Goal: Task Accomplishment & Management: Manage account settings

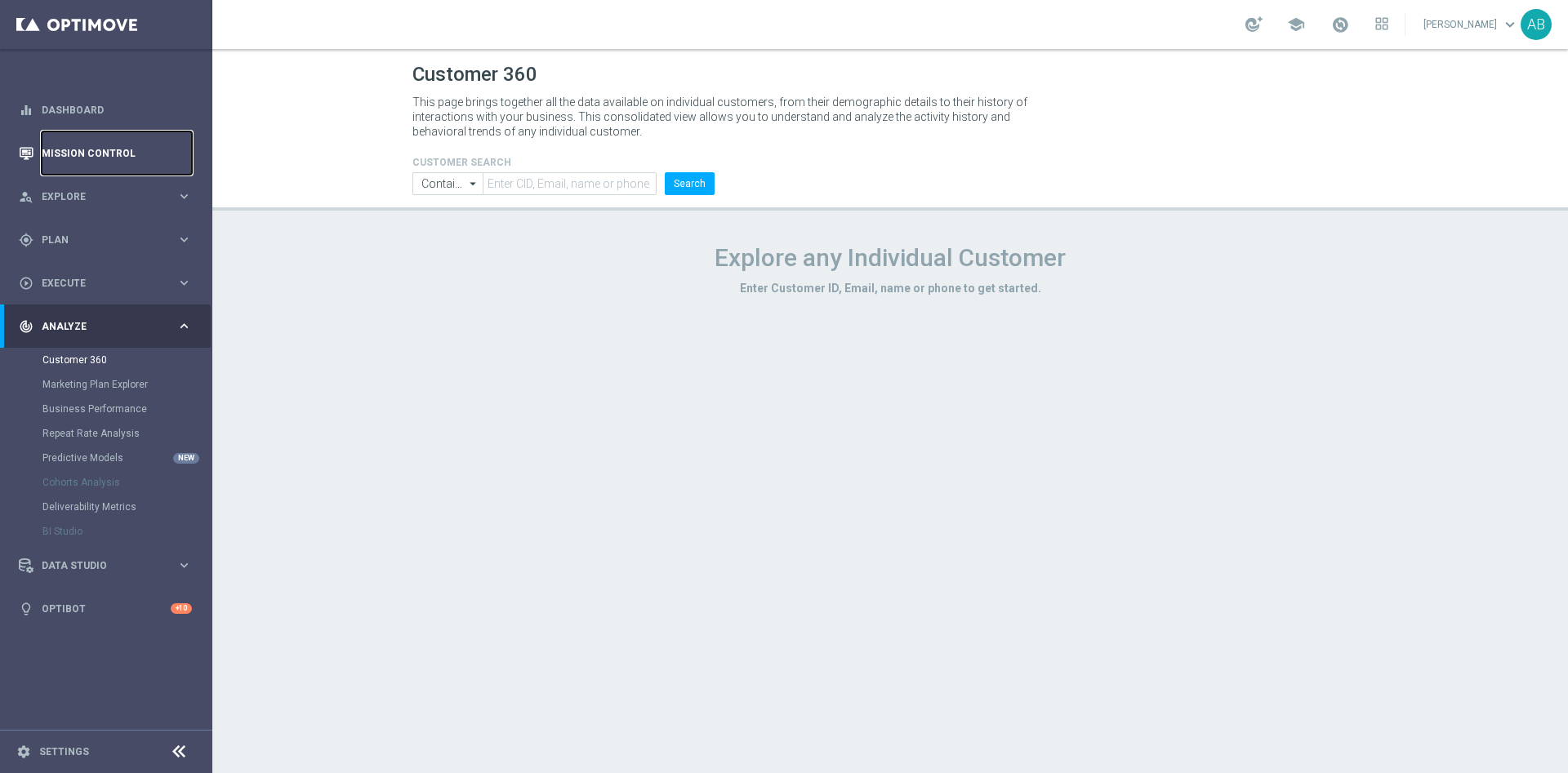
click at [111, 154] on link "Mission Control" at bounding box center [117, 153] width 150 height 44
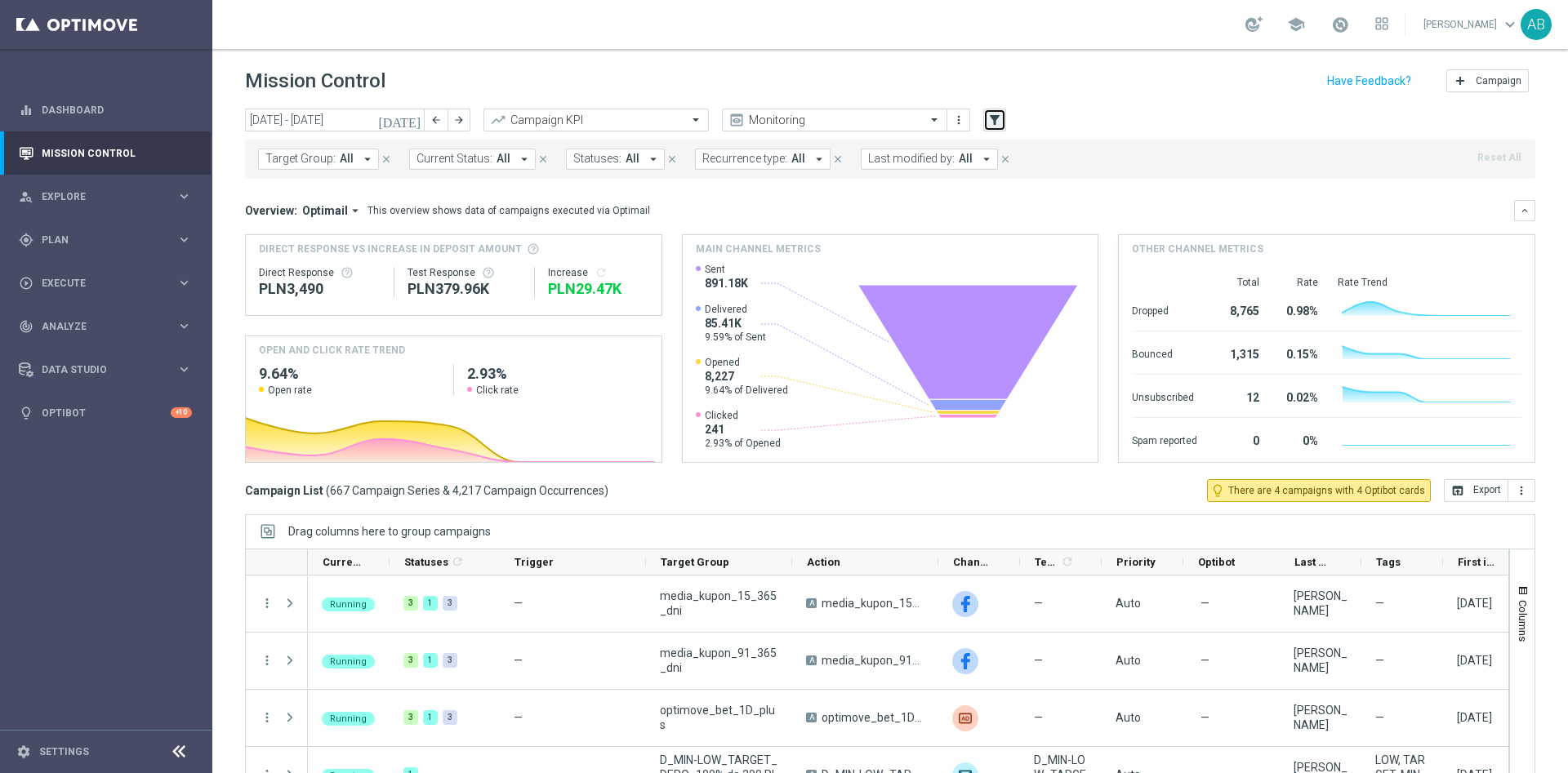
click at [995, 124] on icon "filter_alt" at bounding box center [995, 120] width 15 height 15
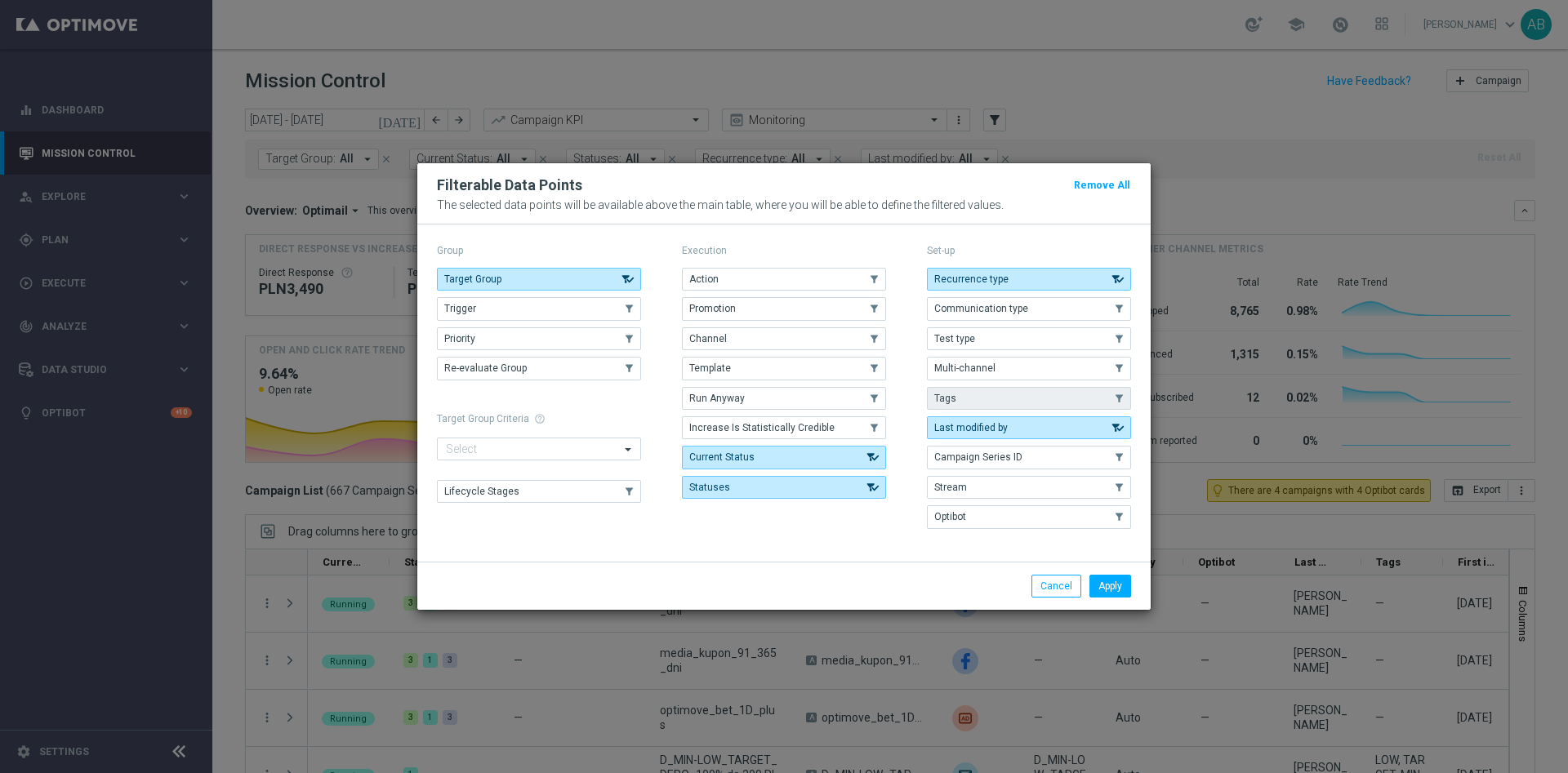
click at [989, 399] on button "Tags" at bounding box center [1029, 398] width 204 height 23
click at [1103, 584] on button "Apply" at bounding box center [1110, 586] width 42 height 23
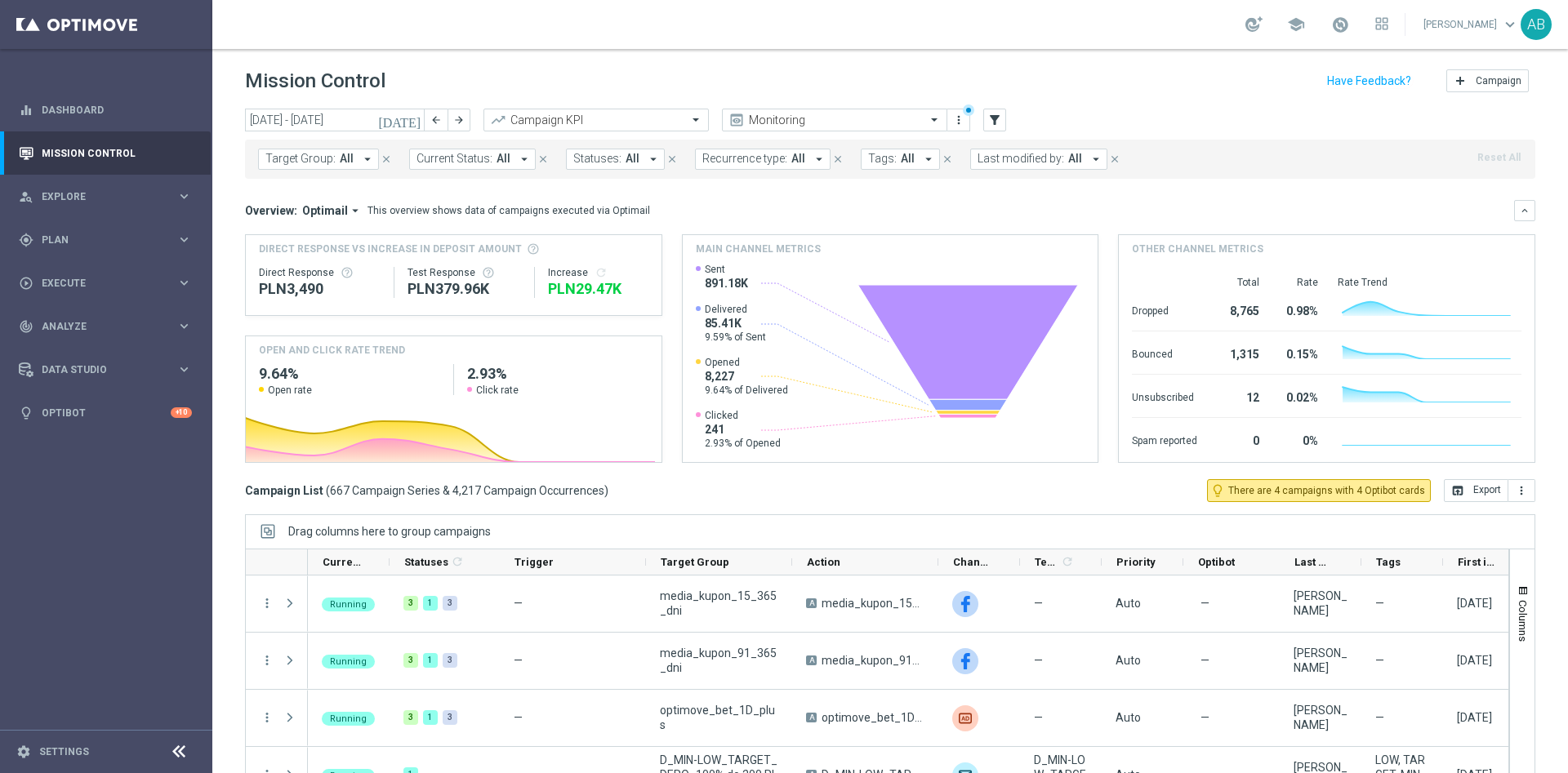
click at [886, 161] on span "Tags:" at bounding box center [882, 159] width 29 height 14
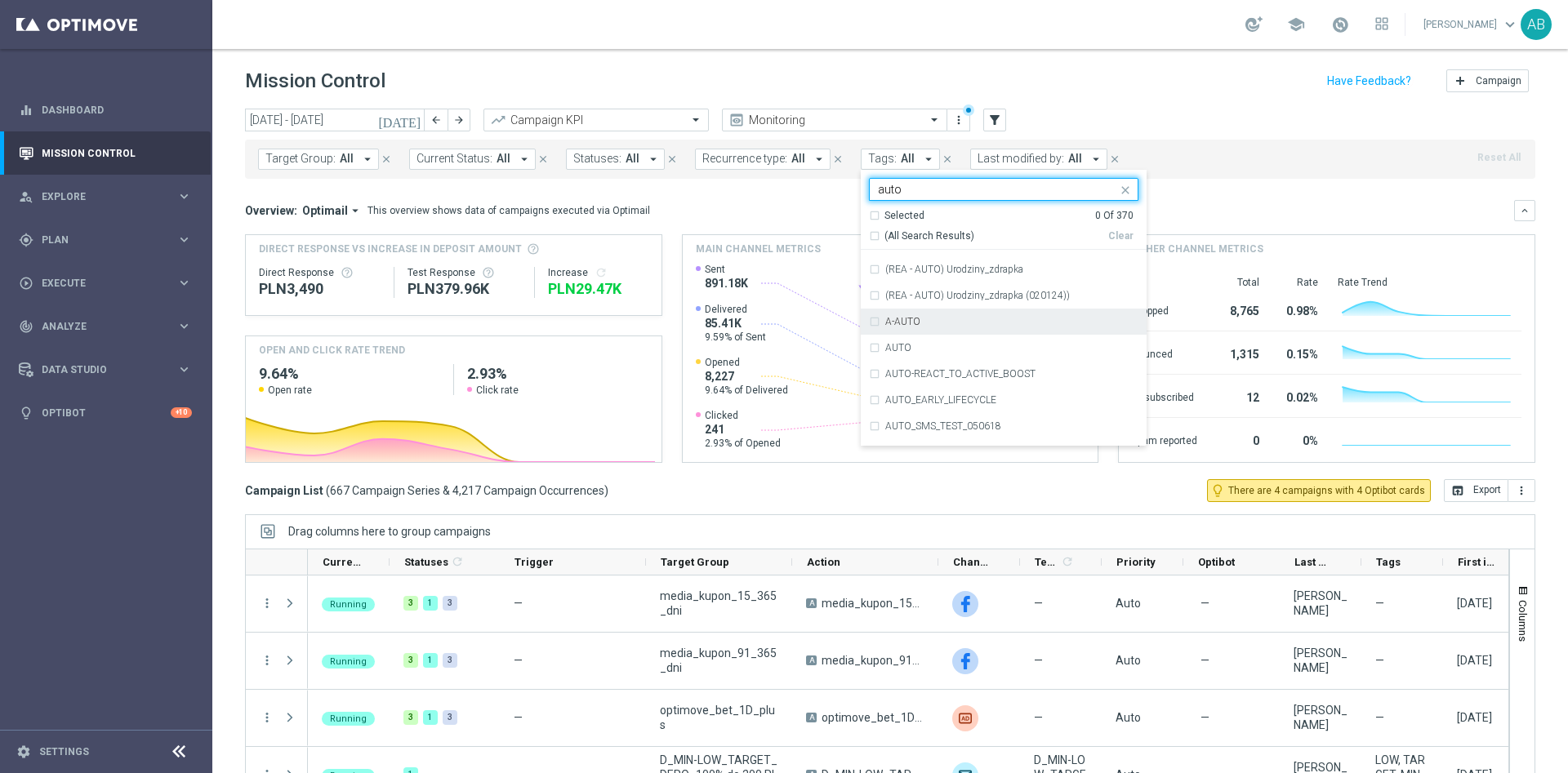
scroll to position [1990, 0]
click at [869, 289] on div "AUTO" at bounding box center [1003, 286] width 269 height 26
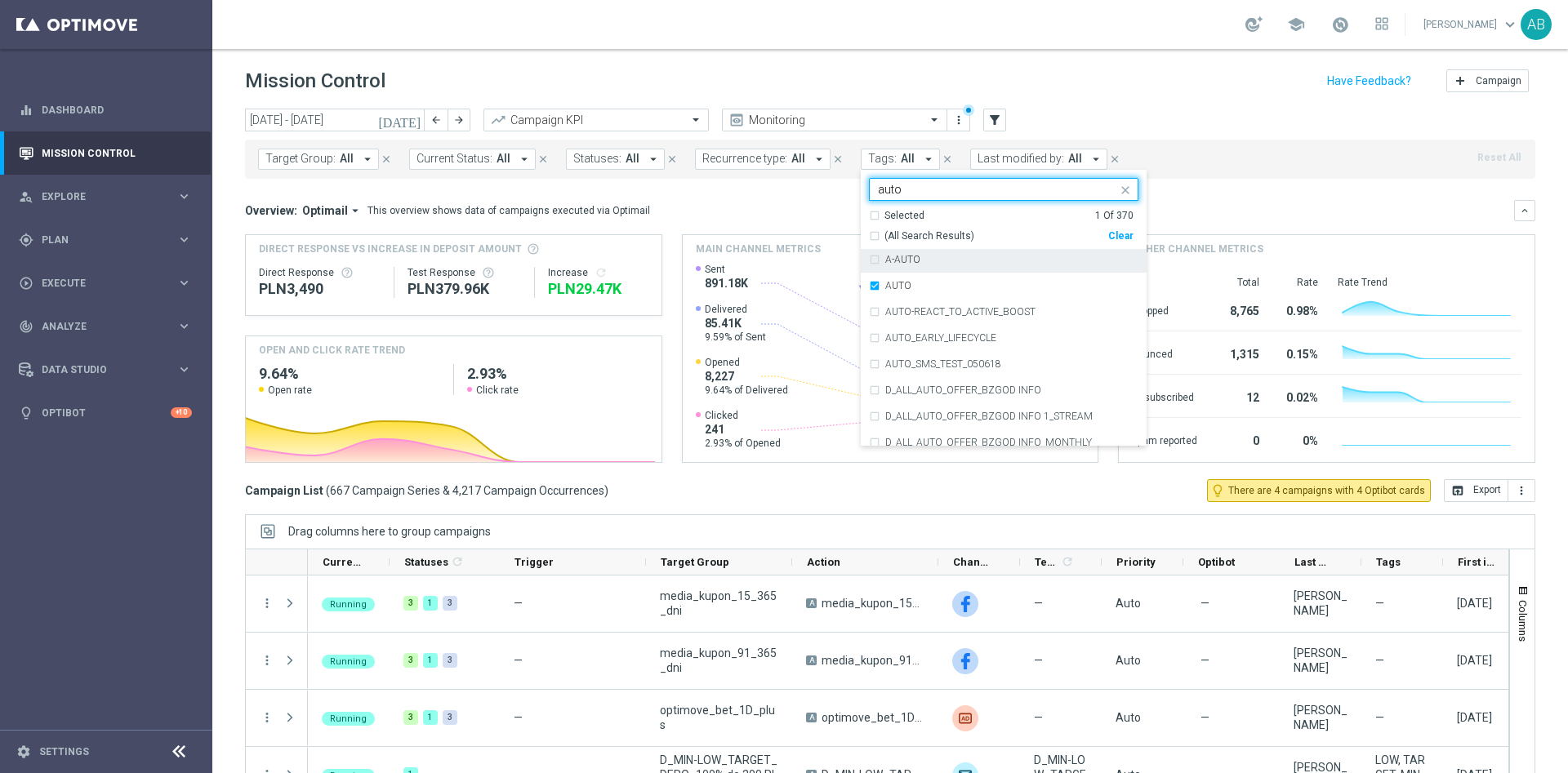
click at [948, 187] on input "auto" at bounding box center [997, 189] width 239 height 14
type input "e"
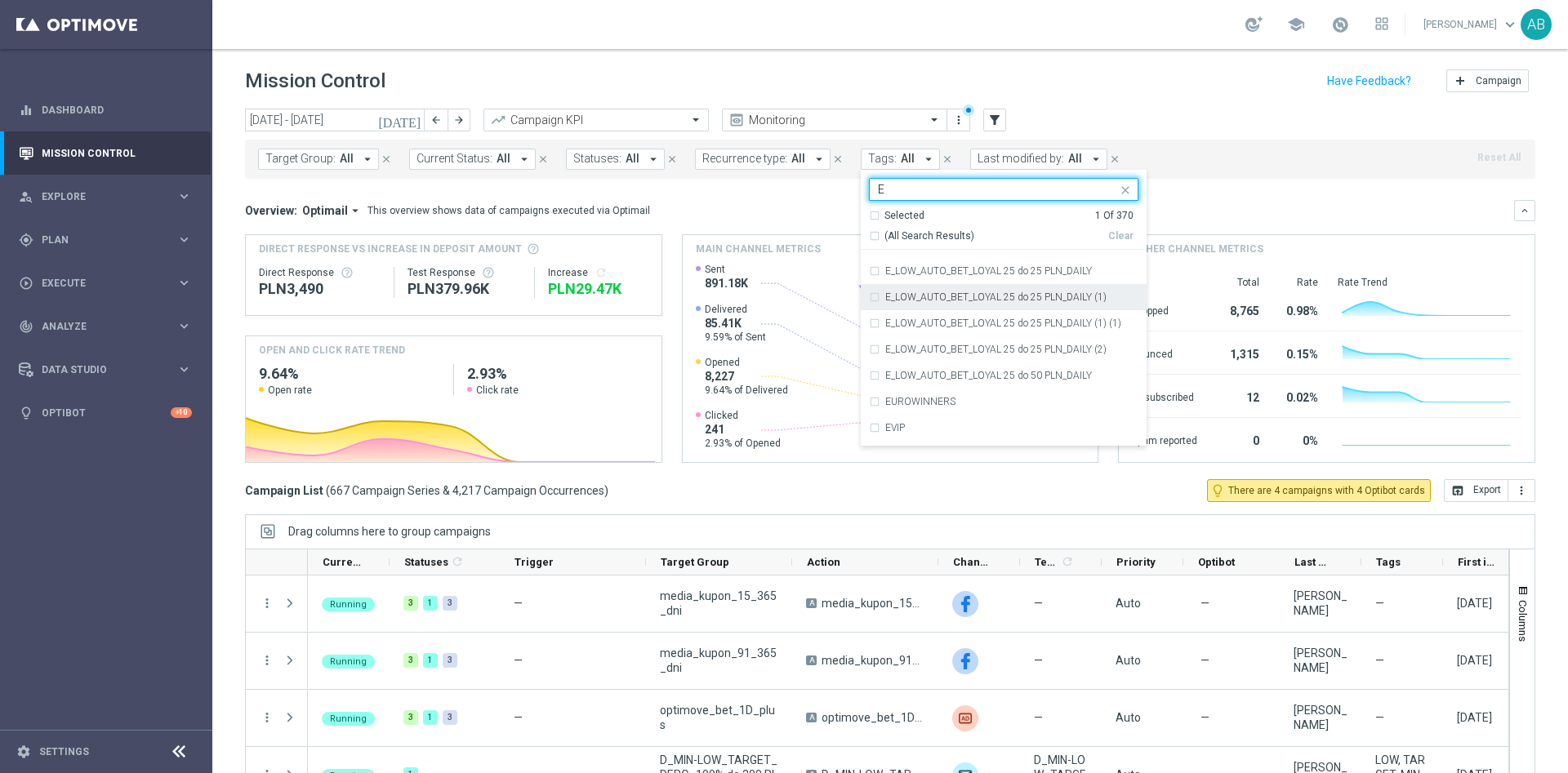
scroll to position [3092, 0]
click at [885, 310] on label "E" at bounding box center [888, 307] width 6 height 10
type input "E"
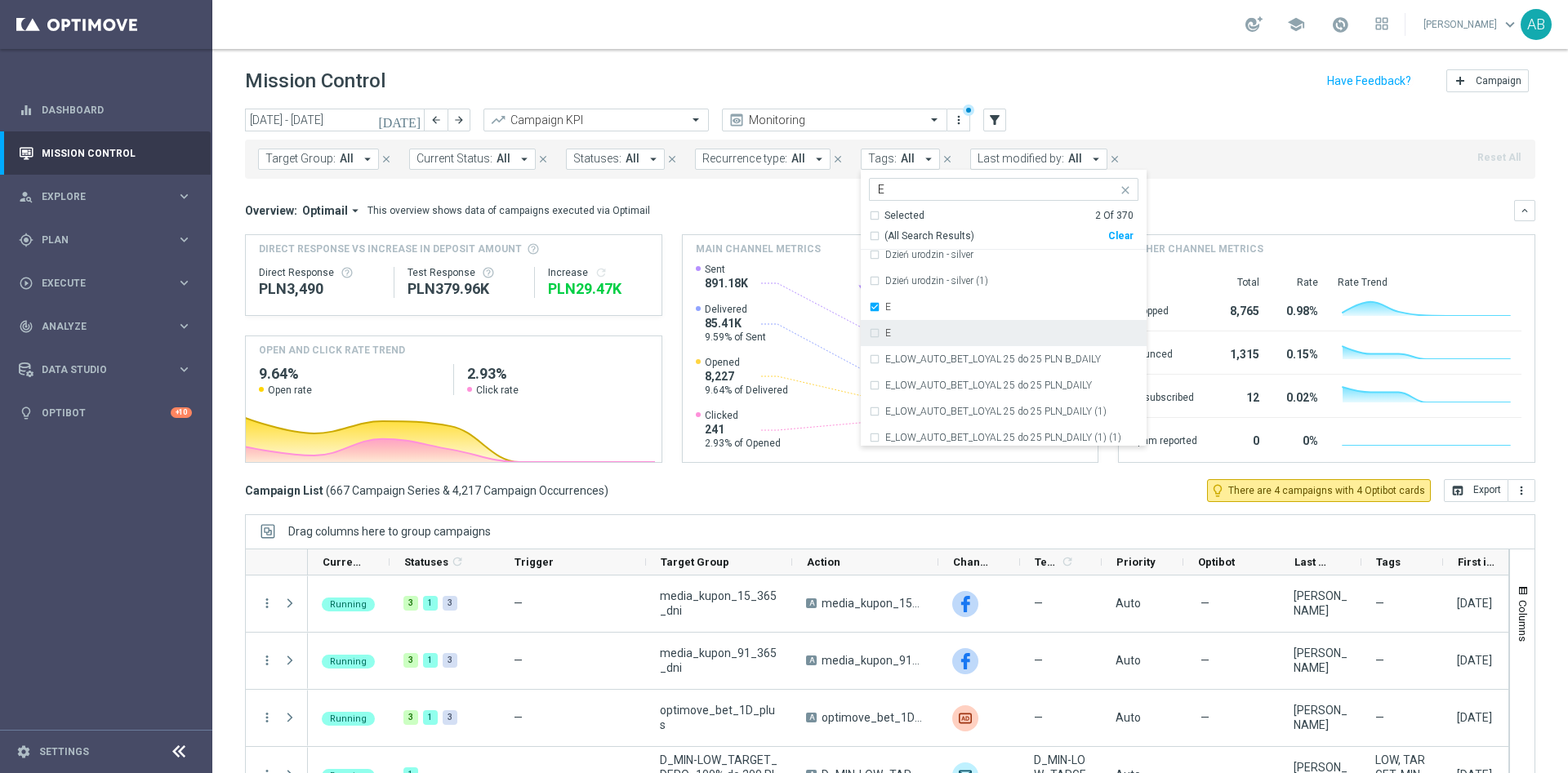
click at [868, 334] on div "E" at bounding box center [1003, 333] width 269 height 26
click at [1218, 183] on mini-dashboard "Overview: Optimail arrow_drop_down This overview shows data of campaigns execut…" at bounding box center [890, 329] width 1291 height 301
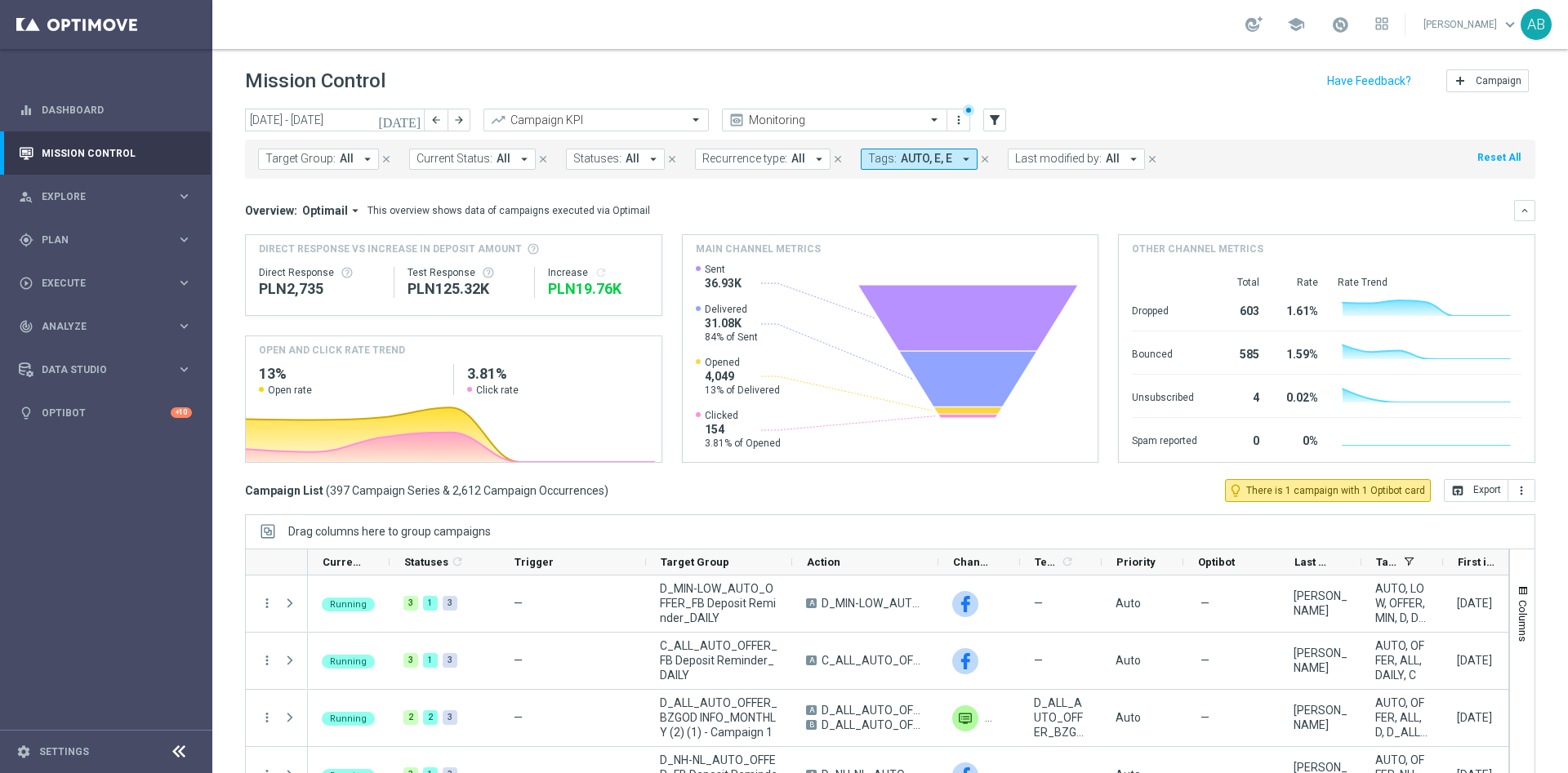
scroll to position [44, 0]
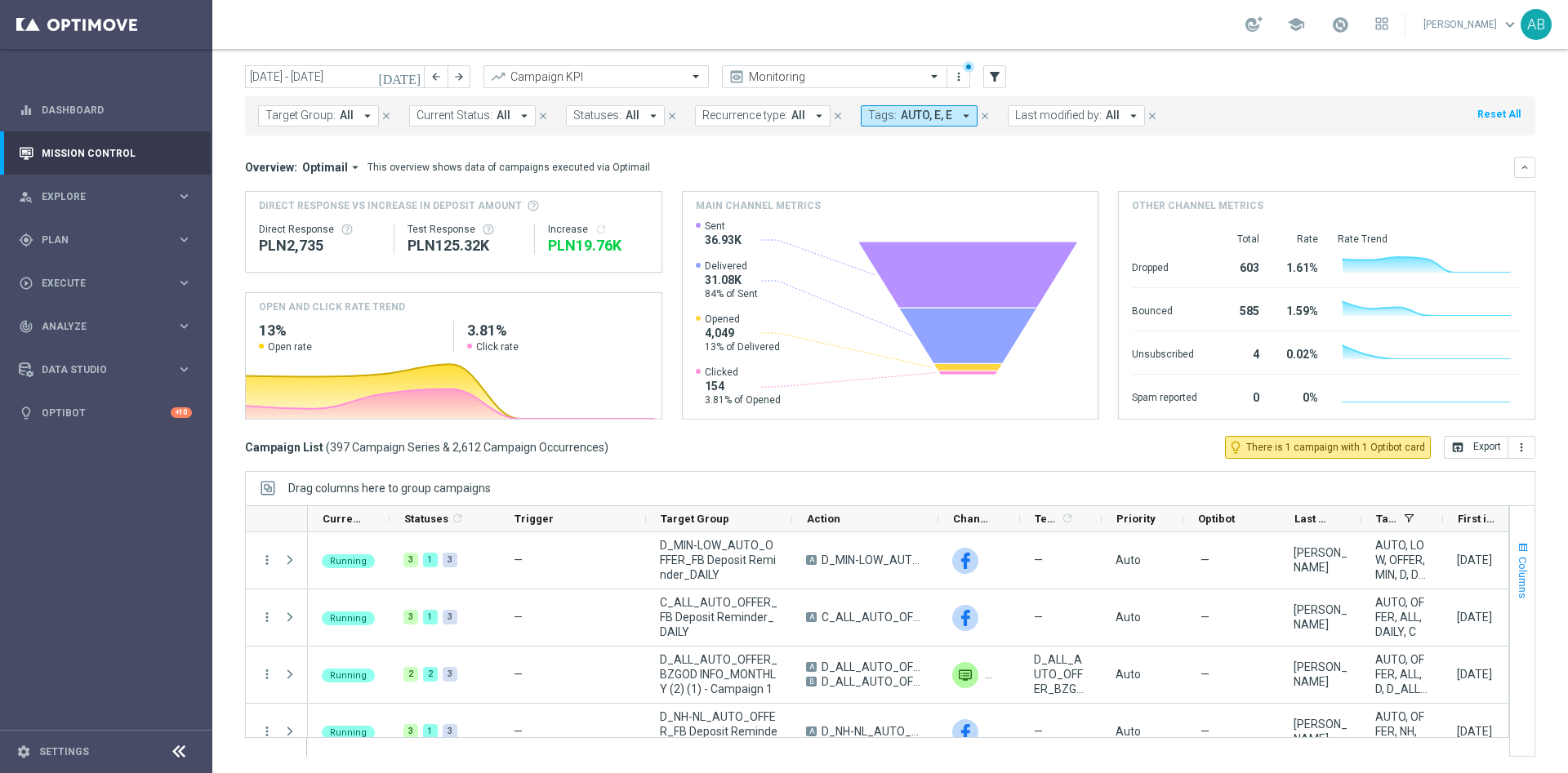
click at [1516, 546] on span "button" at bounding box center [1523, 548] width 13 height 13
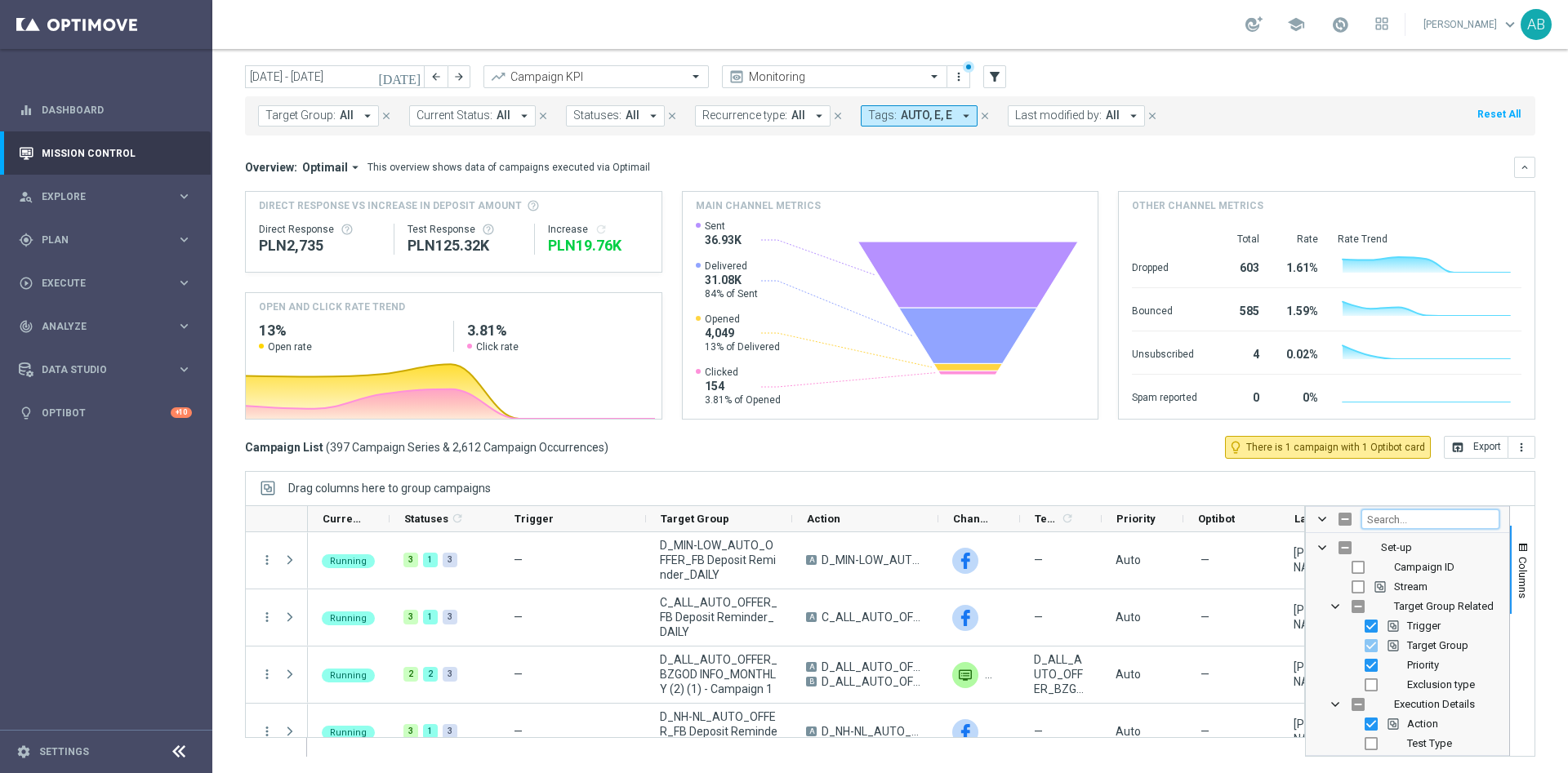
click at [1407, 522] on input "Filter Columns Input" at bounding box center [1430, 519] width 138 height 19
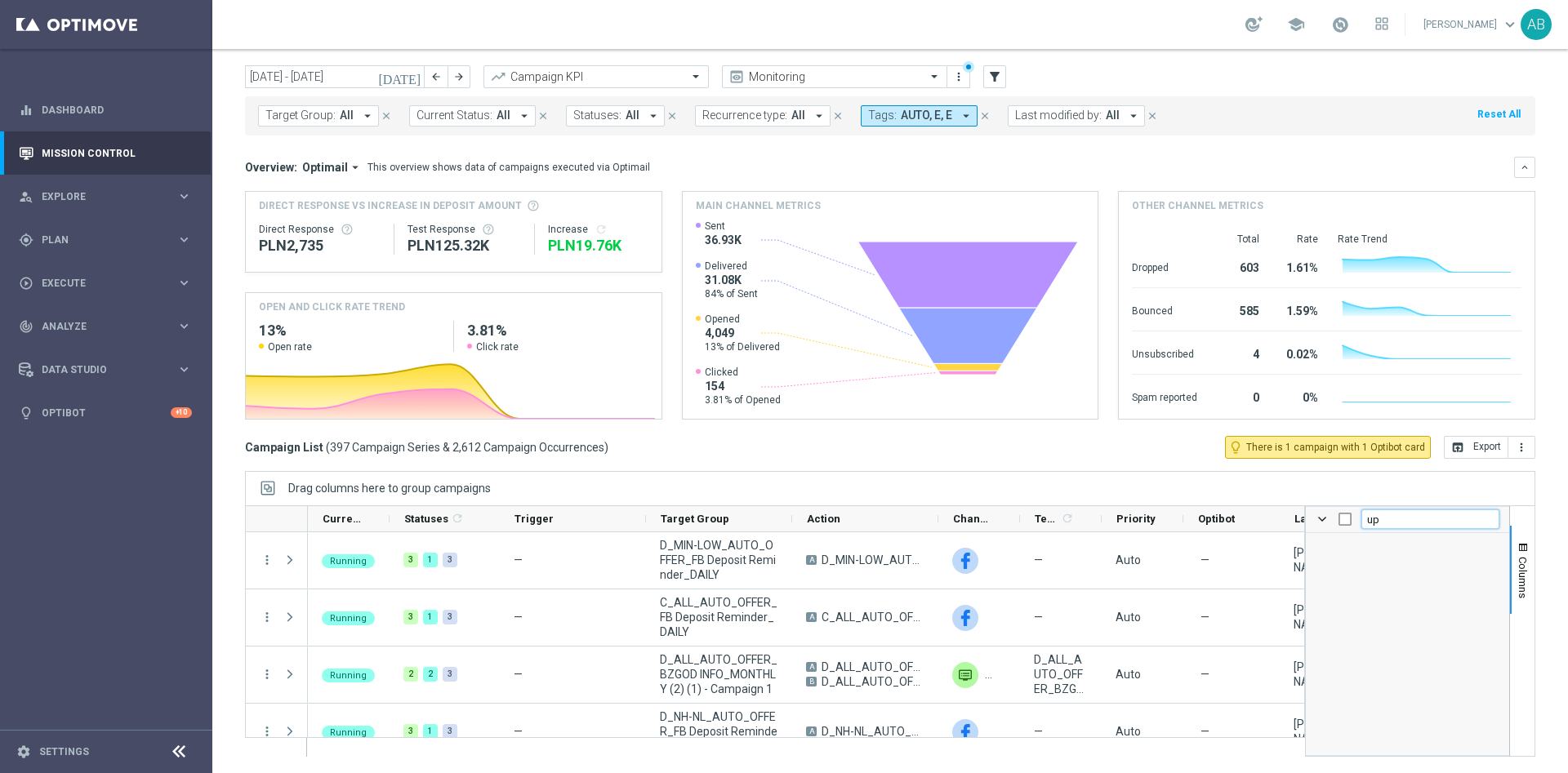
type input "u"
checkbox input "false"
type input "incr"
click at [1345, 570] on div "Increase" at bounding box center [1419, 567] width 161 height 19
click at [1352, 569] on input "Press SPACE to toggle visibility (hidden)" at bounding box center [1358, 568] width 13 height 13
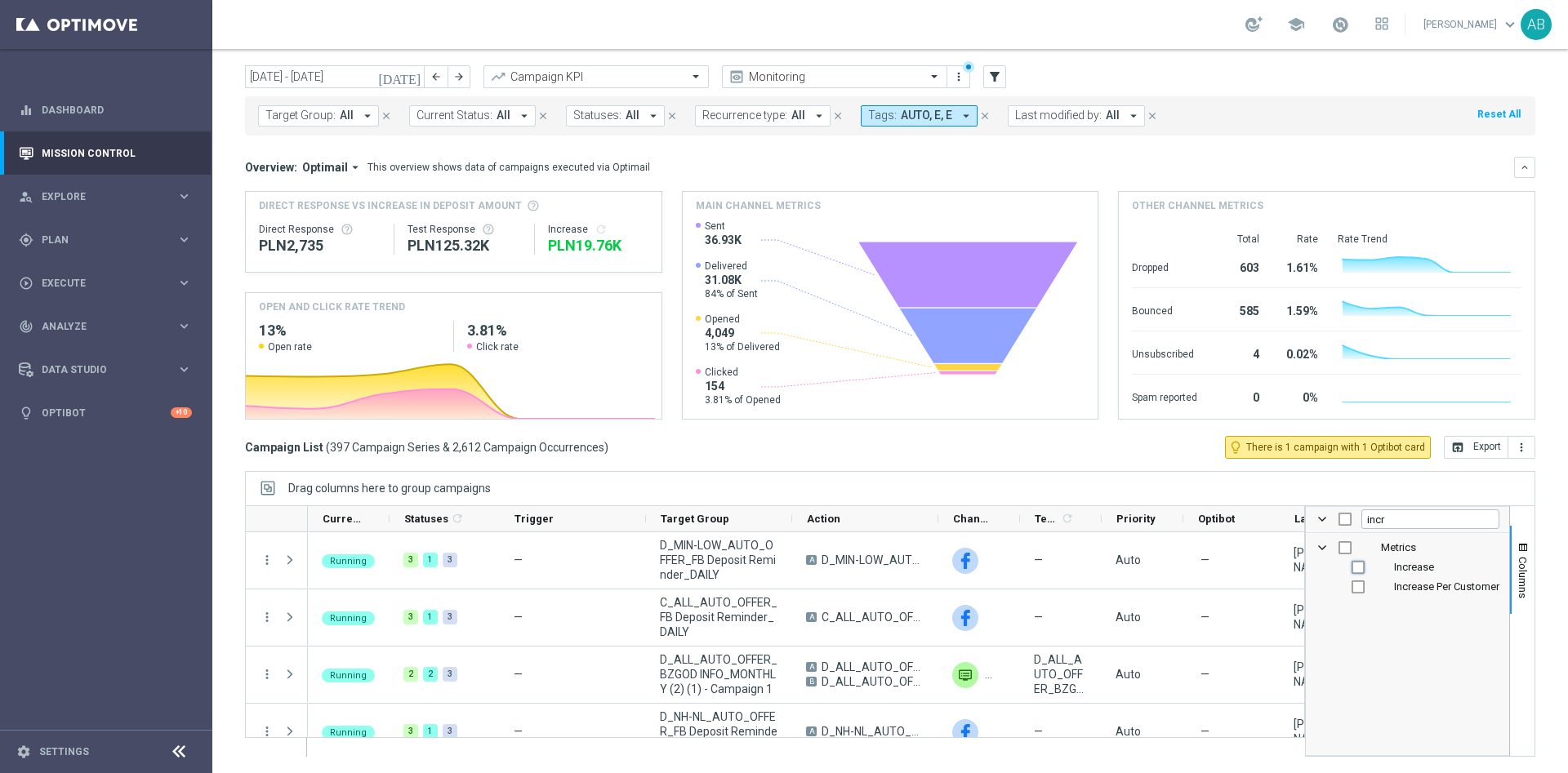
checkbox input "true"
checkbox input "false"
click at [1134, 484] on div "Drag columns here to group campaigns" at bounding box center [890, 488] width 1291 height 34
click at [1513, 551] on button "Columns" at bounding box center [1522, 570] width 24 height 88
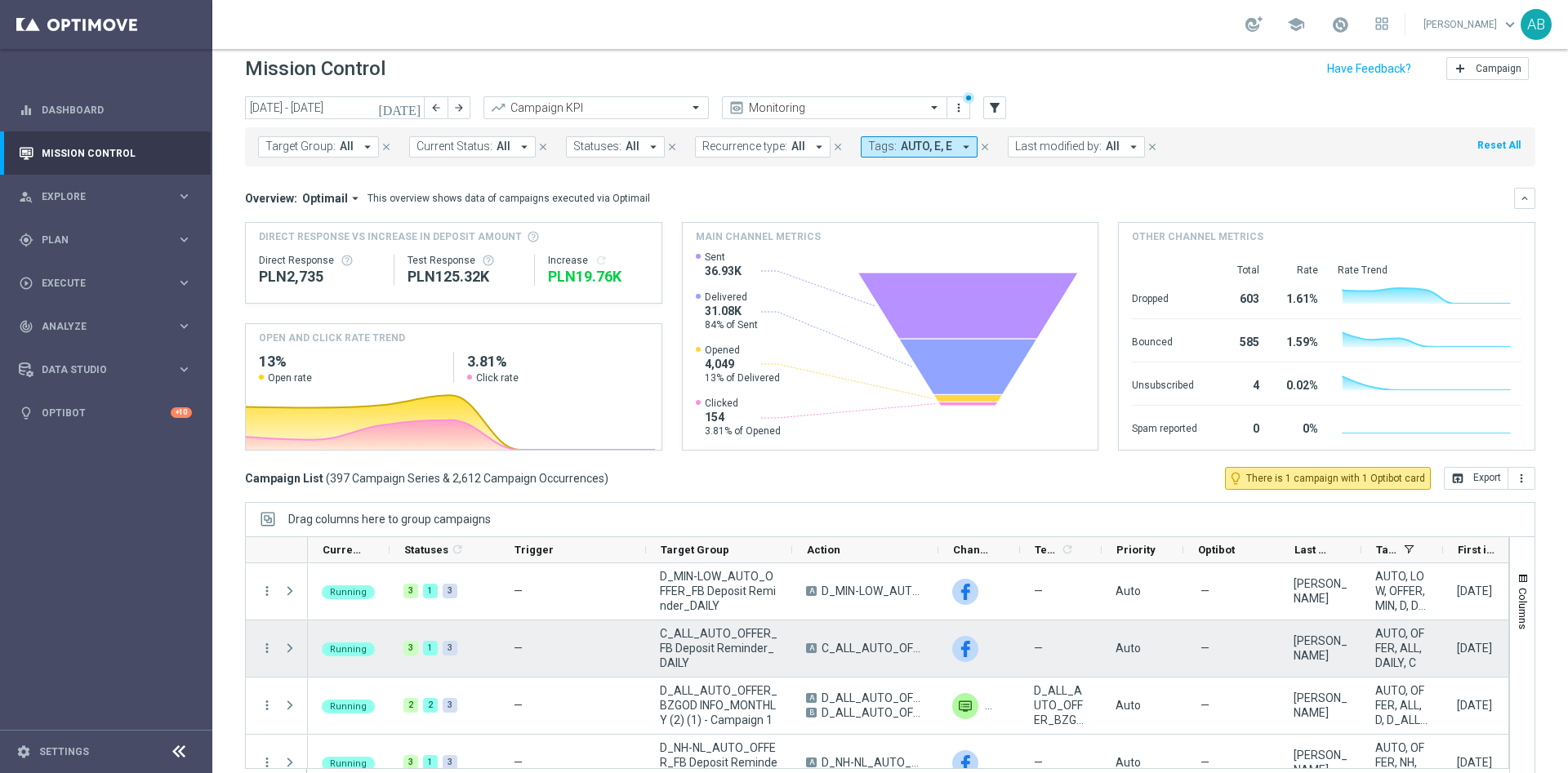
scroll to position [0, 0]
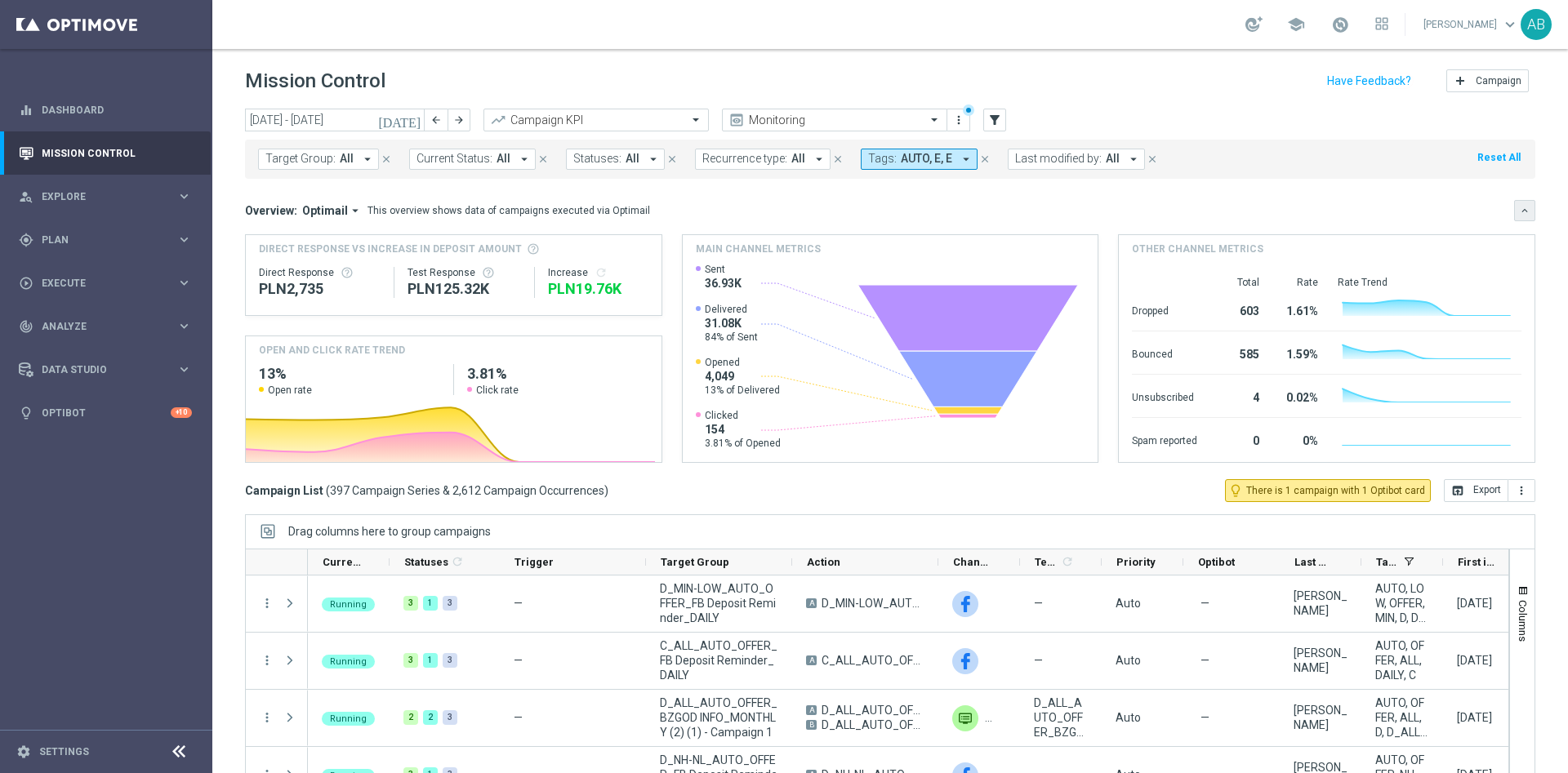
click at [1519, 215] on icon "keyboard_arrow_down" at bounding box center [1524, 211] width 11 height 11
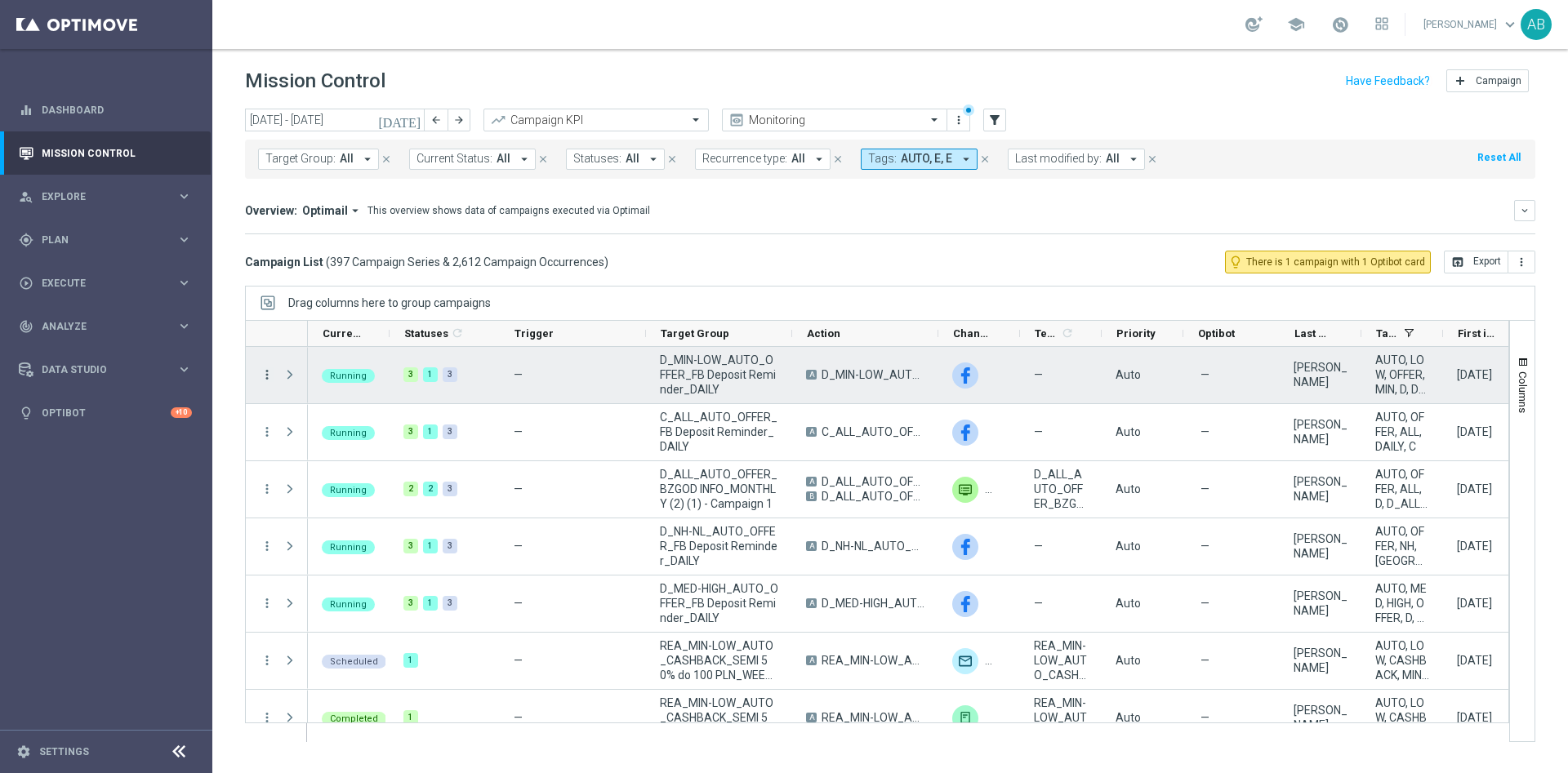
click at [269, 377] on icon "more_vert" at bounding box center [267, 375] width 15 height 15
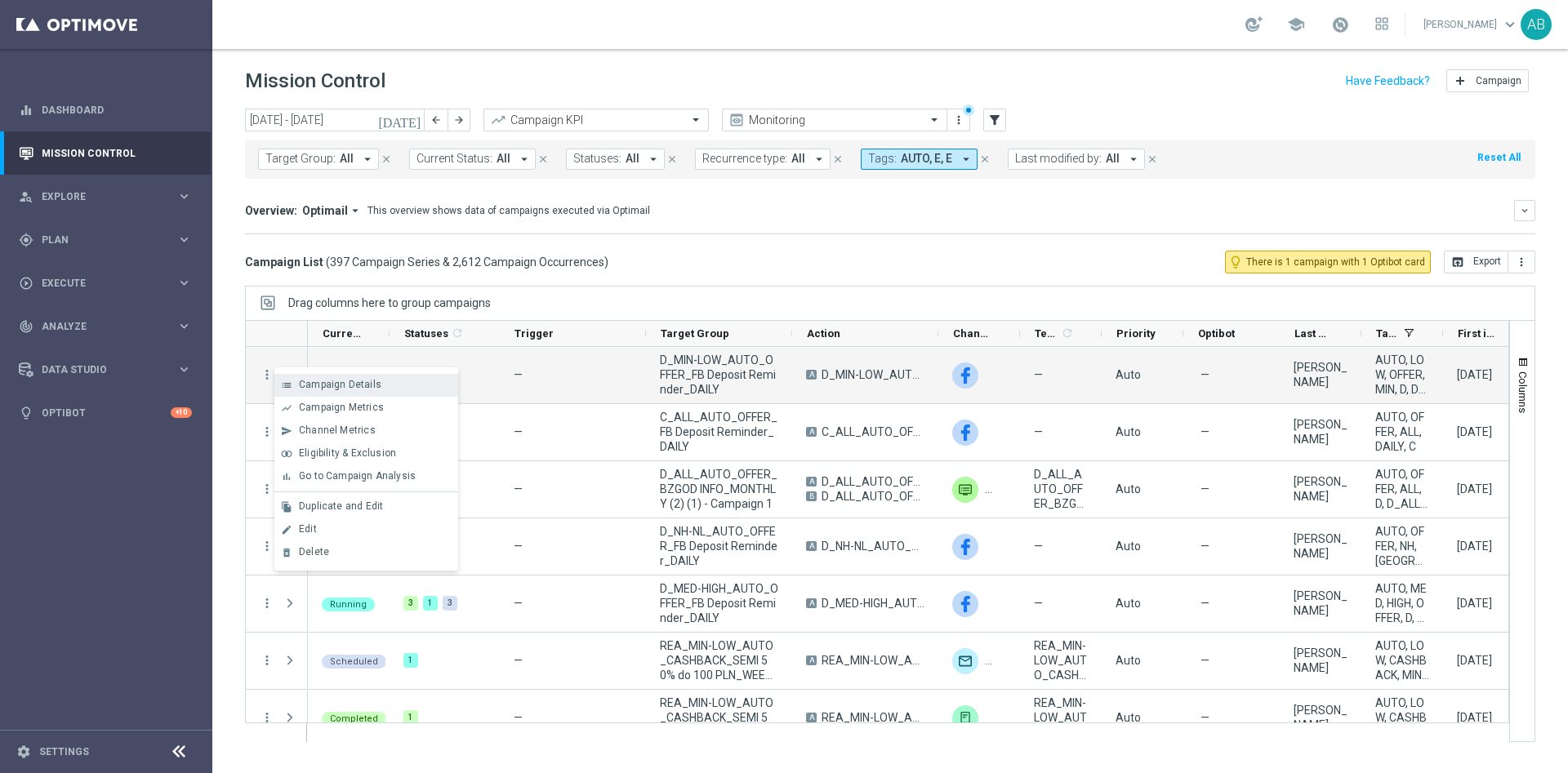
click at [283, 380] on icon "list" at bounding box center [287, 385] width 11 height 11
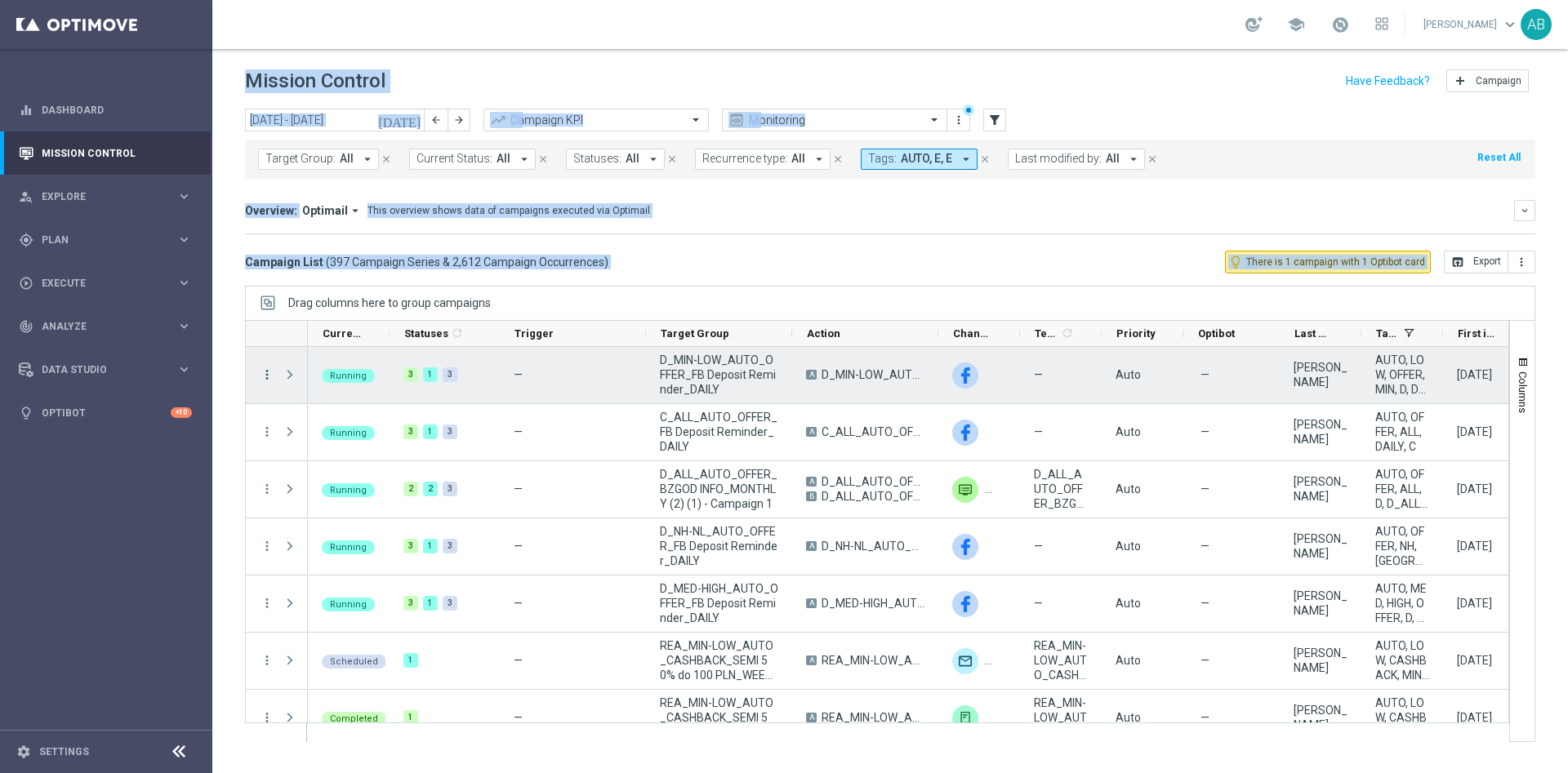
click at [268, 380] on icon "more_vert" at bounding box center [267, 375] width 15 height 15
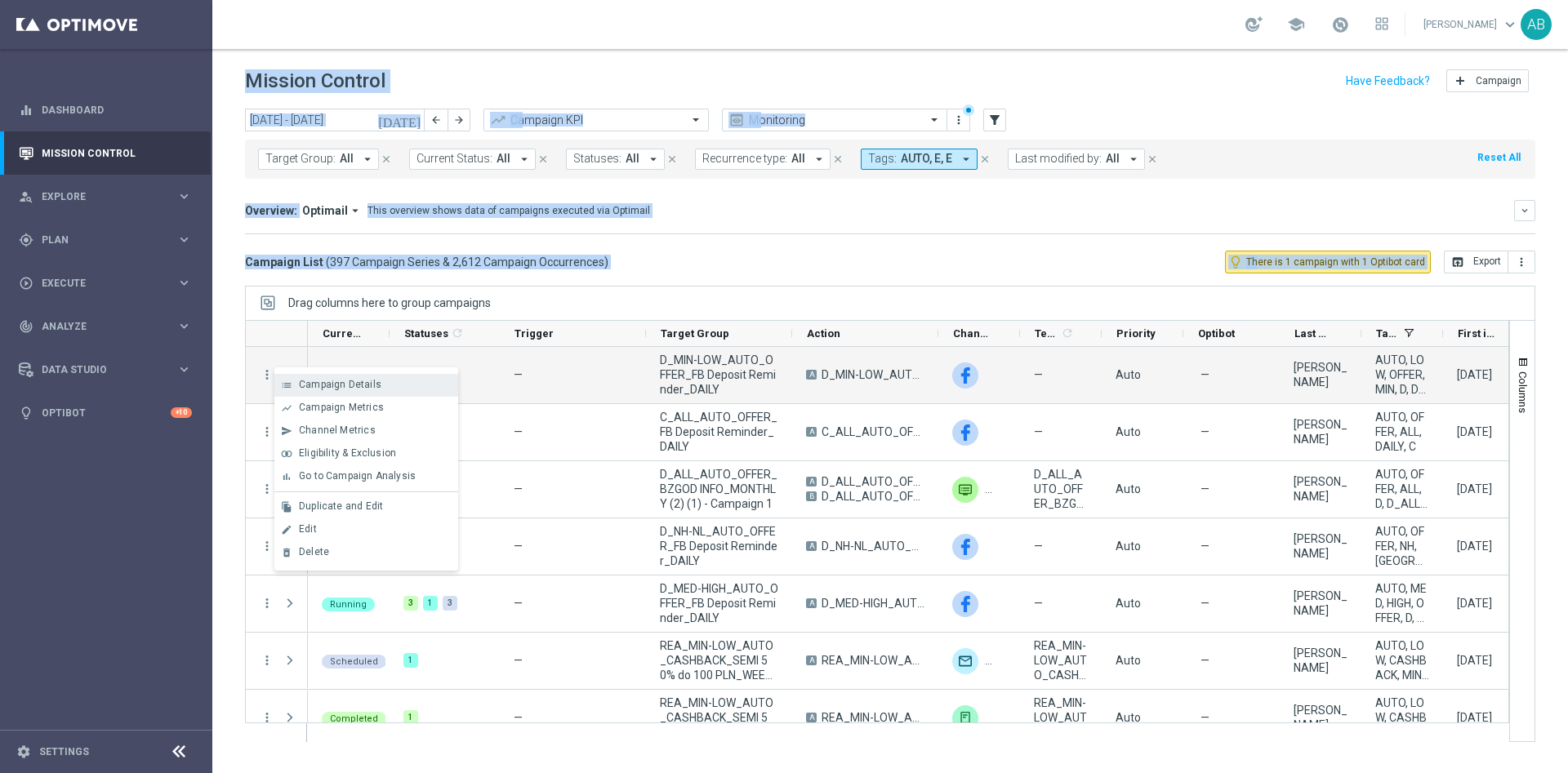
click at [311, 383] on span "Campaign Details" at bounding box center [340, 384] width 83 height 11
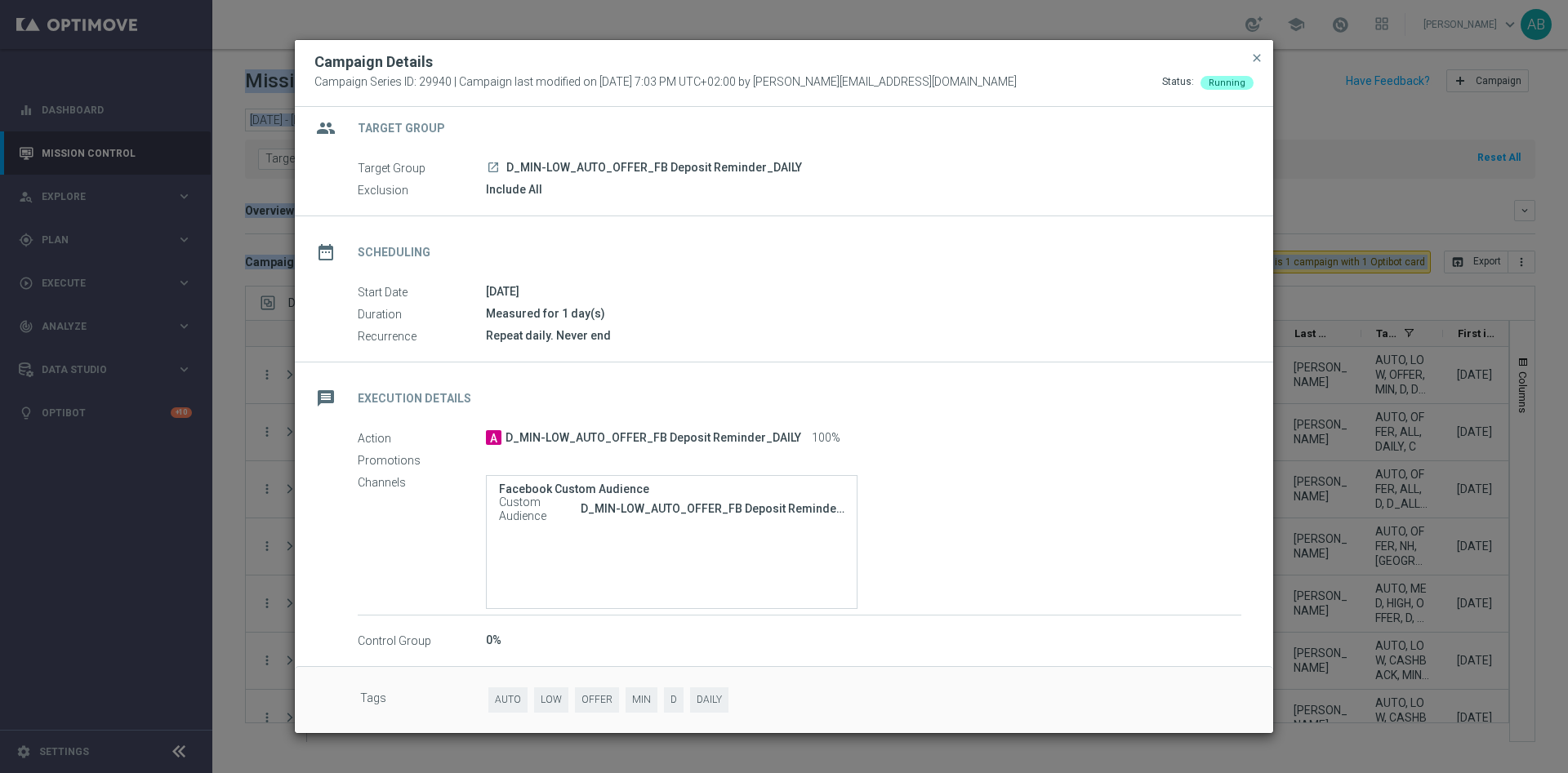
scroll to position [18, 0]
click at [1257, 56] on span "close" at bounding box center [1256, 58] width 13 height 13
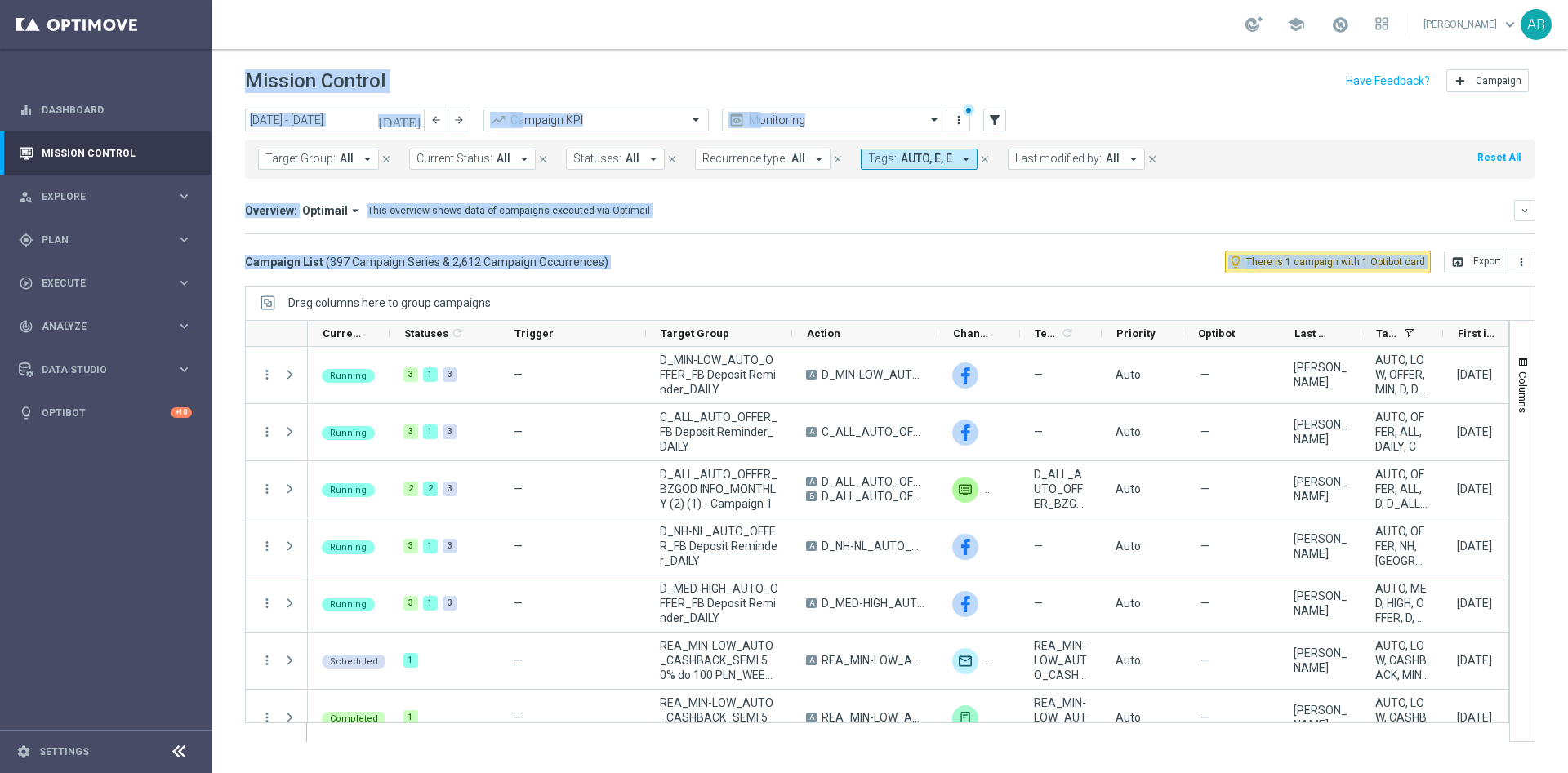
click at [1080, 161] on span "Last modified by:" at bounding box center [1058, 159] width 86 height 14
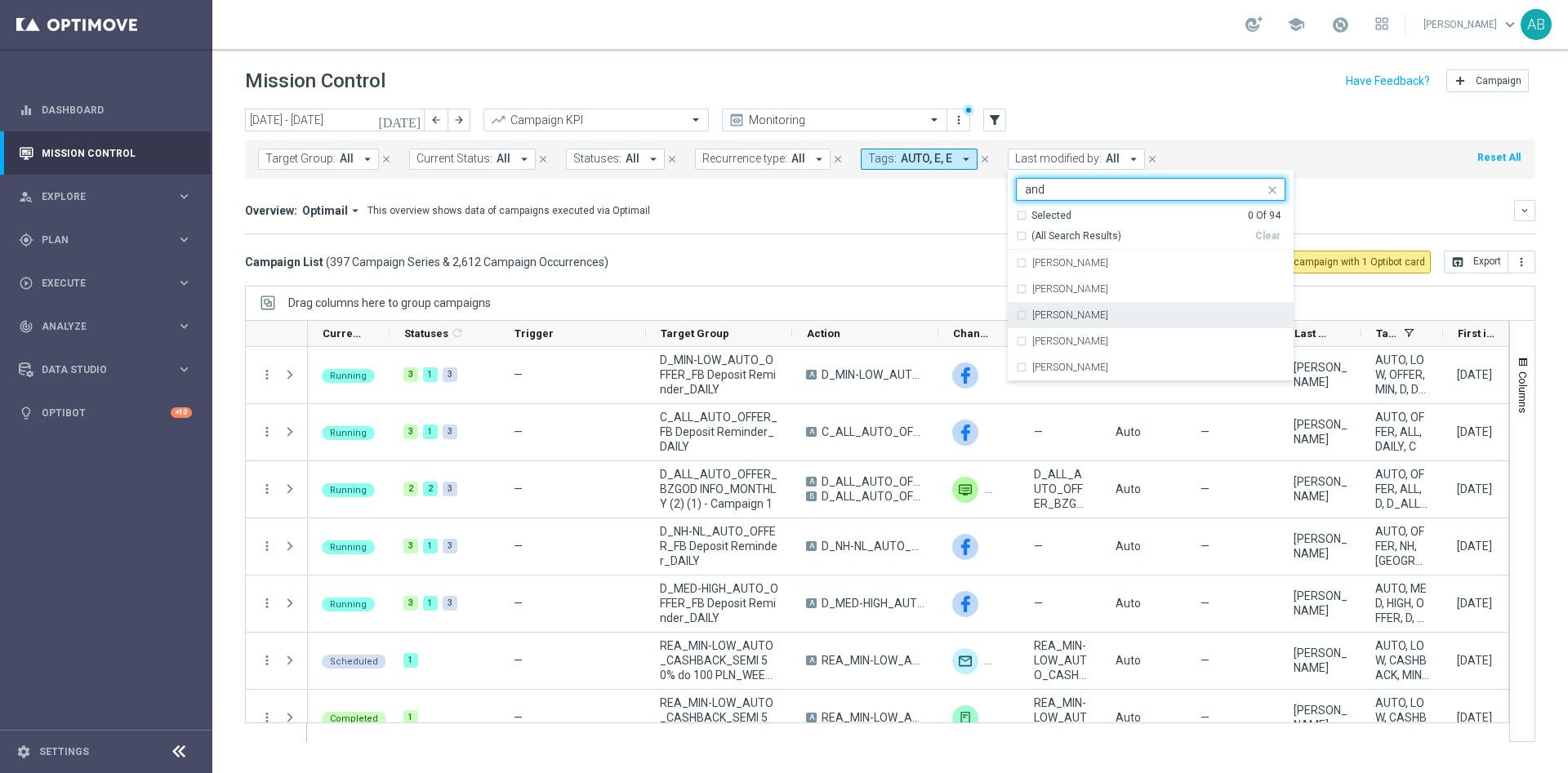
click at [1083, 316] on label "[PERSON_NAME]" at bounding box center [1070, 315] width 76 height 10
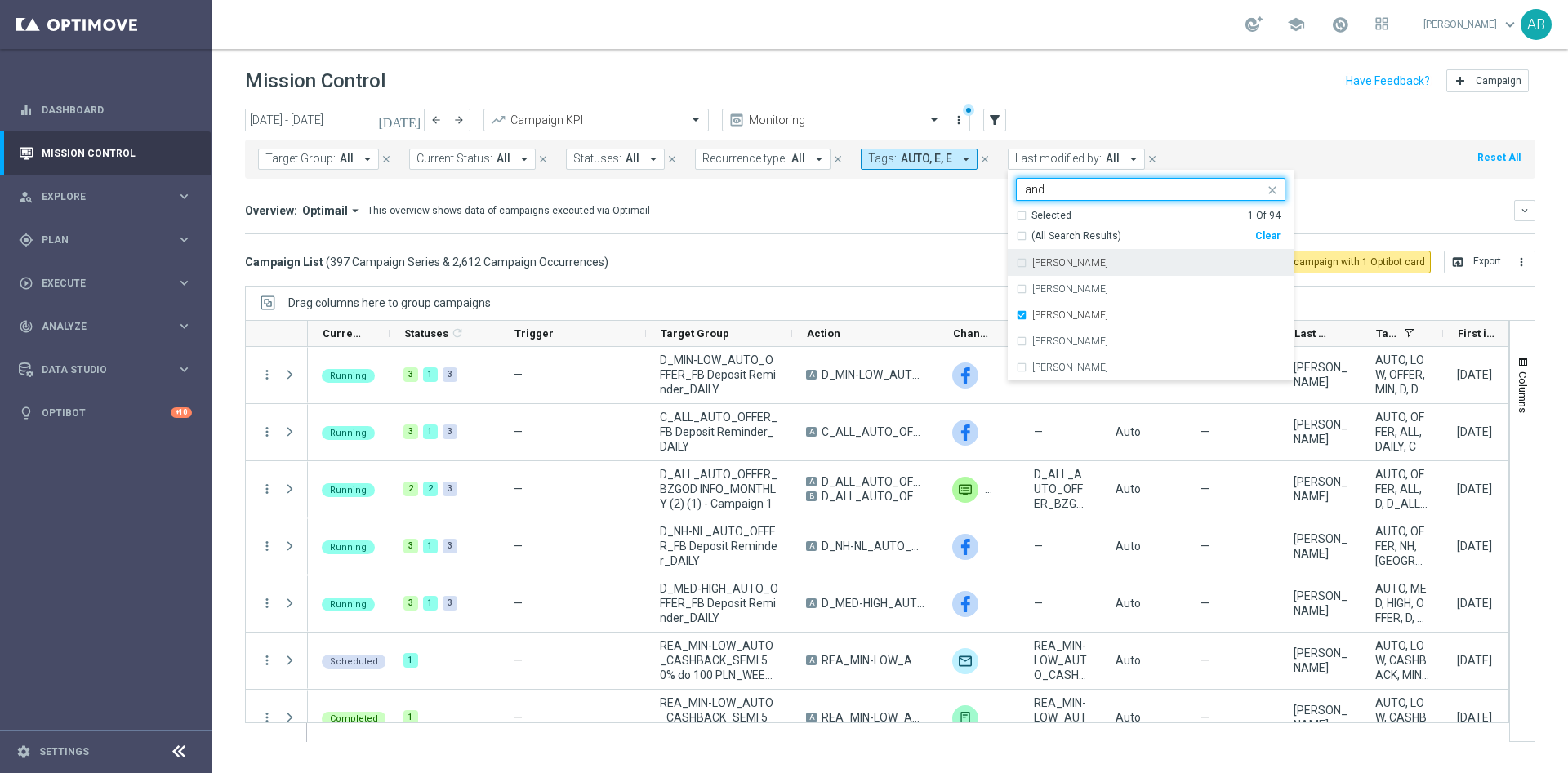
click at [1077, 196] on input "and" at bounding box center [1145, 189] width 239 height 14
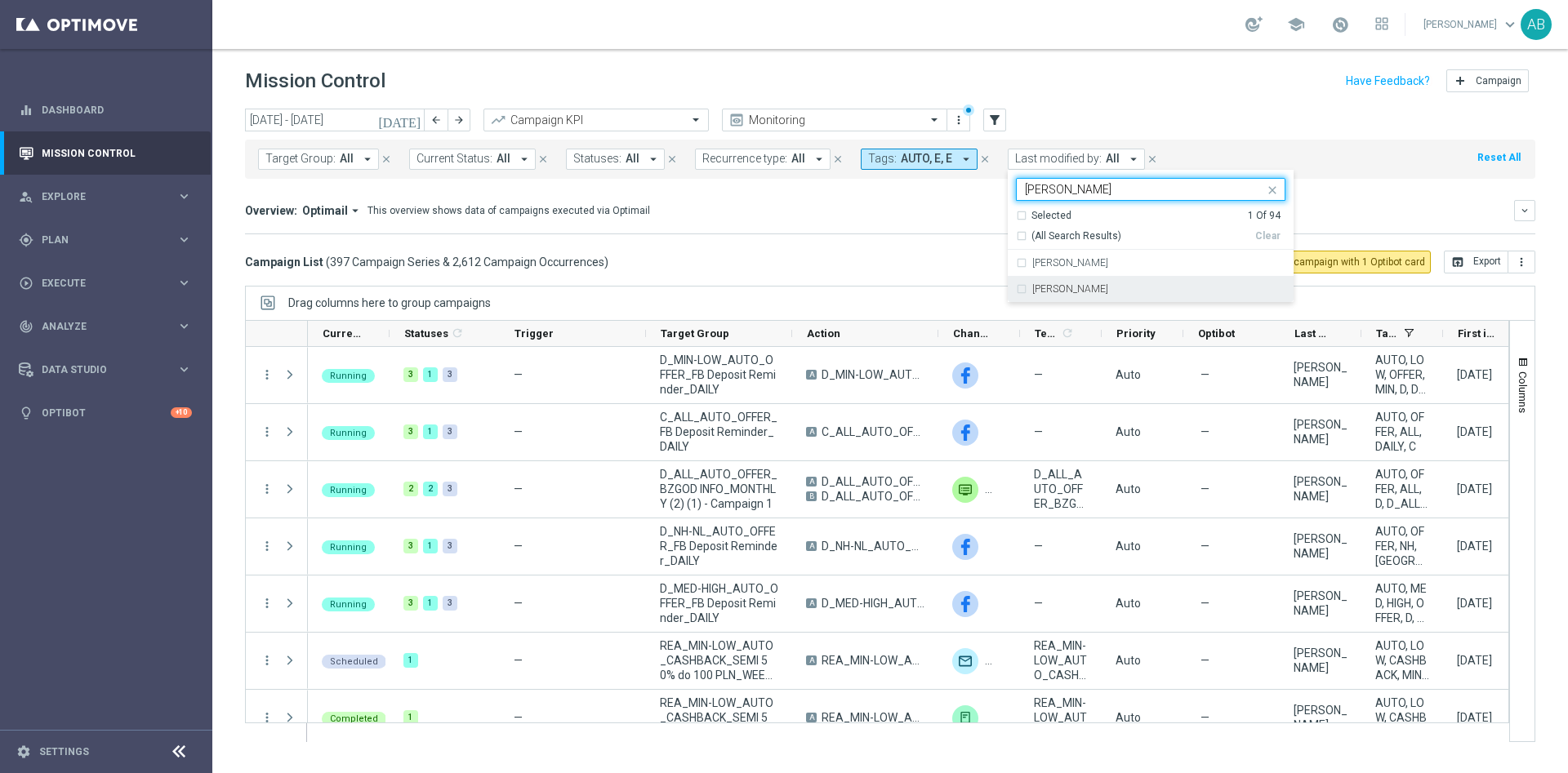
click at [1065, 292] on label "[PERSON_NAME]" at bounding box center [1070, 289] width 76 height 10
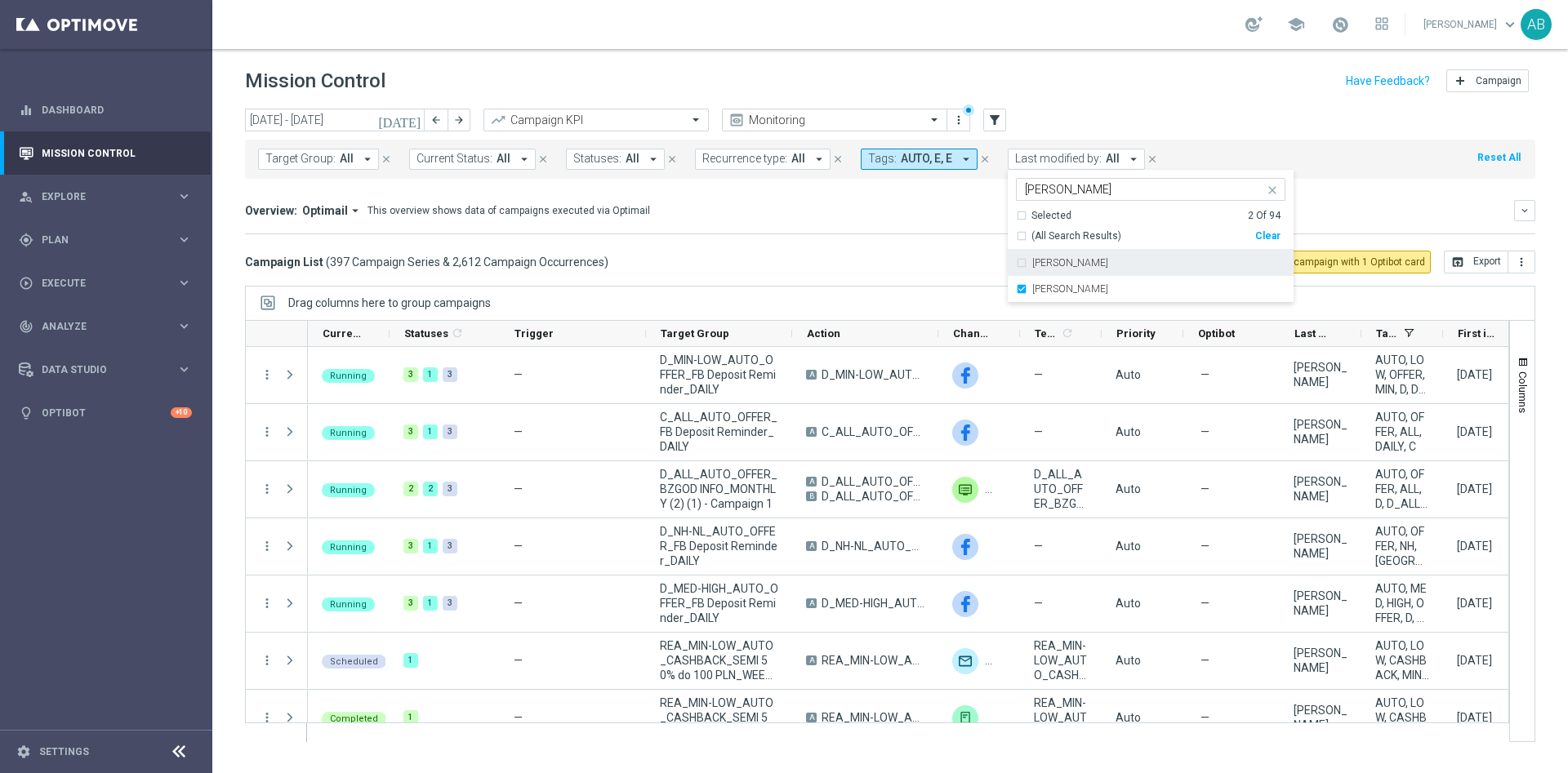
click at [1080, 183] on input "[PERSON_NAME]" at bounding box center [1145, 189] width 239 height 14
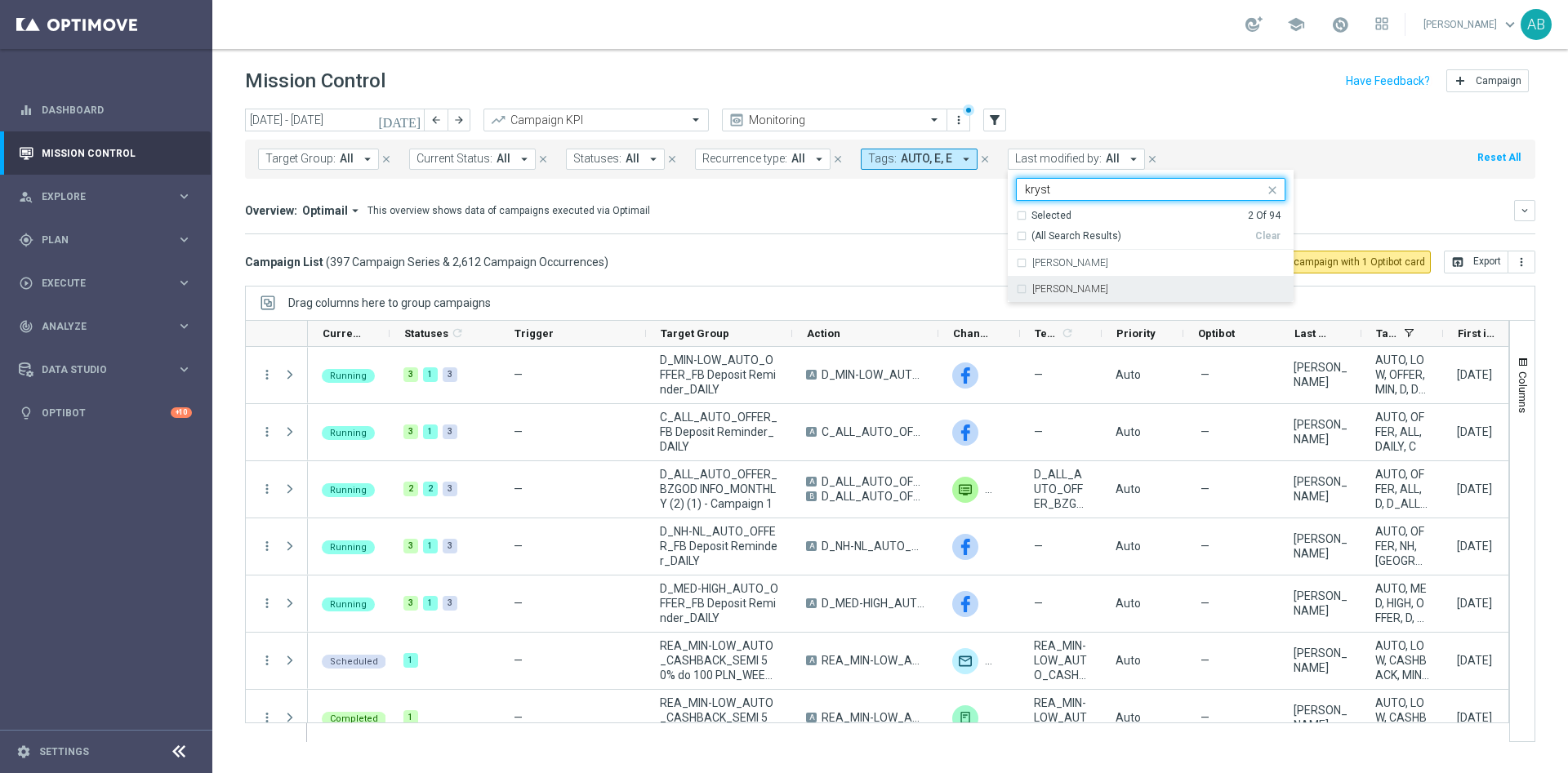
click at [1081, 286] on label "[PERSON_NAME]" at bounding box center [1070, 289] width 76 height 10
type input "kryst"
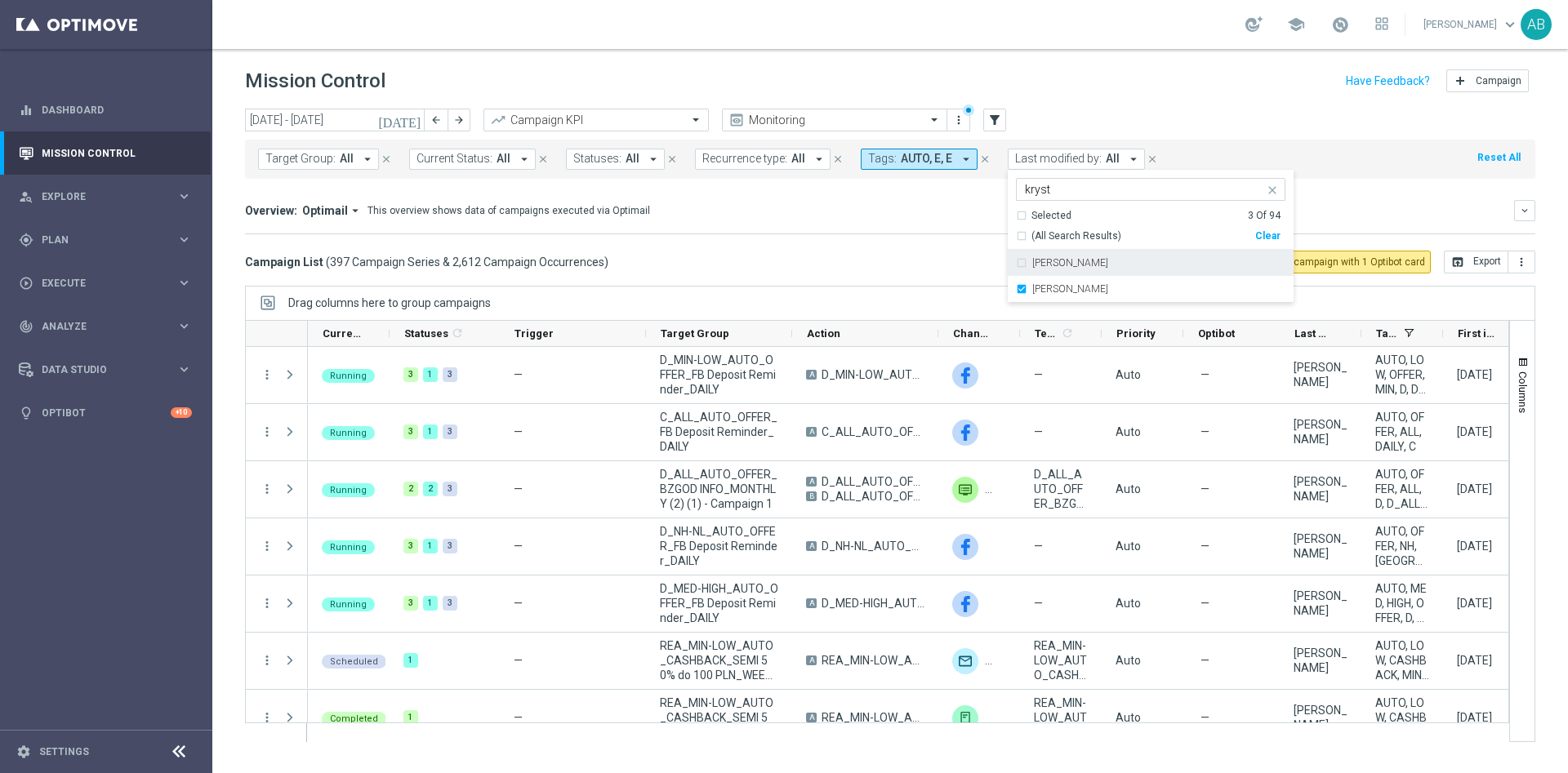
click at [1338, 184] on mini-dashboard "Overview: Optimail arrow_drop_down This overview shows data of campaigns execut…" at bounding box center [890, 214] width 1291 height 71
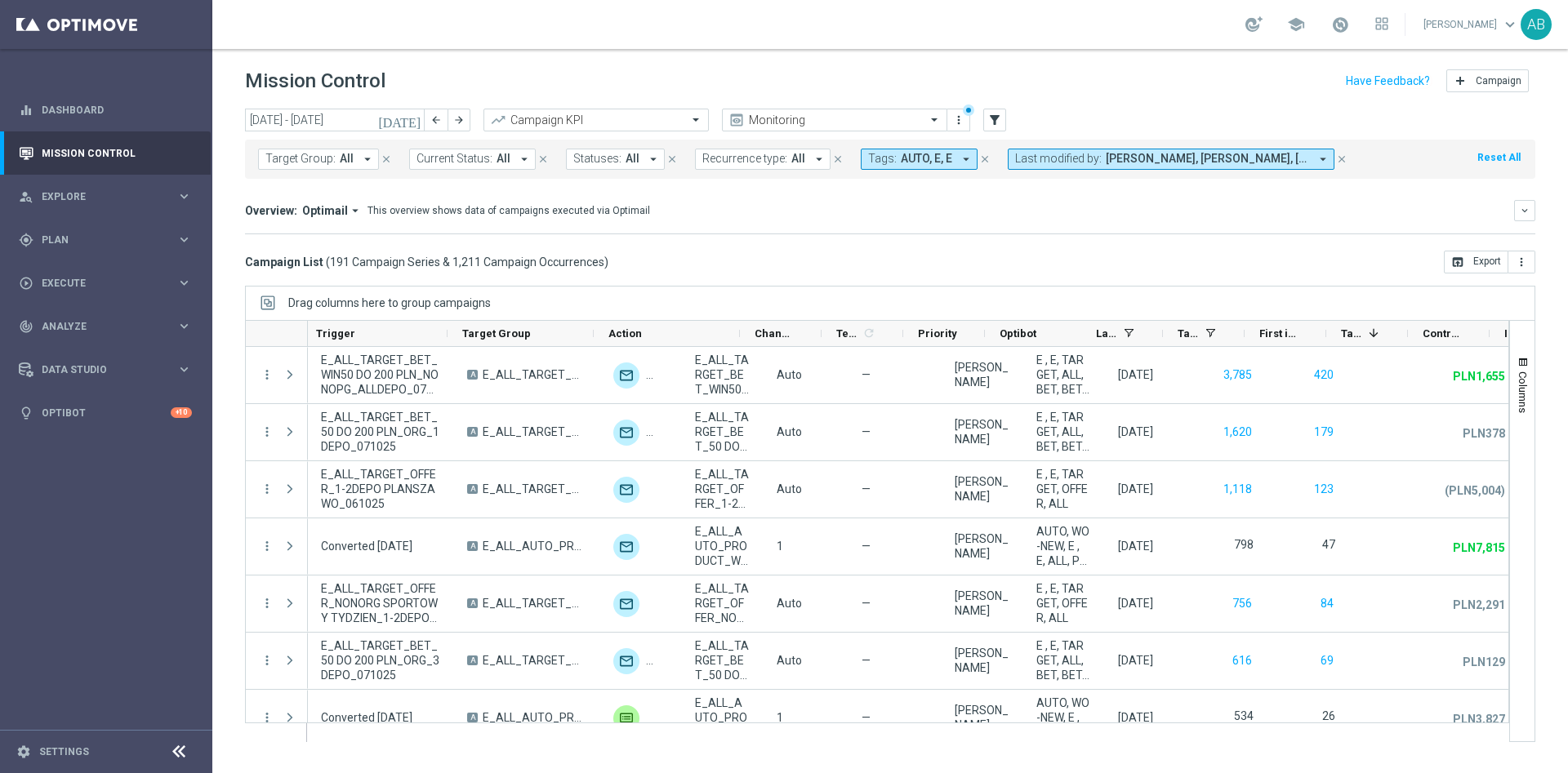
scroll to position [0, 360]
click at [1443, 339] on div "Increase 1 refresh" at bounding box center [1403, 333] width 121 height 25
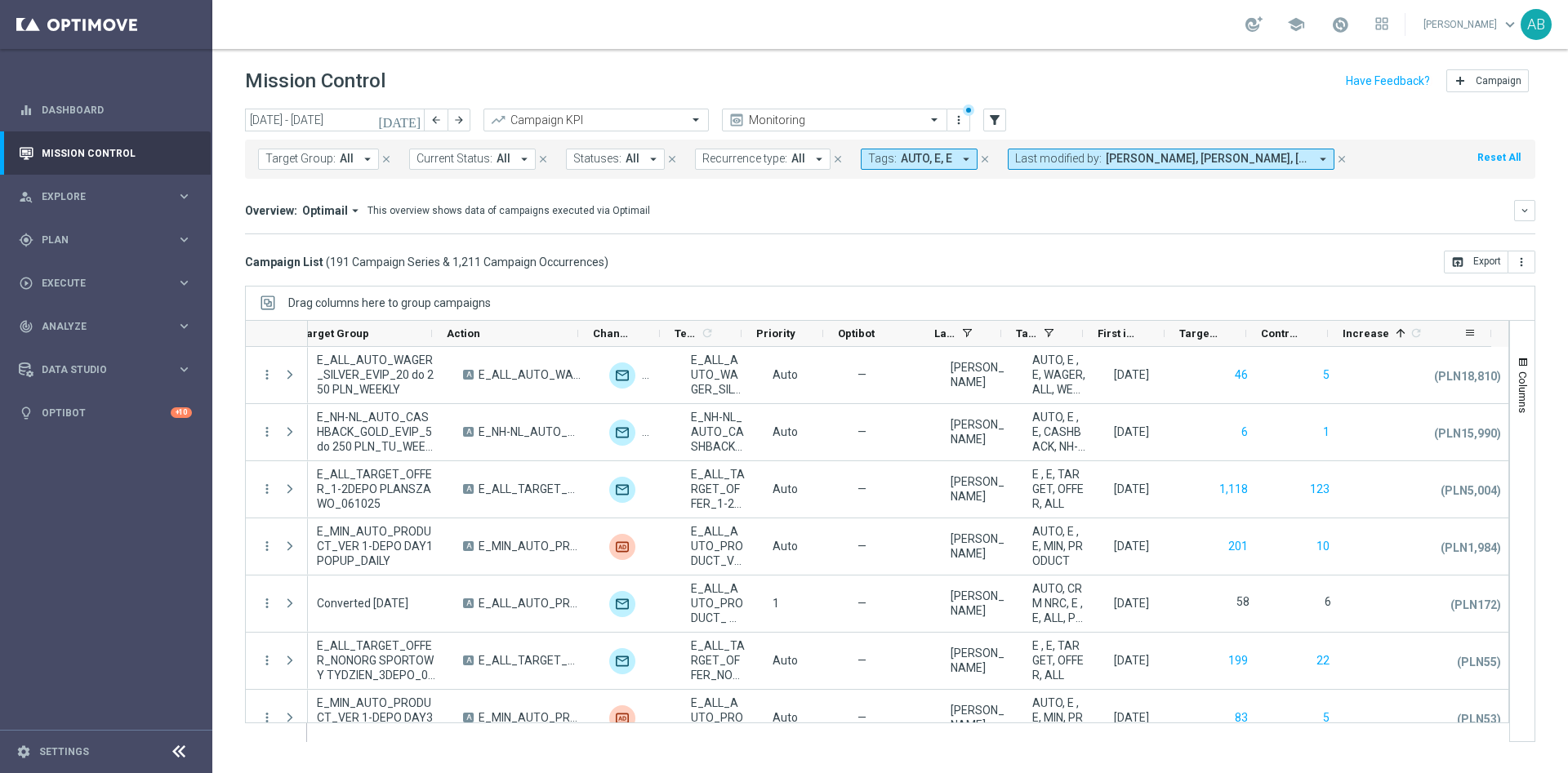
click at [1441, 335] on div "Increase 1 refresh" at bounding box center [1403, 333] width 121 height 25
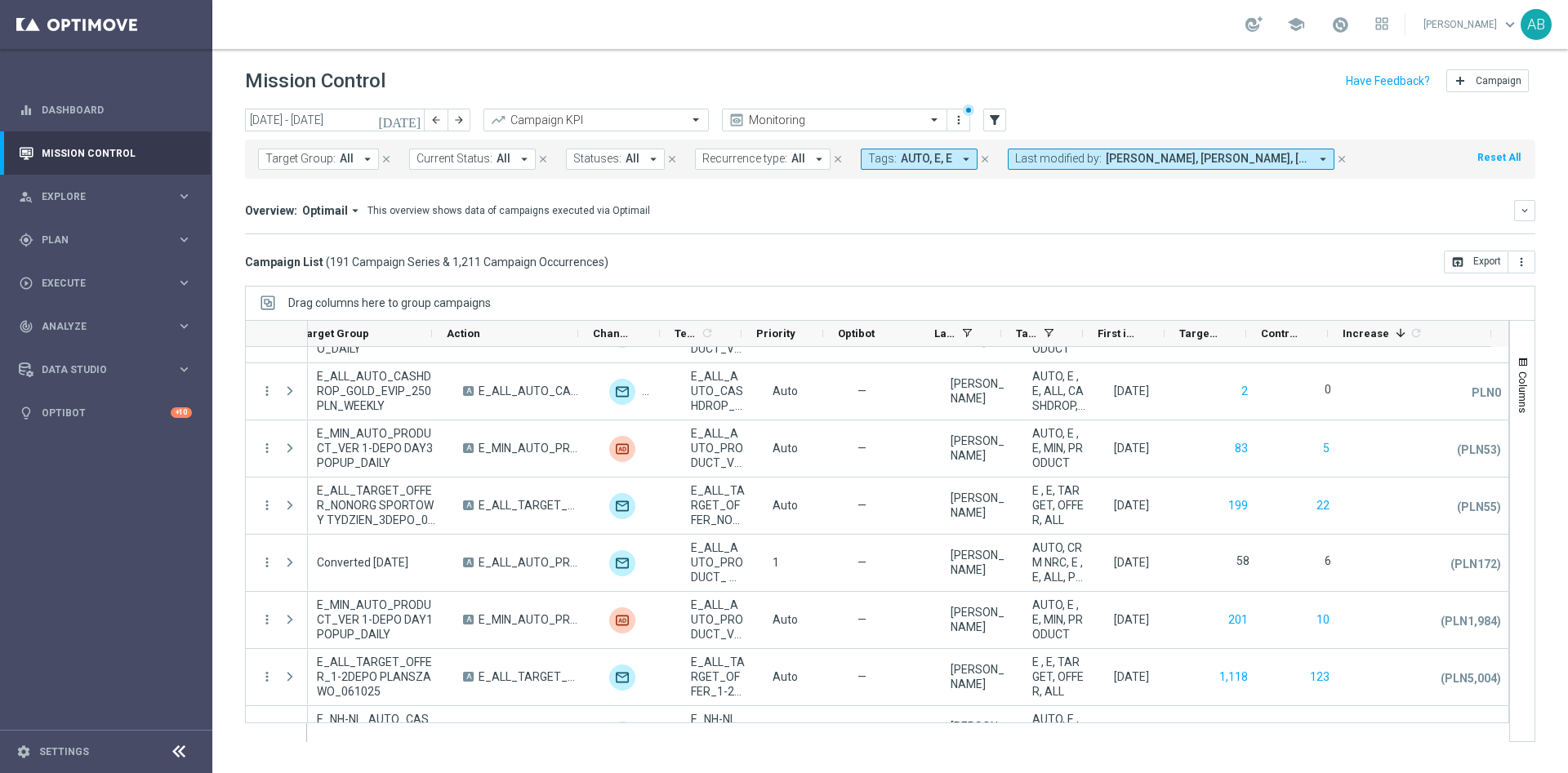
scroll to position [10545, 0]
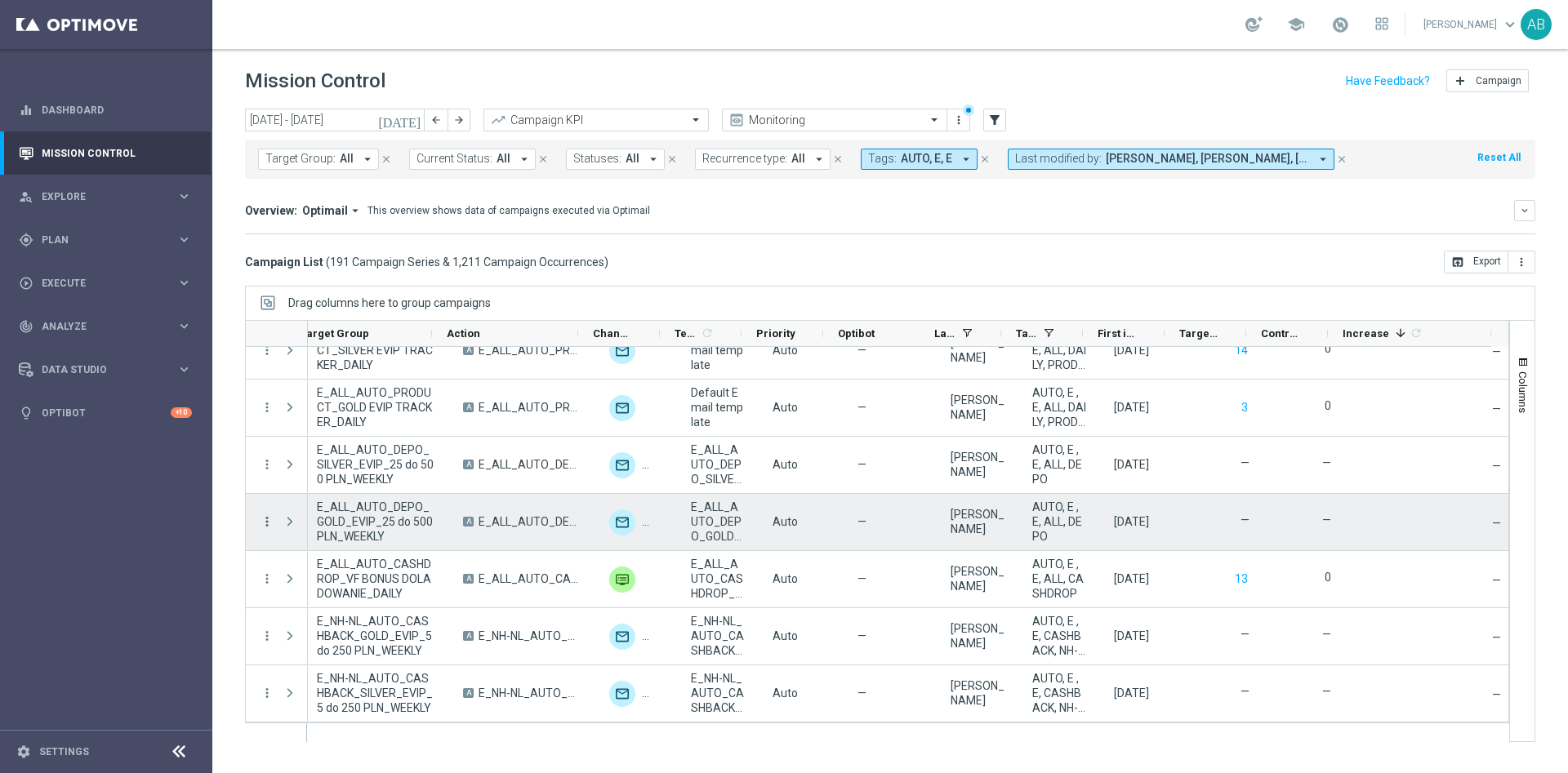
click at [263, 527] on icon "more_vert" at bounding box center [267, 522] width 15 height 15
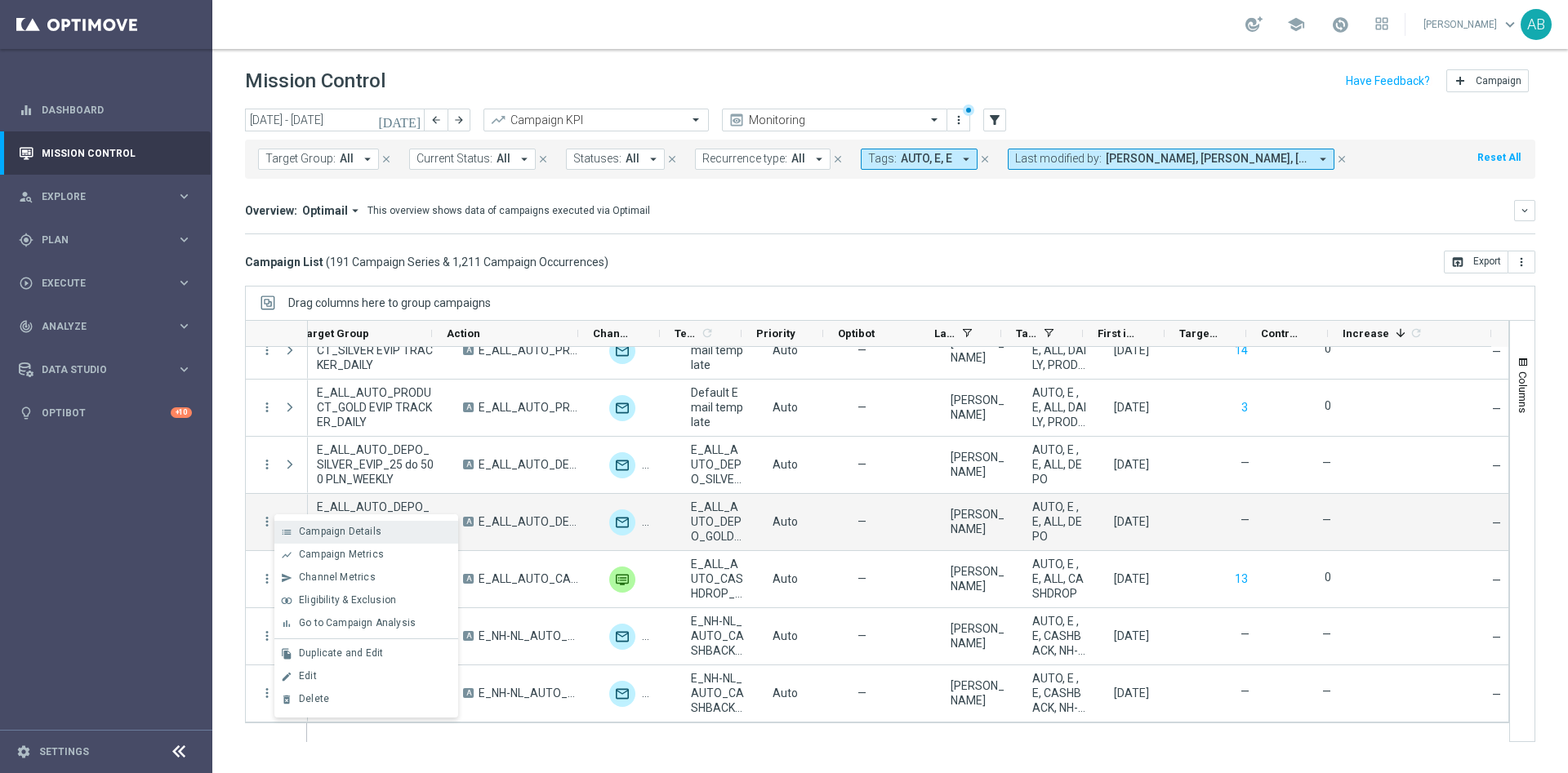
click at [328, 528] on span "Campaign Details" at bounding box center [340, 532] width 83 height 11
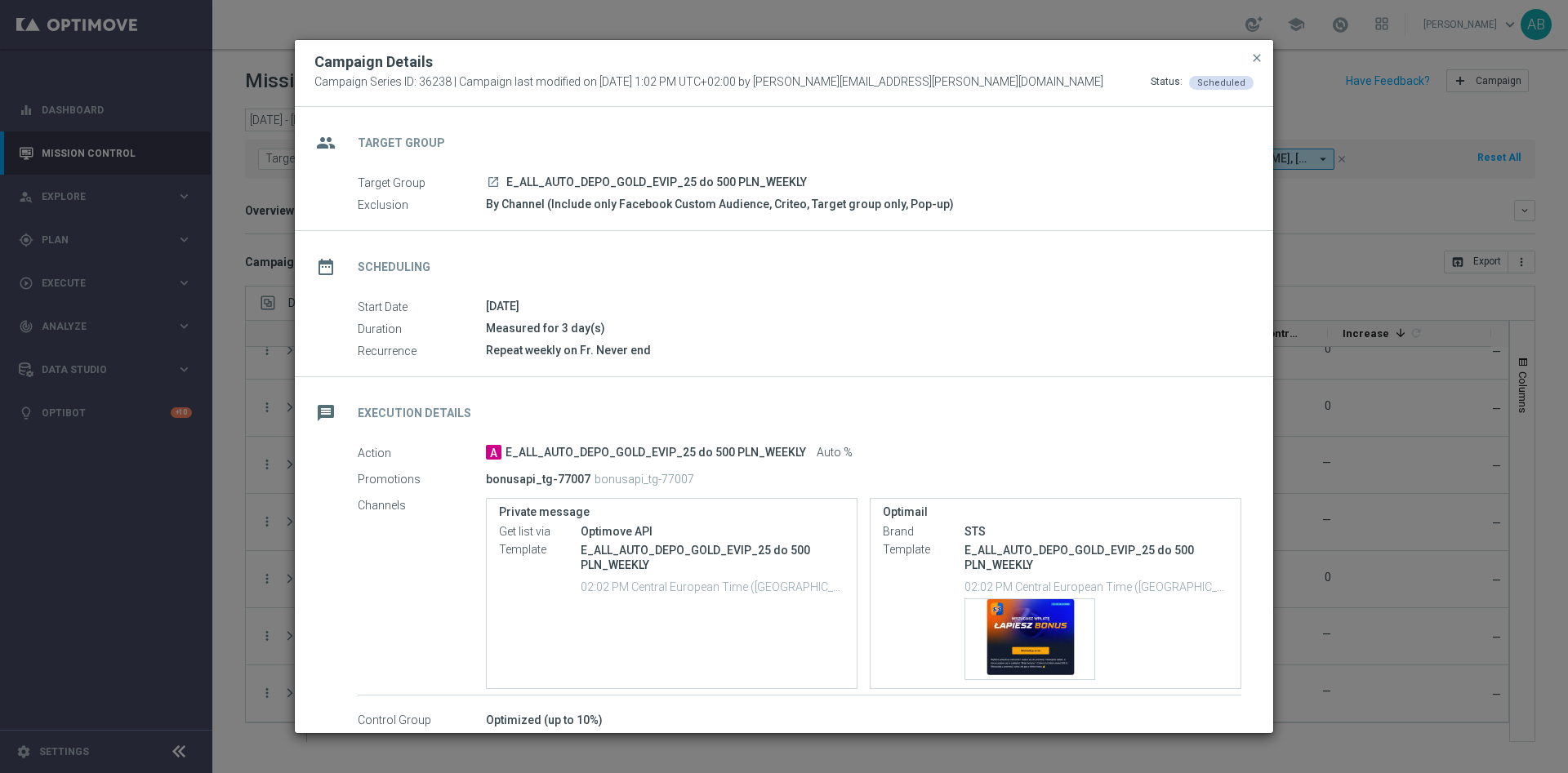
scroll to position [84, 0]
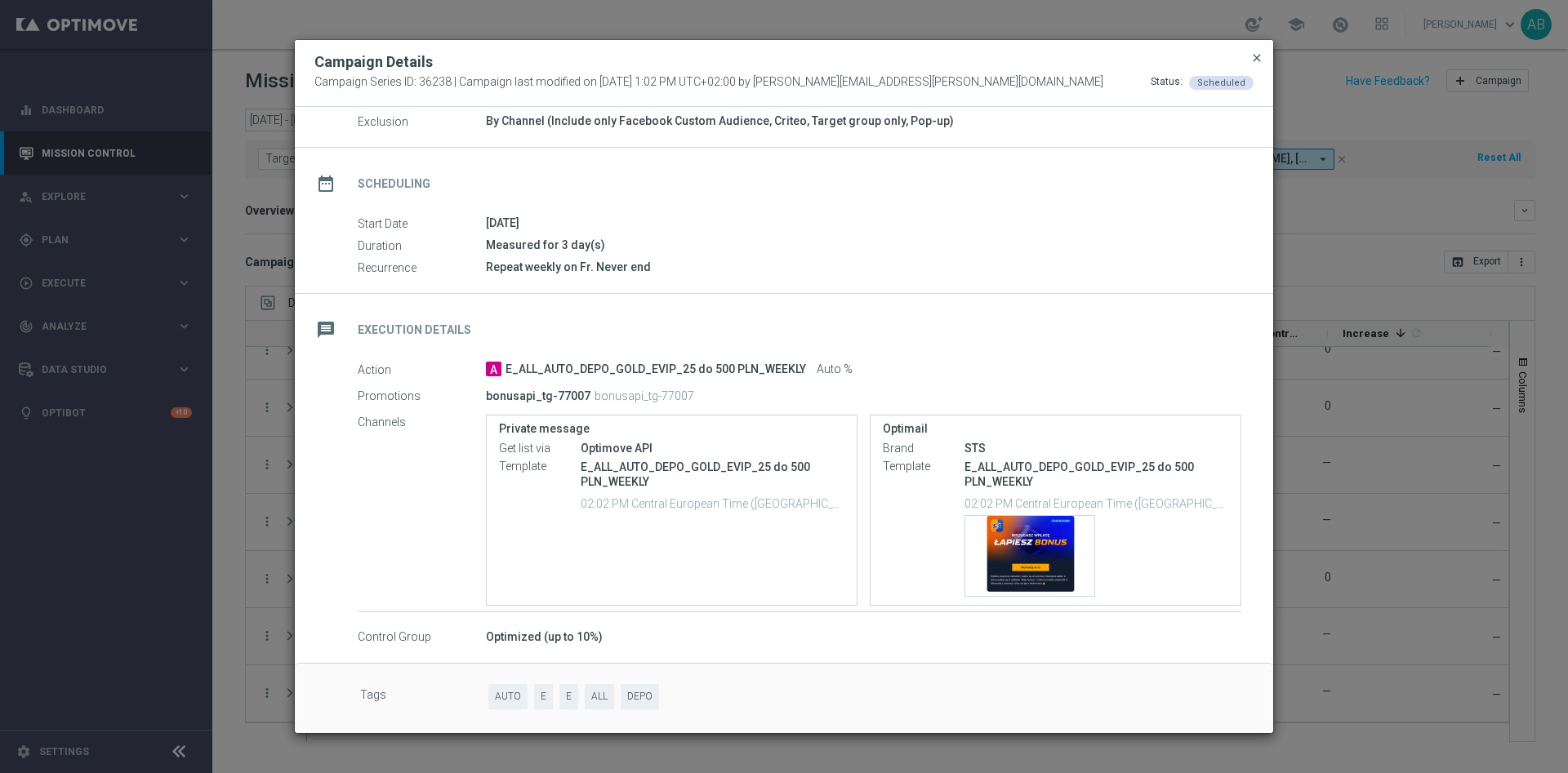
click at [1258, 60] on span "close" at bounding box center [1256, 58] width 13 height 13
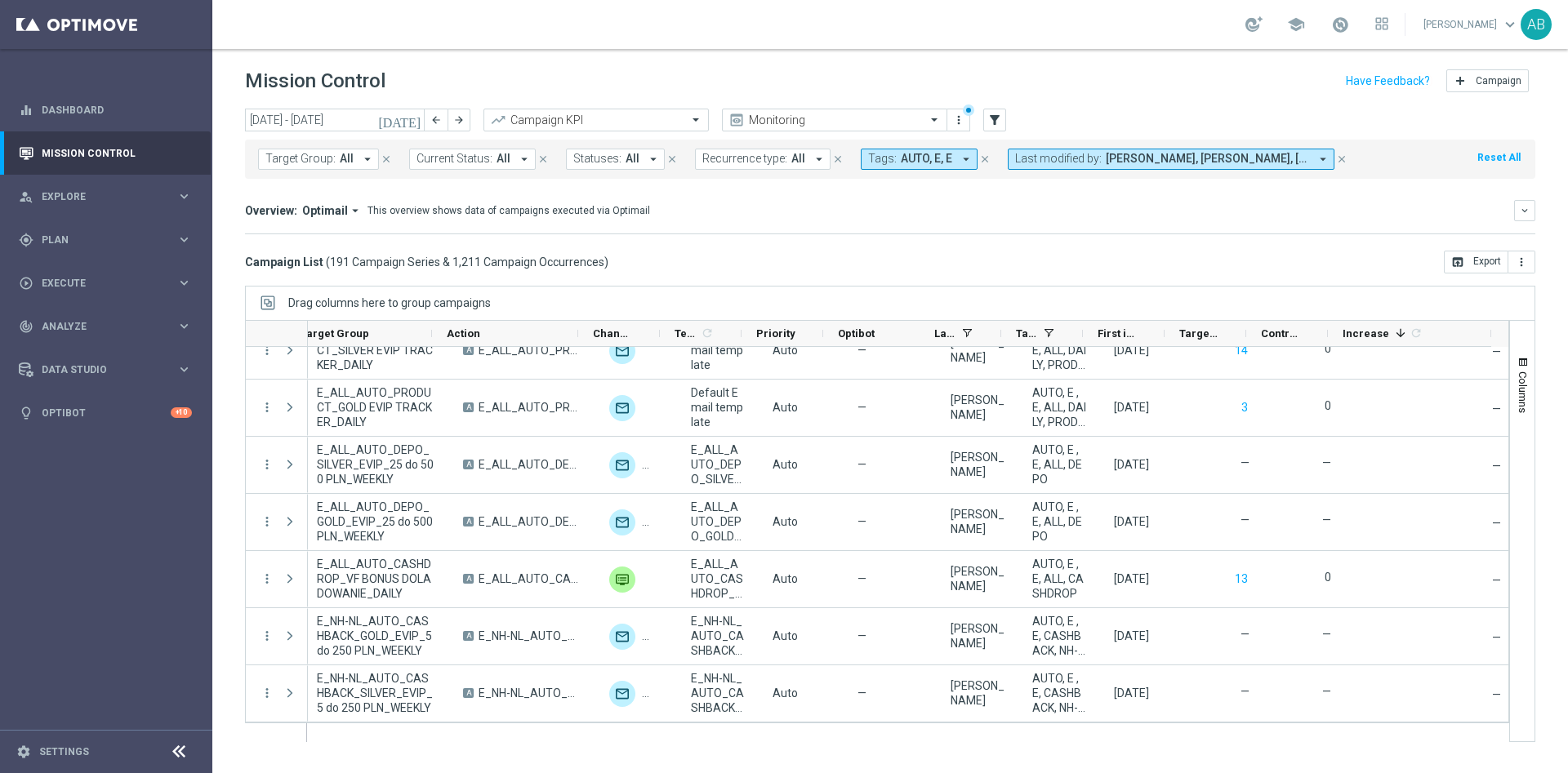
click at [517, 158] on icon "arrow_drop_down" at bounding box center [524, 160] width 15 height 15
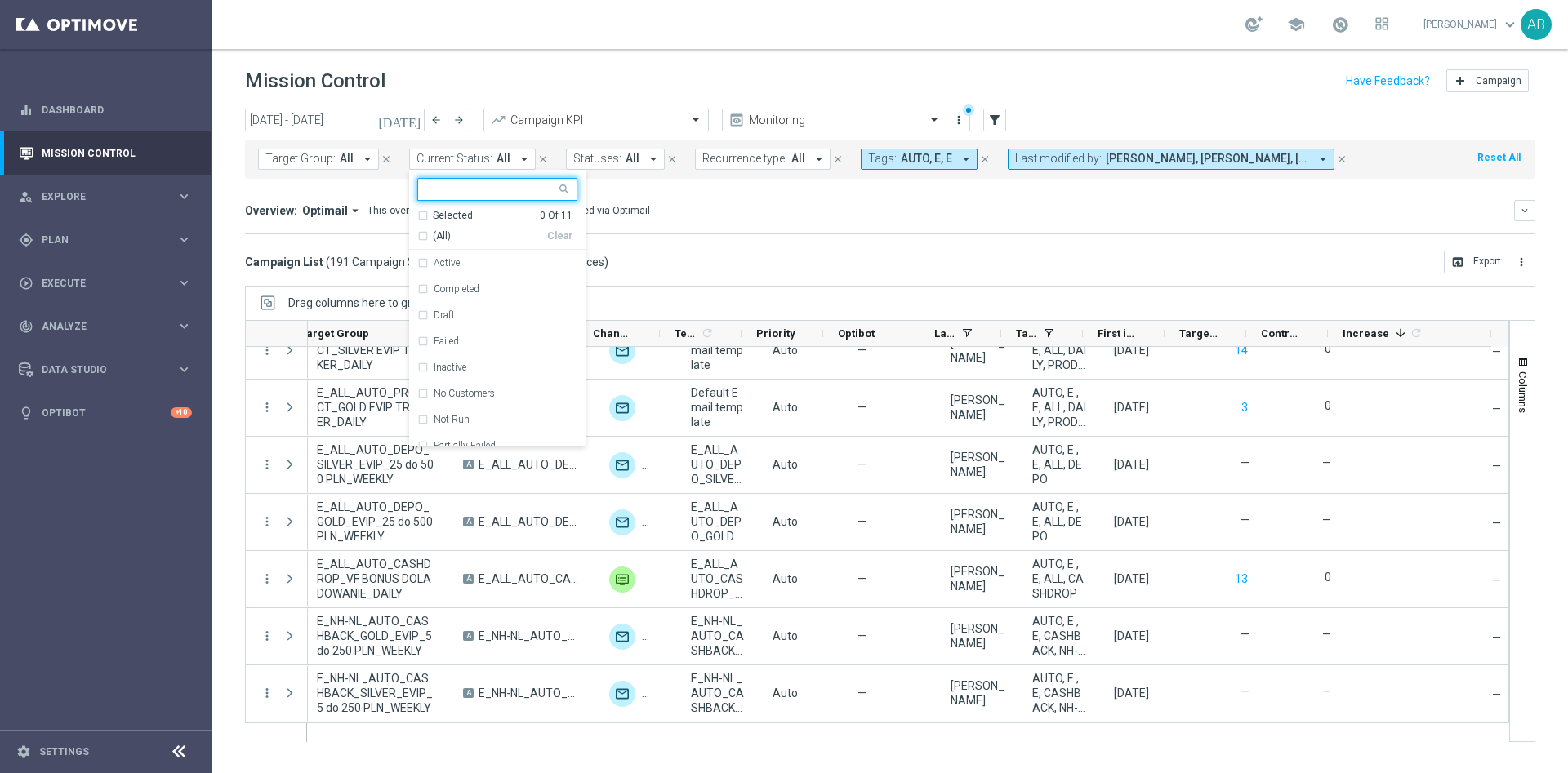
click at [712, 218] on div "Overview: Optimail arrow_drop_down This overview shows data of campaigns execut…" at bounding box center [890, 211] width 1291 height 21
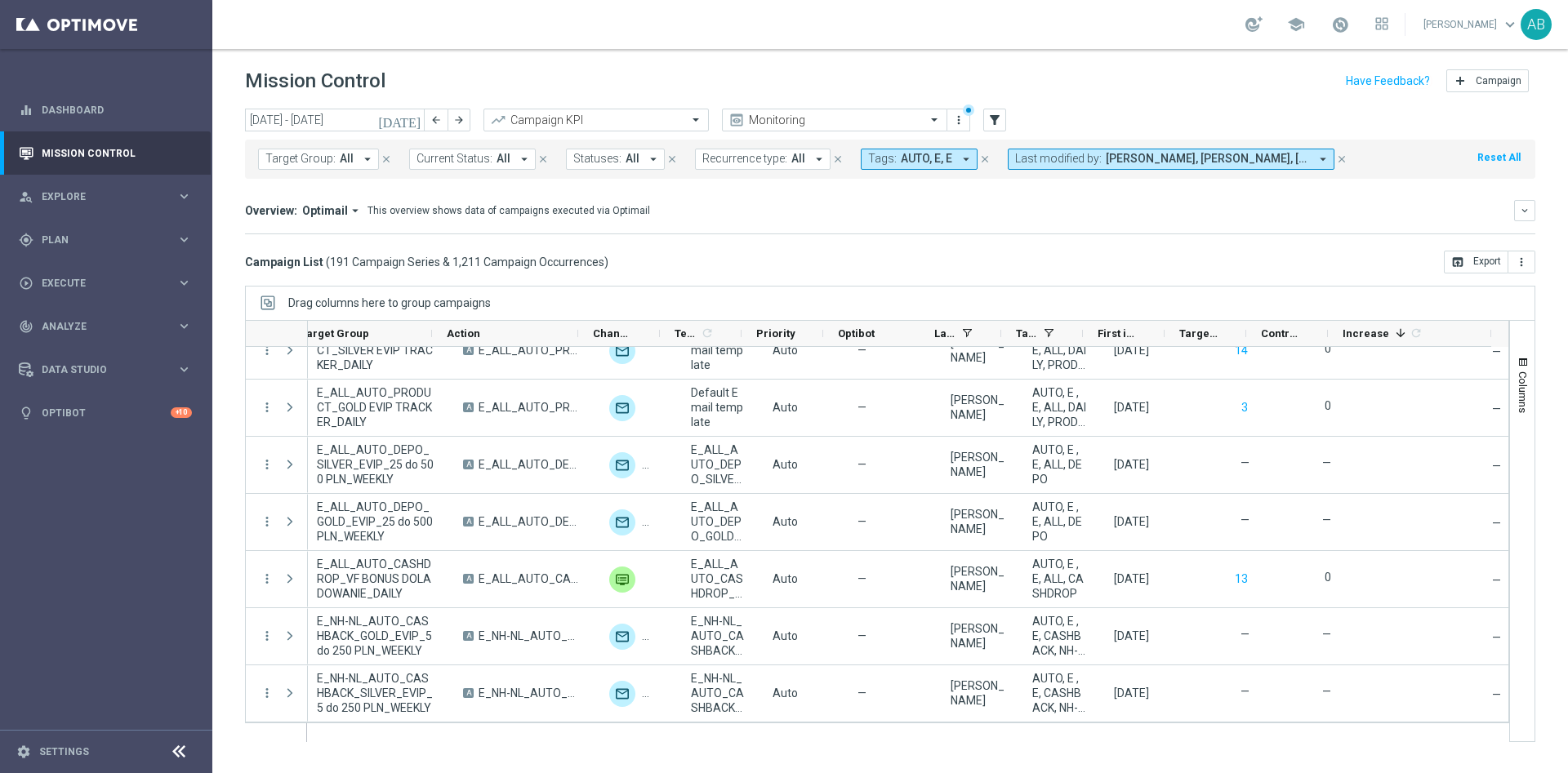
click at [371, 159] on icon "arrow_drop_down" at bounding box center [367, 160] width 15 height 15
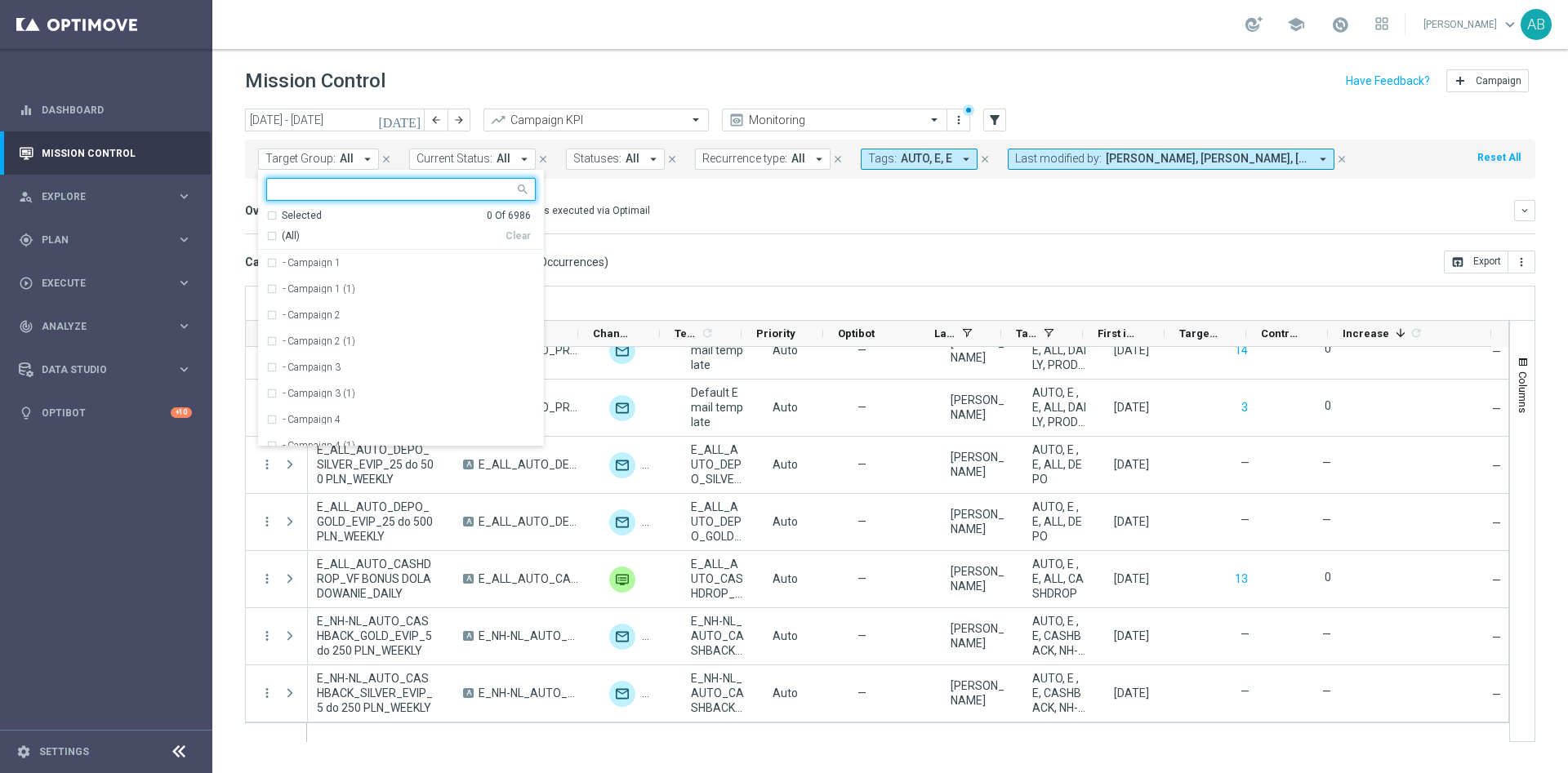
click at [857, 226] on div "Overview: Optimail arrow_drop_down This overview shows data of campaigns execut…" at bounding box center [890, 217] width 1291 height 34
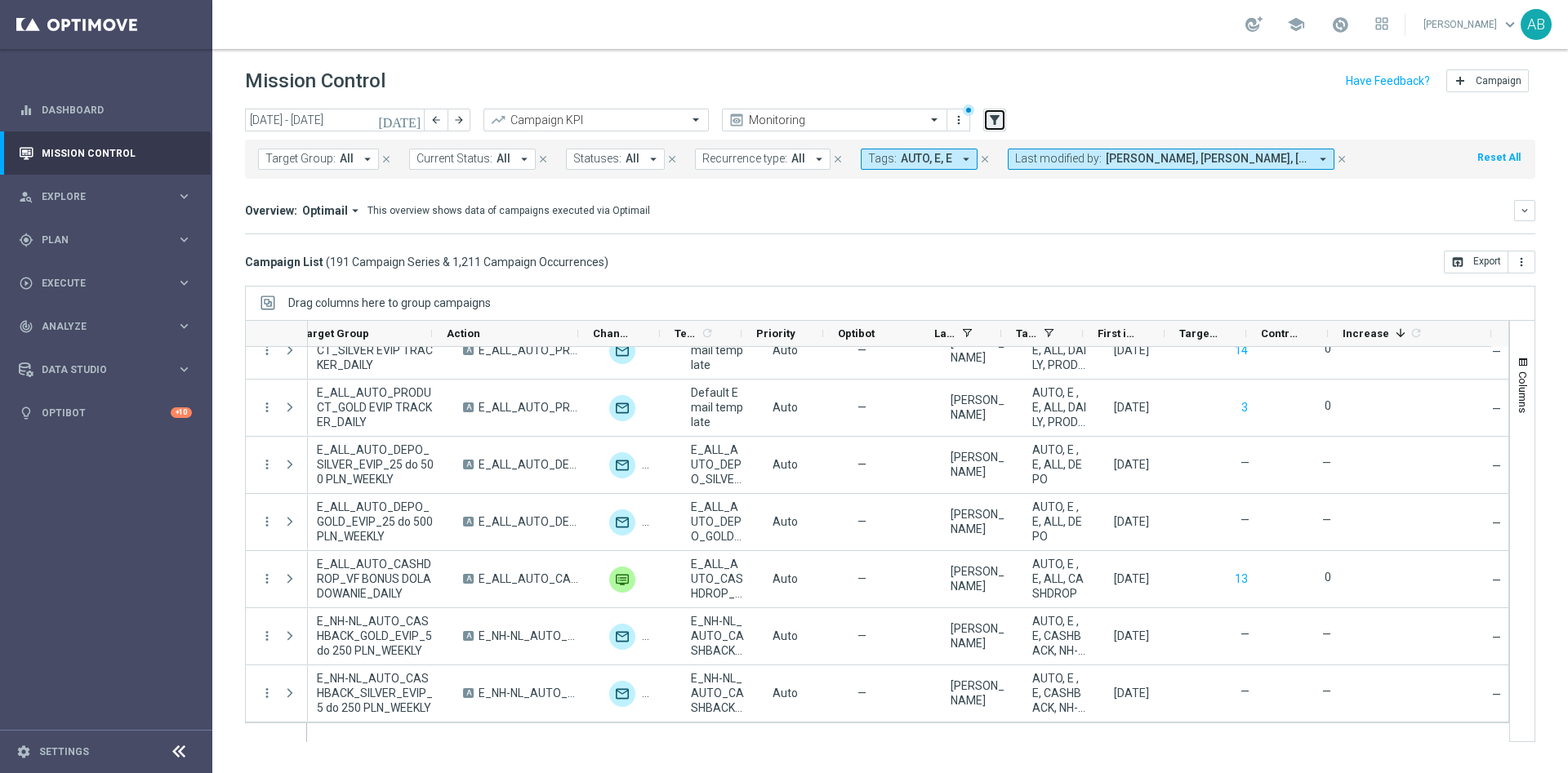
click at [998, 122] on icon "filter_alt" at bounding box center [995, 120] width 15 height 15
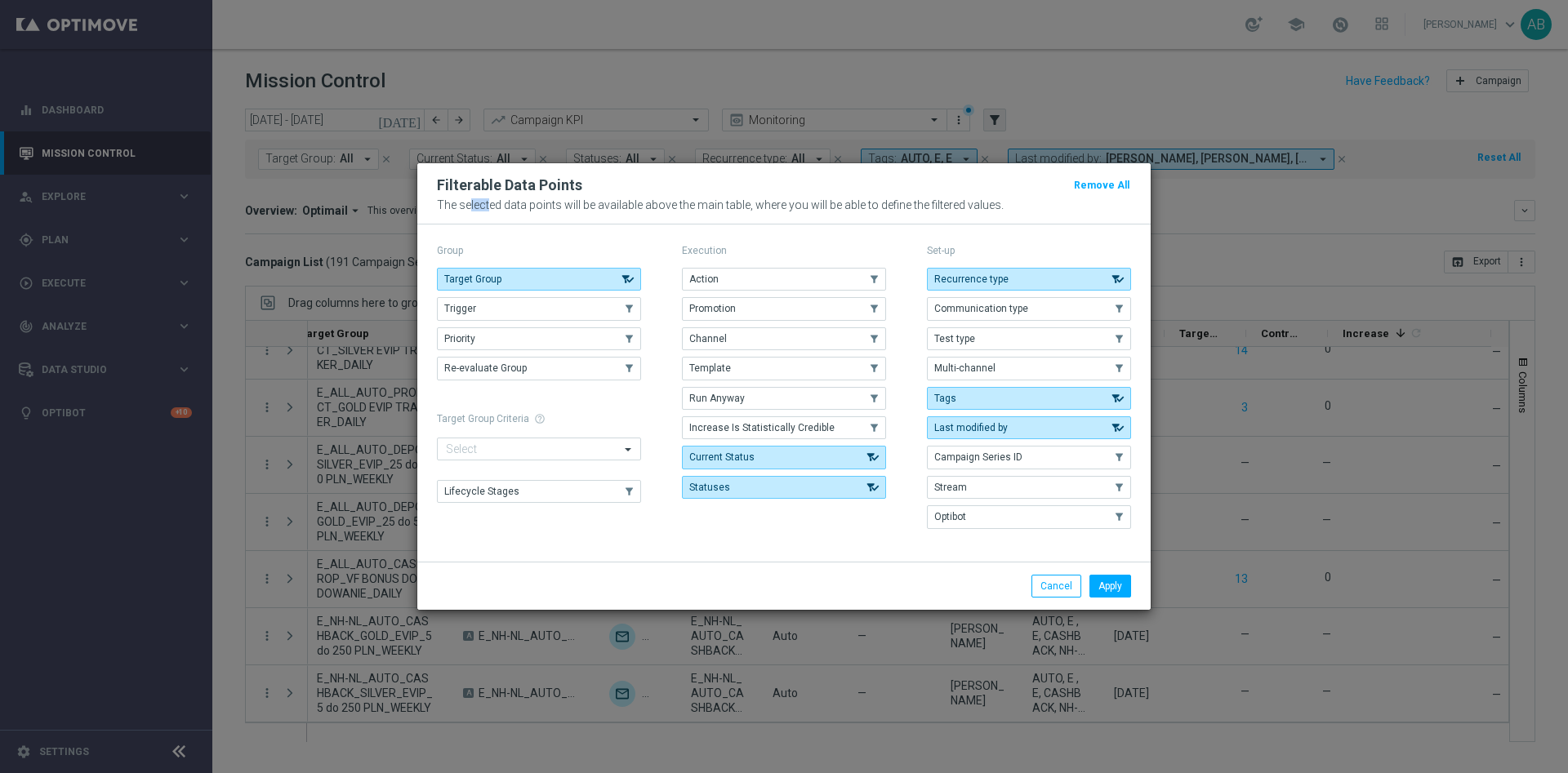
click at [998, 122] on modal-container "Filterable Data Points Remove All The selected data points will be available ab…" at bounding box center [784, 386] width 1568 height 773
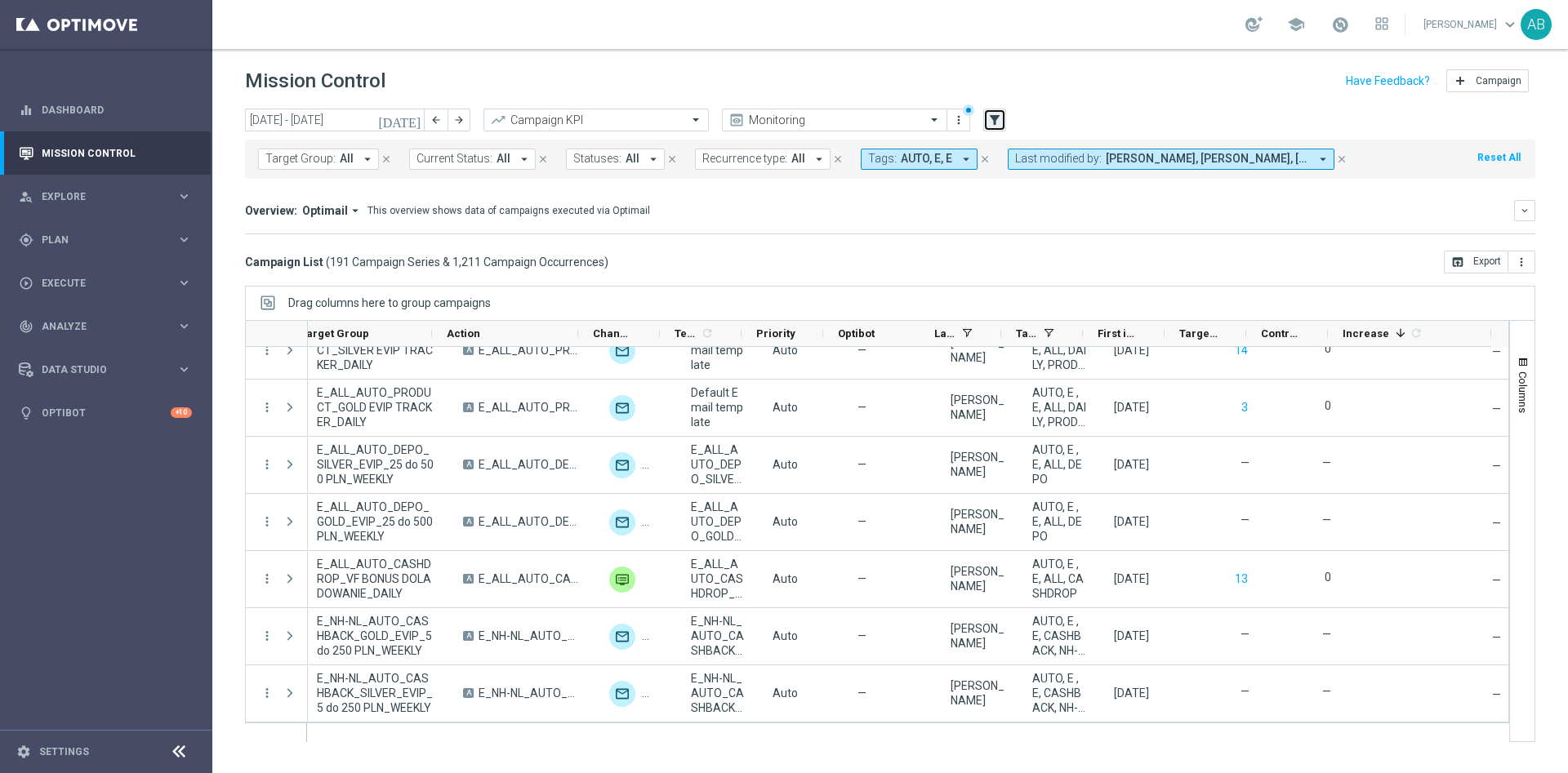
click at [998, 119] on icon "filter_alt" at bounding box center [995, 120] width 15 height 15
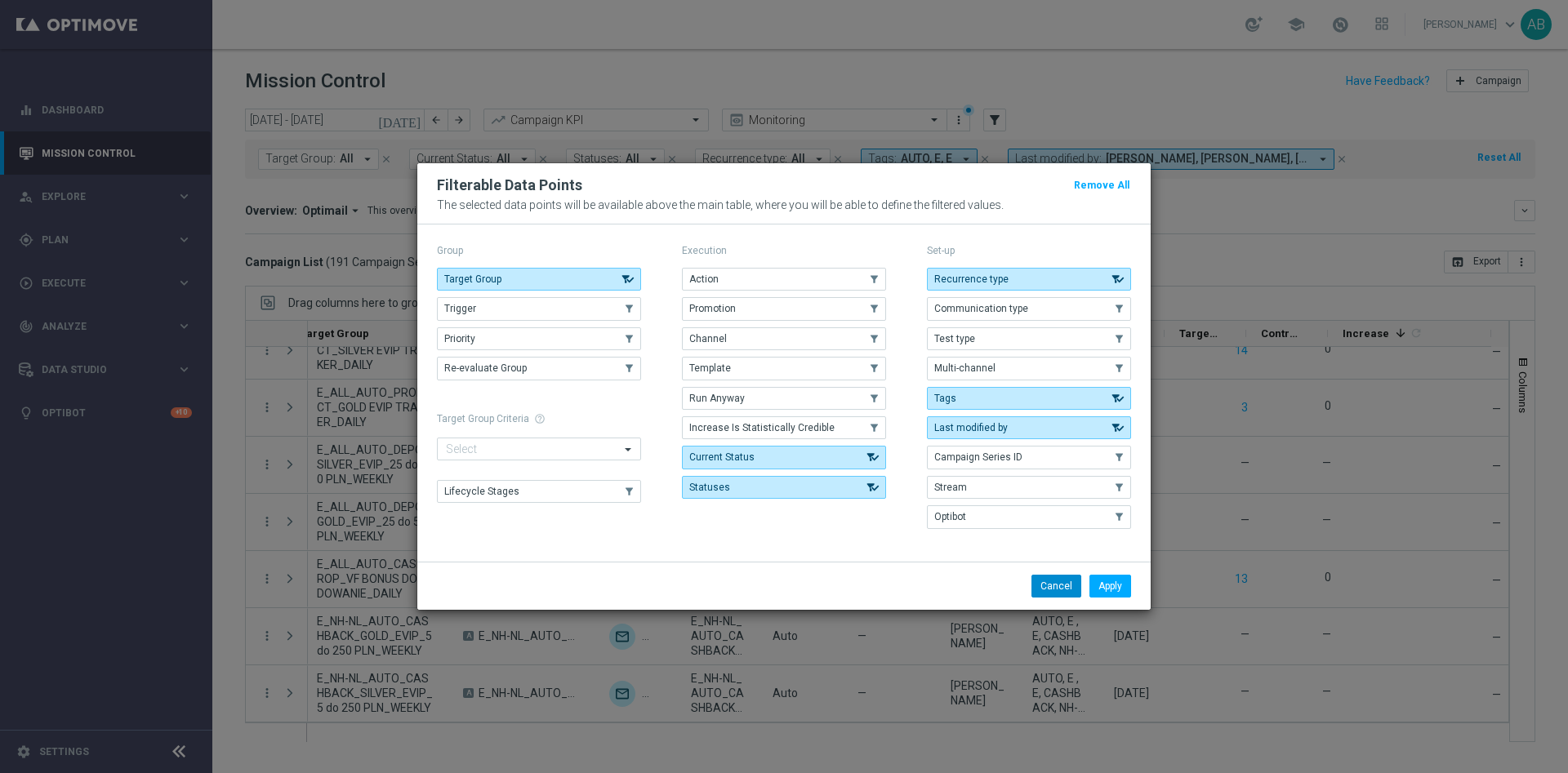
click at [1038, 583] on button "Cancel" at bounding box center [1057, 586] width 50 height 23
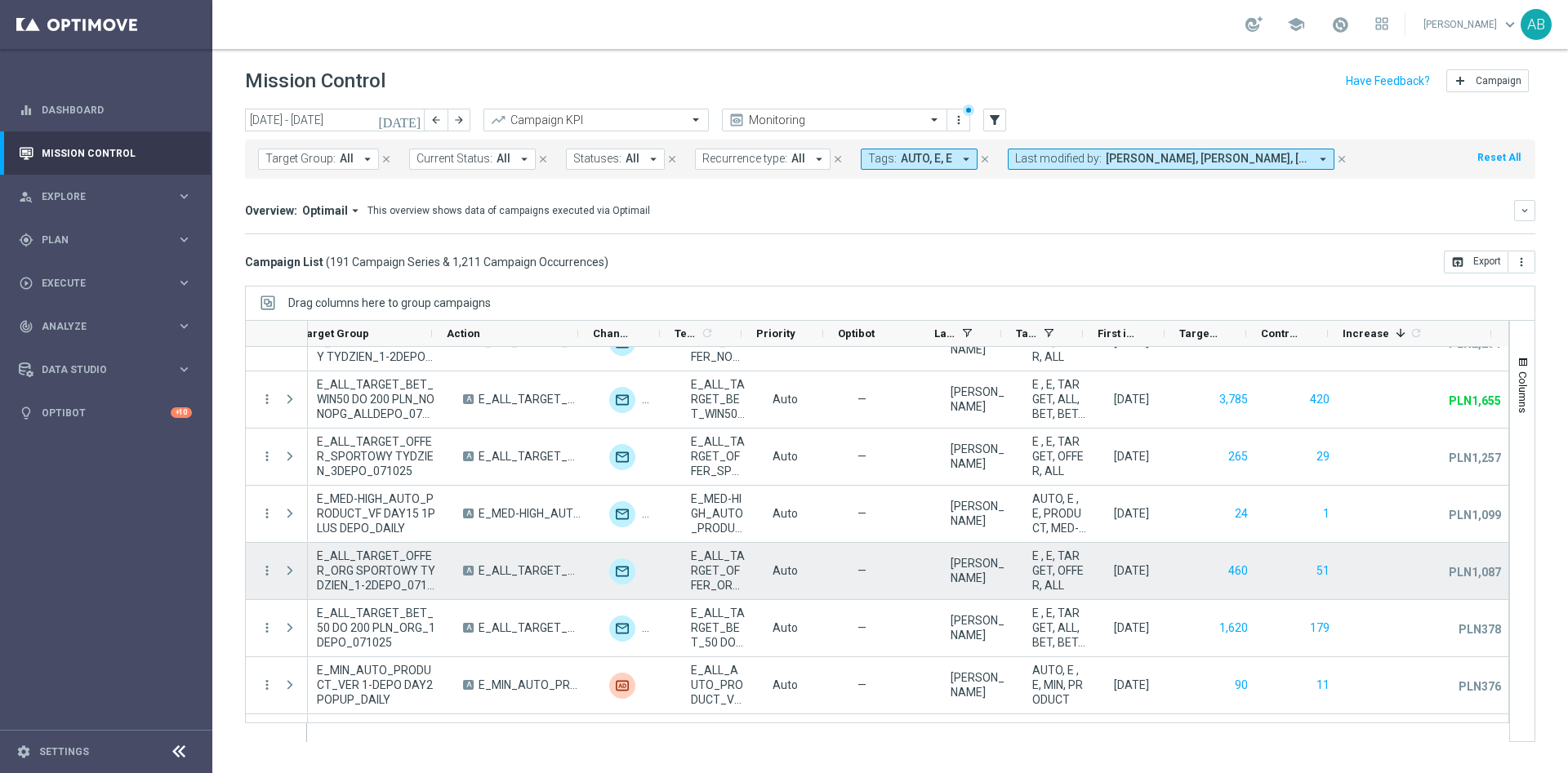
scroll to position [0, 0]
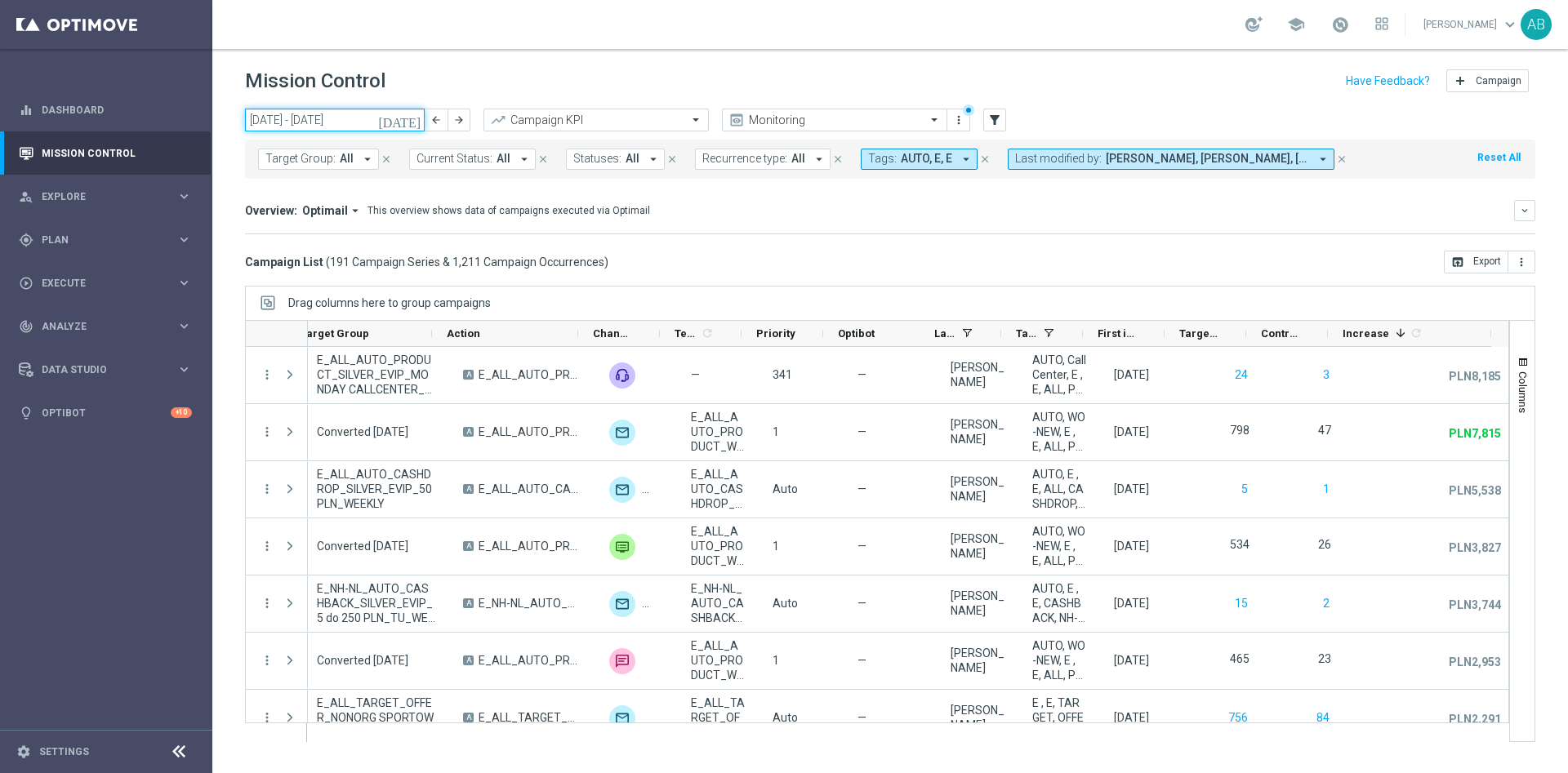
click at [327, 120] on input "[DATE] - [DATE]" at bounding box center [335, 120] width 180 height 23
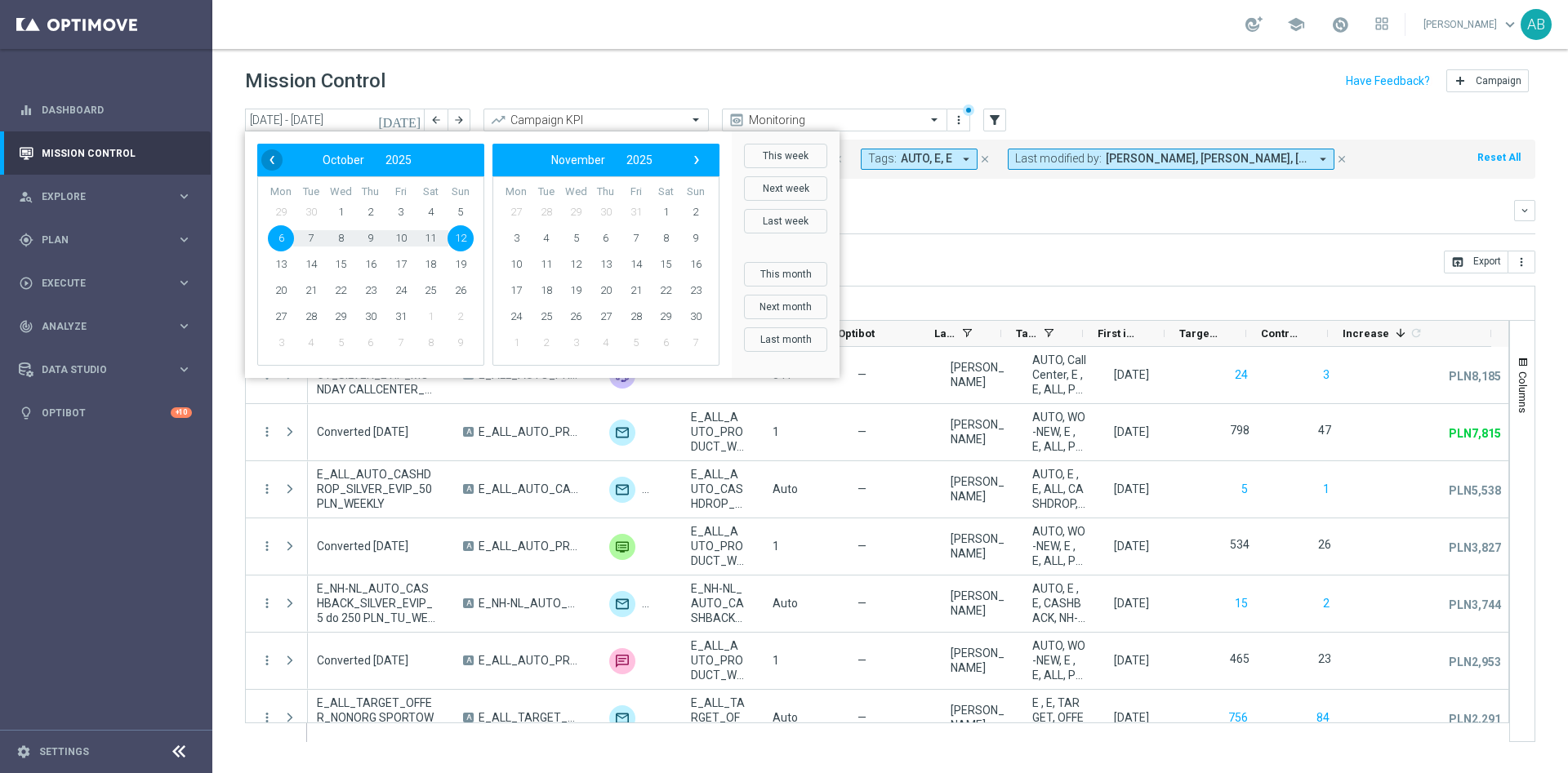
click at [274, 163] on span "‹" at bounding box center [272, 160] width 21 height 21
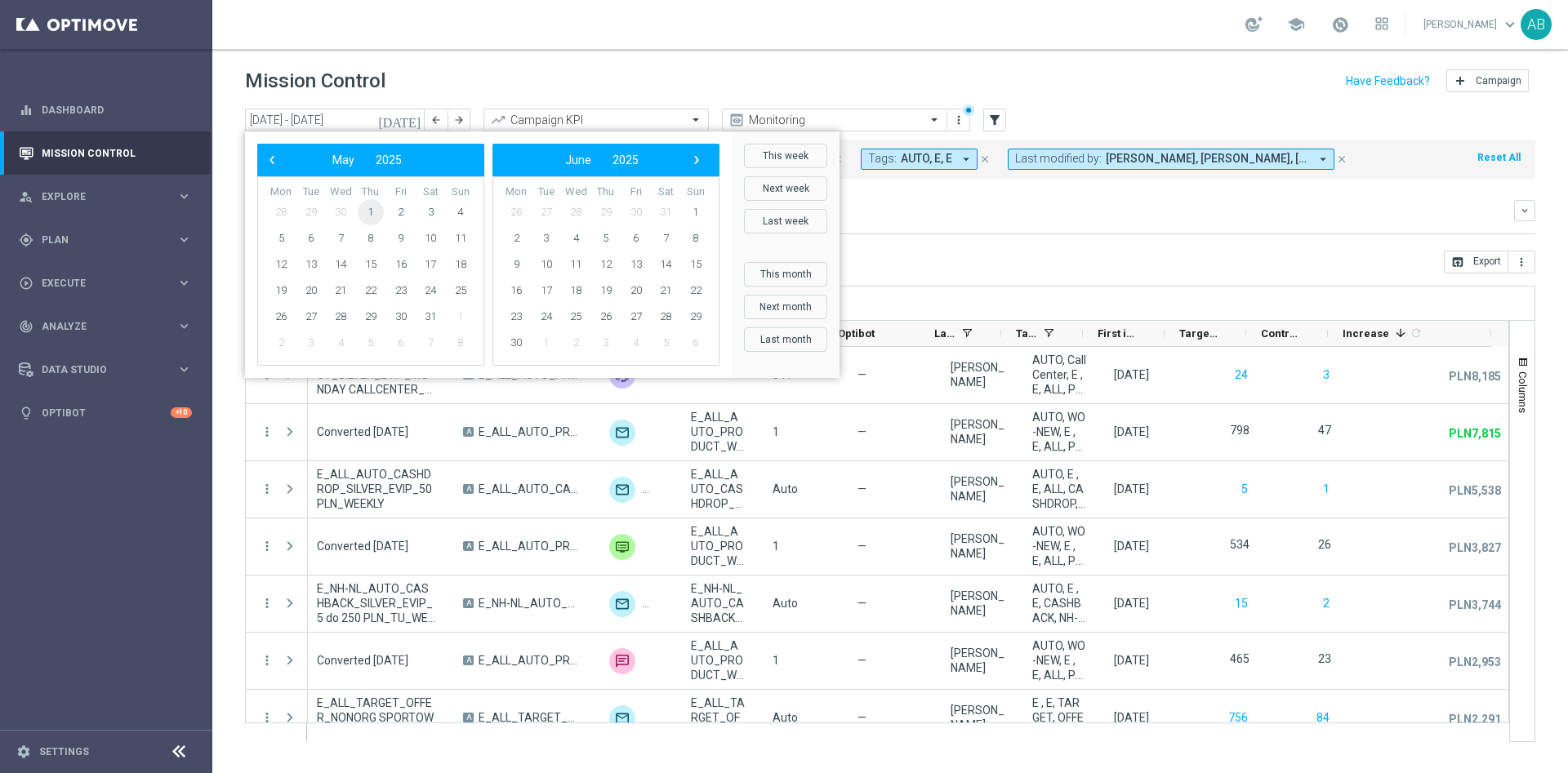
click at [364, 211] on span "1" at bounding box center [370, 213] width 26 height 26
click at [699, 156] on span "›" at bounding box center [696, 160] width 21 height 21
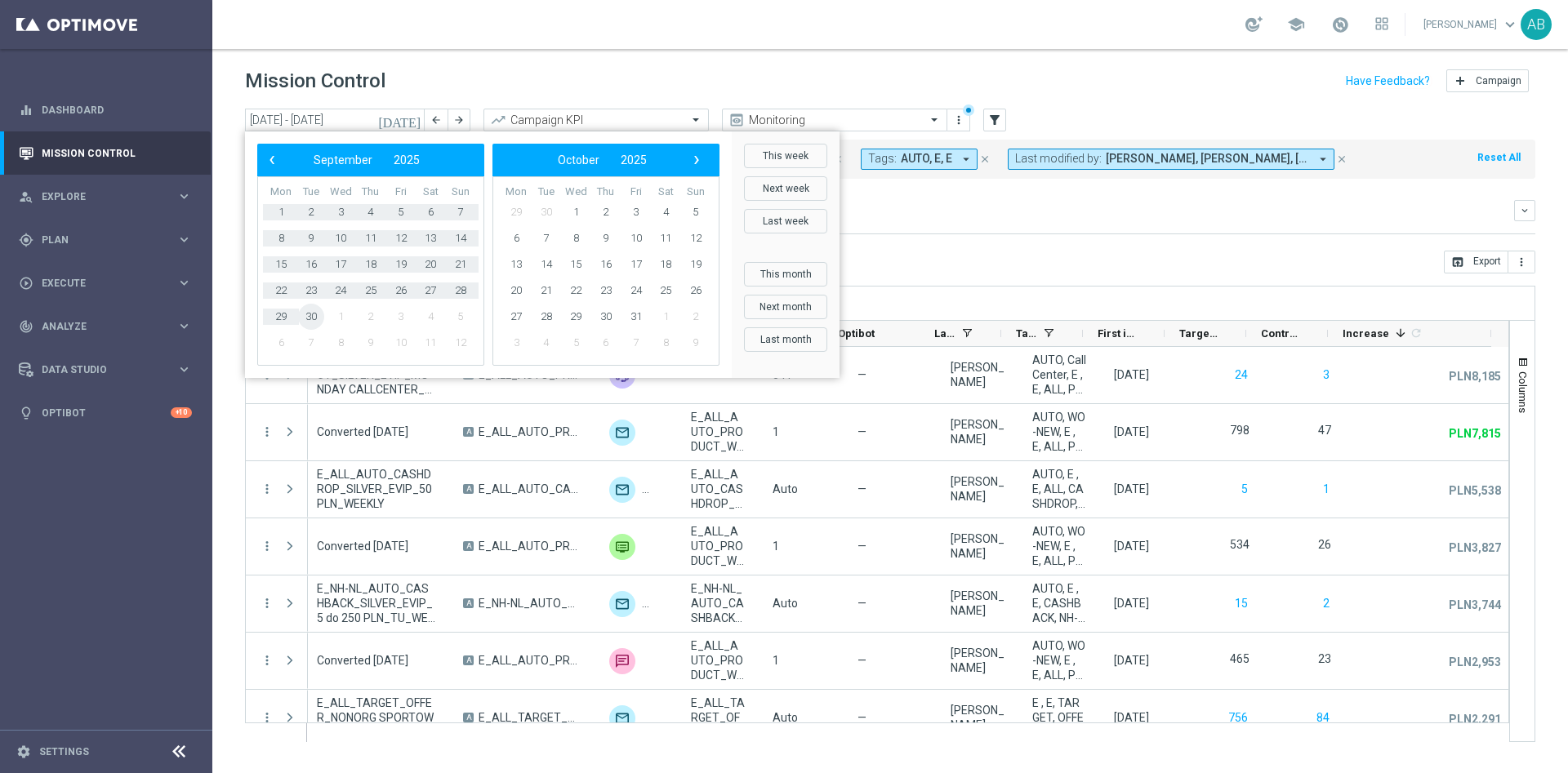
click at [313, 317] on span "30" at bounding box center [311, 316] width 26 height 26
type input "[DATE] - [DATE]"
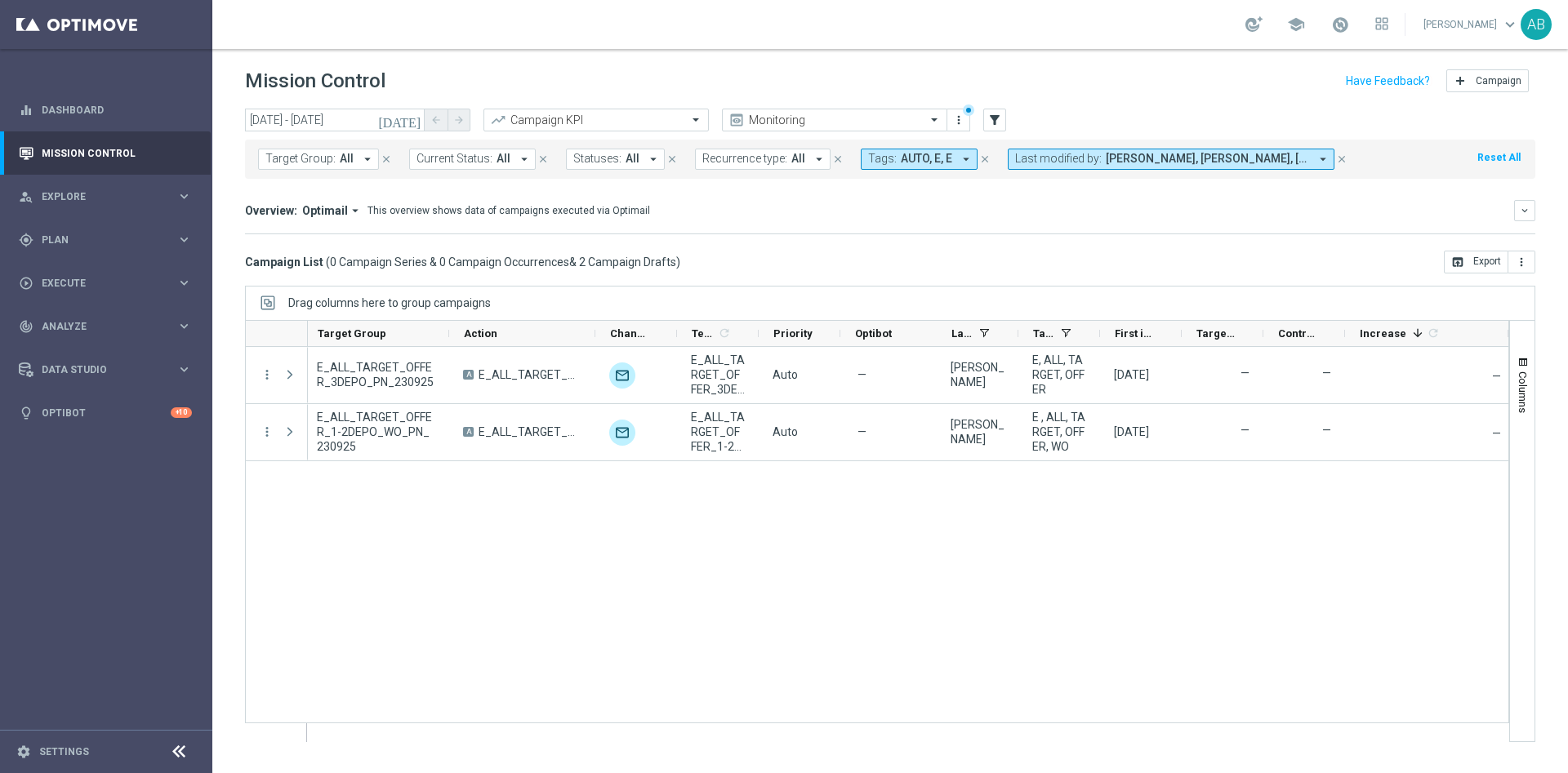
scroll to position [0, 341]
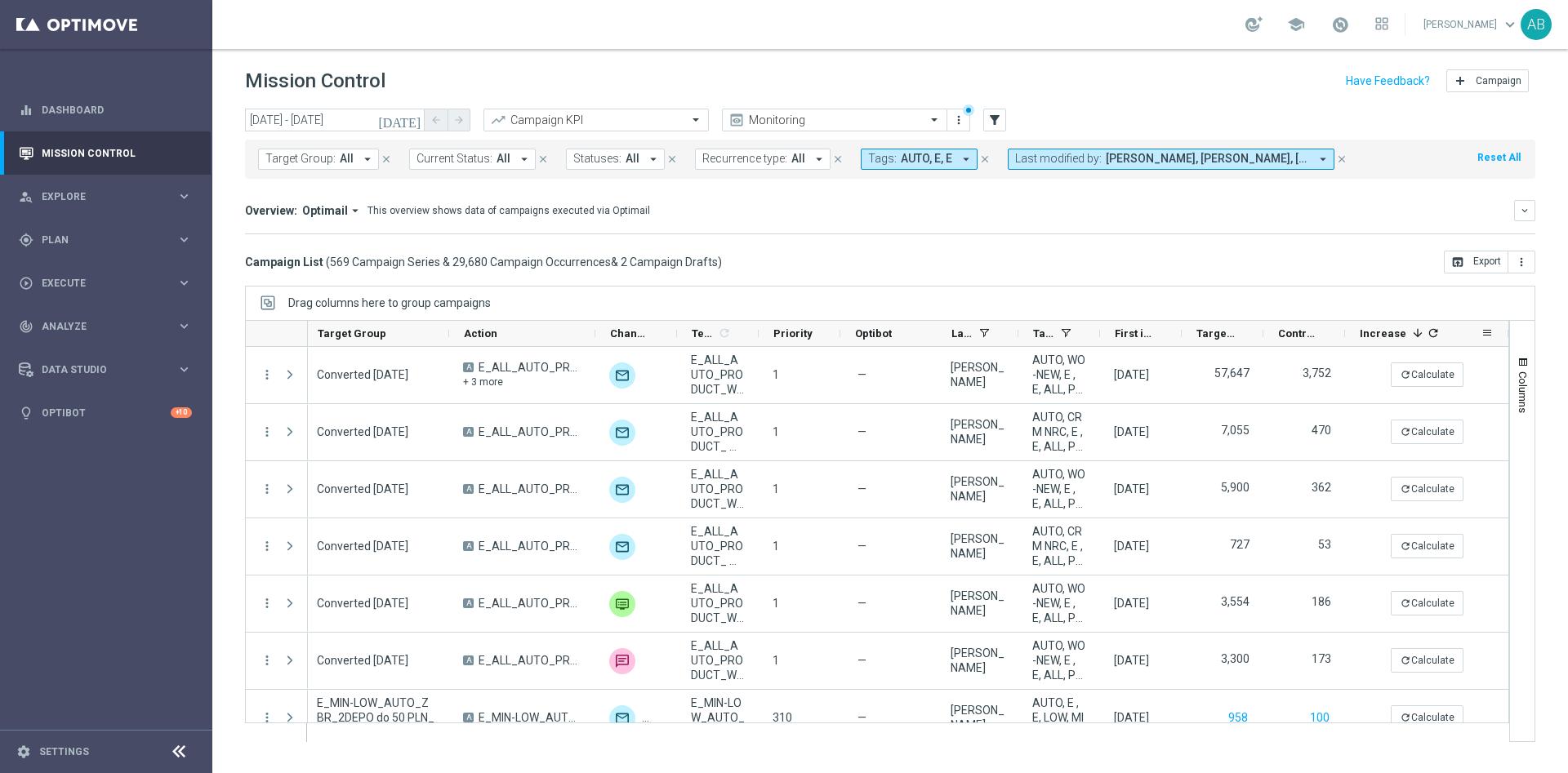
click at [1434, 330] on div "Increase 1 refresh" at bounding box center [1420, 333] width 121 height 25
click at [1411, 330] on icon "refresh" at bounding box center [1415, 333] width 13 height 13
click at [1451, 257] on icon "open_in_browser" at bounding box center [1458, 262] width 13 height 13
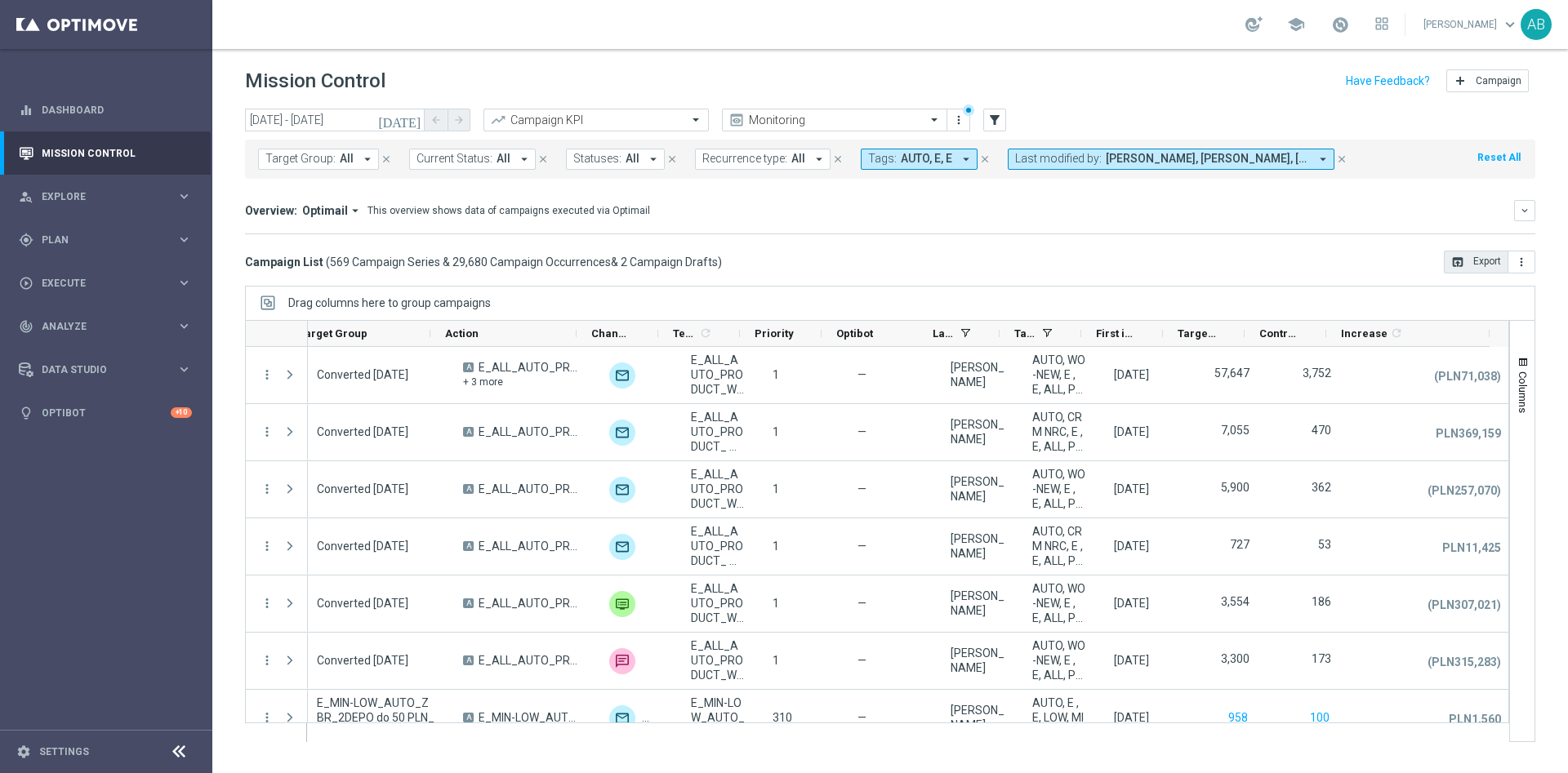
click at [1460, 264] on icon "open_in_browser" at bounding box center [1458, 262] width 13 height 13
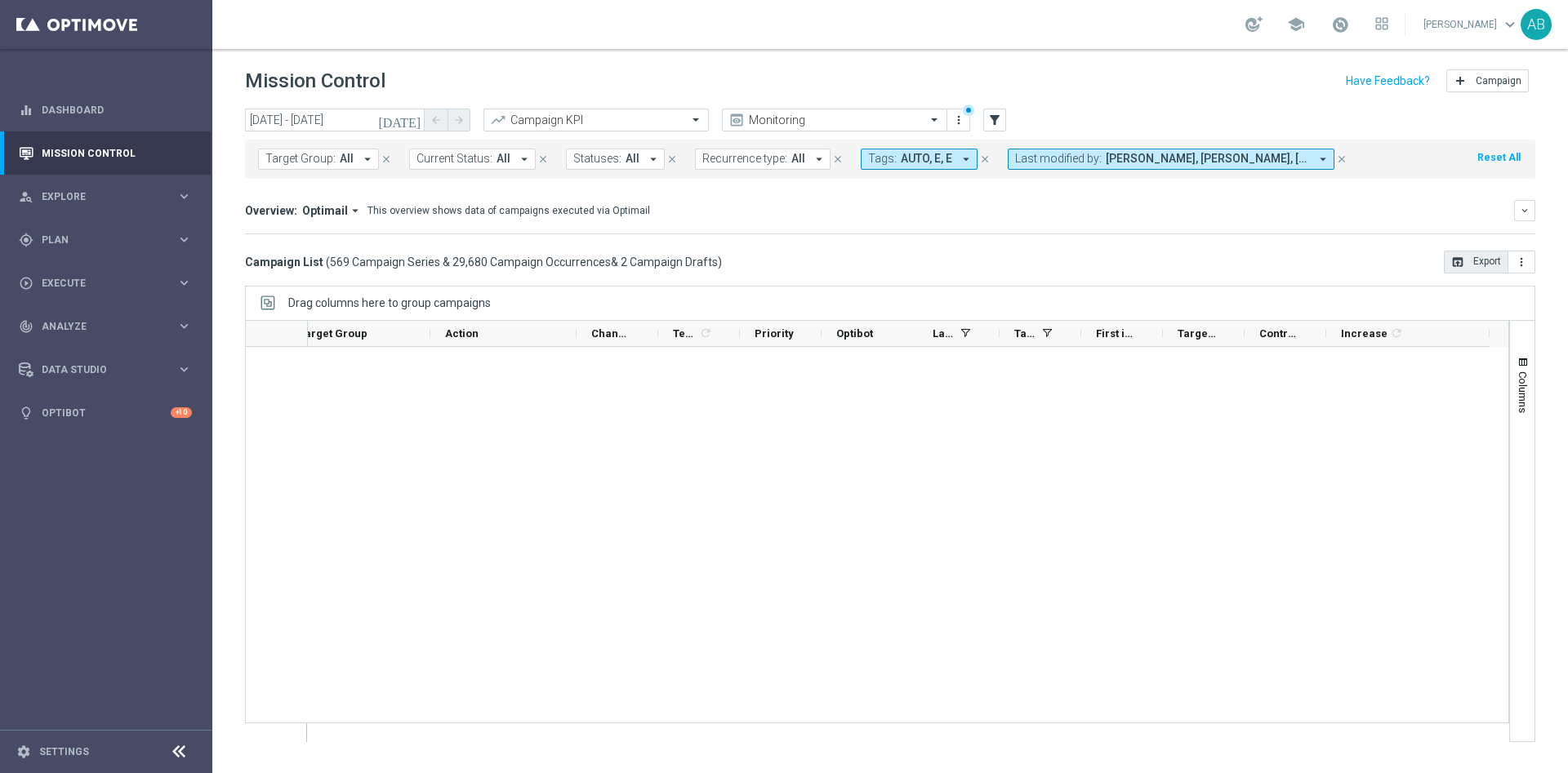
scroll to position [32269, 0]
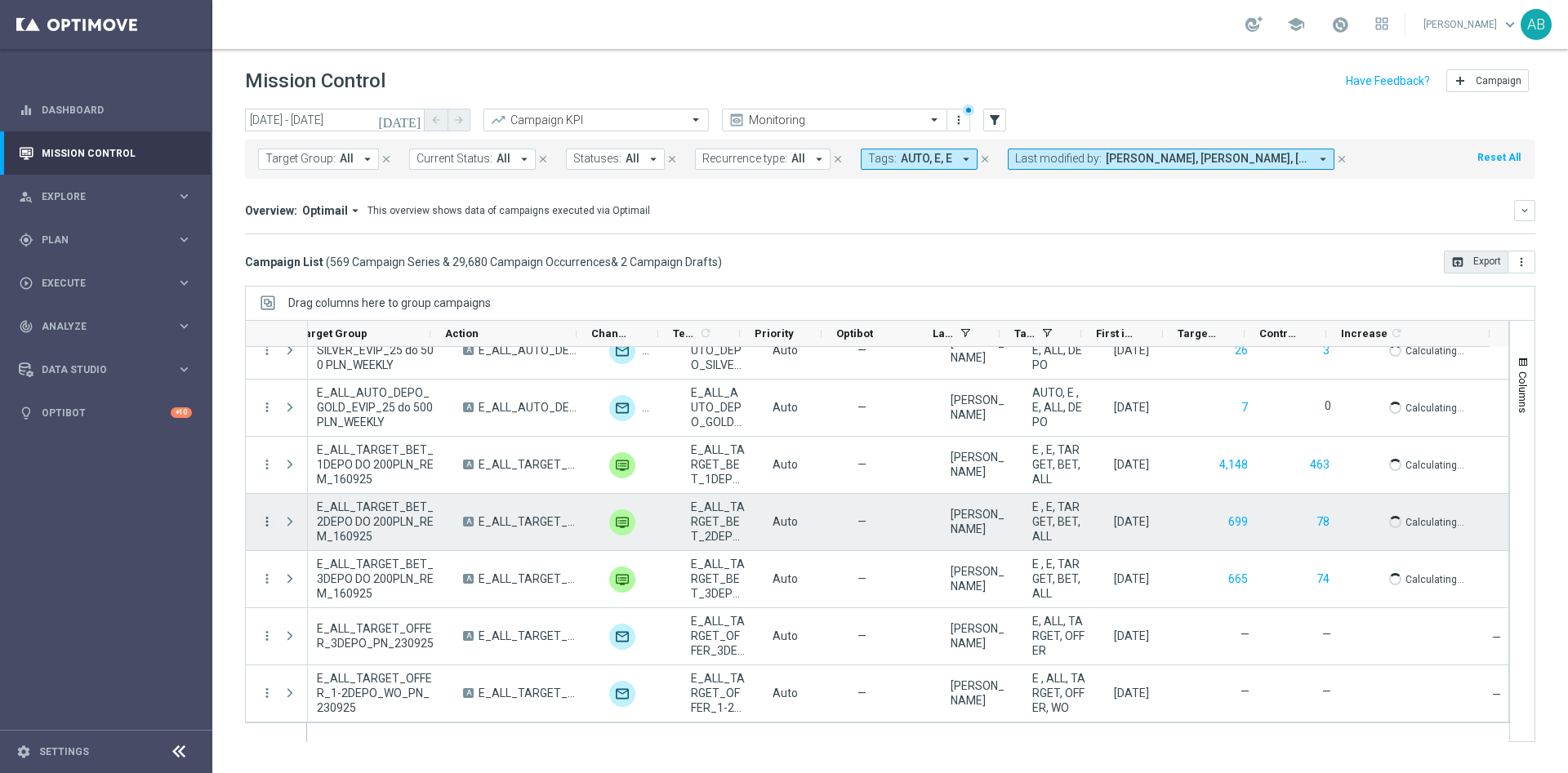
click at [265, 519] on icon "more_vert" at bounding box center [267, 522] width 15 height 15
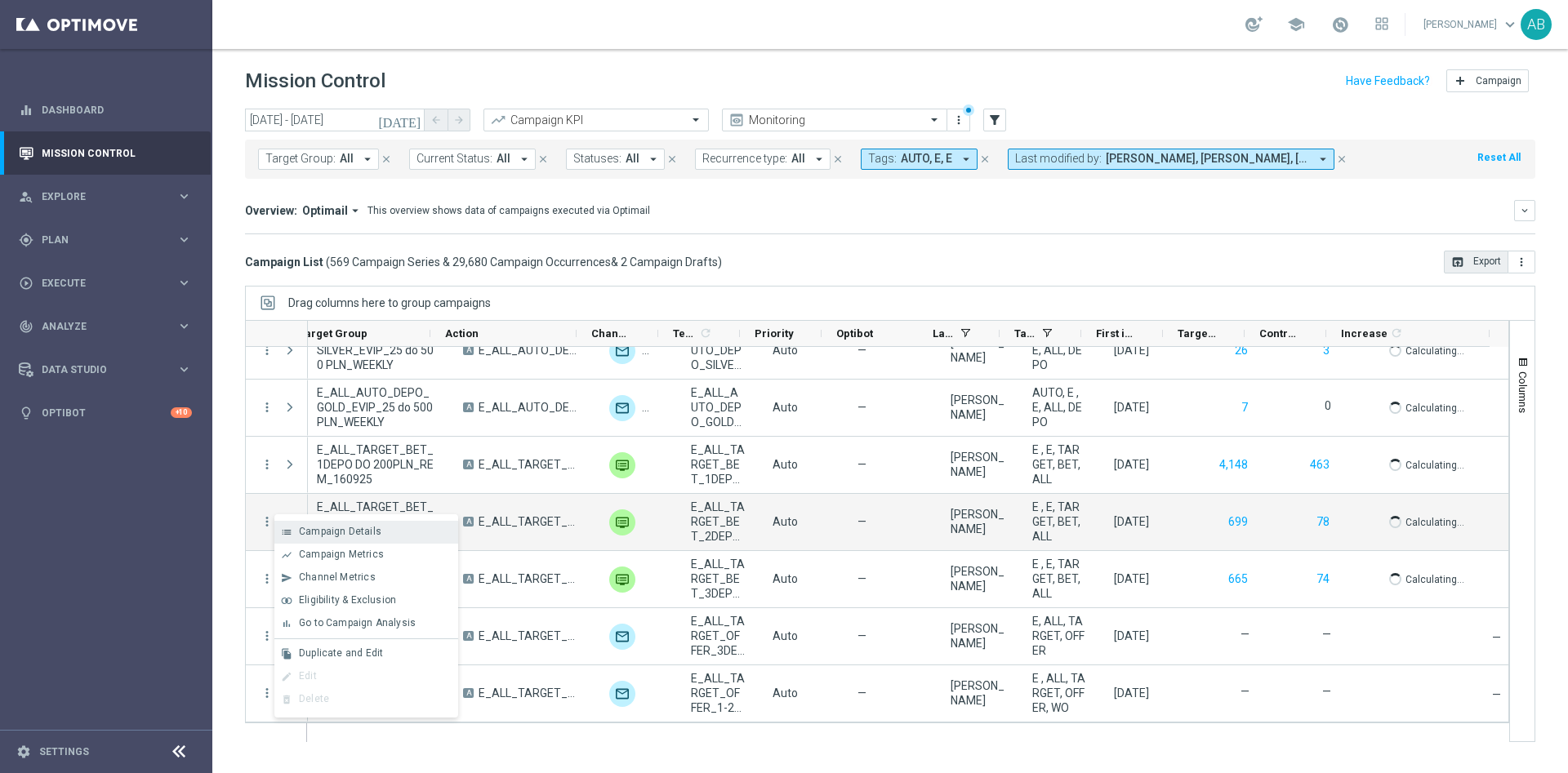
click at [289, 527] on icon "list" at bounding box center [287, 533] width 11 height 11
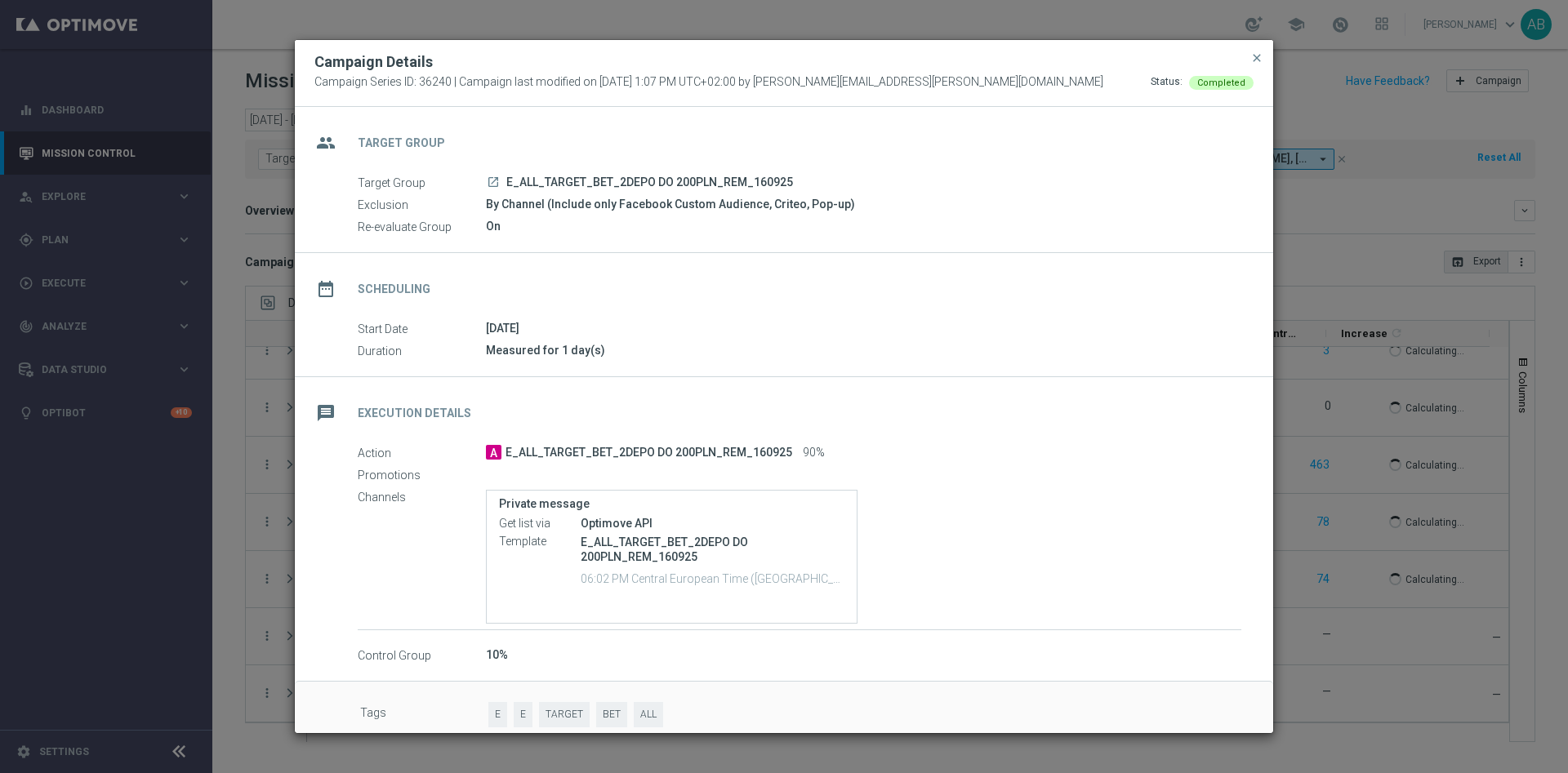
scroll to position [18, 0]
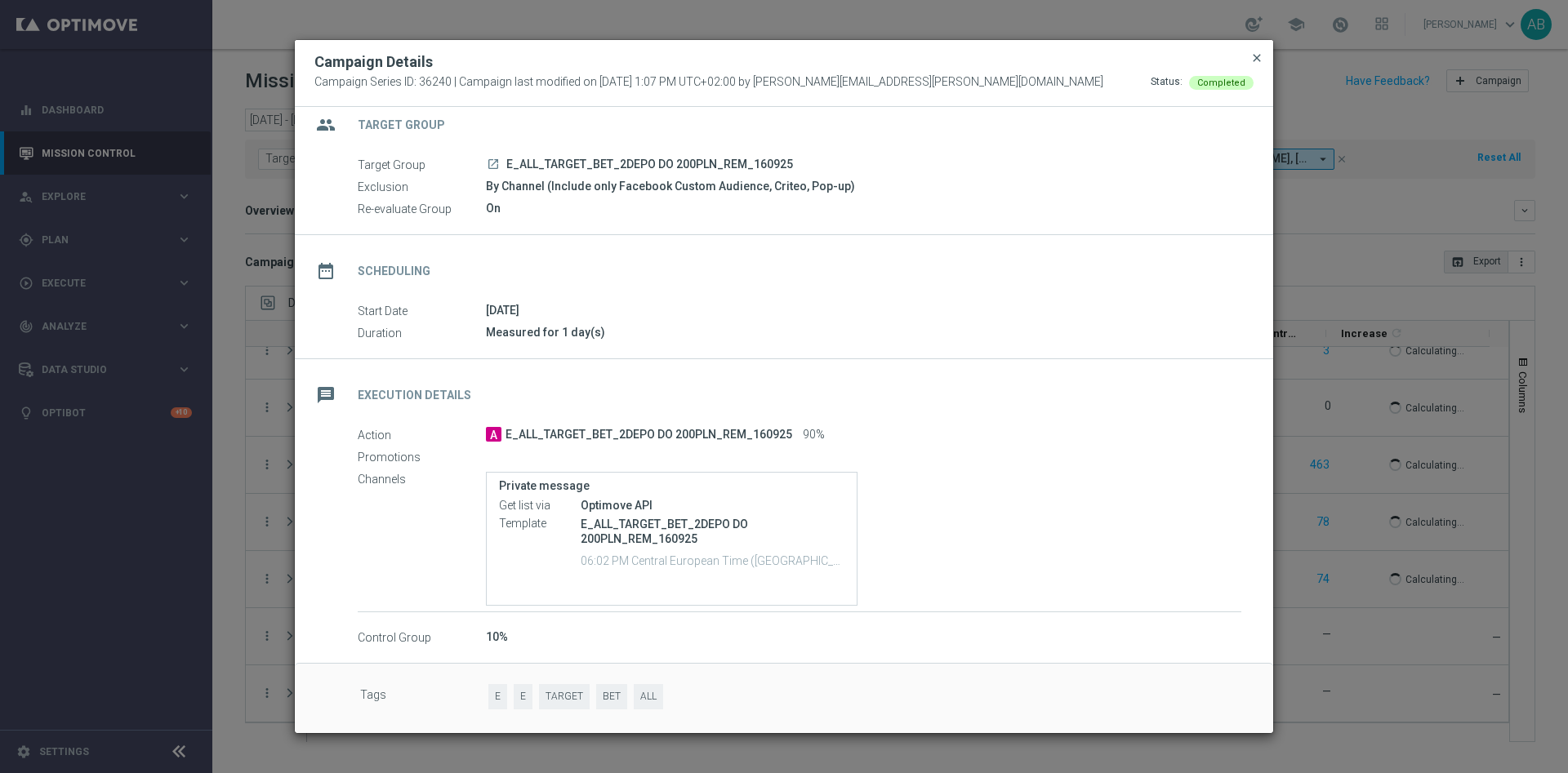
click at [1256, 56] on span "close" at bounding box center [1256, 58] width 13 height 13
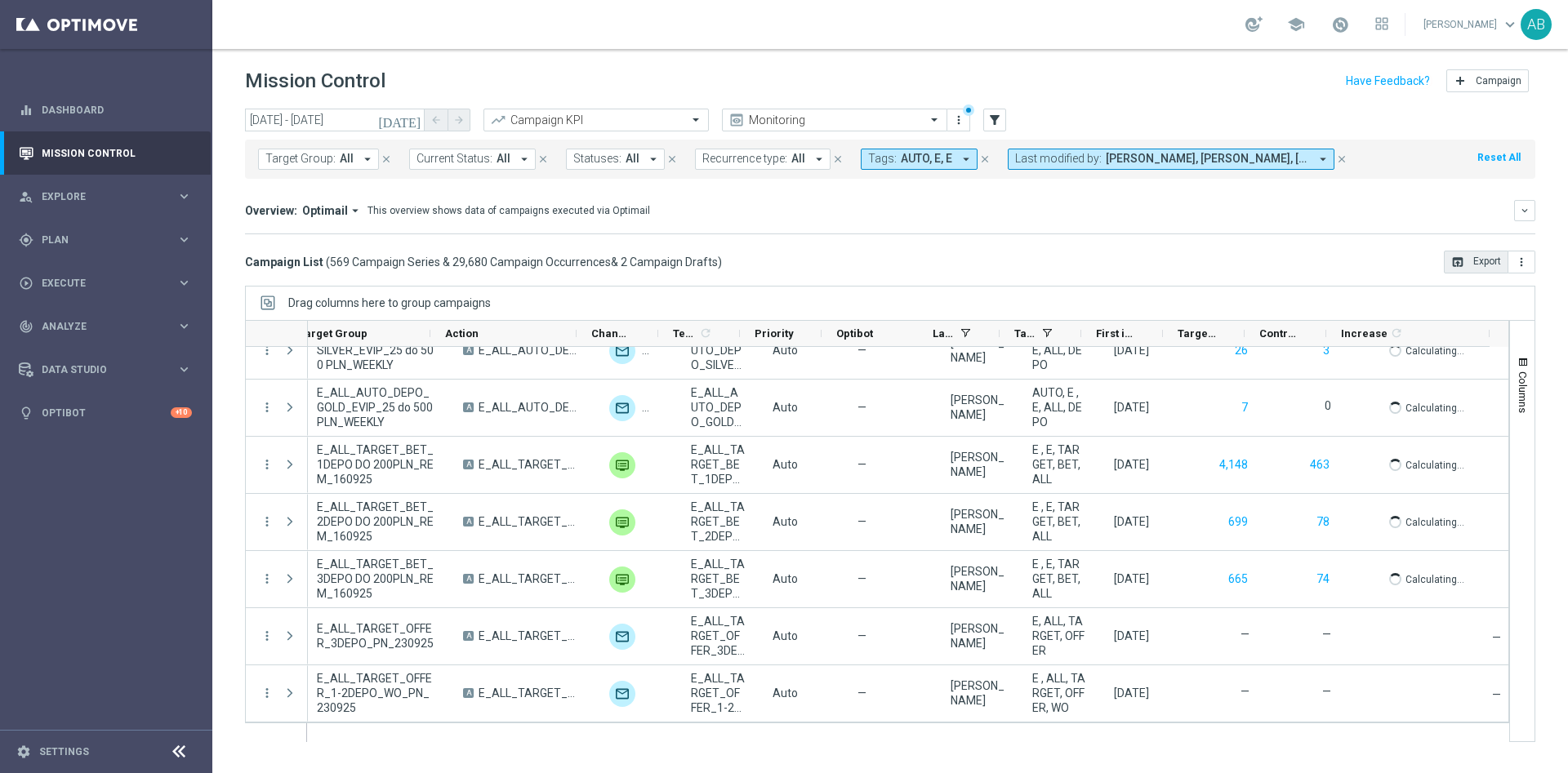
click at [960, 153] on icon "arrow_drop_down" at bounding box center [966, 160] width 15 height 15
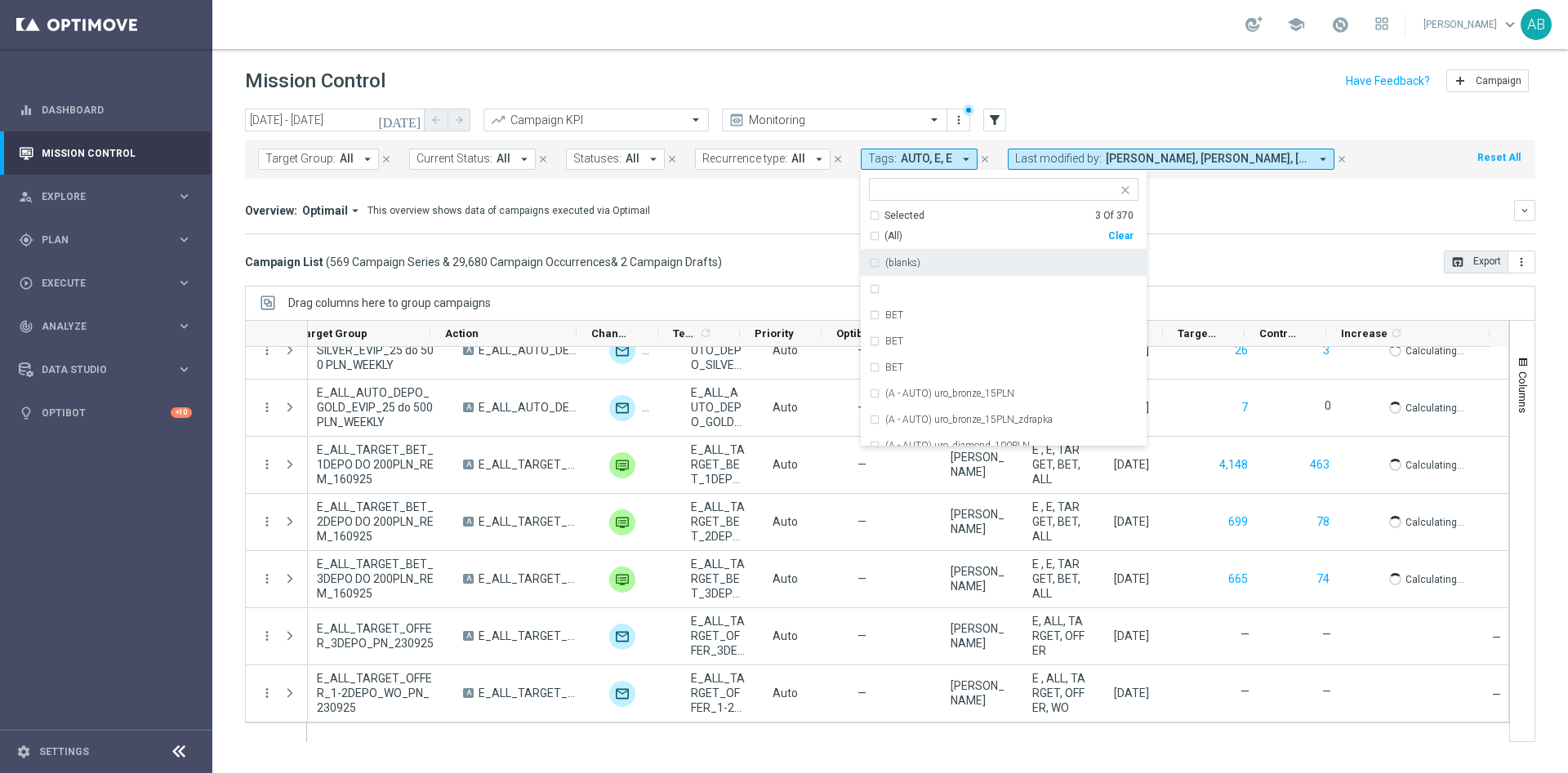
click at [803, 204] on div "Overview: Optimail arrow_drop_down This overview shows data of campaigns execut…" at bounding box center [880, 211] width 1269 height 15
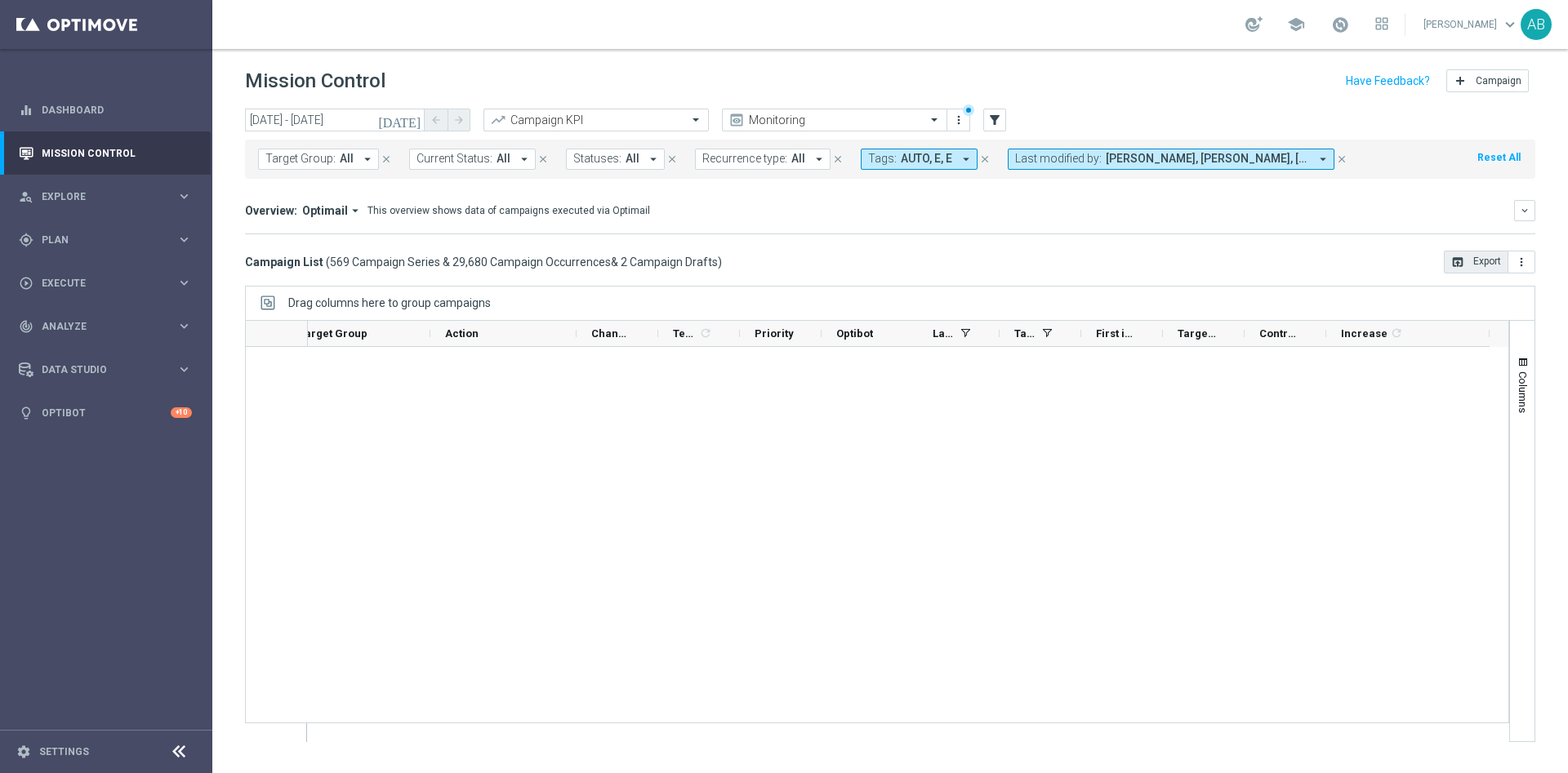
scroll to position [0, 0]
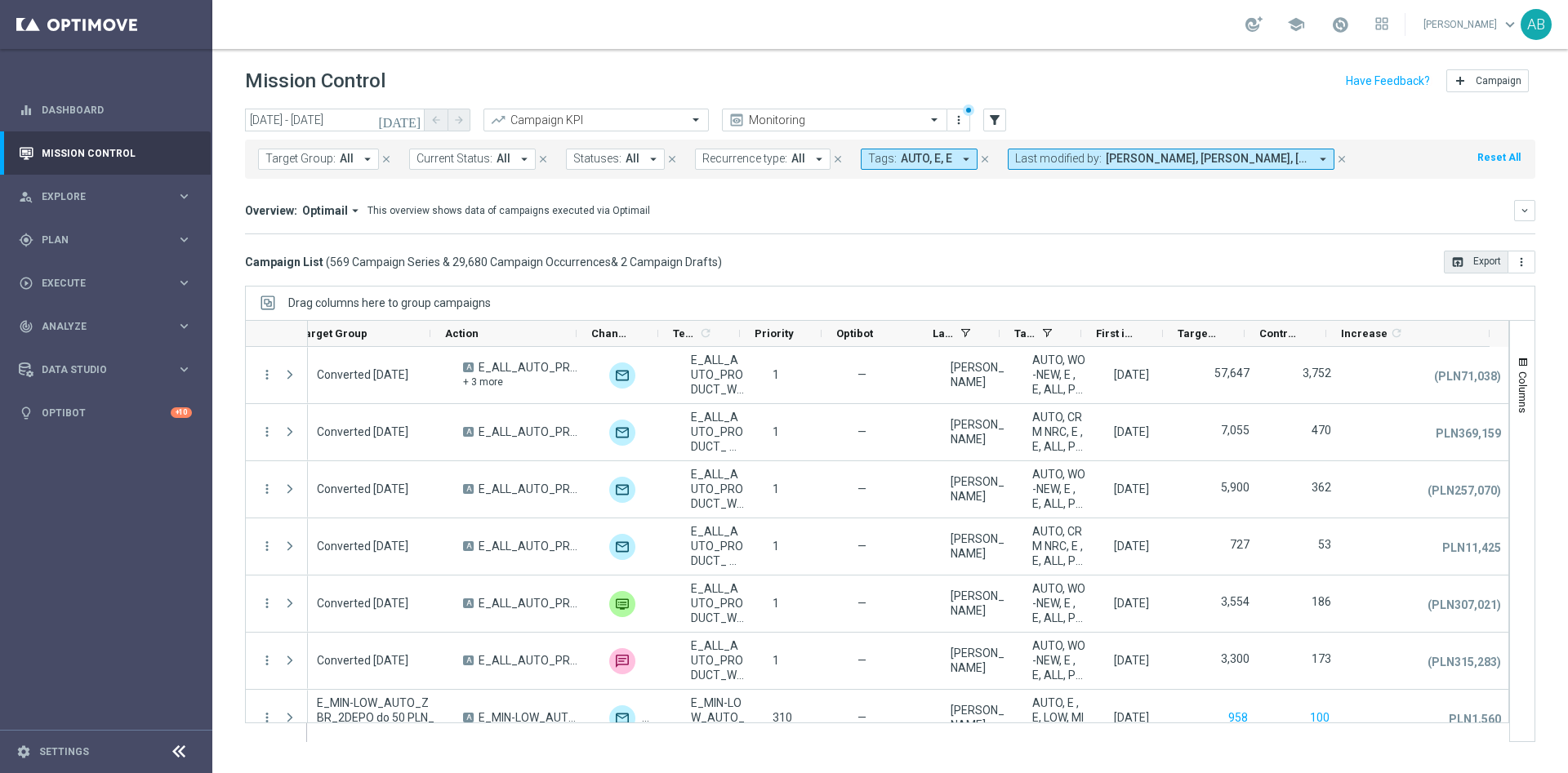
click at [964, 165] on icon "arrow_drop_down" at bounding box center [966, 160] width 15 height 15
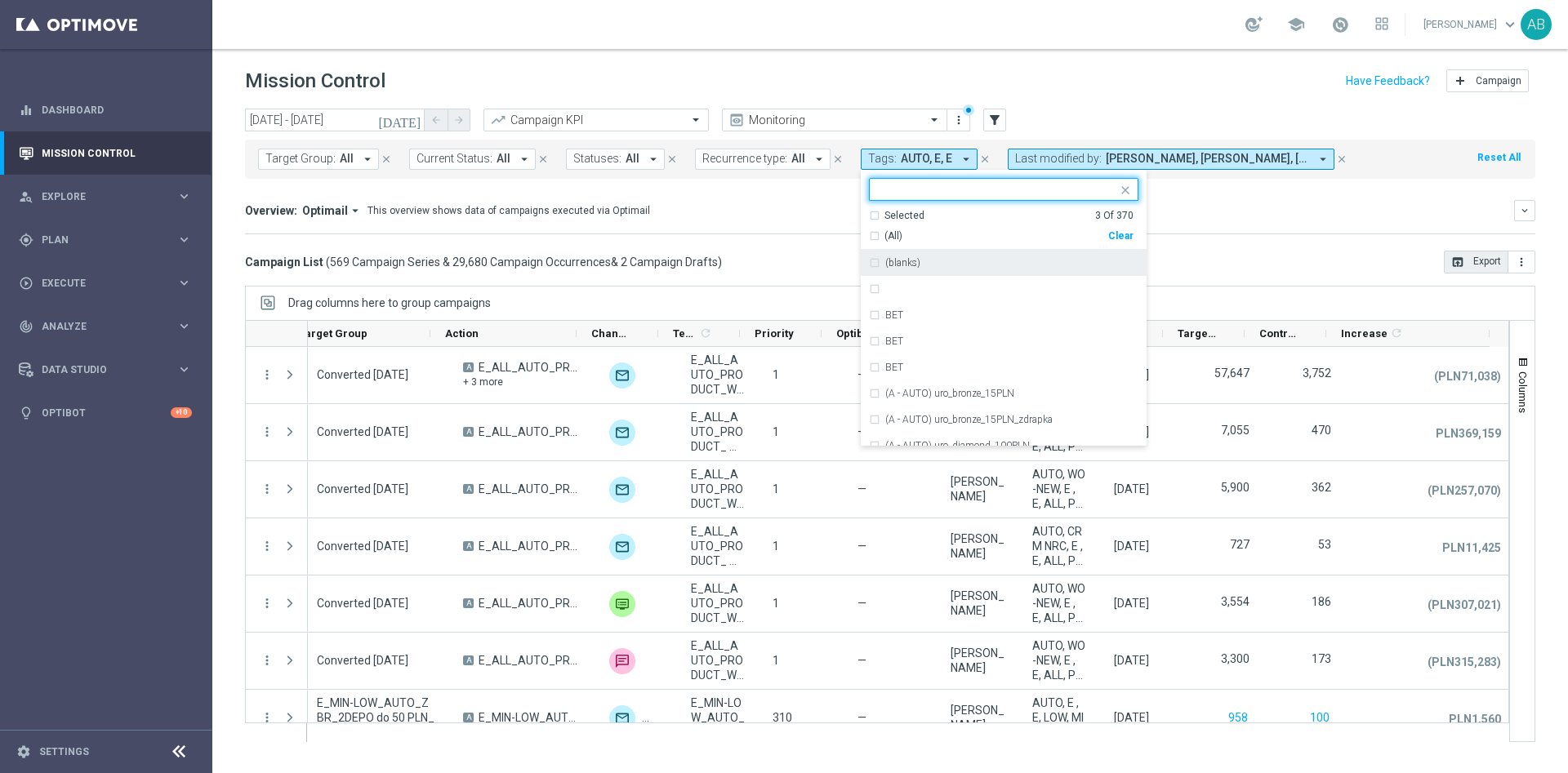
click at [0, 0] on div "Clear" at bounding box center [0, 0] width 0 height 0
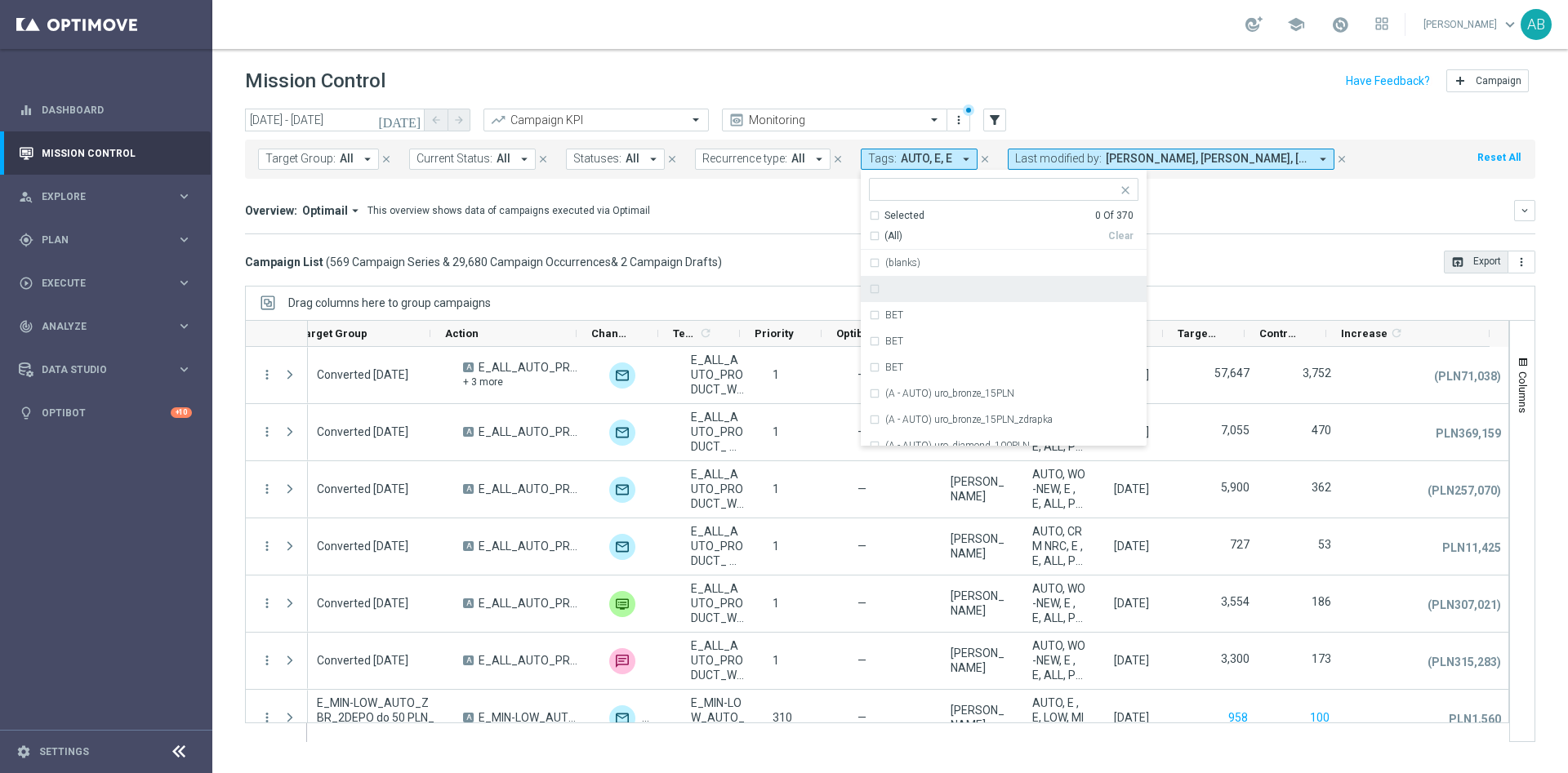
click at [771, 213] on div "Overview: Optimail arrow_drop_down This overview shows data of campaigns execut…" at bounding box center [880, 211] width 1269 height 15
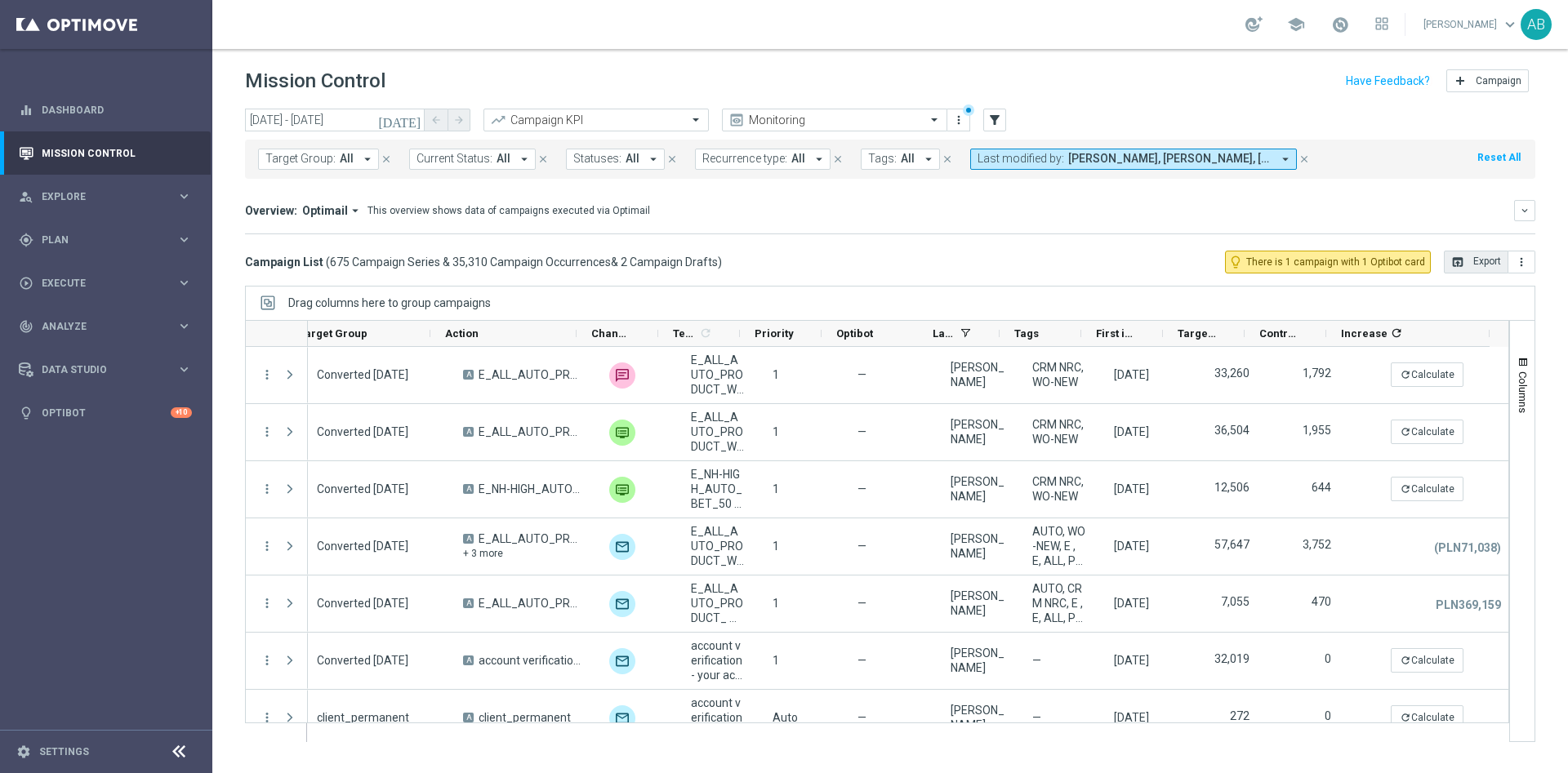
click at [771, 163] on span "Recurrence type:" at bounding box center [745, 159] width 85 height 14
click at [746, 274] on label "Recurring" at bounding box center [739, 276] width 42 height 10
click at [921, 249] on mini-dashboard "Overview: Optimail arrow_drop_down This overview shows data of campaigns execut…" at bounding box center [890, 214] width 1291 height 71
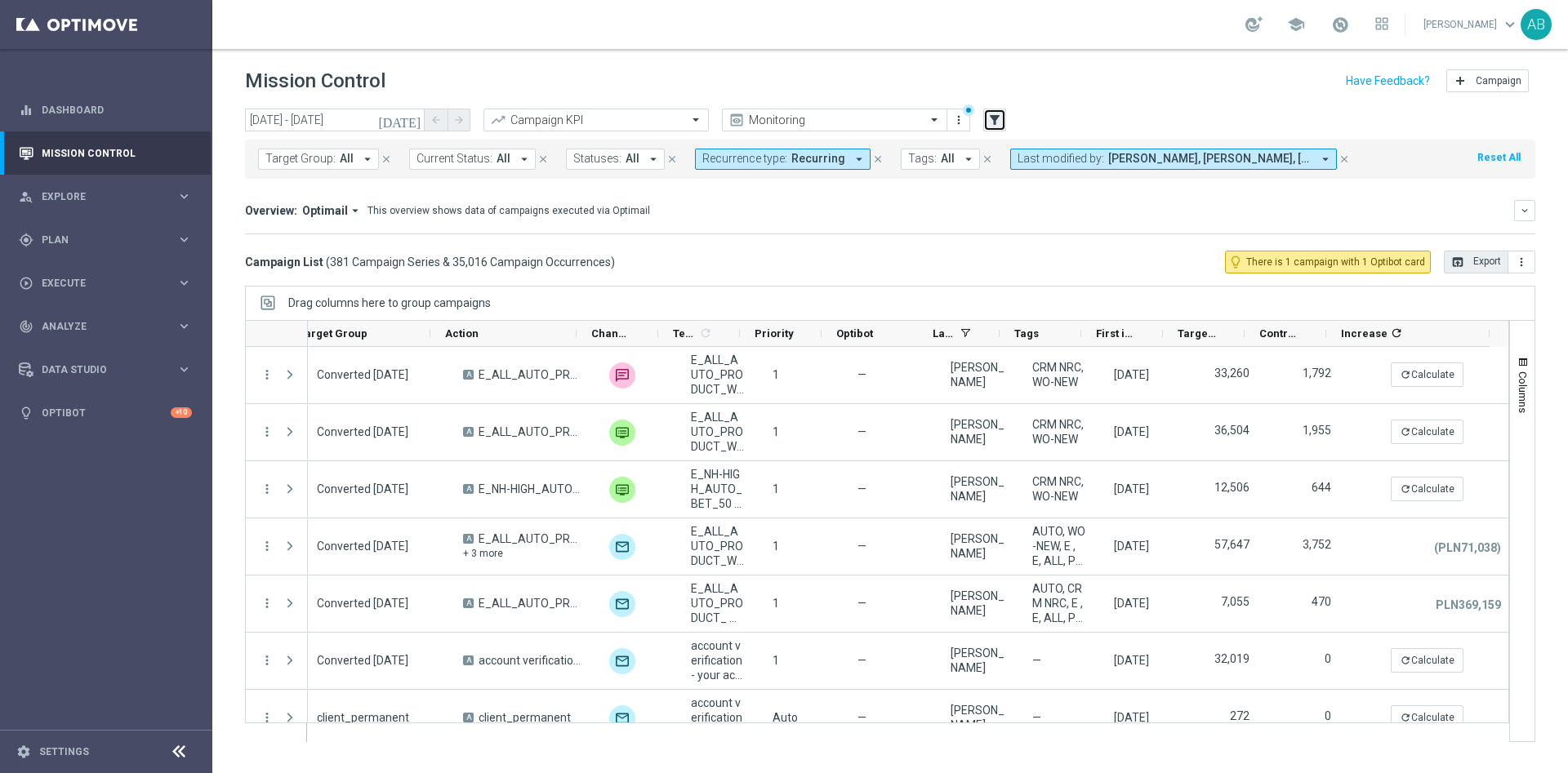
click at [998, 117] on icon "filter_alt" at bounding box center [995, 120] width 15 height 15
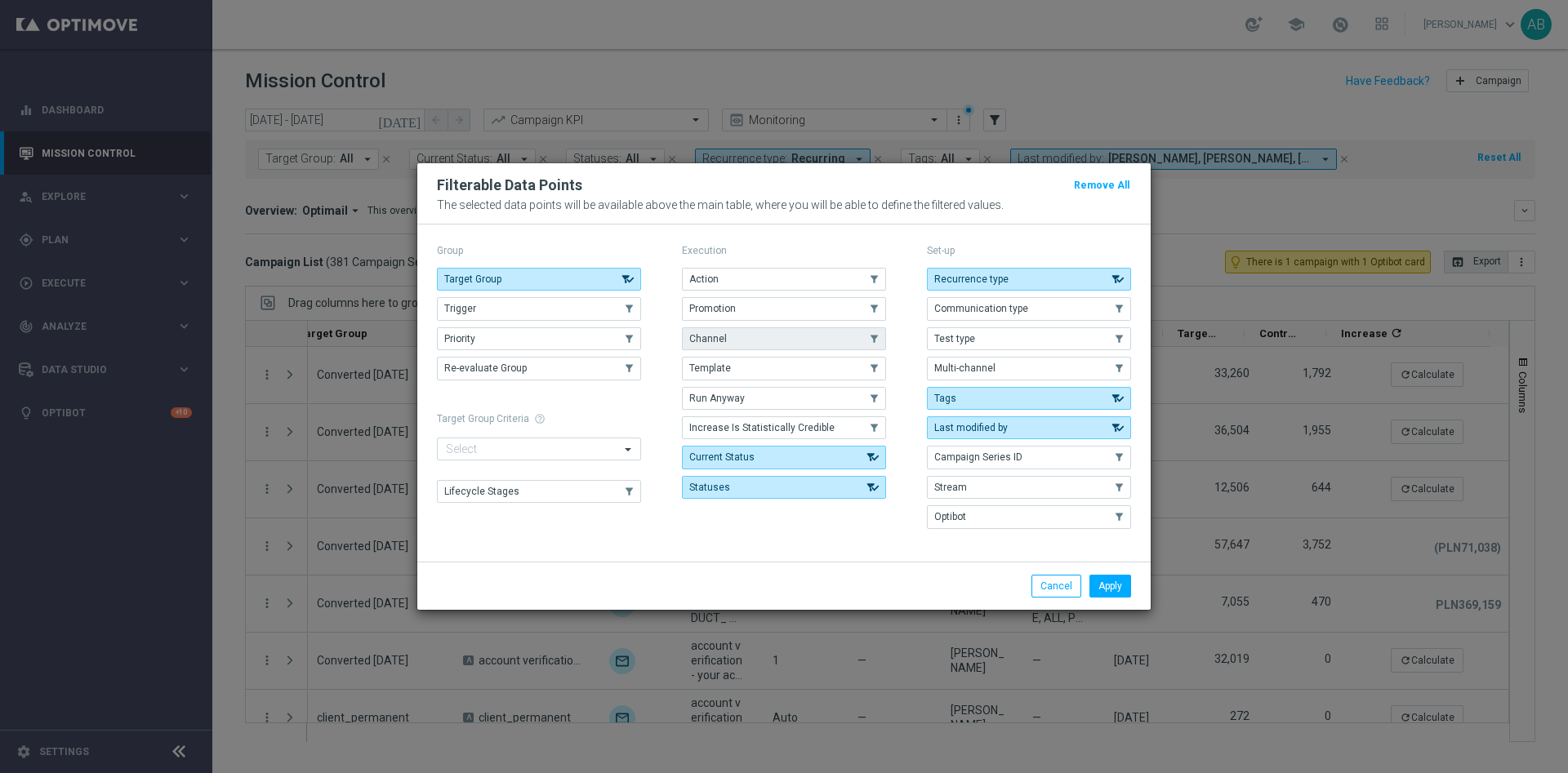
click at [798, 338] on button "Channel" at bounding box center [784, 339] width 204 height 23
click at [1119, 571] on div "Apply Cancel" at bounding box center [784, 586] width 733 height 48
click at [1114, 588] on button "Apply" at bounding box center [1110, 586] width 42 height 23
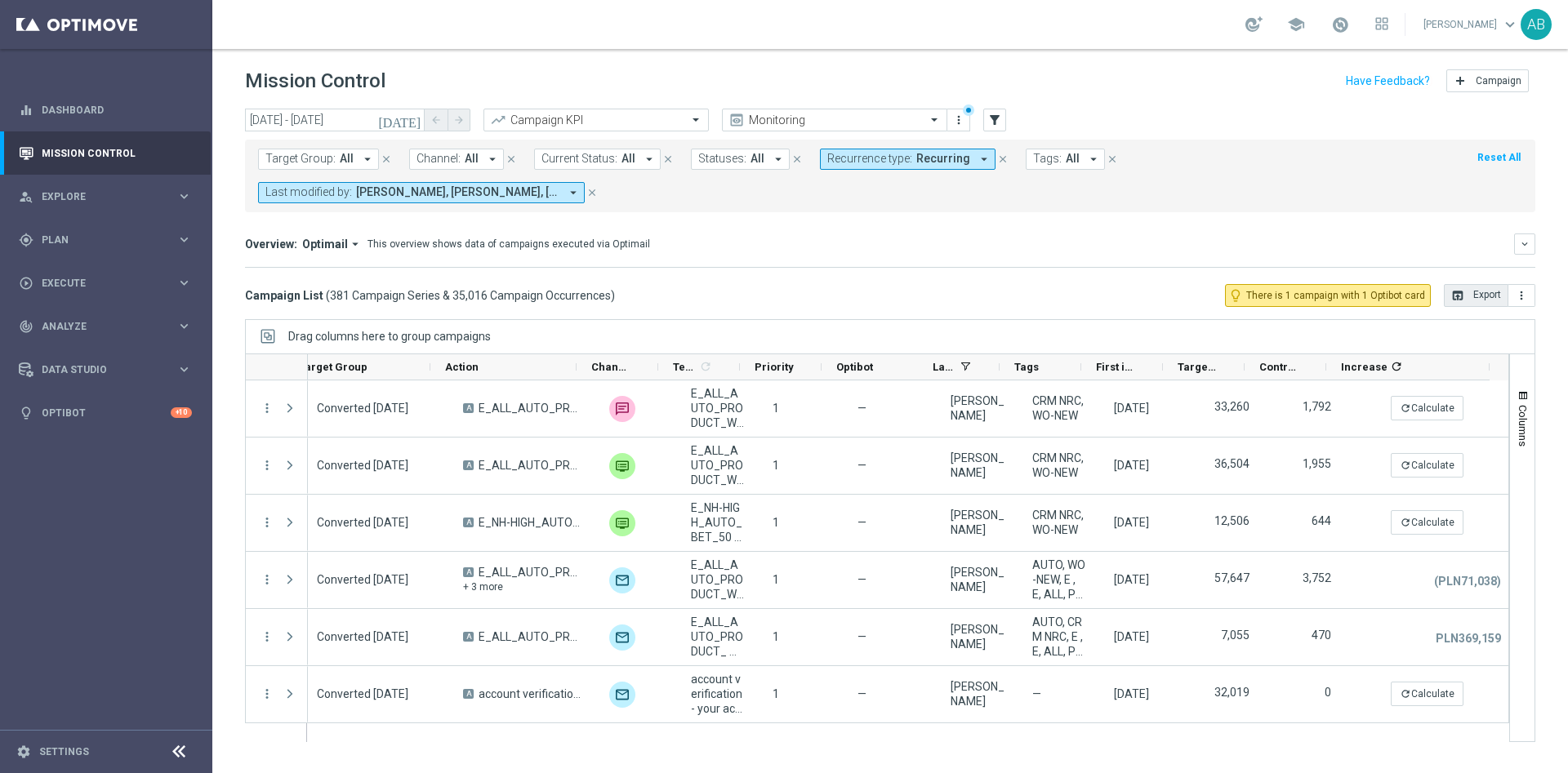
click at [485, 160] on icon "arrow_drop_down" at bounding box center [493, 160] width 15 height 15
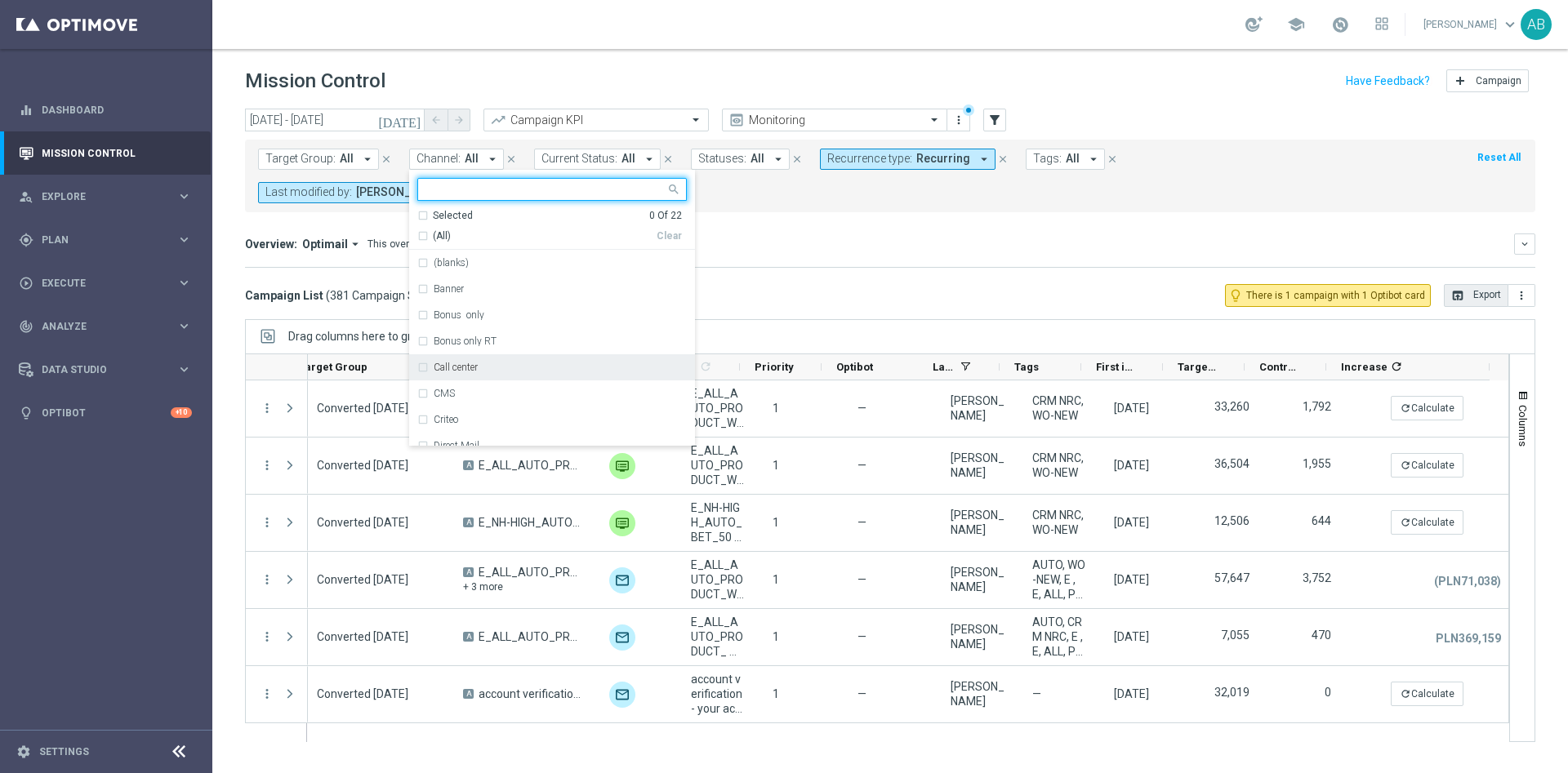
click at [433, 367] on label "Call center" at bounding box center [456, 367] width 45 height 10
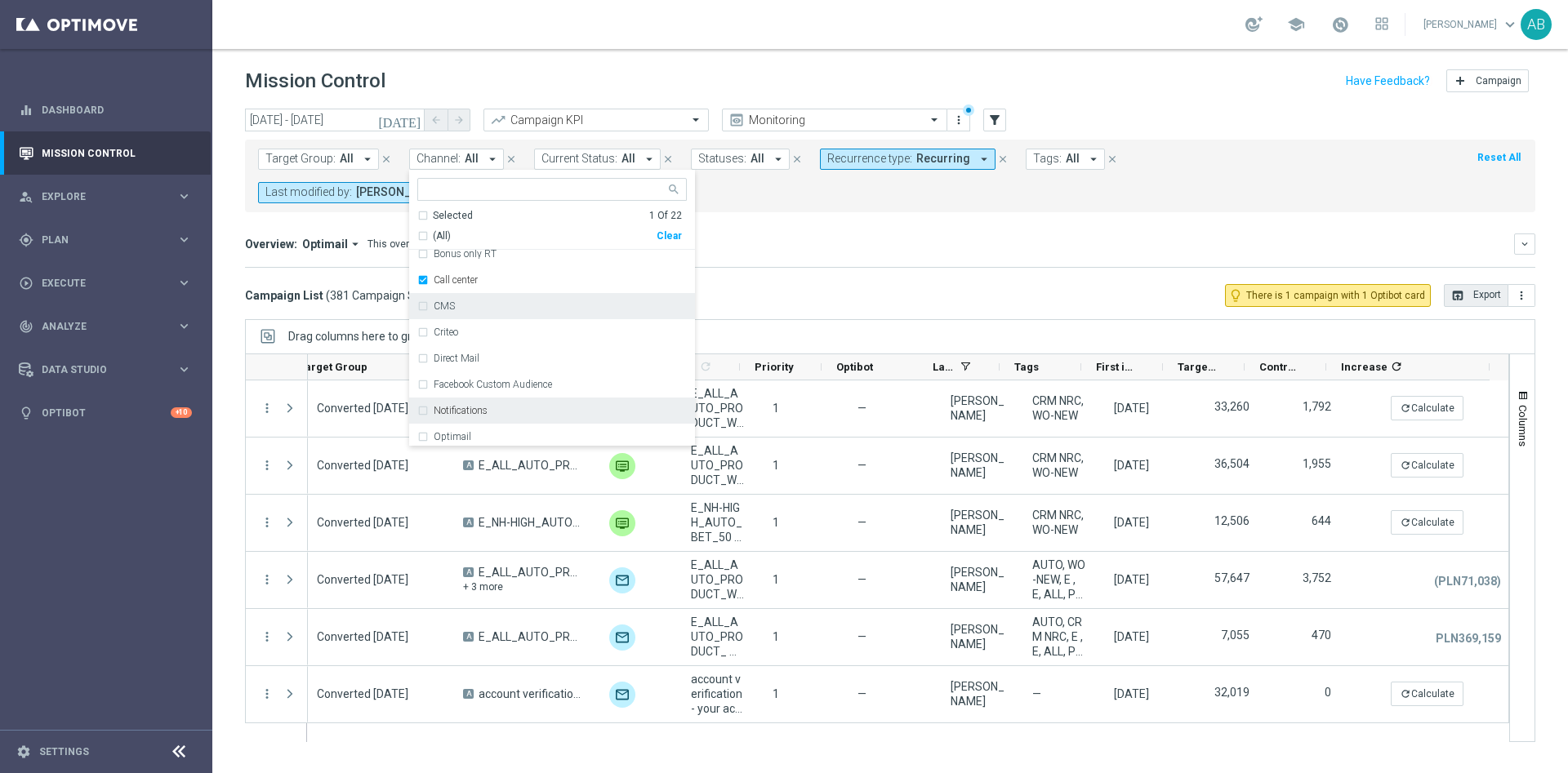
scroll to position [122, 0]
click at [473, 394] on div "Optimail" at bounding box center [552, 402] width 269 height 26
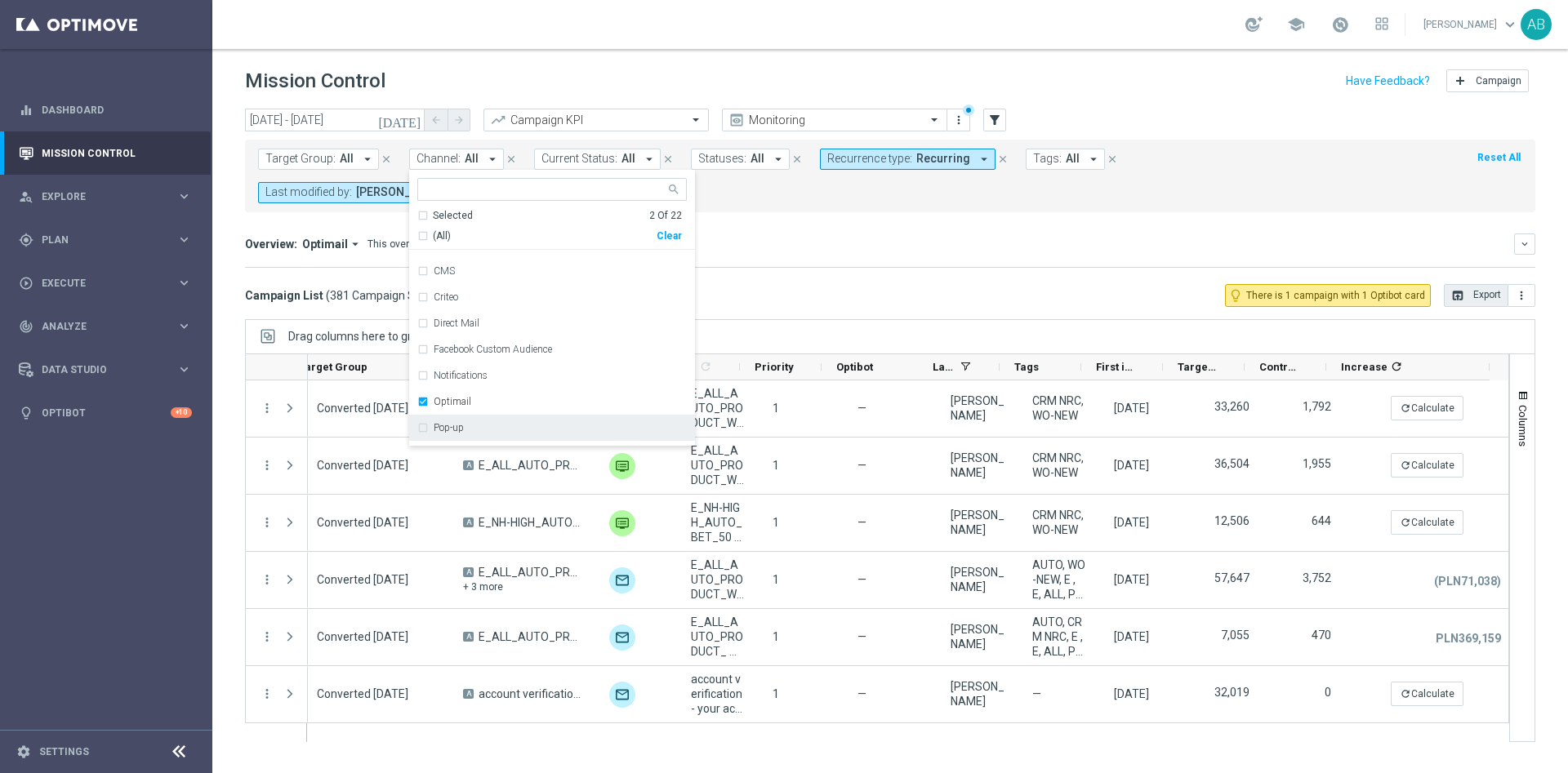
click at [465, 423] on div "Pop-up" at bounding box center [559, 428] width 253 height 10
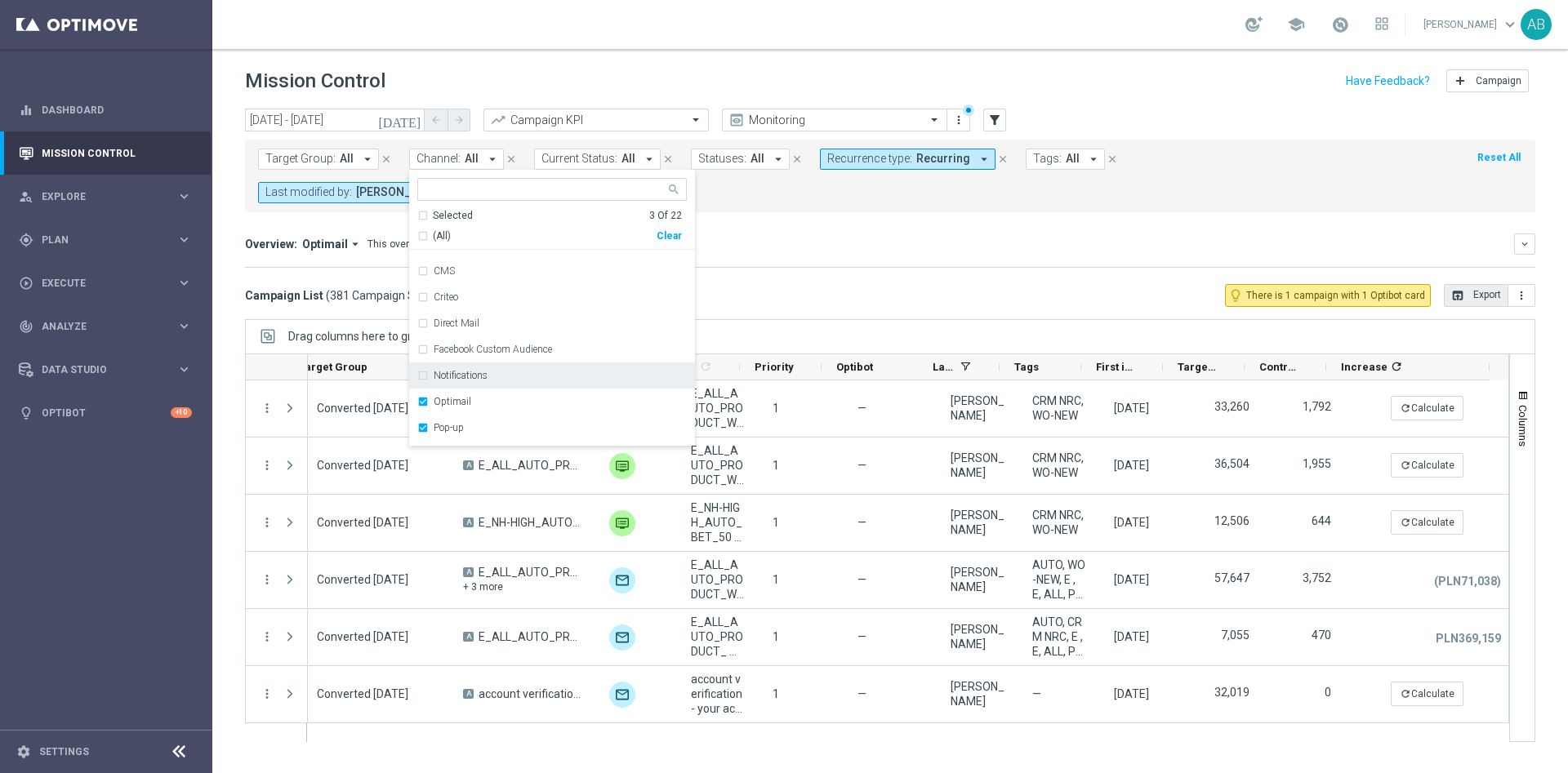
scroll to position [245, 0]
click at [443, 306] on label "Pop-up" at bounding box center [448, 305] width 31 height 10
click at [487, 357] on label "Private message" at bounding box center [468, 357] width 69 height 10
click at [459, 385] on label "Private message RT" at bounding box center [475, 383] width 84 height 10
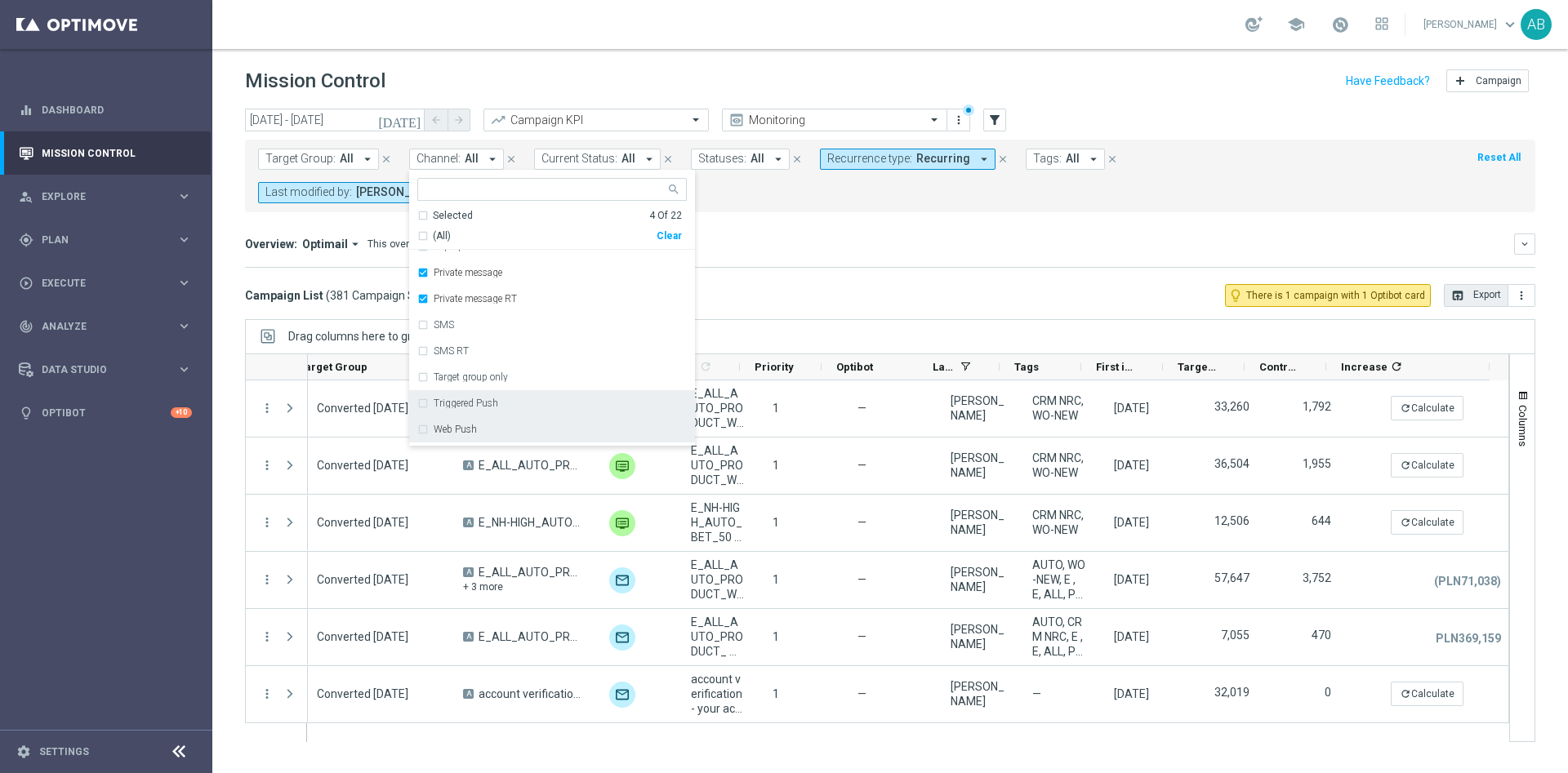
scroll to position [367, 0]
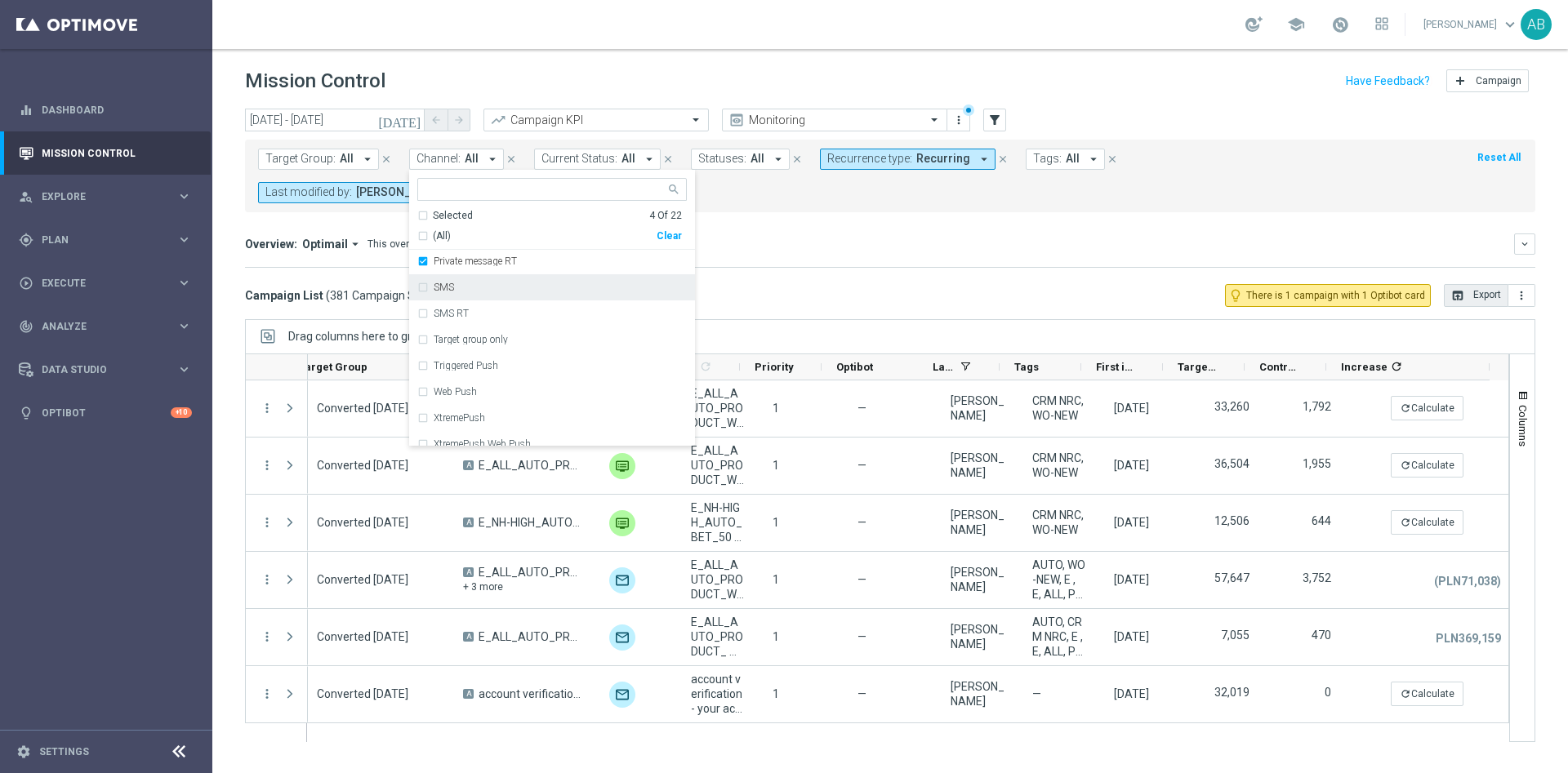
click at [451, 294] on div "SMS" at bounding box center [552, 288] width 269 height 26
click at [466, 316] on div "SMS RT" at bounding box center [559, 314] width 253 height 10
click at [500, 405] on div "XtremePush" at bounding box center [559, 406] width 253 height 10
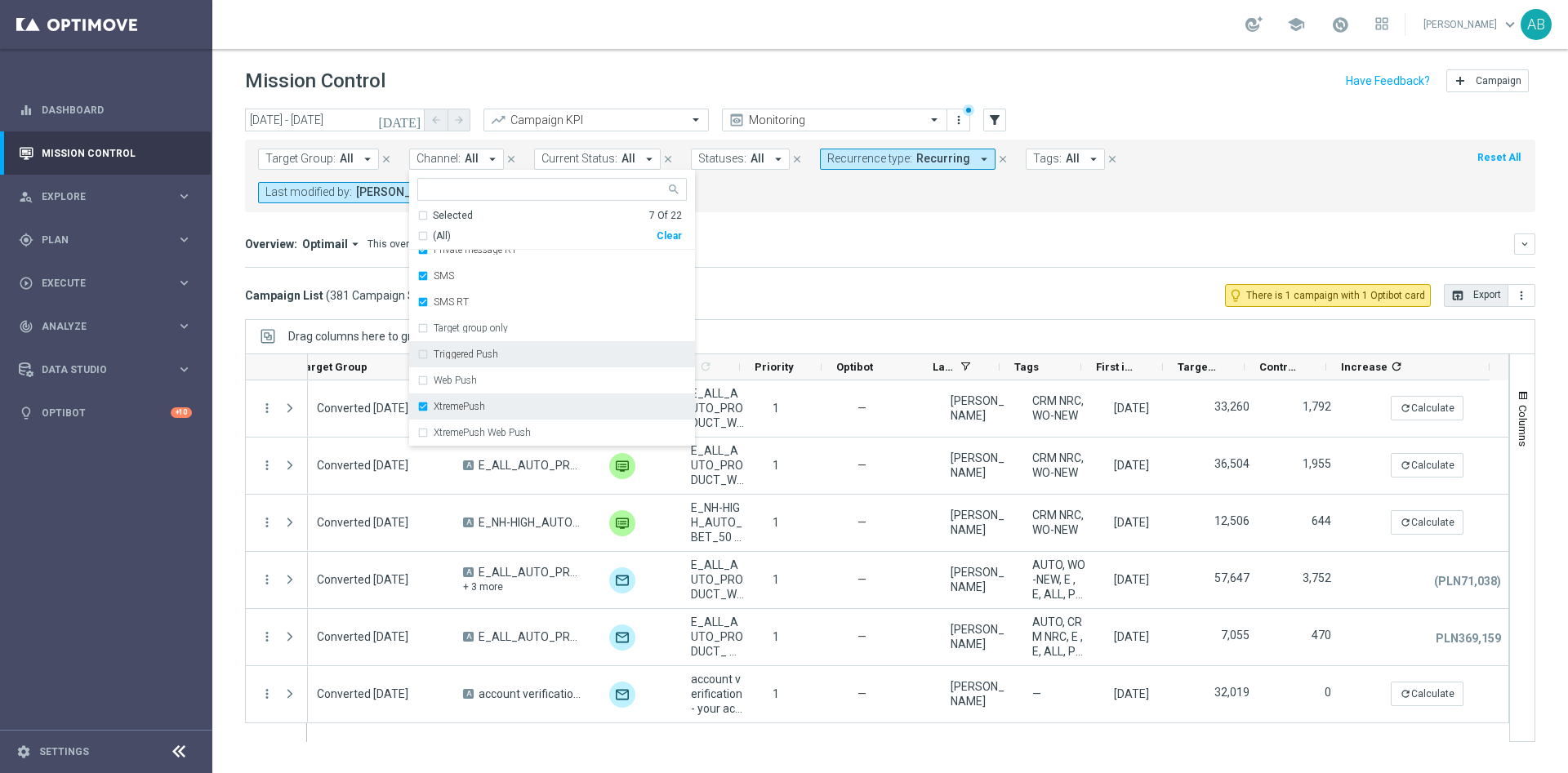
scroll to position [256, 0]
click at [491, 420] on div "SMS RT" at bounding box center [559, 424] width 253 height 10
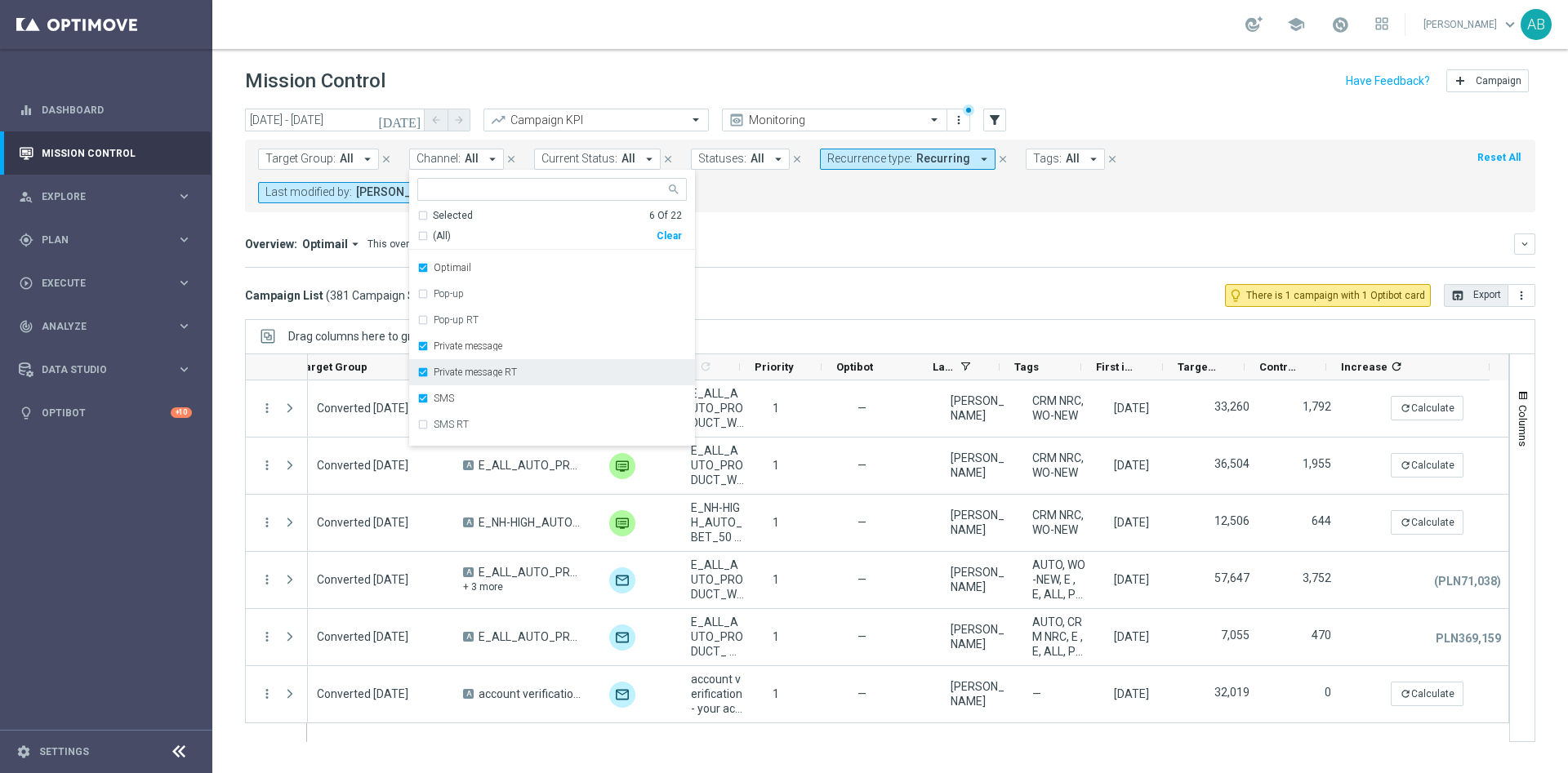
click at [445, 373] on label "Private message RT" at bounding box center [475, 372] width 84 height 10
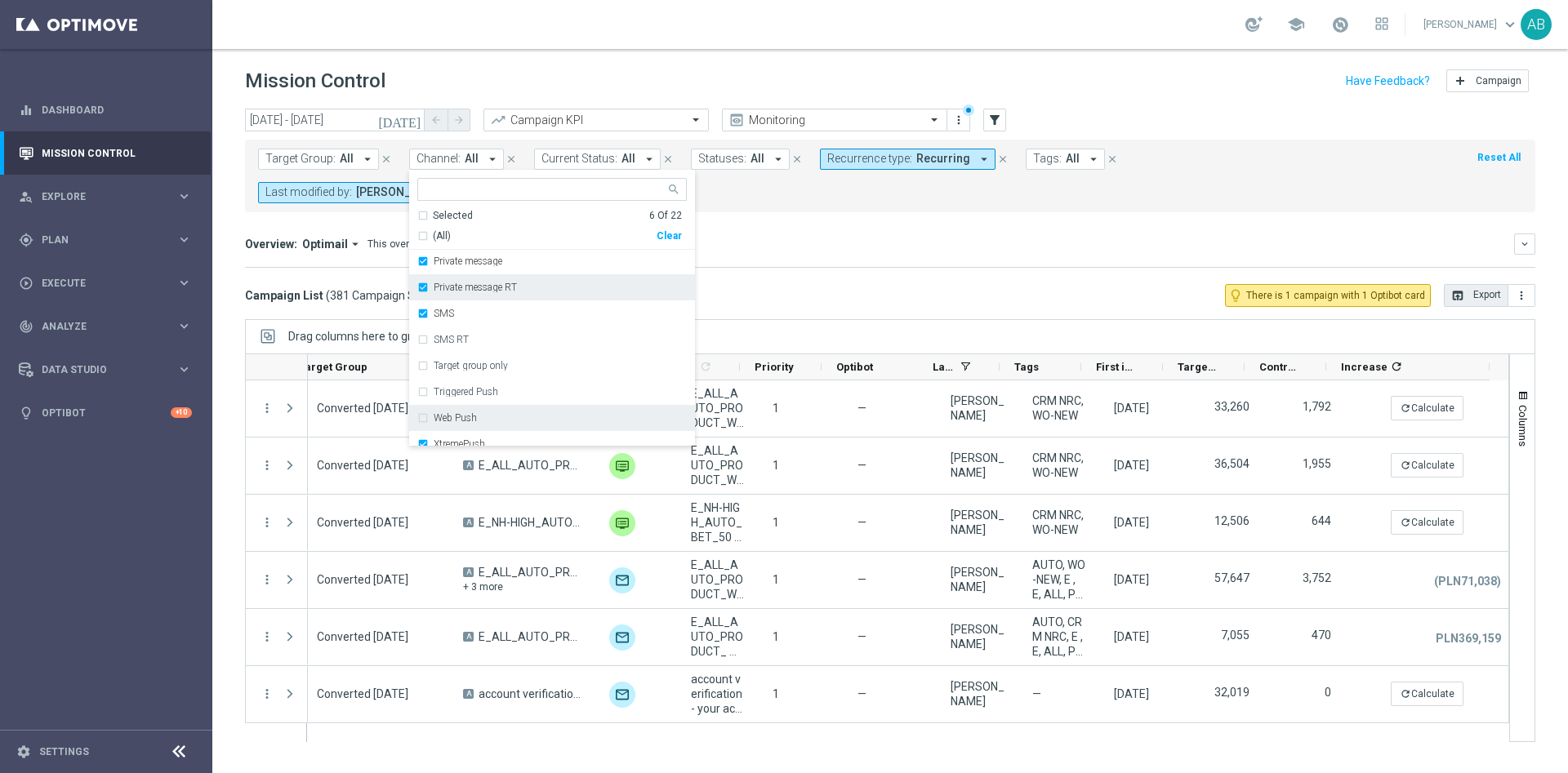
scroll to position [379, 0]
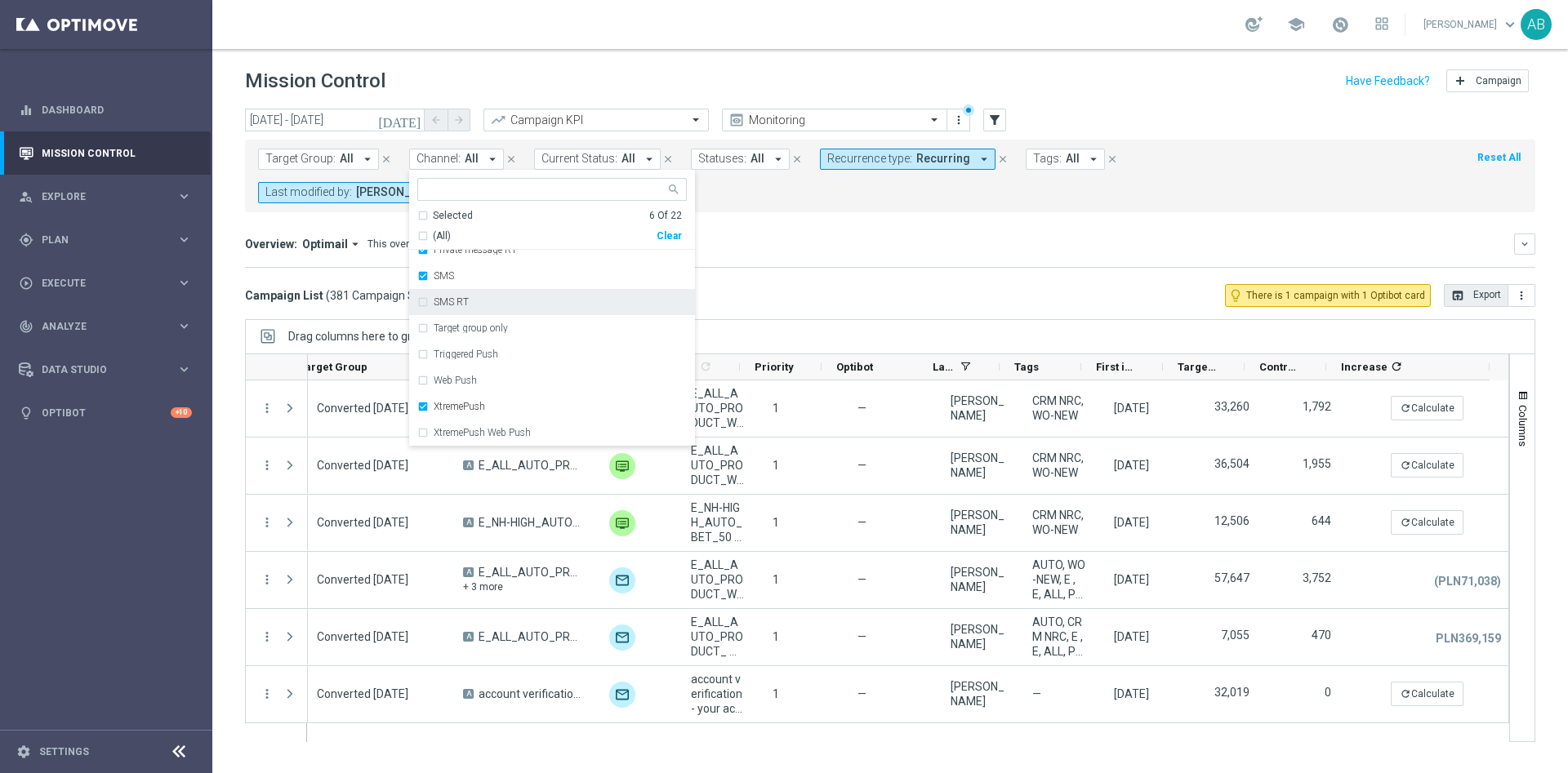
click at [447, 303] on label "SMS RT" at bounding box center [451, 302] width 35 height 10
drag, startPoint x: 576, startPoint y: 352, endPoint x: 548, endPoint y: 185, distance: 169.3
click at [548, 185] on input "text" at bounding box center [546, 189] width 239 height 14
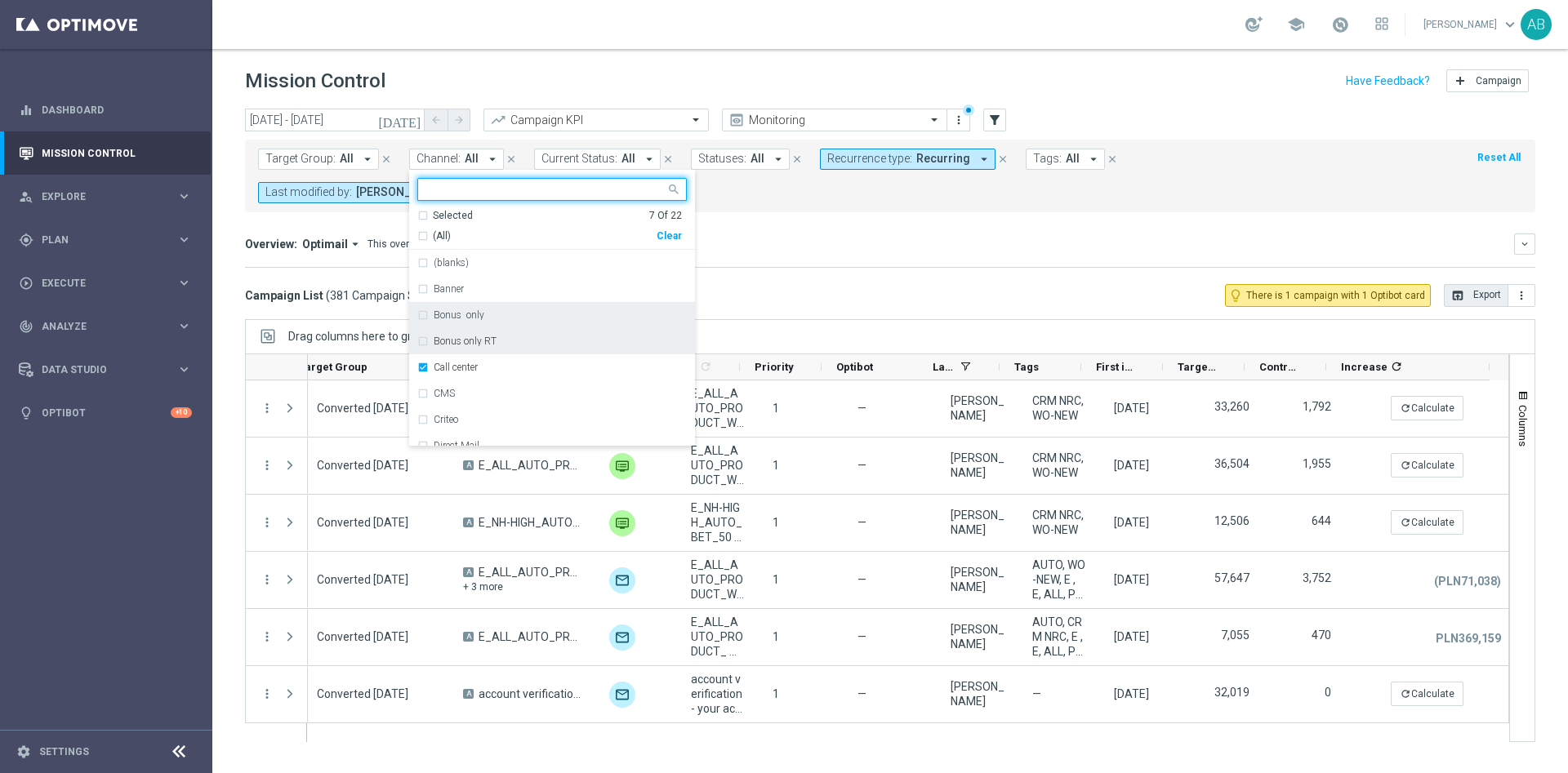
scroll to position [122, 0]
click at [895, 263] on div "Overview: Optimail arrow_drop_down This overview shows data of campaigns execut…" at bounding box center [890, 251] width 1291 height 34
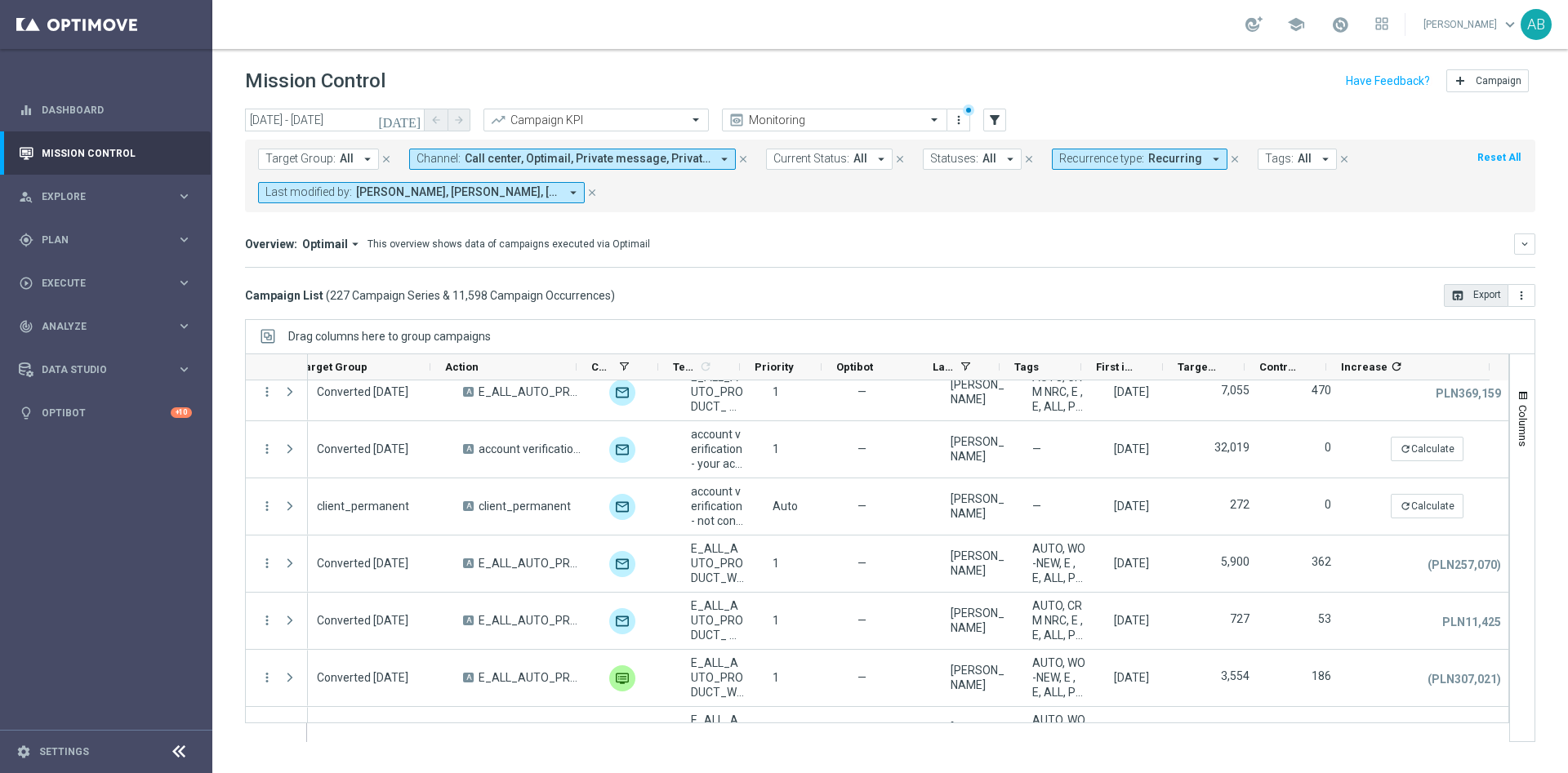
scroll to position [0, 0]
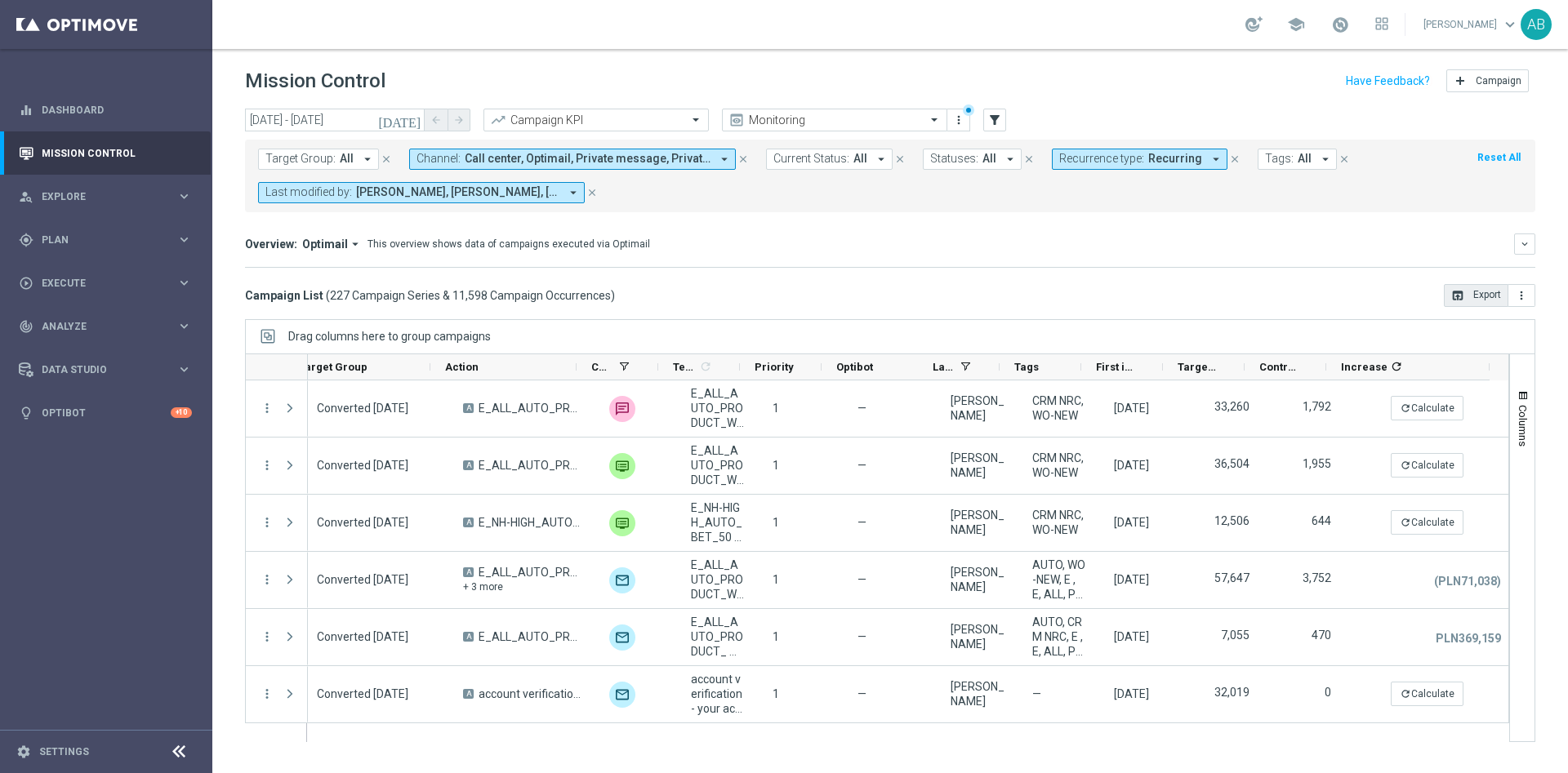
click at [620, 162] on span "Call center, Optimail, Private message, Private message RT, SMS, SMS RT, Xtreme…" at bounding box center [587, 159] width 246 height 14
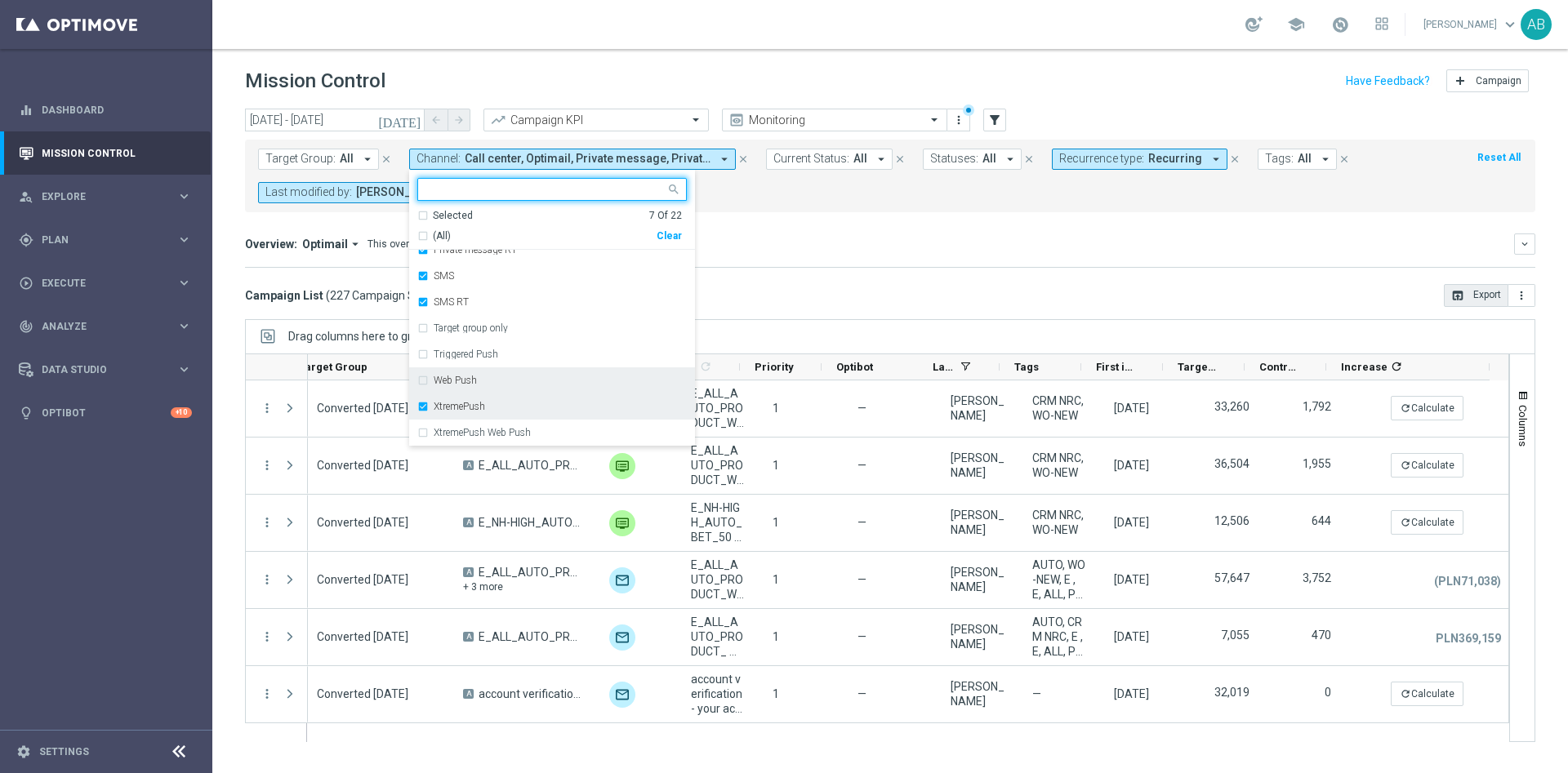
scroll to position [256, 0]
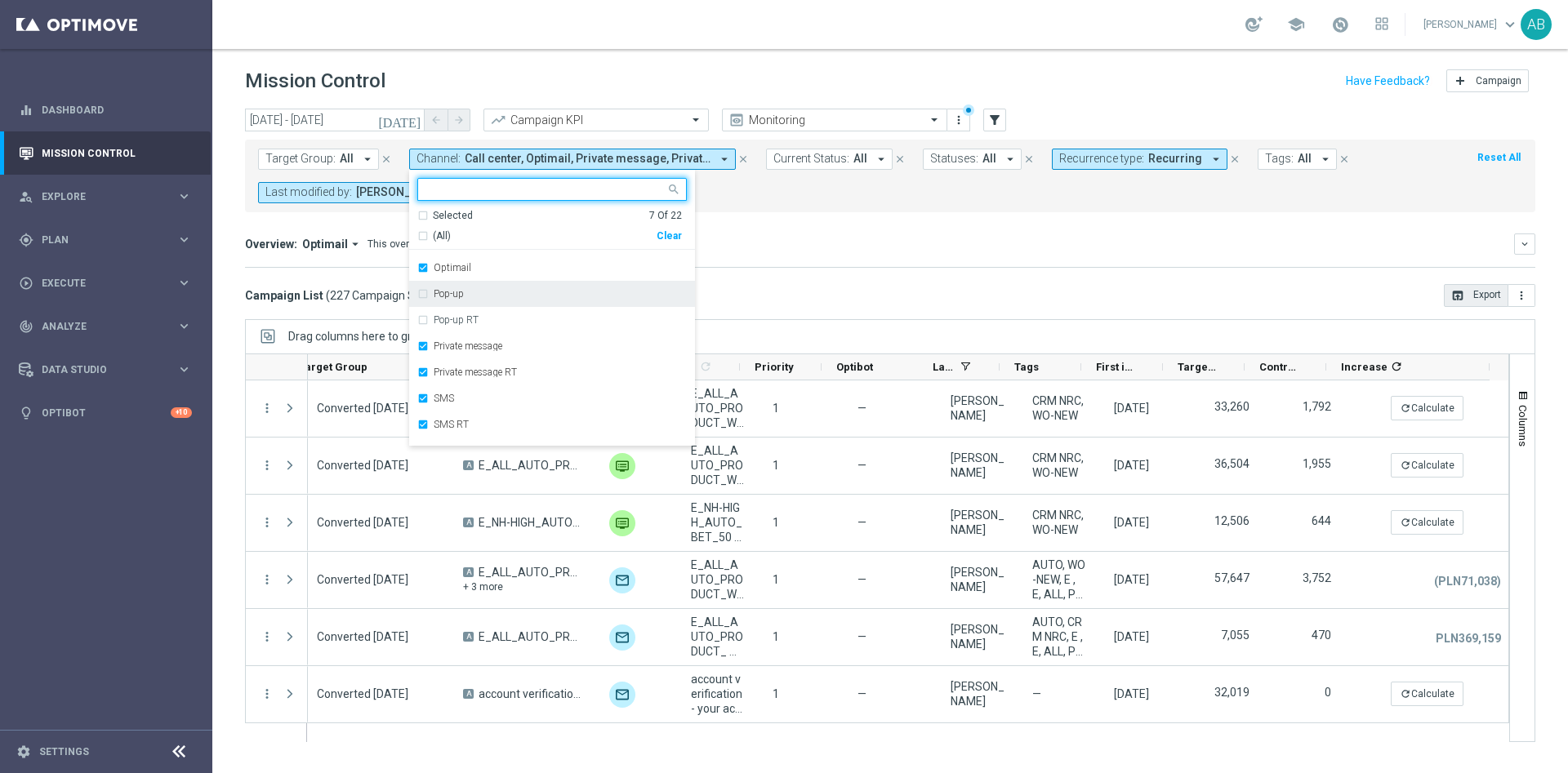
click at [419, 299] on div "Pop-up" at bounding box center [552, 294] width 269 height 26
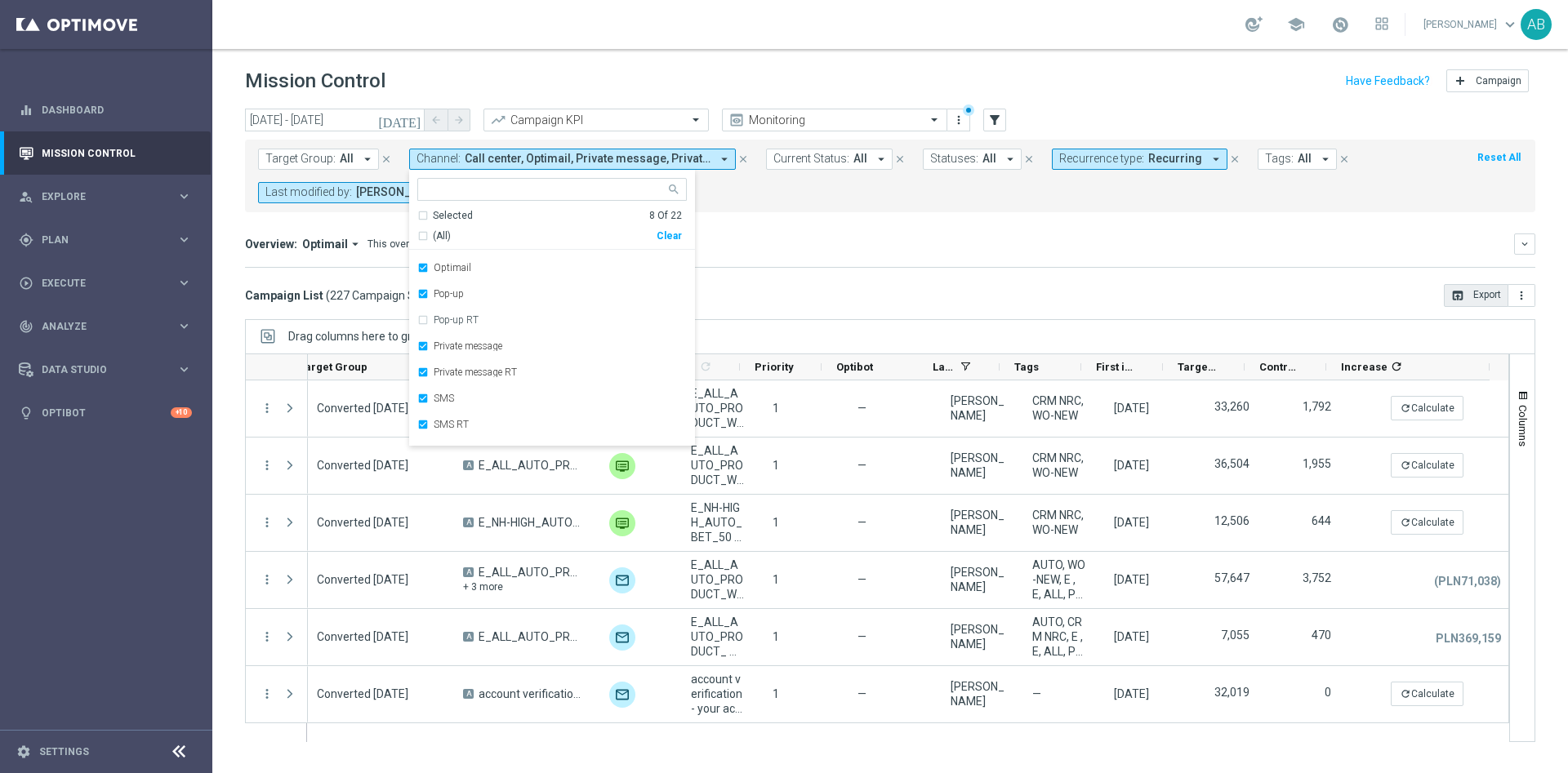
click at [877, 261] on div "Overview: Optimail arrow_drop_down This overview shows data of campaigns execut…" at bounding box center [890, 251] width 1291 height 34
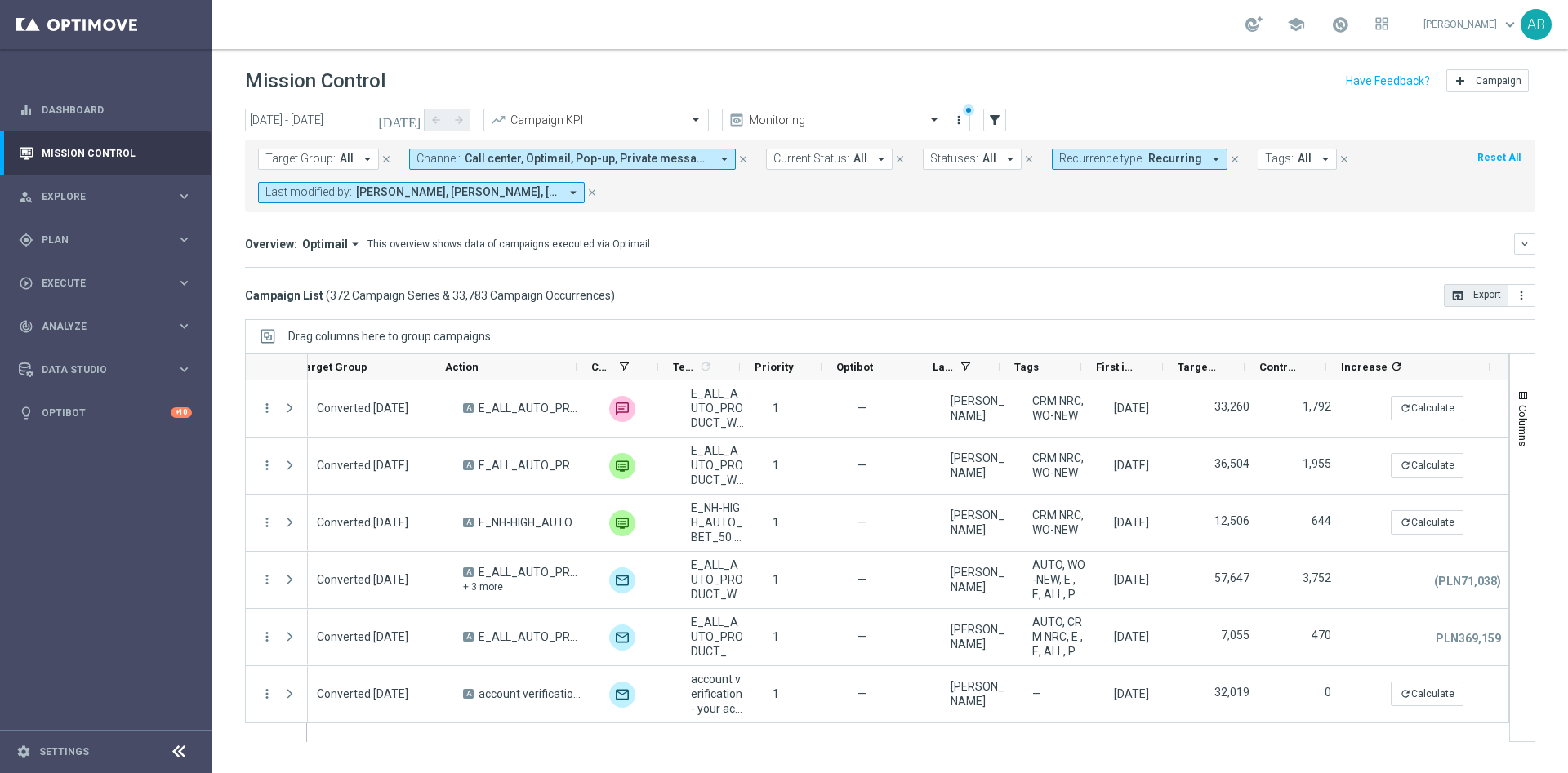
click at [517, 199] on span "[PERSON_NAME], [PERSON_NAME], [PERSON_NAME]" at bounding box center [457, 192] width 203 height 14
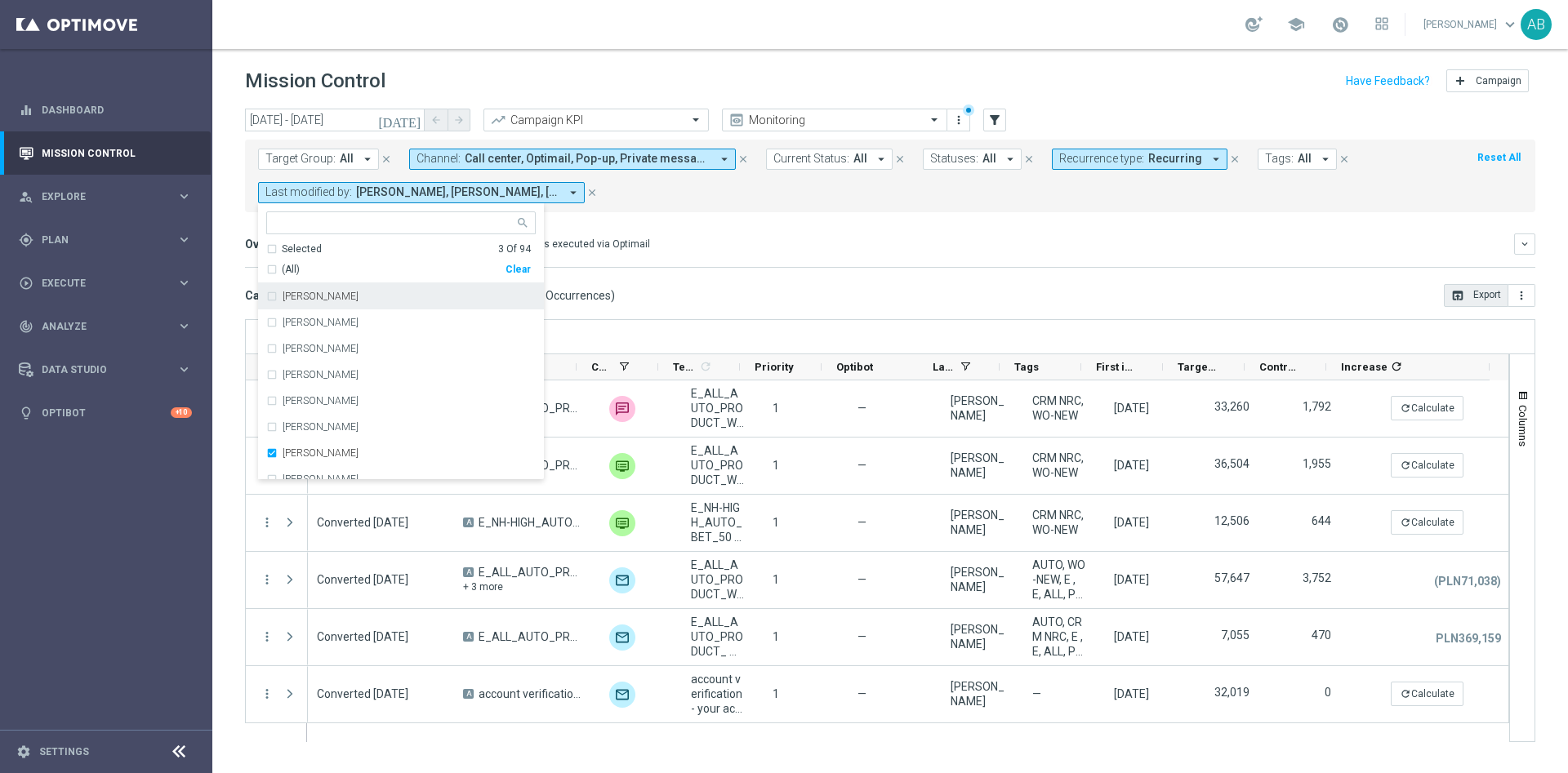
click at [619, 161] on span "Call center, Optimail, Pop-up, Private message, Private message RT, SMS, SMS RT…" at bounding box center [587, 159] width 246 height 14
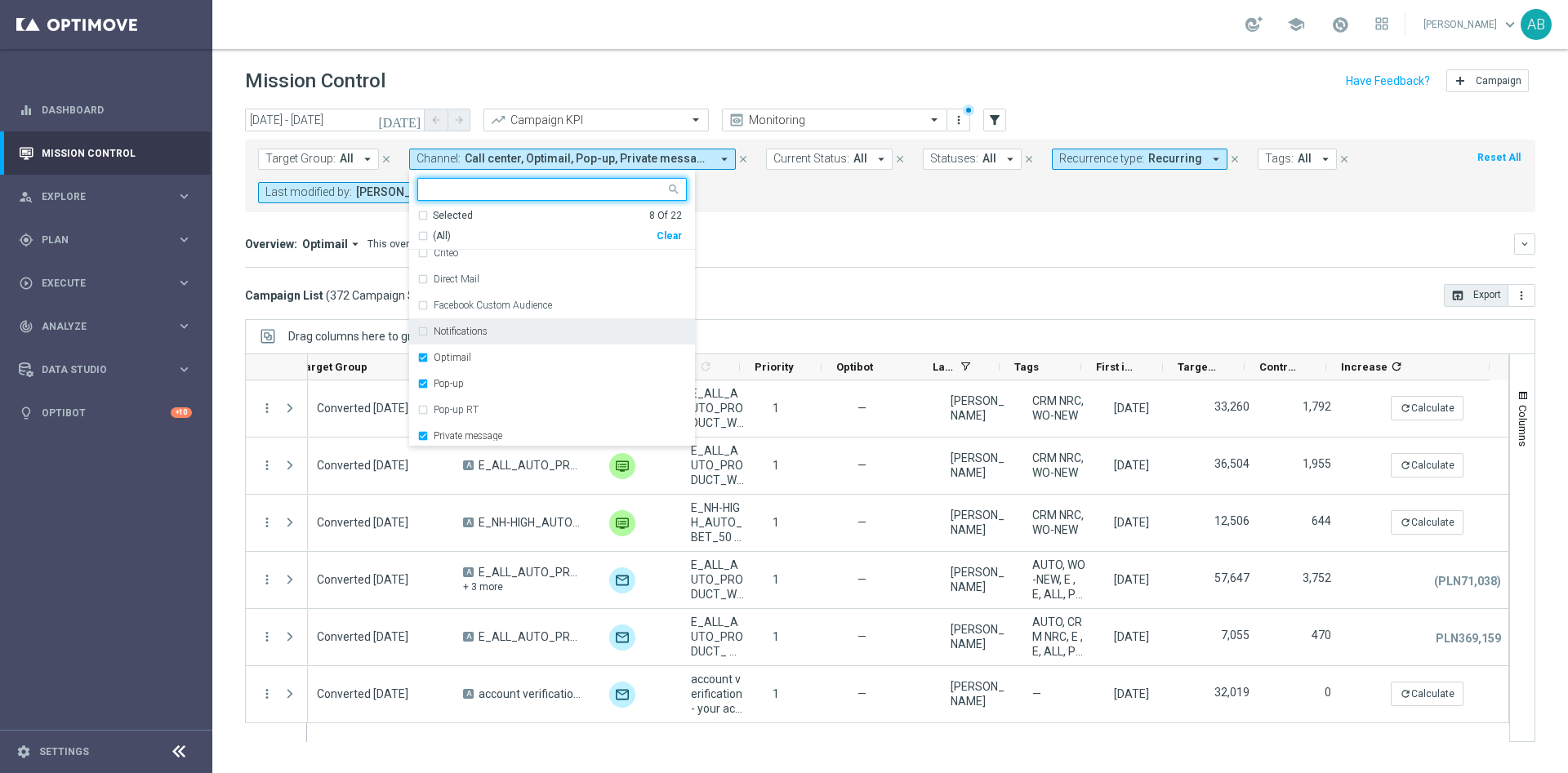
scroll to position [134, 0]
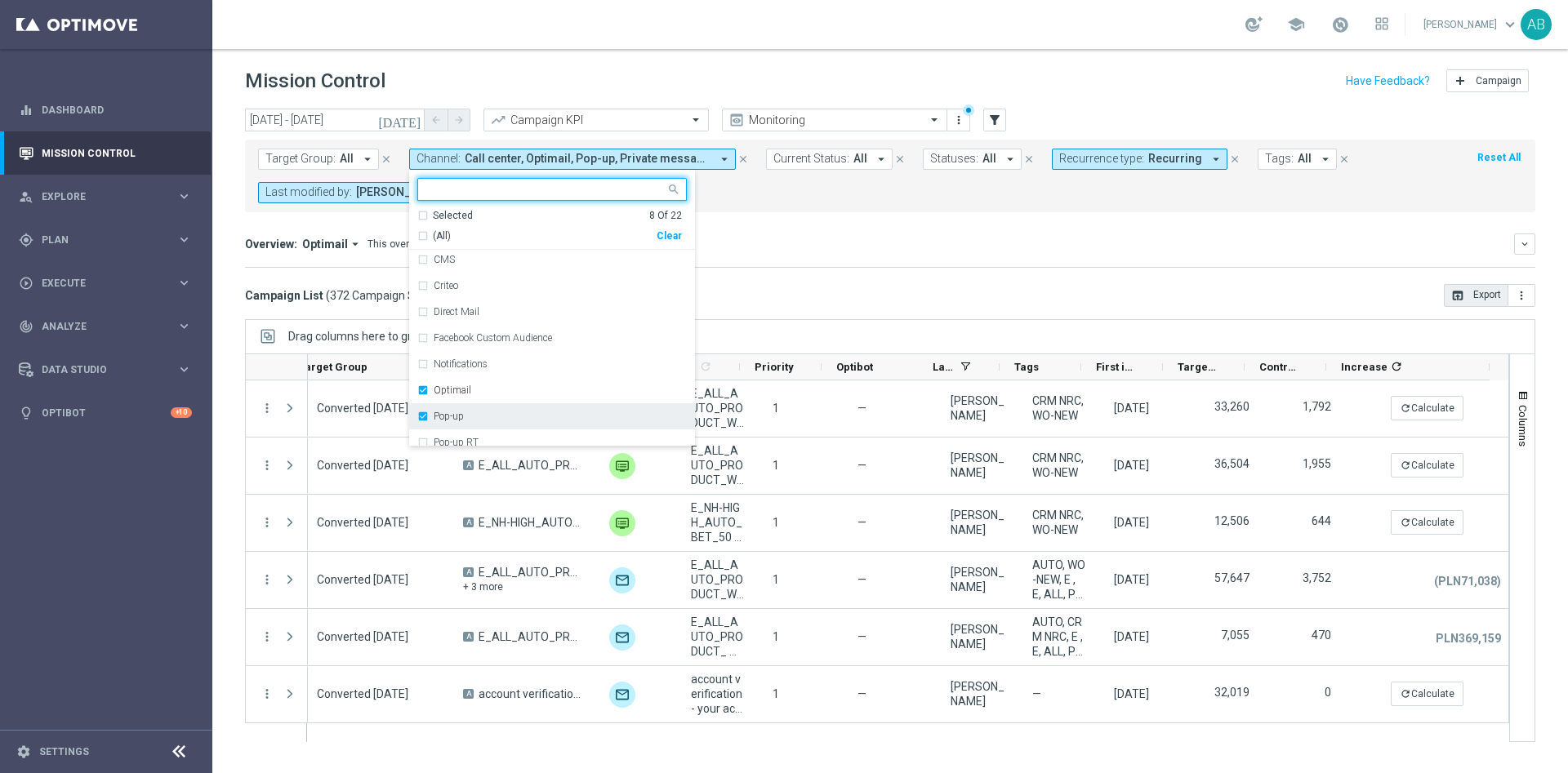
click at [460, 412] on label "Pop-up" at bounding box center [448, 417] width 31 height 10
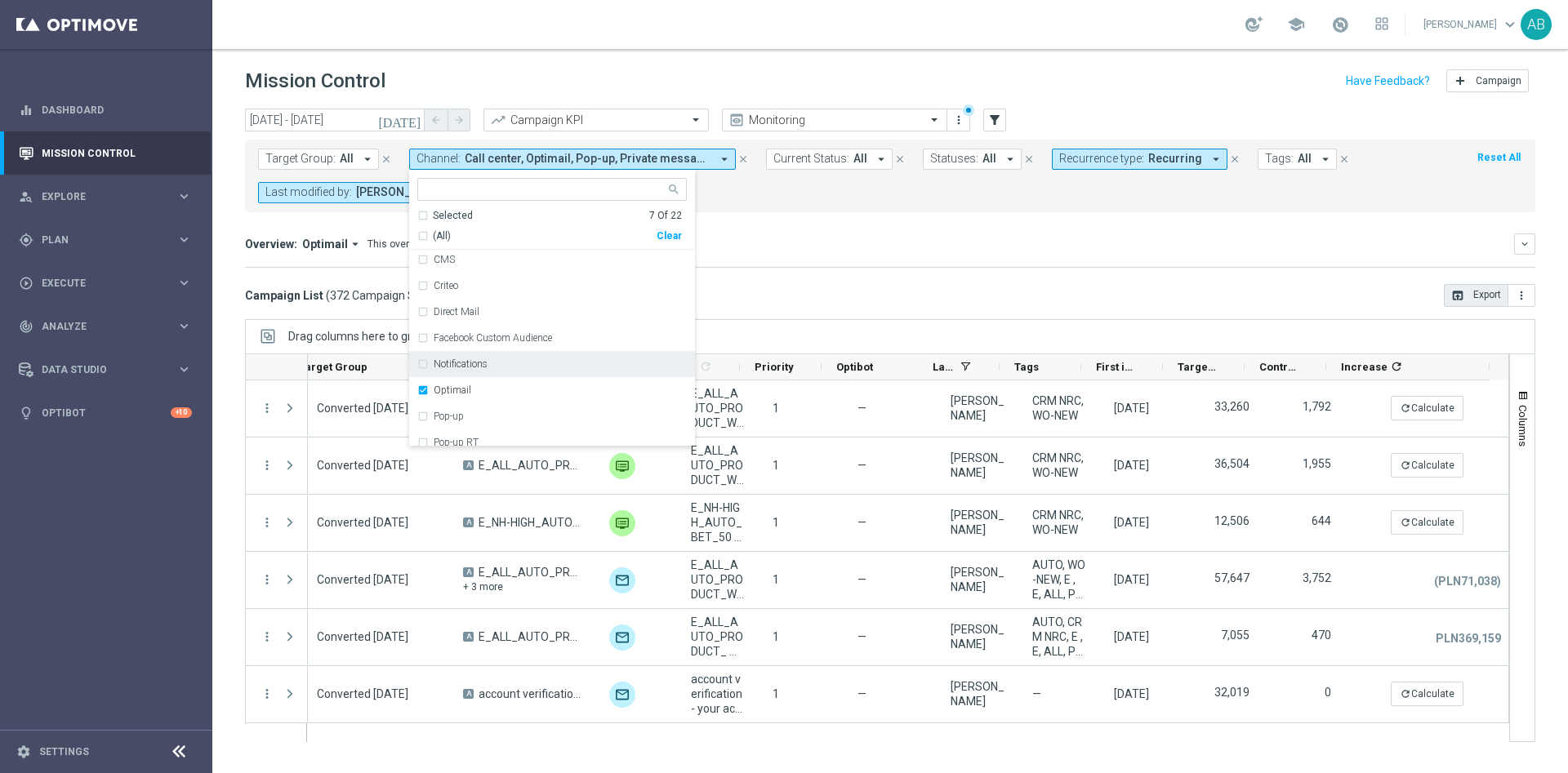
click at [890, 274] on mini-dashboard "Overview: Optimail arrow_drop_down This overview shows data of campaigns execut…" at bounding box center [890, 248] width 1291 height 71
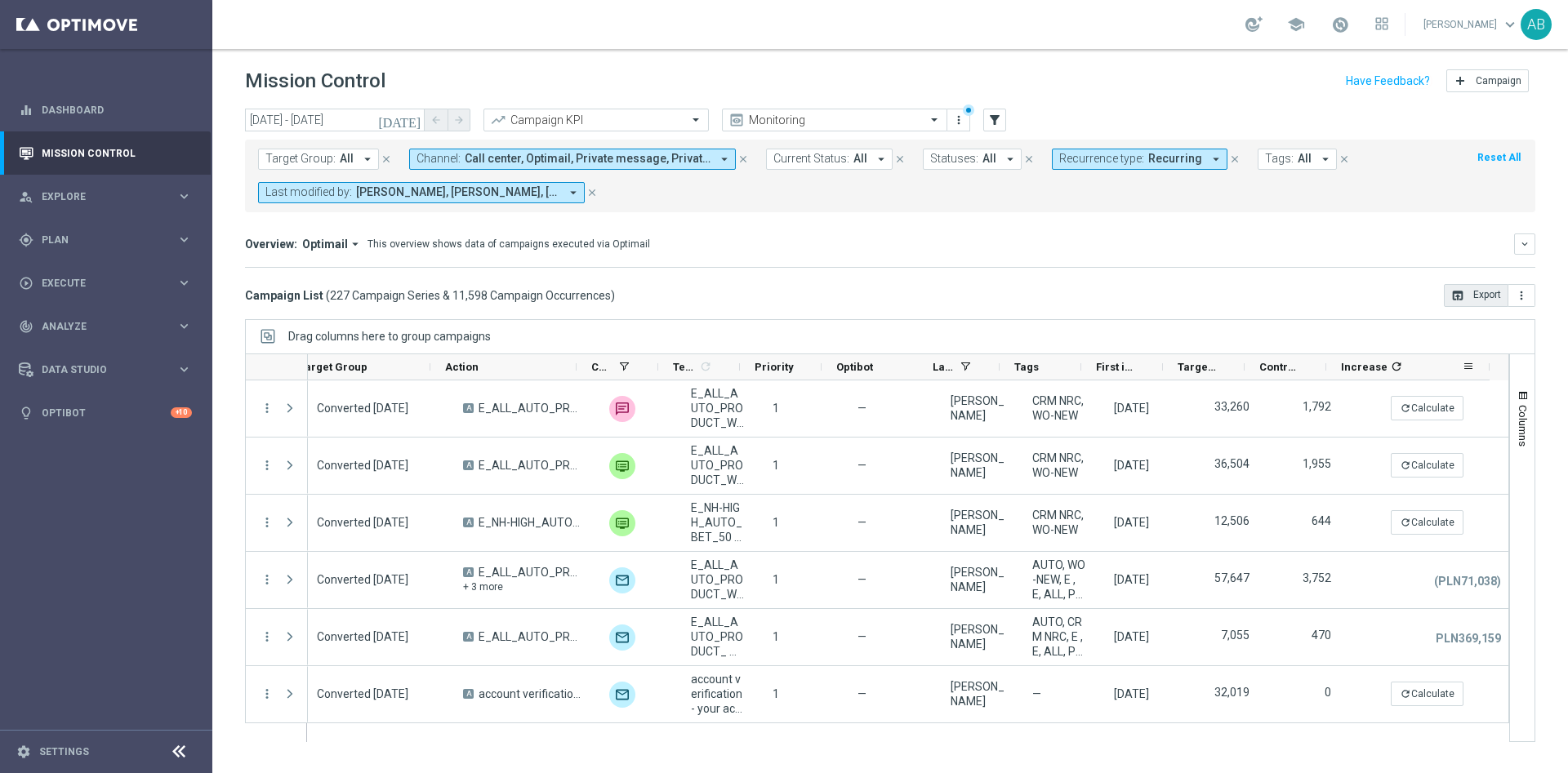
click at [1392, 369] on icon "refresh" at bounding box center [1396, 367] width 13 height 13
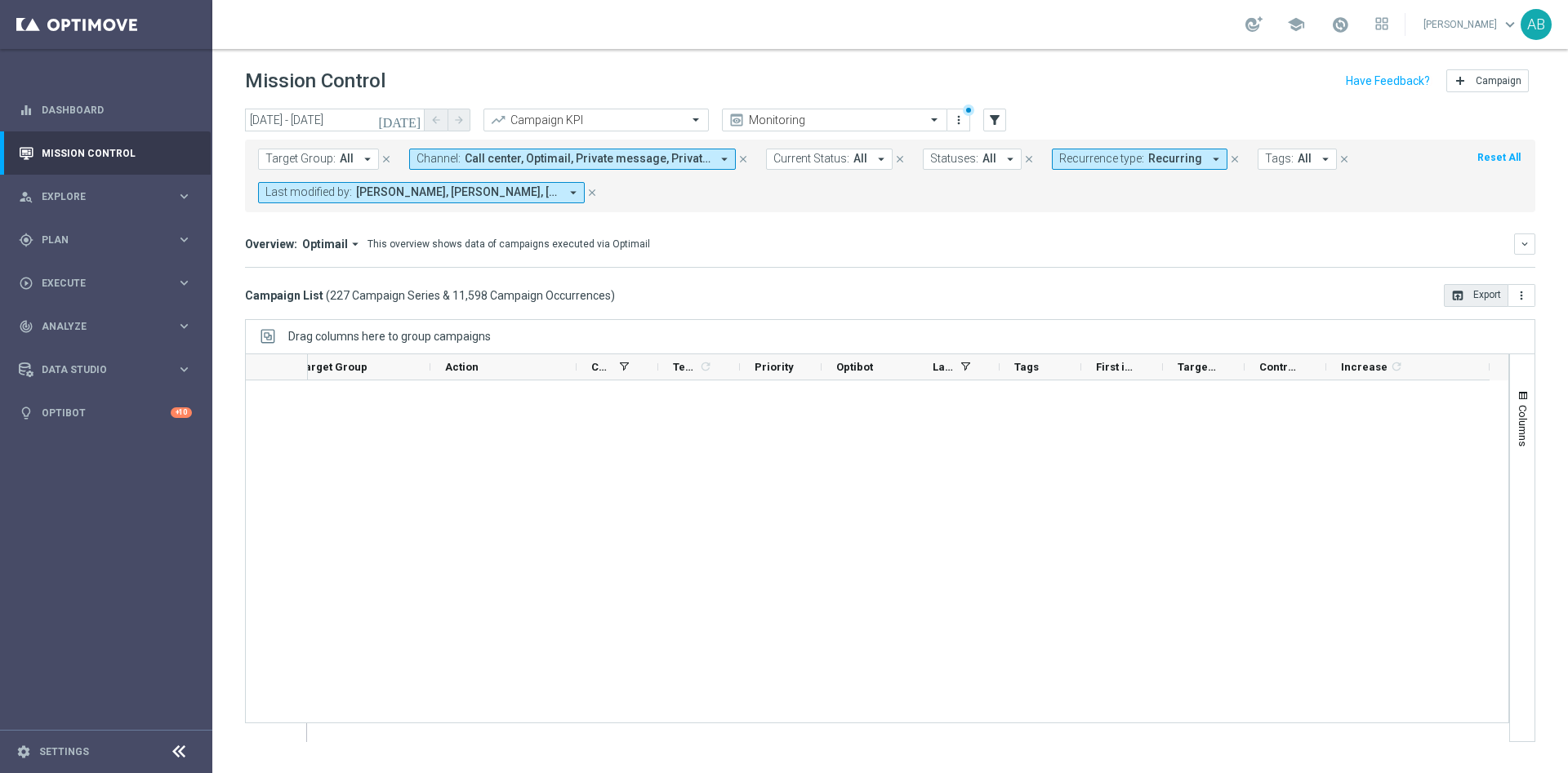
scroll to position [0, 0]
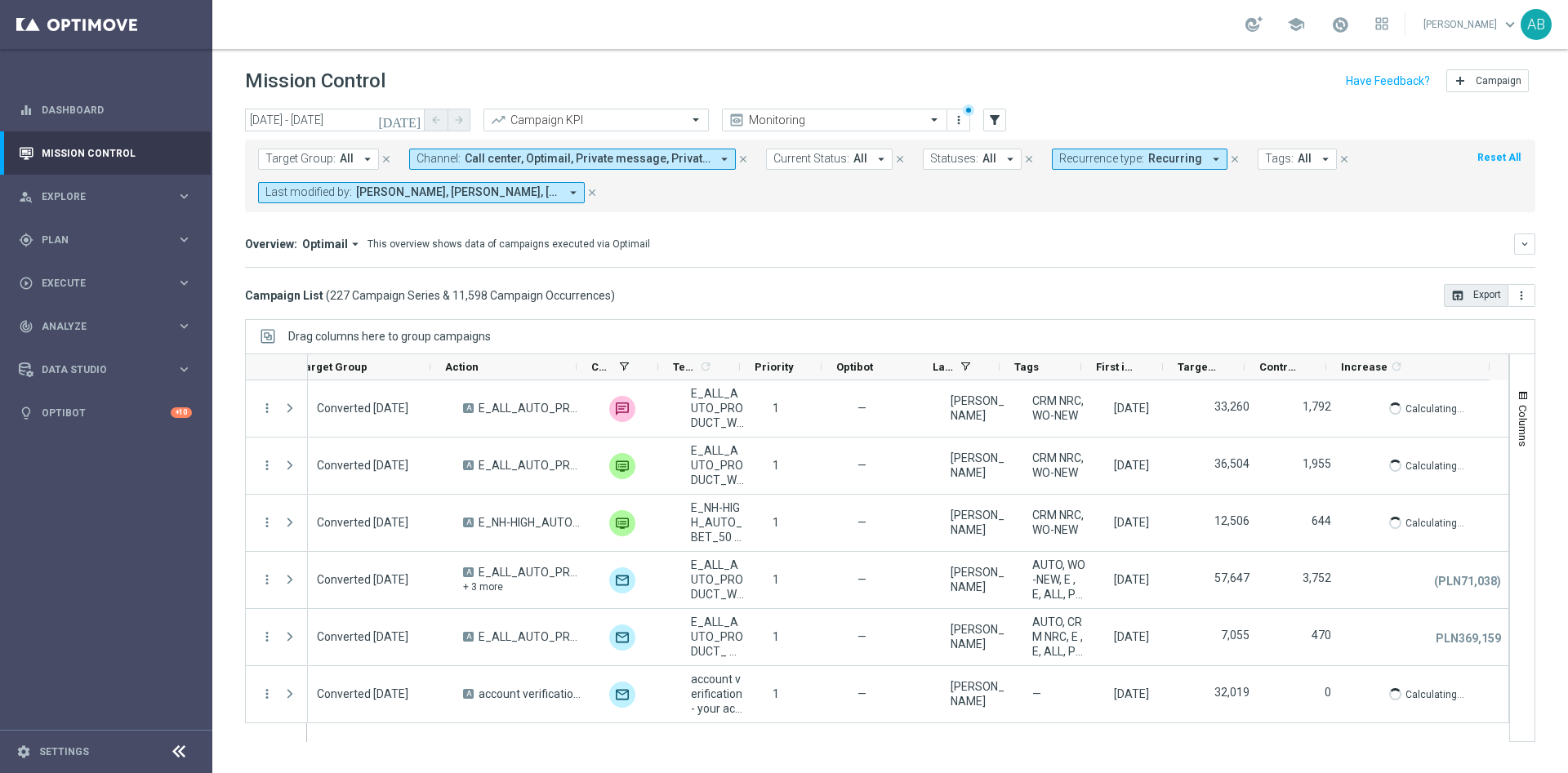
click at [1482, 292] on button "open_in_browser Export" at bounding box center [1476, 295] width 65 height 23
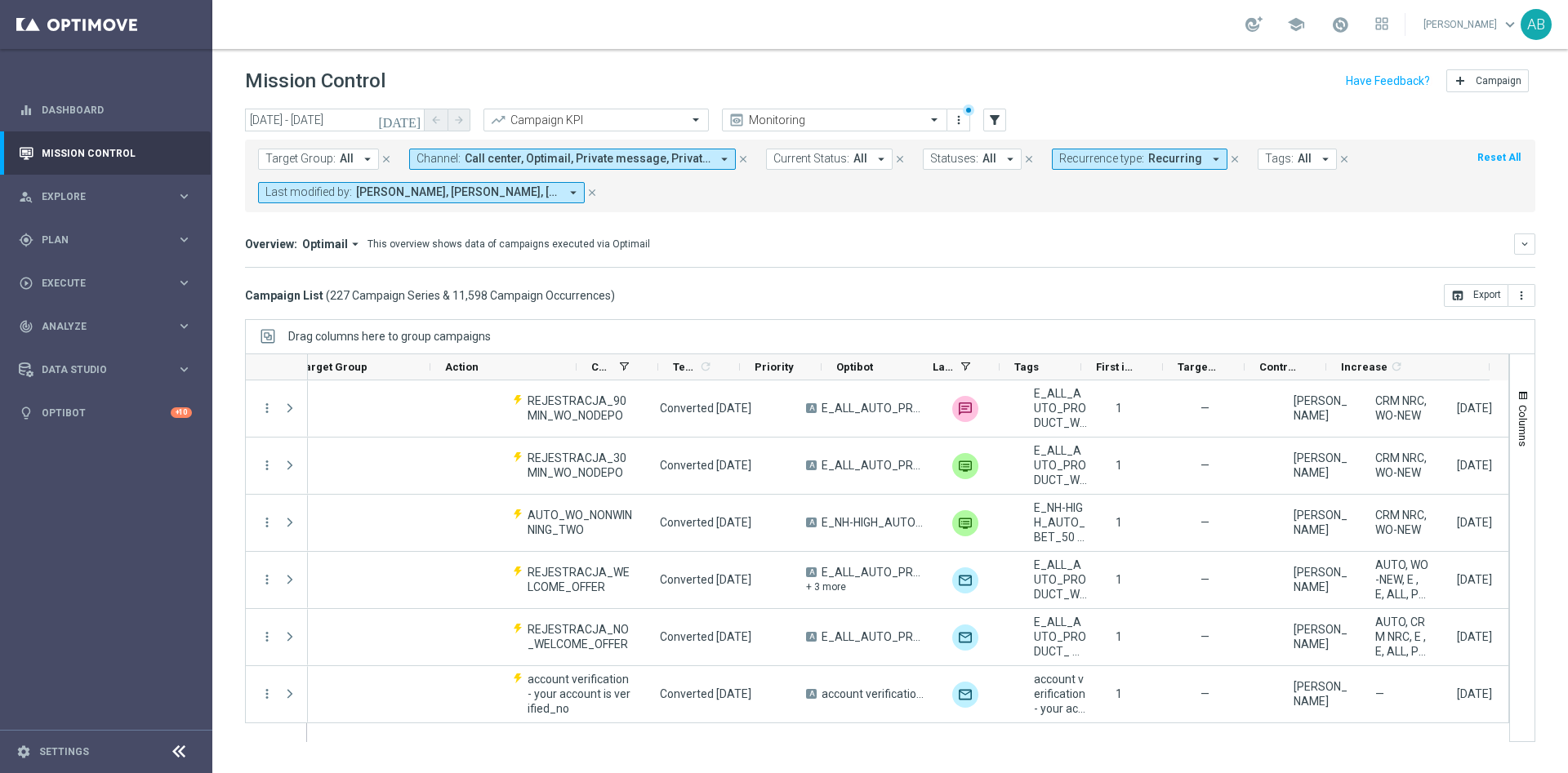
scroll to position [0, 360]
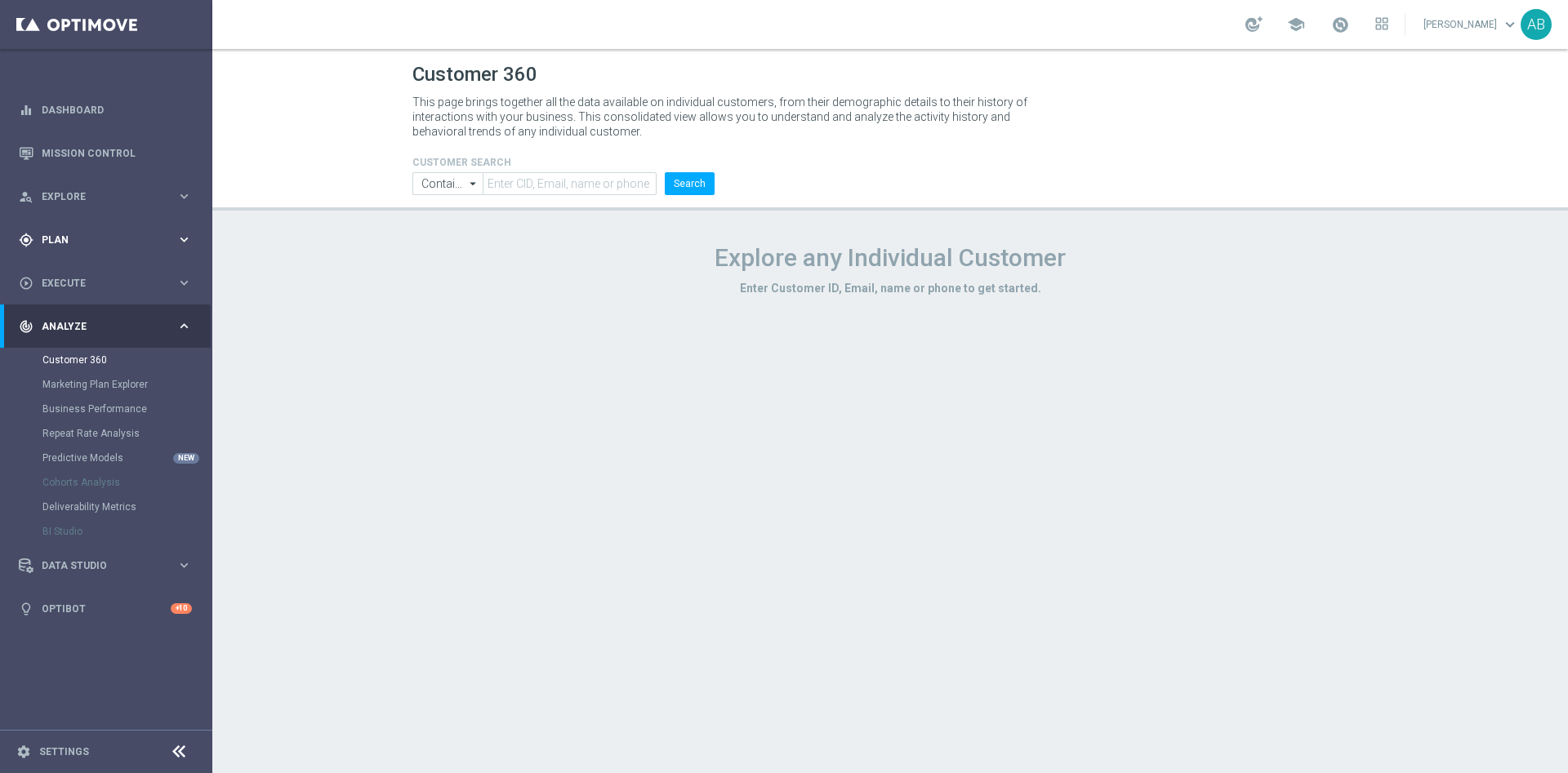
click at [47, 247] on div "gps_fixed Plan keyboard_arrow_right" at bounding box center [105, 239] width 211 height 44
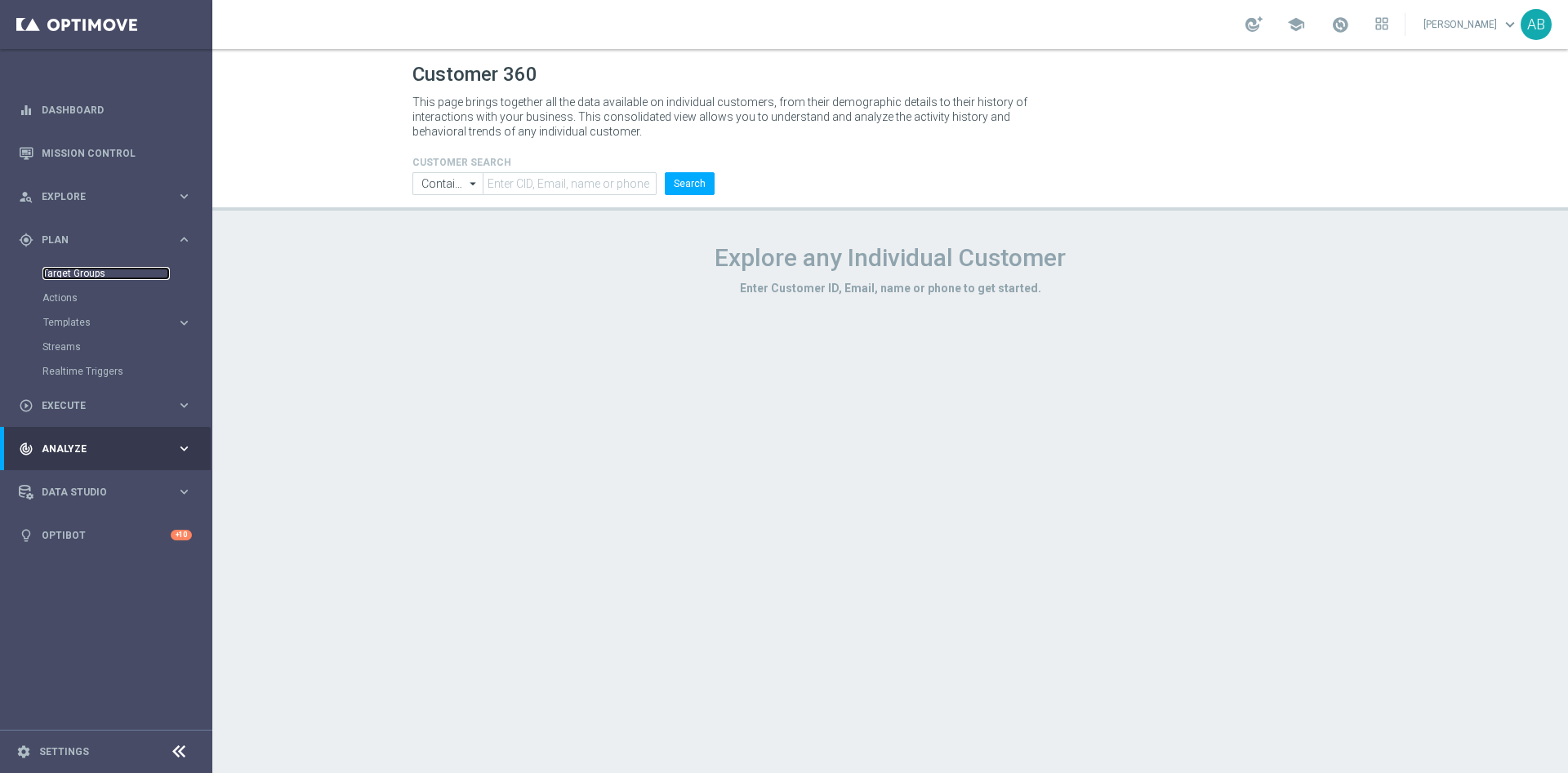
click at [74, 276] on link "Target Groups" at bounding box center [106, 274] width 127 height 13
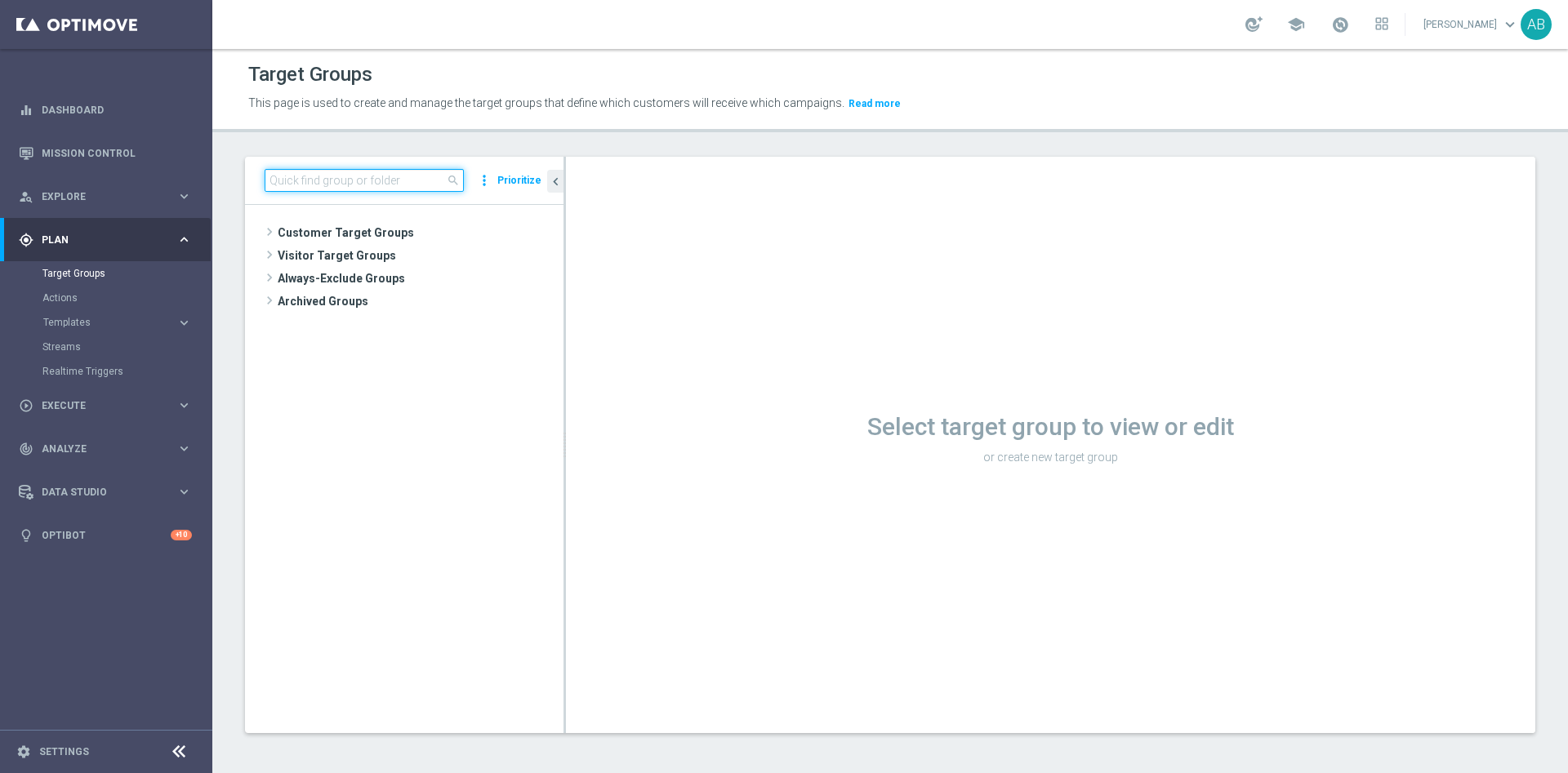
click at [283, 181] on input at bounding box center [364, 180] width 199 height 23
paste input "A_ALL_GLOB_BET_LIGA MISTRZOW pw_160925"
type input "A_ALL_GLOB_BET_LIGA MISTRZOW pw_160925"
click at [373, 256] on span "A_ALL_GLOB_BET_LIGA MISTRZOW pw_160925" at bounding box center [418, 256] width 215 height 14
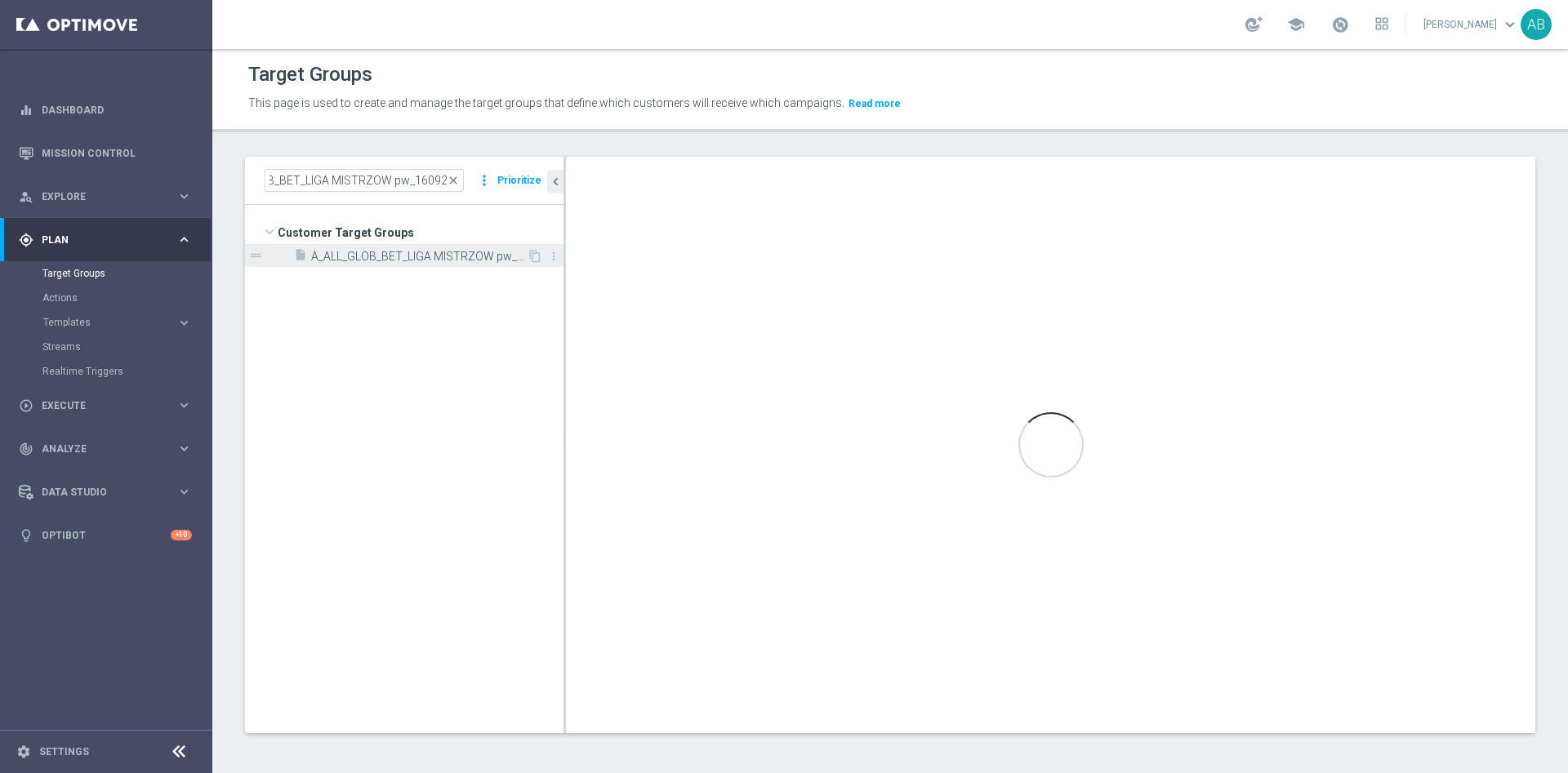
scroll to position [0, 0]
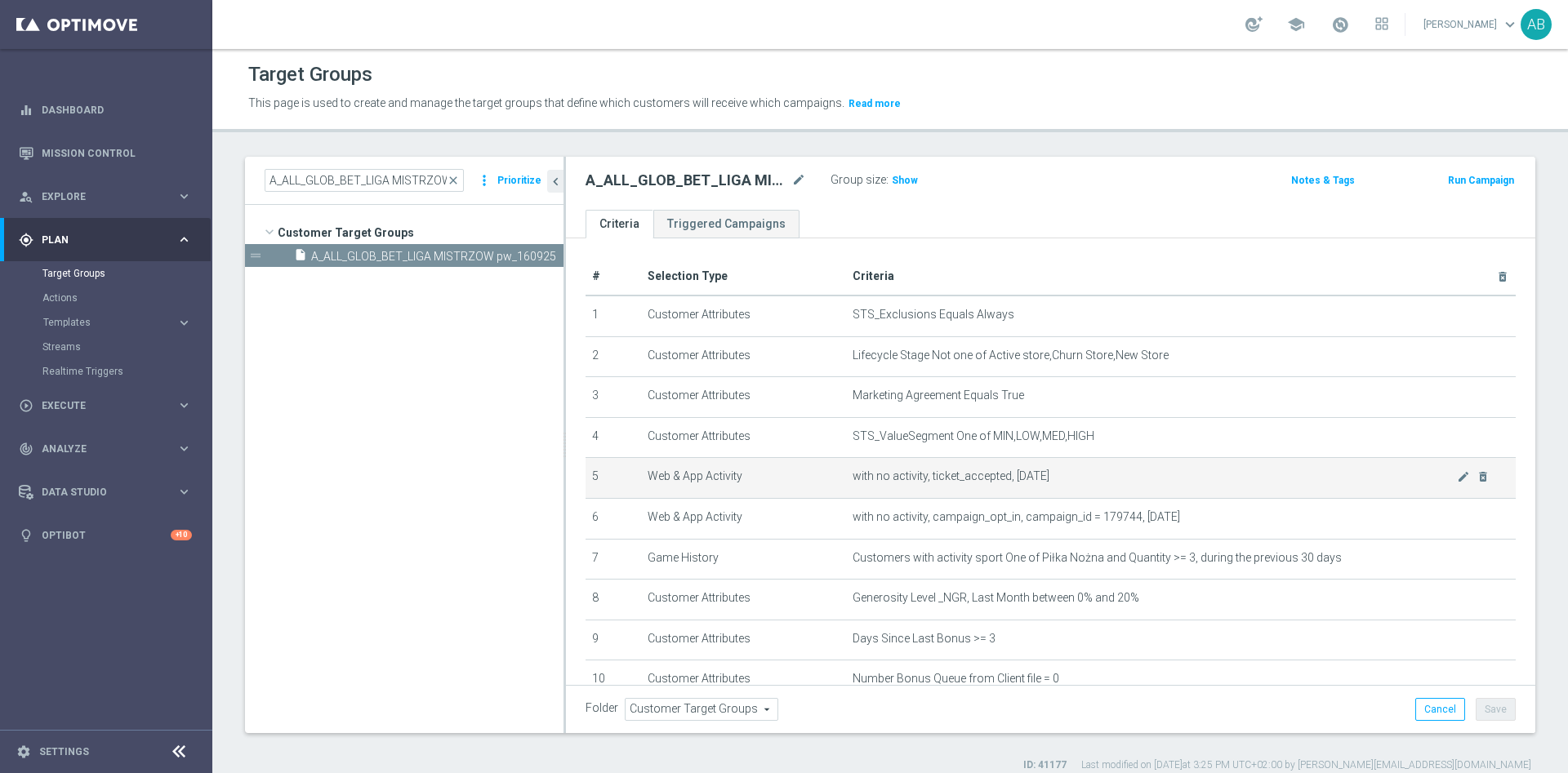
scroll to position [199, 0]
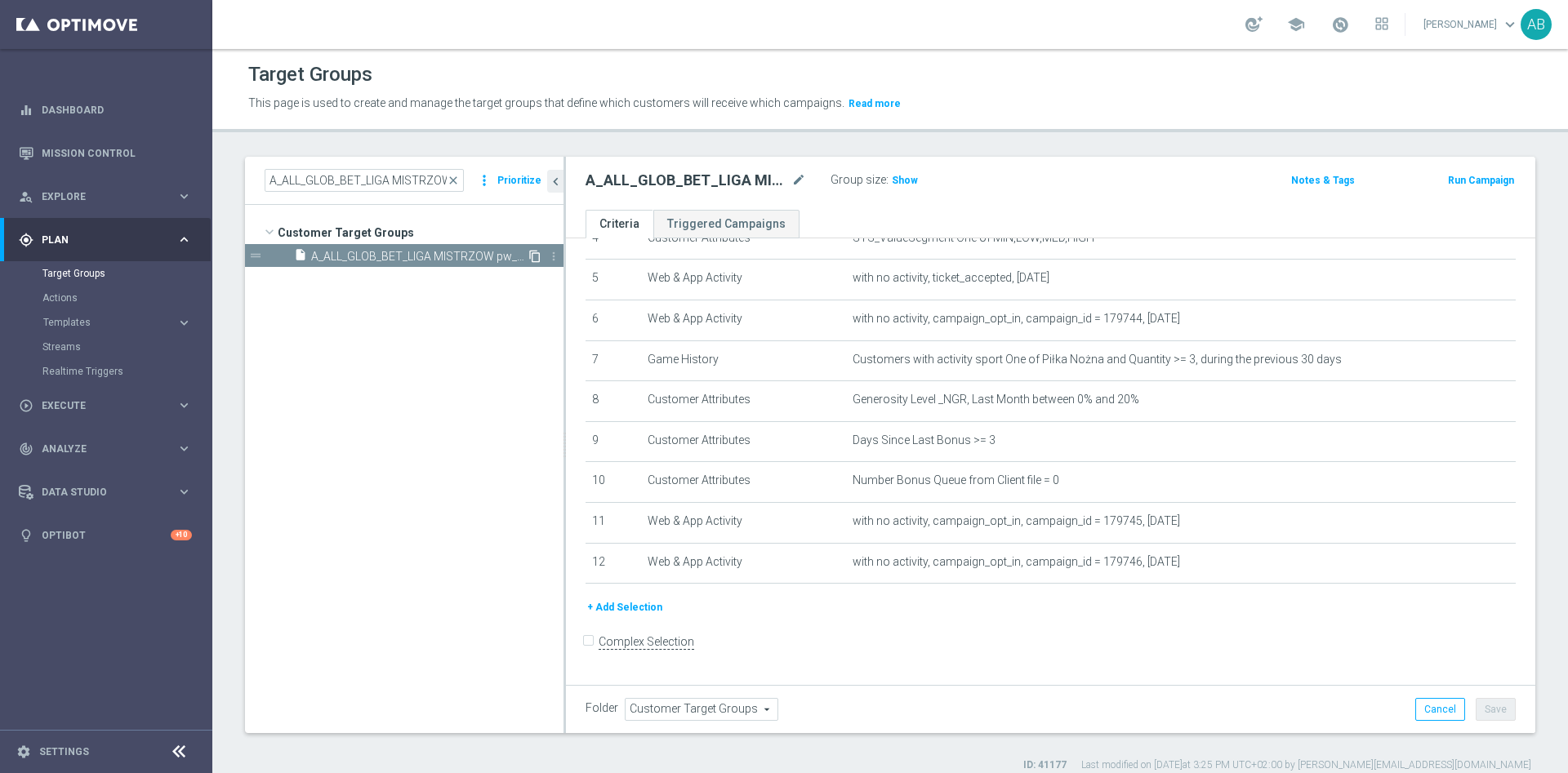
click at [534, 252] on icon "content_copy" at bounding box center [534, 256] width 13 height 13
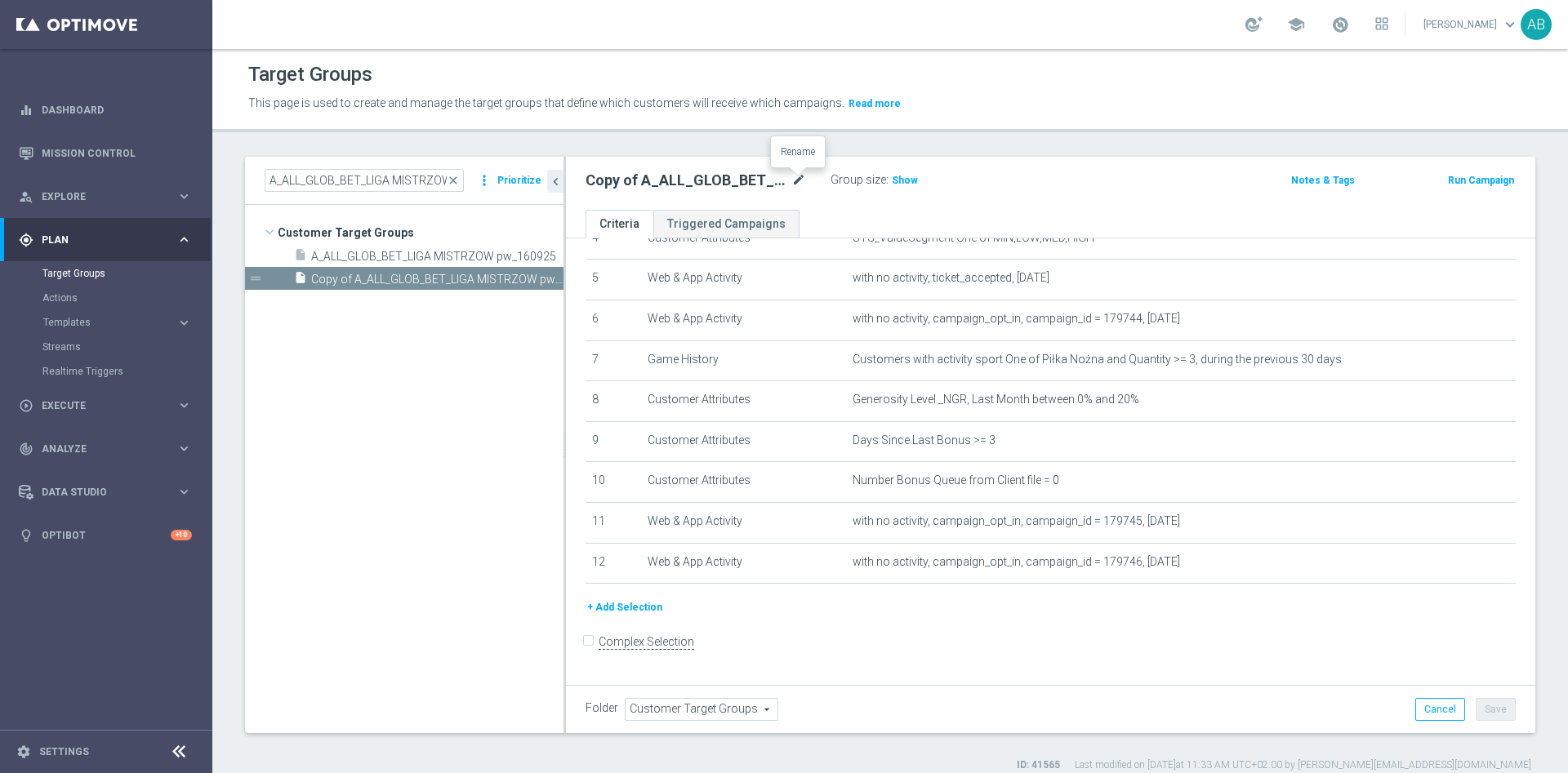
click at [796, 178] on icon "mode_edit" at bounding box center [799, 180] width 15 height 19
click at [628, 185] on input "Copy of A_ALL_GLOB_BET_LIGA MISTRZOW pw_160925" at bounding box center [696, 182] width 221 height 23
click at [790, 184] on div "Copy of A_ALL_GLOB_BET_LIGA MISTRZOW pw_160925 mode_edit" at bounding box center [696, 180] width 221 height 19
click at [793, 184] on icon "mode_edit" at bounding box center [799, 180] width 15 height 19
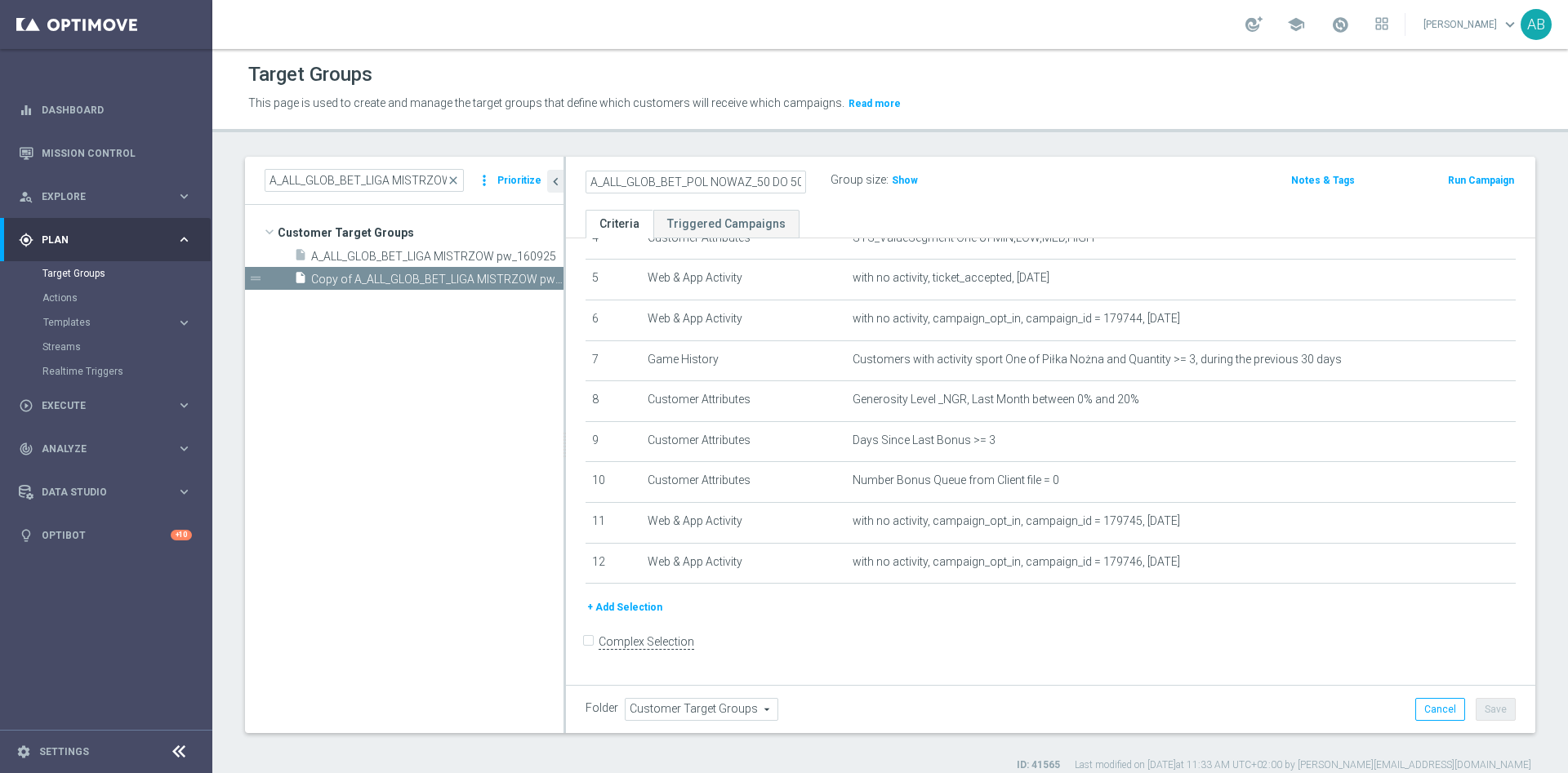
scroll to position [0, 65]
click at [773, 178] on input "A_ALL_GLOB_BET_POL NOWAZ_50 DO 50 PLN_091025" at bounding box center [696, 182] width 221 height 23
click at [756, 182] on input "A_ALL_GLOB_BET_POL NOWAZ_50 DO 50 PLN_091025" at bounding box center [696, 182] width 221 height 23
type input "A_ALL_GLOB_BET_POL NOWAZ_50 DO 50 PLN pw_091025"
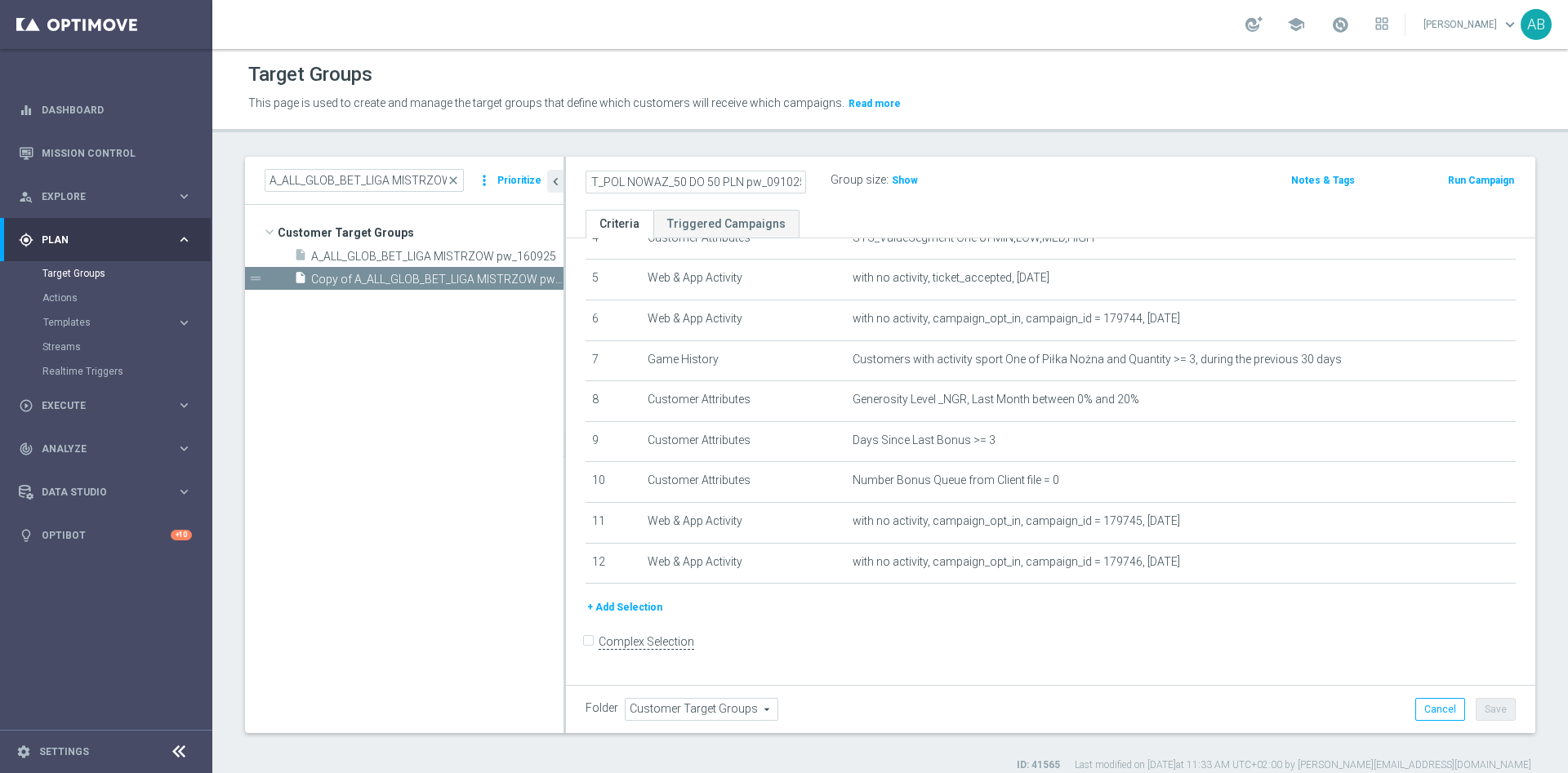
click at [1089, 174] on div "A_ALL_GLOB_BET_POL NOWAZ_50 DO 50 PLN pw_091025 Group size : Show" at bounding box center [892, 181] width 636 height 24
click at [1490, 712] on button "Save" at bounding box center [1495, 710] width 40 height 23
click at [741, 184] on h2 "A_ALL_GLOB_BET_POL NOWAZ_50 DO 50 PLN pw_091025" at bounding box center [687, 180] width 202 height 19
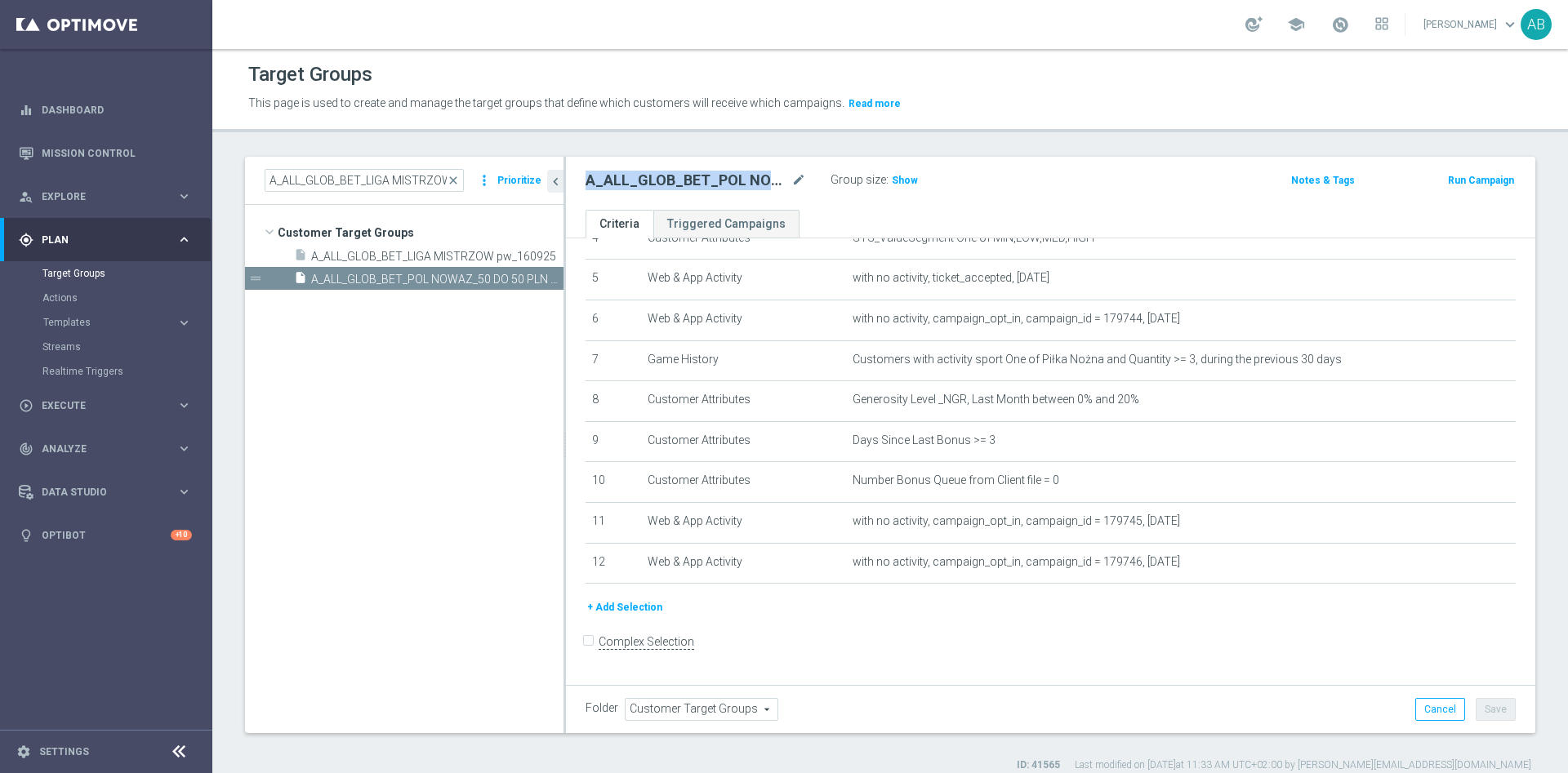
click at [741, 184] on h2 "A_ALL_GLOB_BET_POL NOWAZ_50 DO 50 PLN pw_091025" at bounding box center [687, 180] width 202 height 19
copy div "A_ALL_GLOB_BET_POL NOWAZ_50 DO 50 PLN pw_091025"
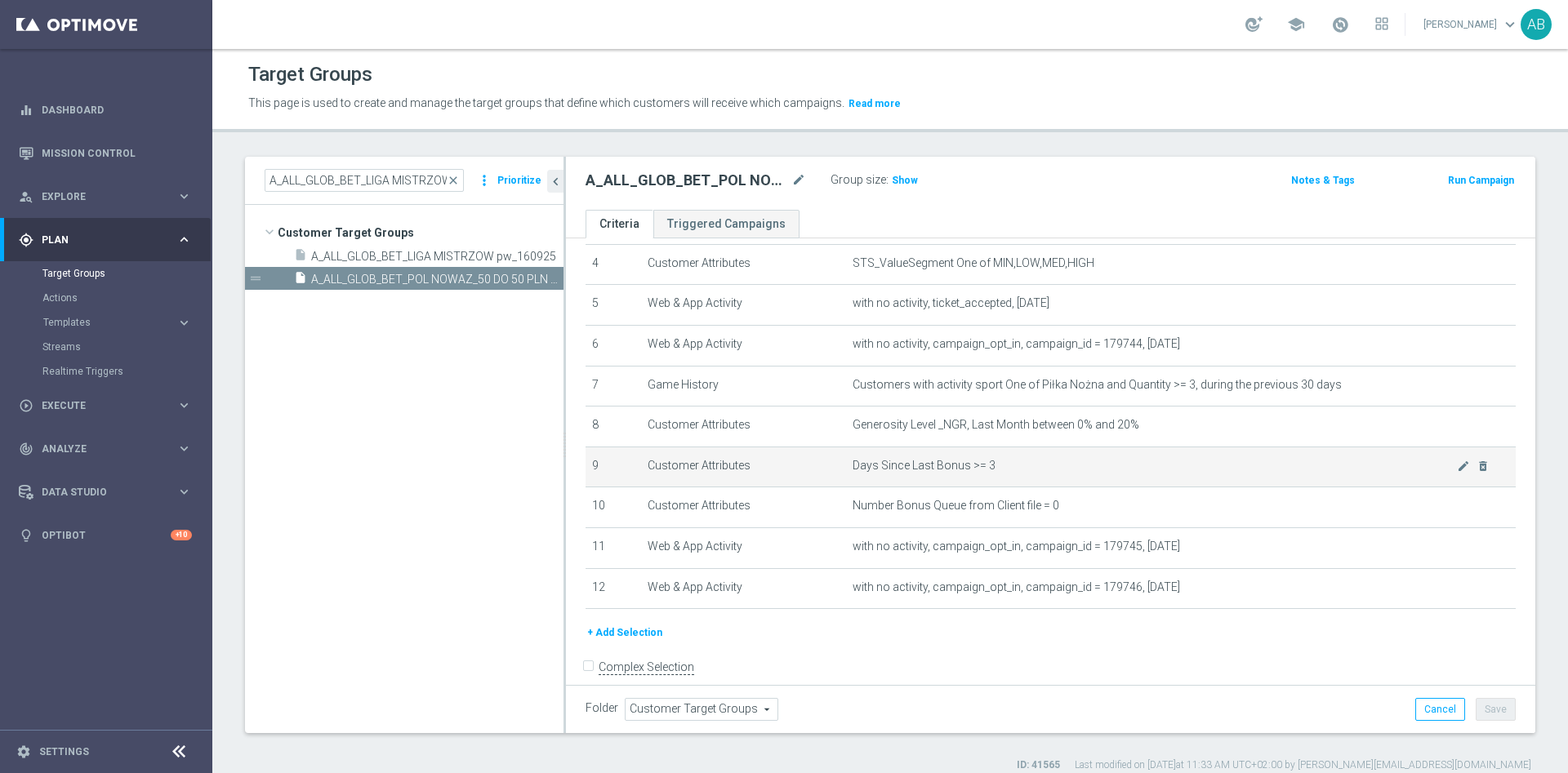
scroll to position [199, 0]
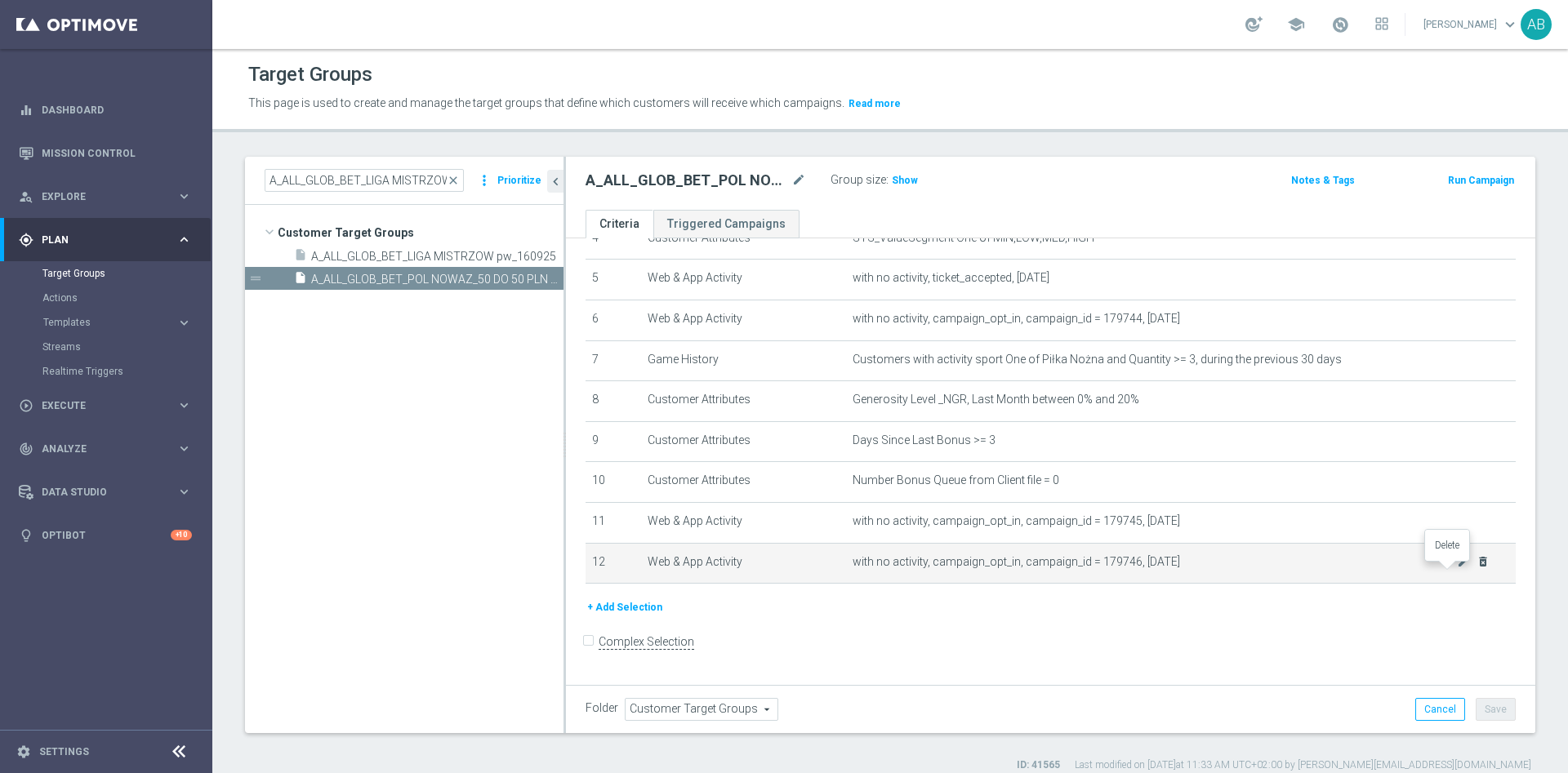
click at [1476, 569] on icon "delete_forever" at bounding box center [1483, 561] width 13 height 13
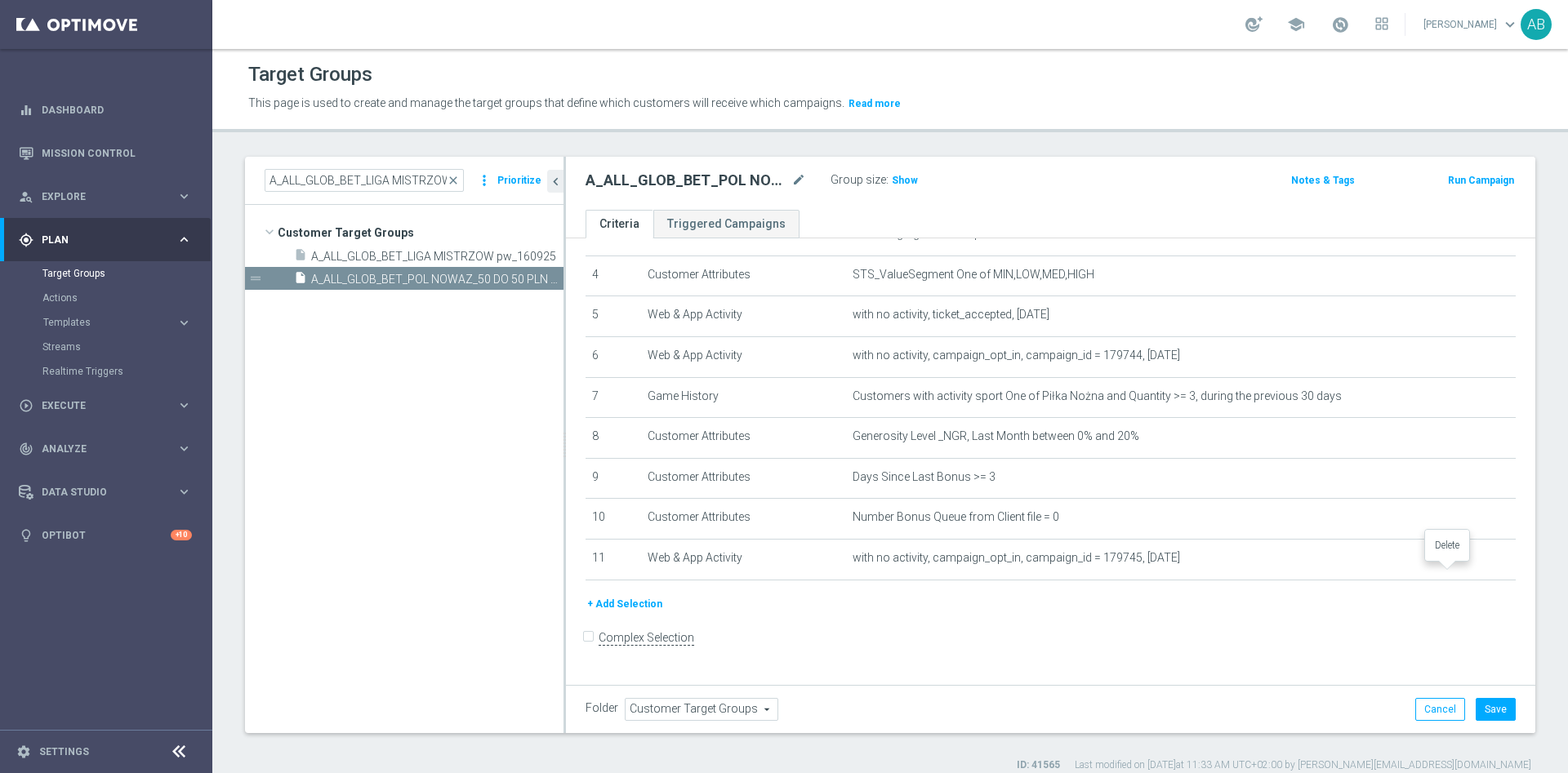
scroll to position [158, 0]
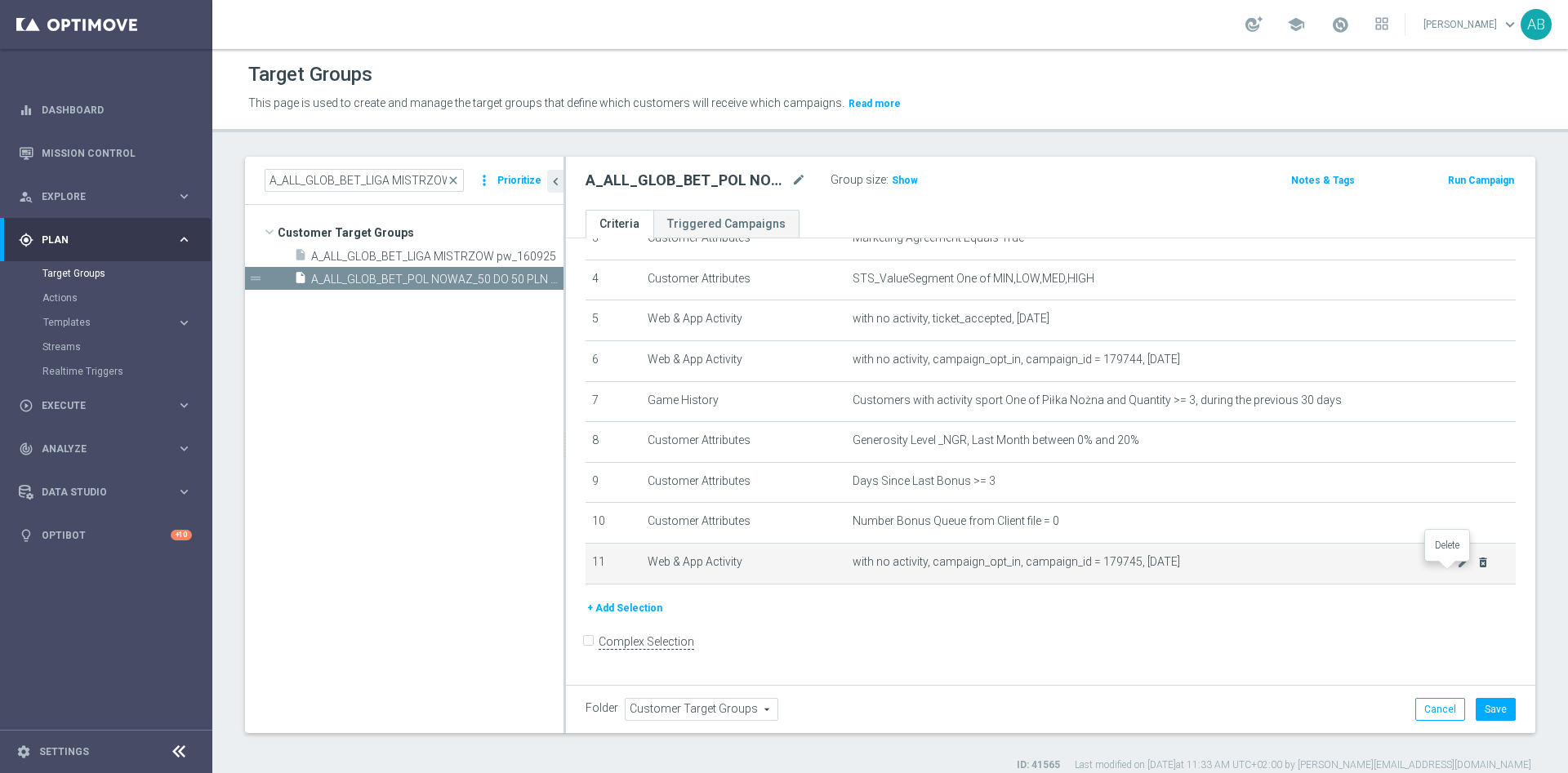
click at [1476, 569] on icon "delete_forever" at bounding box center [1483, 562] width 13 height 13
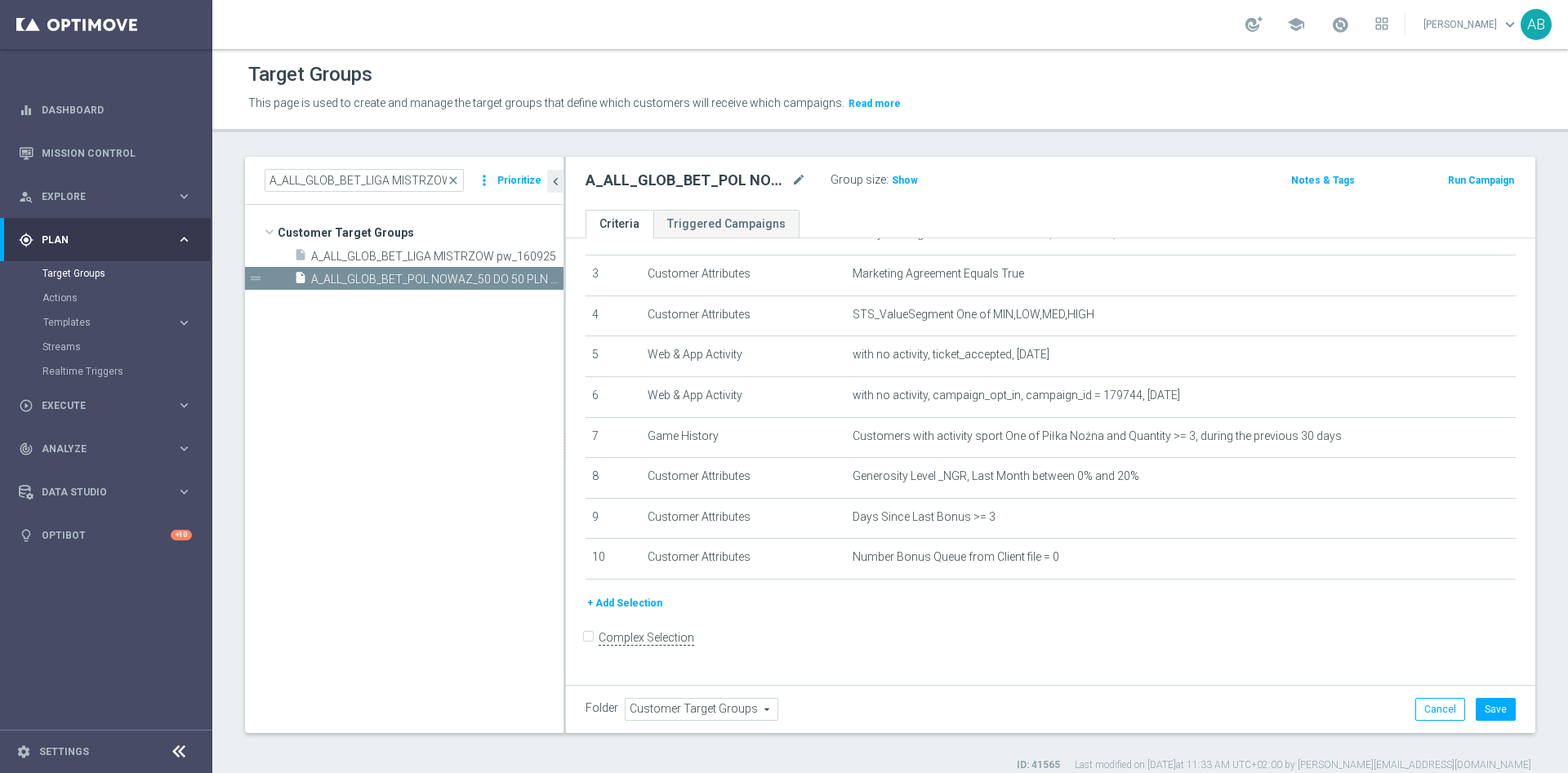
scroll to position [116, 0]
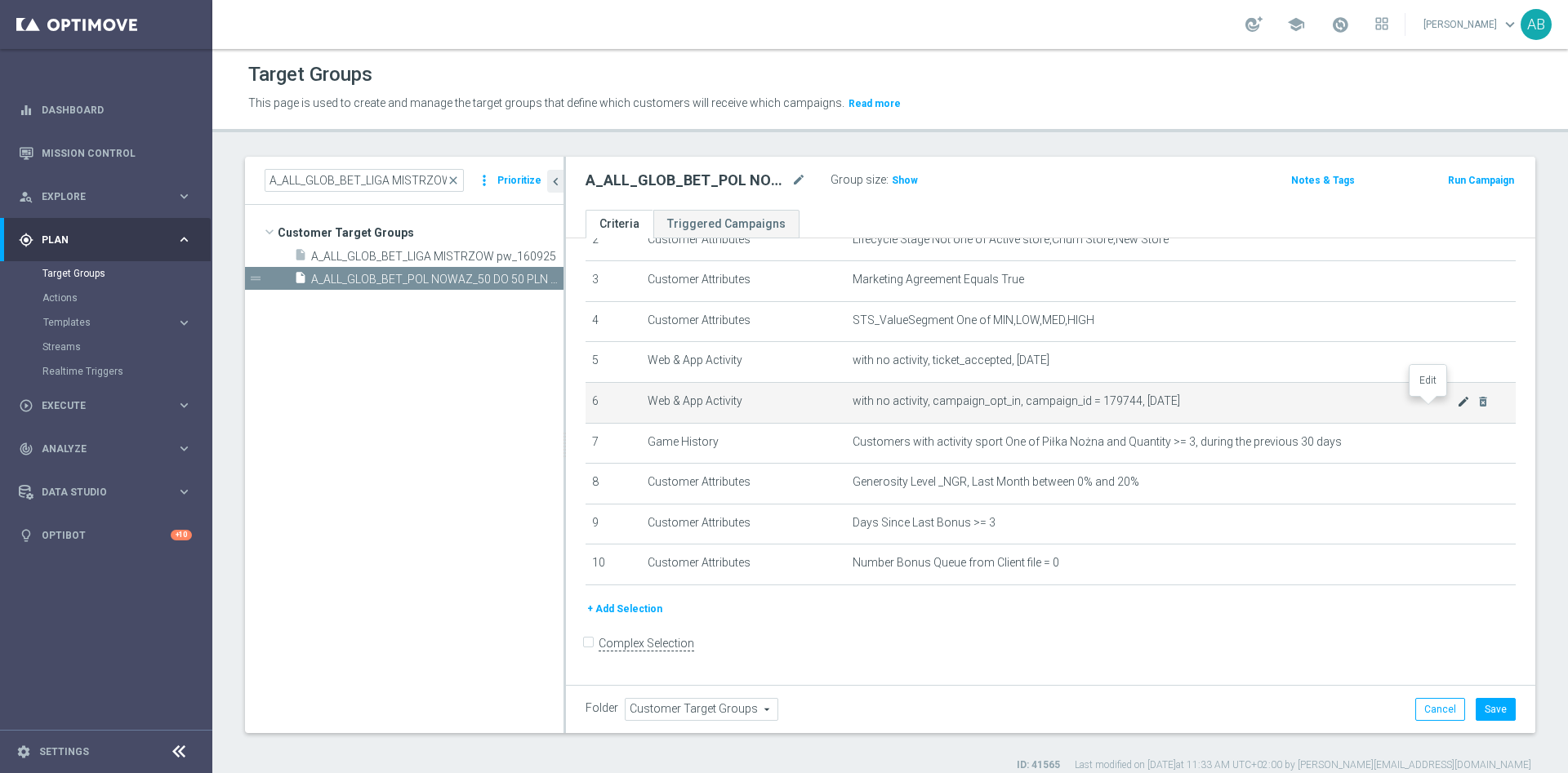
click at [1457, 401] on icon "mode_edit" at bounding box center [1463, 402] width 13 height 13
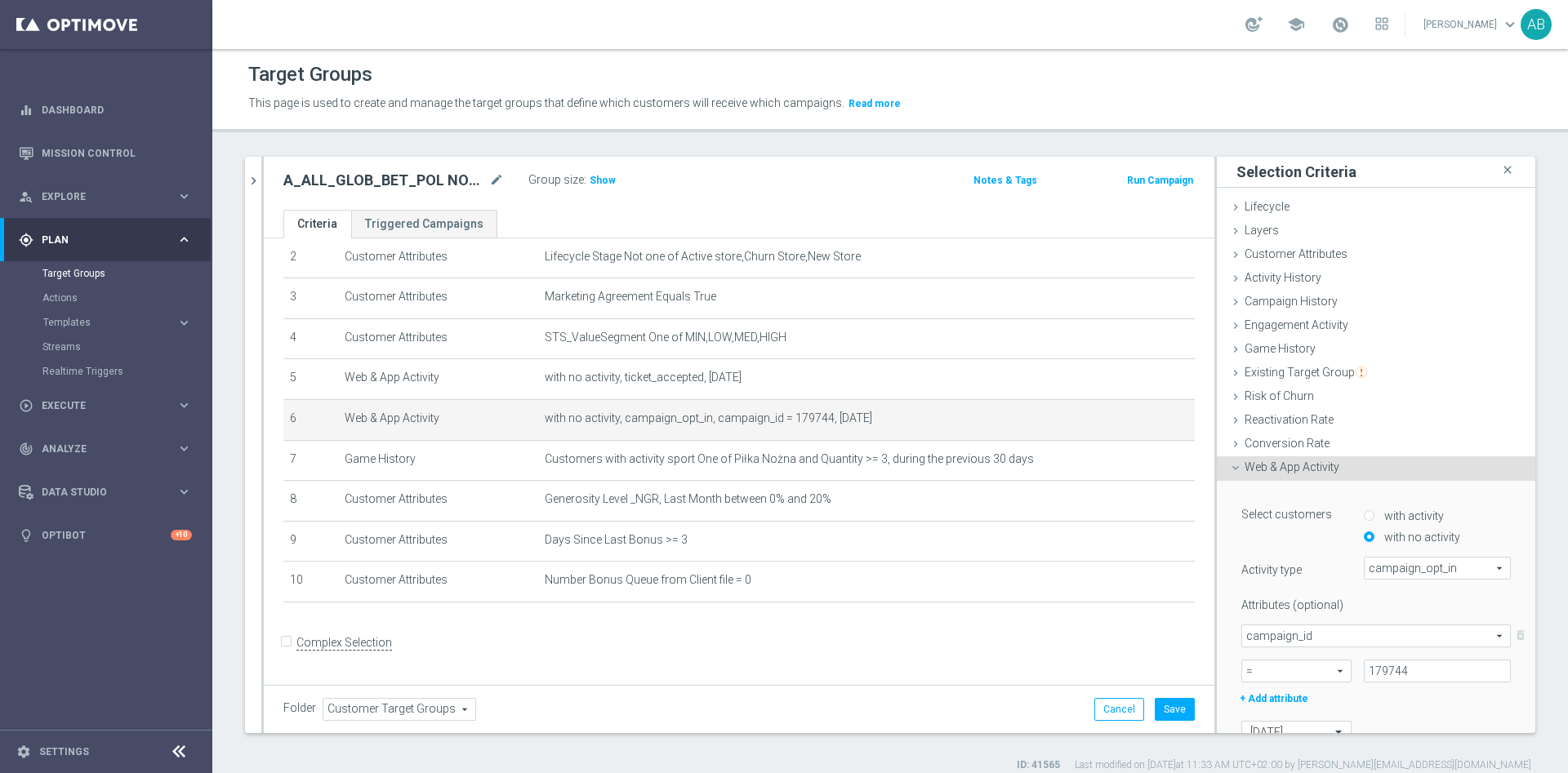
scroll to position [122, 0]
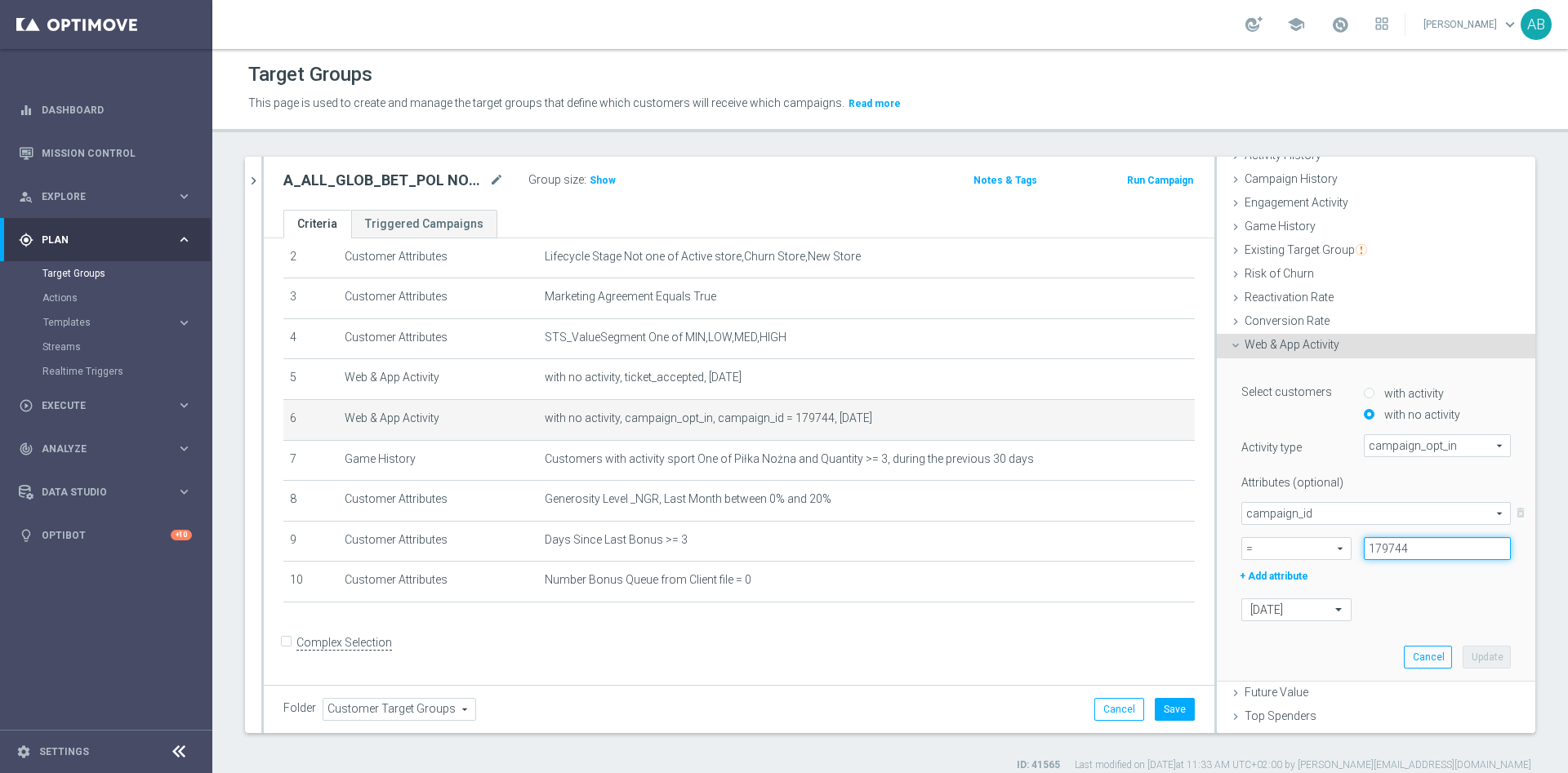
click at [1364, 555] on input "179744" at bounding box center [1437, 548] width 147 height 23
paste input "186110"
type input "186110"
click at [1462, 657] on button "Update" at bounding box center [1486, 657] width 48 height 23
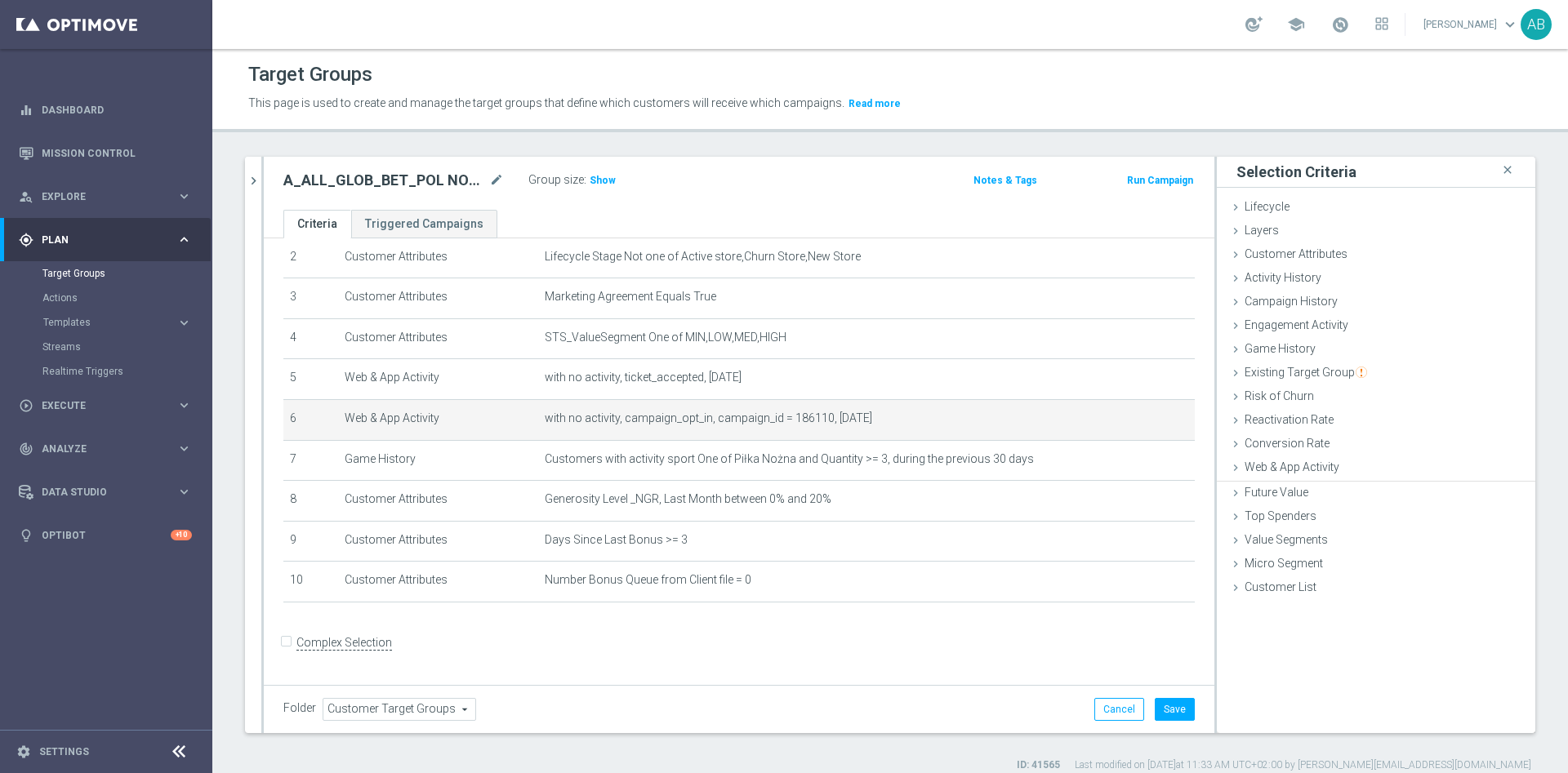
scroll to position [0, 0]
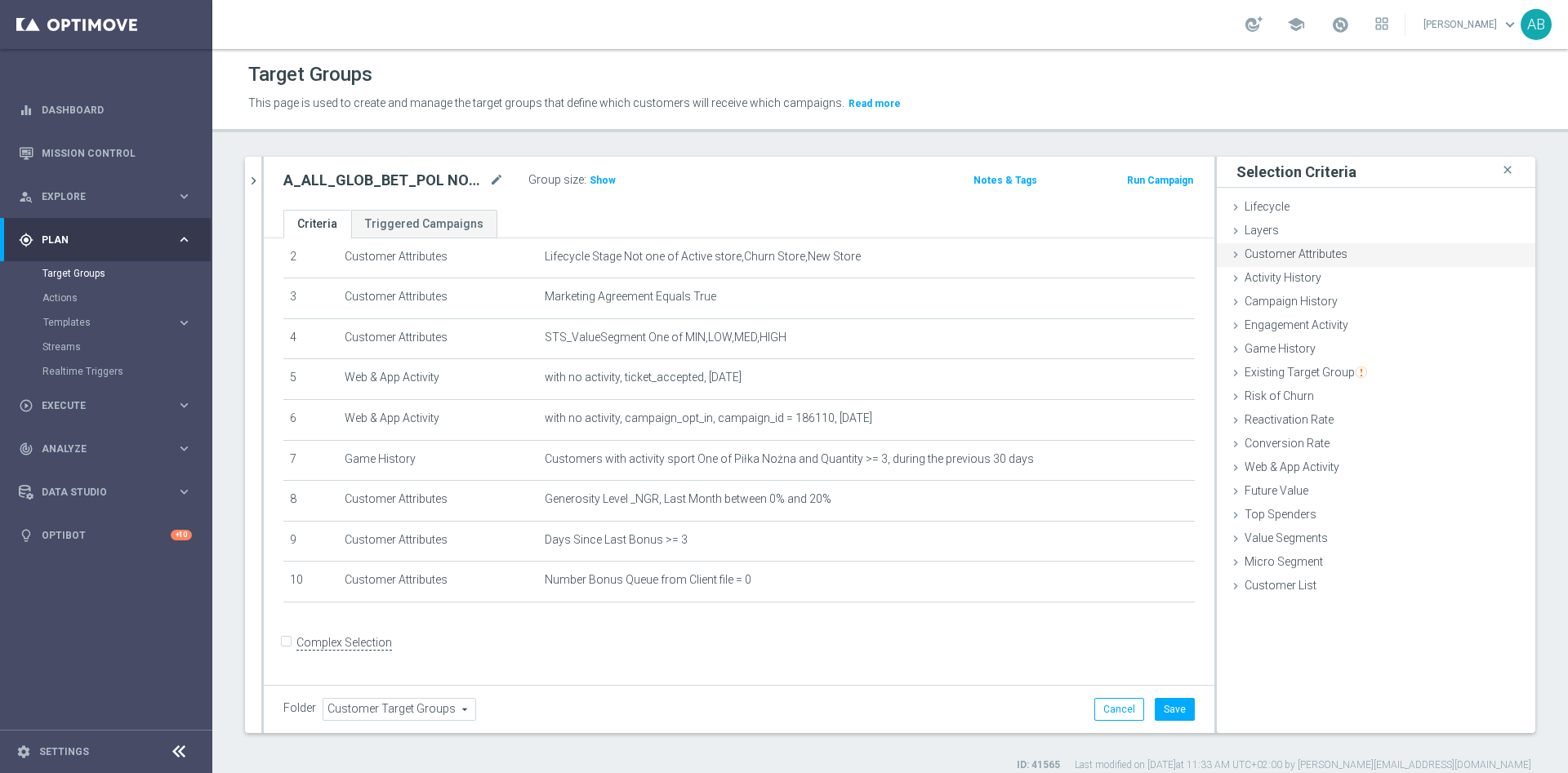
click at [1264, 263] on div "Customer Attributes done" at bounding box center [1375, 255] width 318 height 24
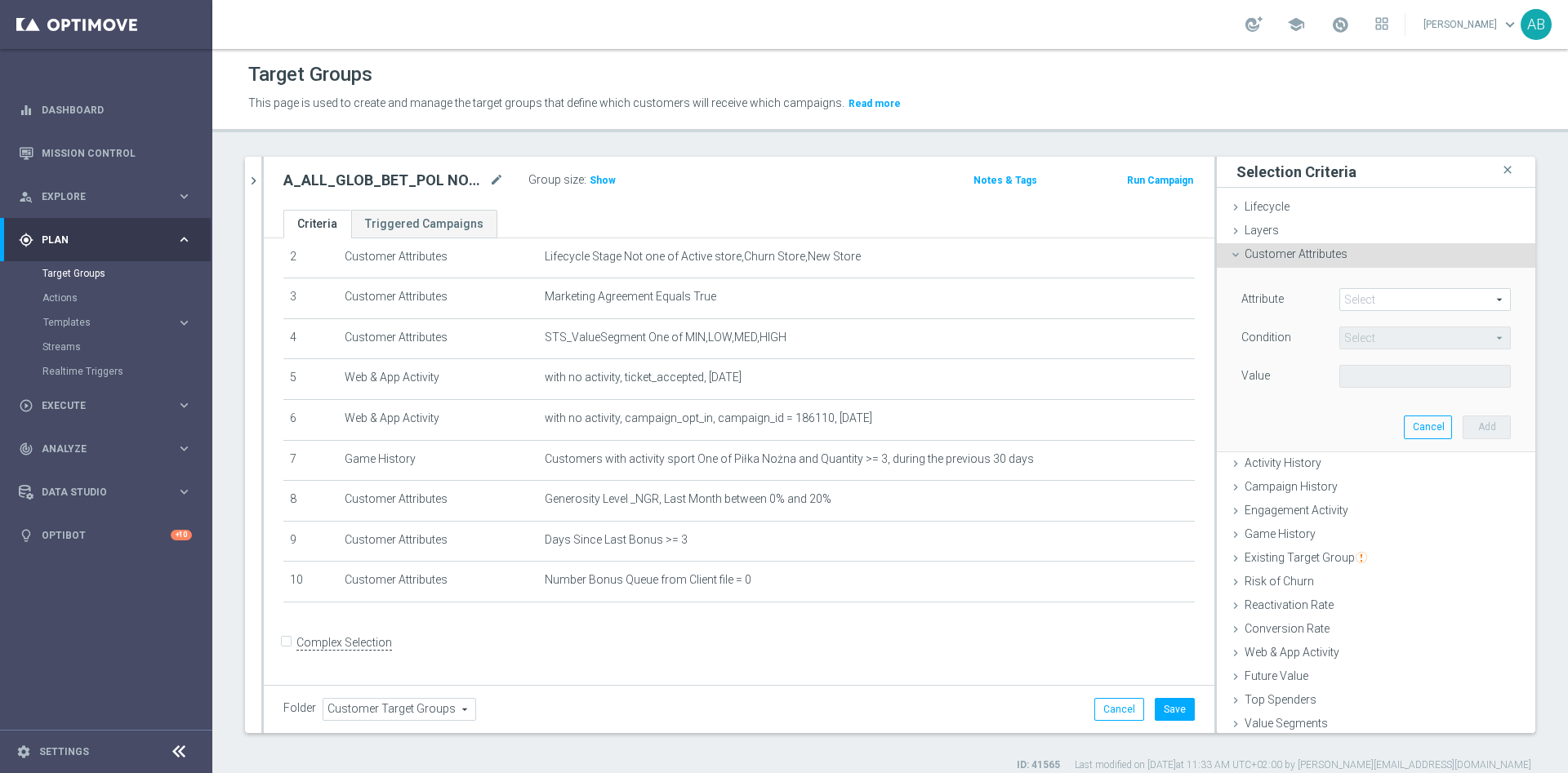
click at [1340, 294] on span at bounding box center [1424, 300] width 170 height 21
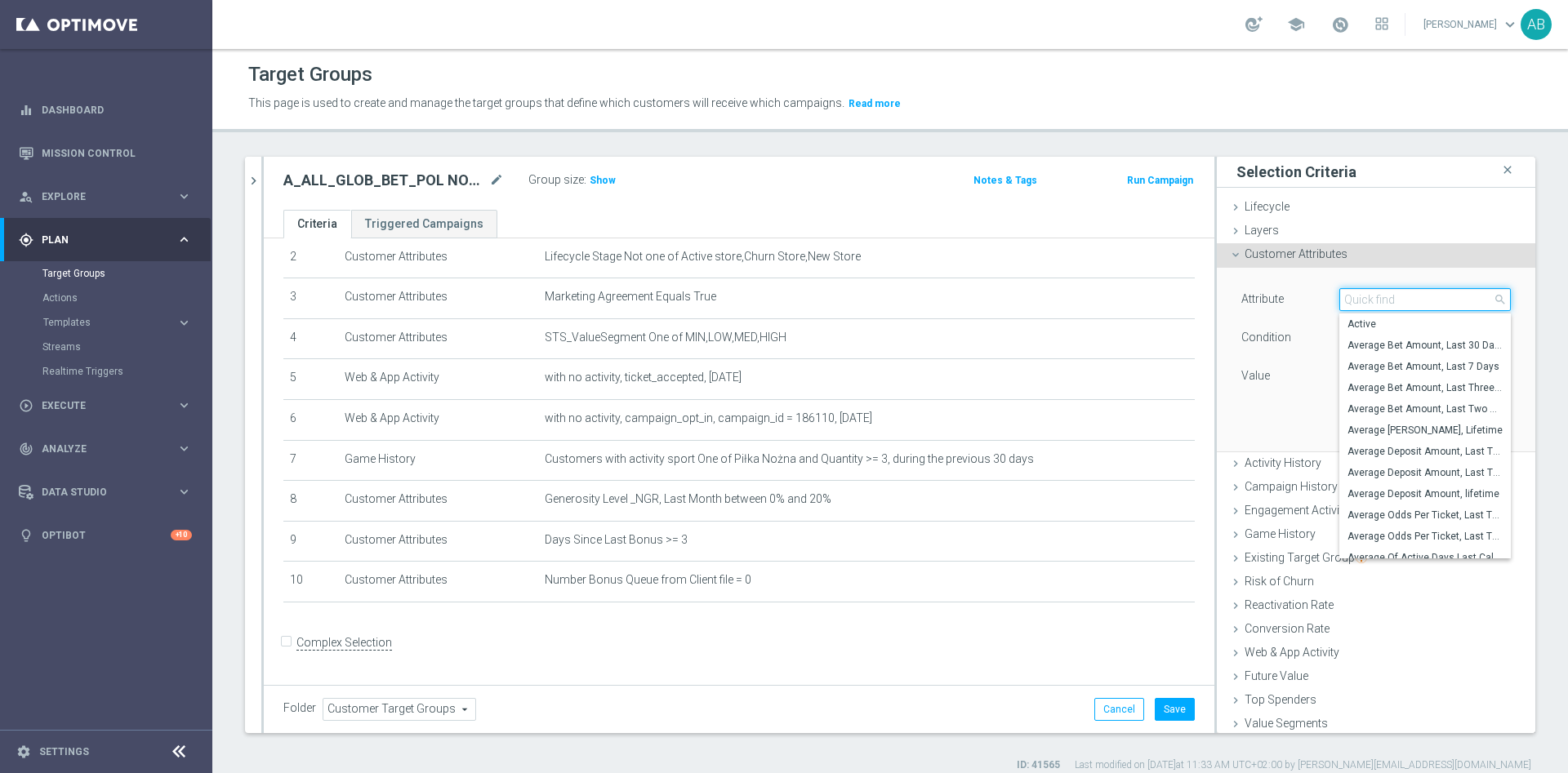
click at [1339, 294] on input "search" at bounding box center [1424, 300] width 172 height 23
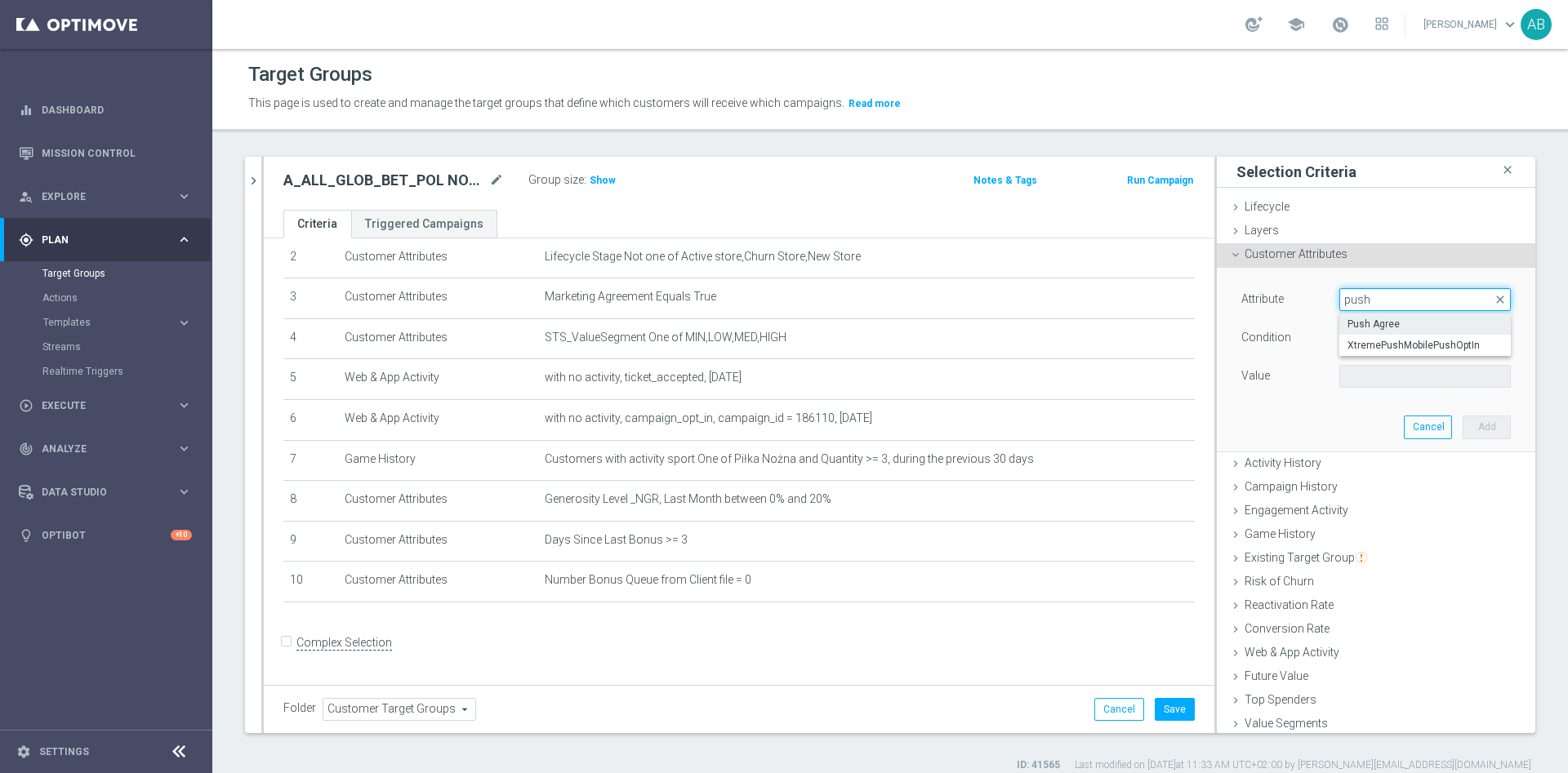
type input "push"
click at [1347, 317] on span "Push Agree" at bounding box center [1424, 324] width 155 height 13
type input "Push Agree"
type input "Equals"
click at [1368, 381] on span at bounding box center [1424, 376] width 170 height 21
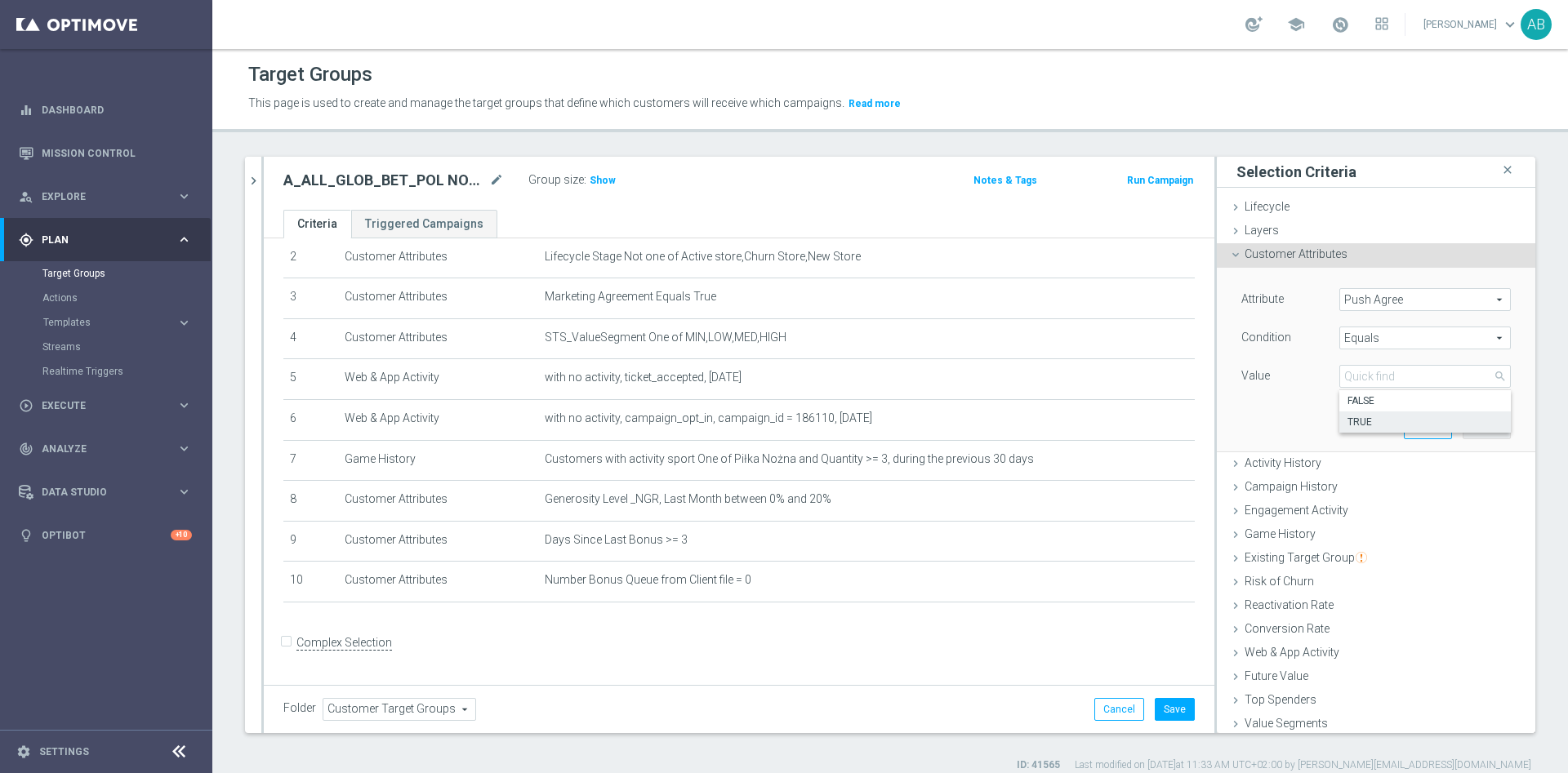
click at [1361, 412] on label "TRUE" at bounding box center [1424, 422] width 172 height 21
type input "TRUE"
click at [1462, 430] on button "Add" at bounding box center [1486, 427] width 48 height 23
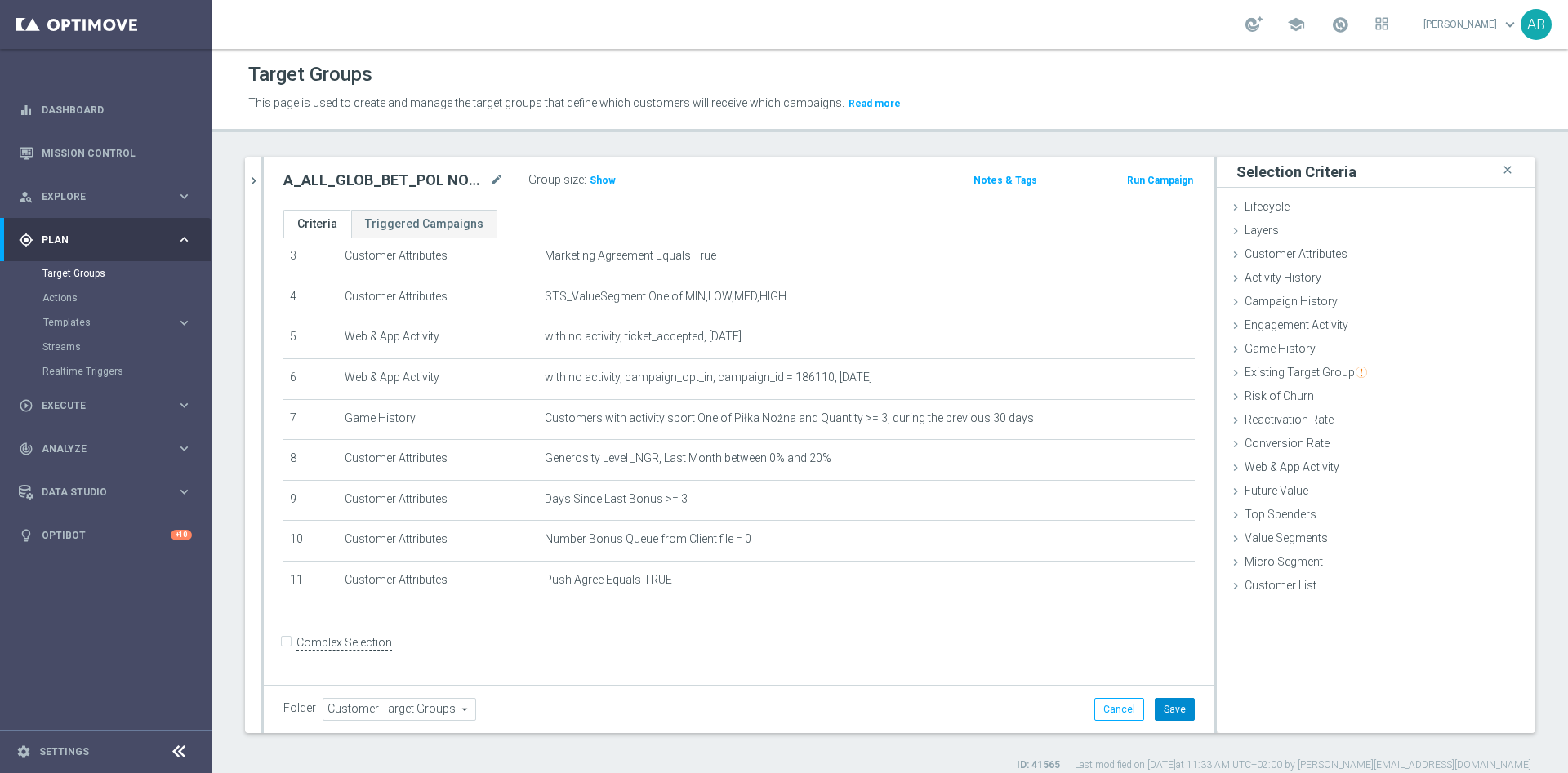
click at [1162, 703] on button "Save" at bounding box center [1175, 710] width 40 height 23
click at [600, 179] on span "Show" at bounding box center [602, 180] width 26 height 11
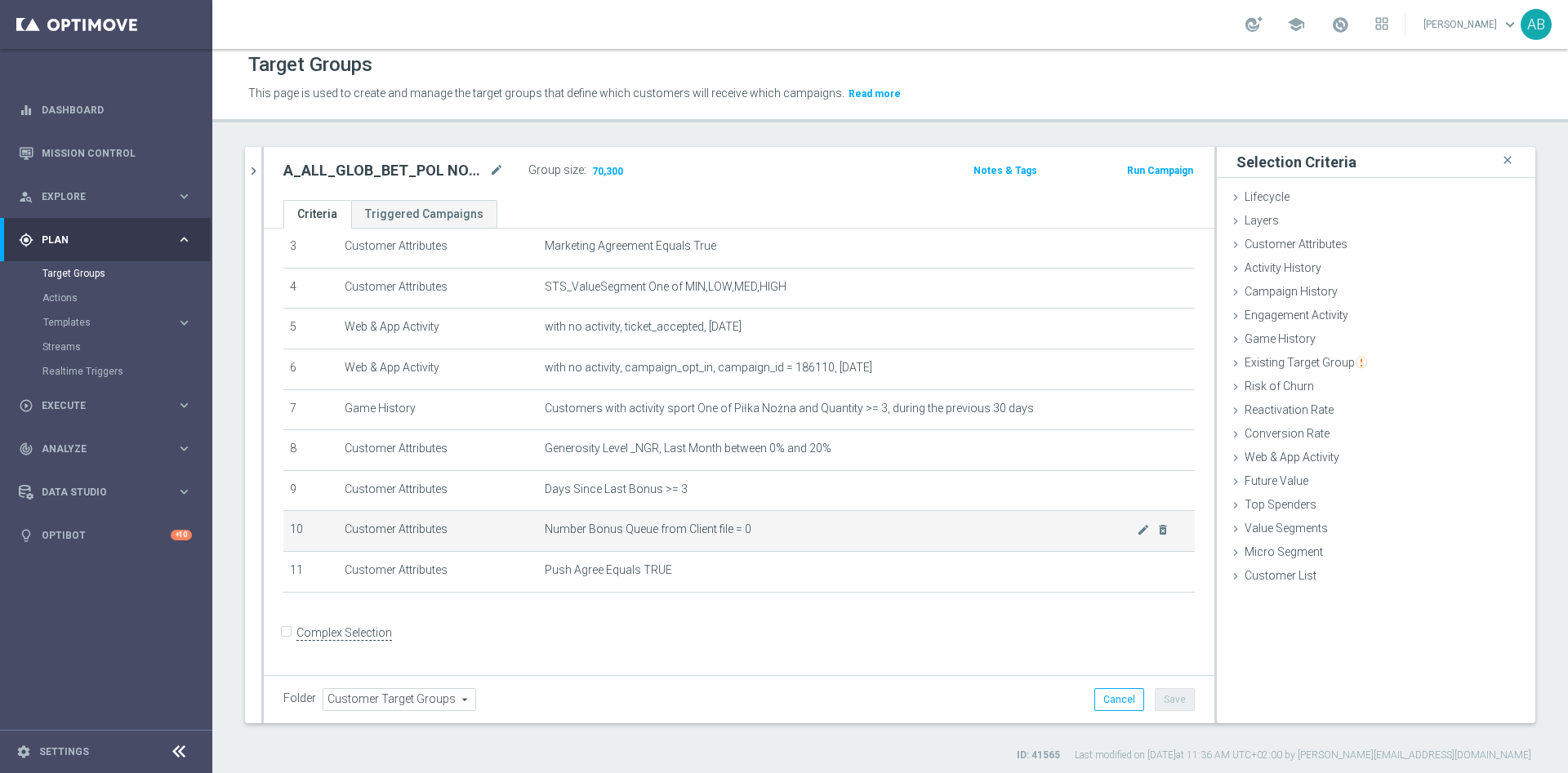
scroll to position [15, 0]
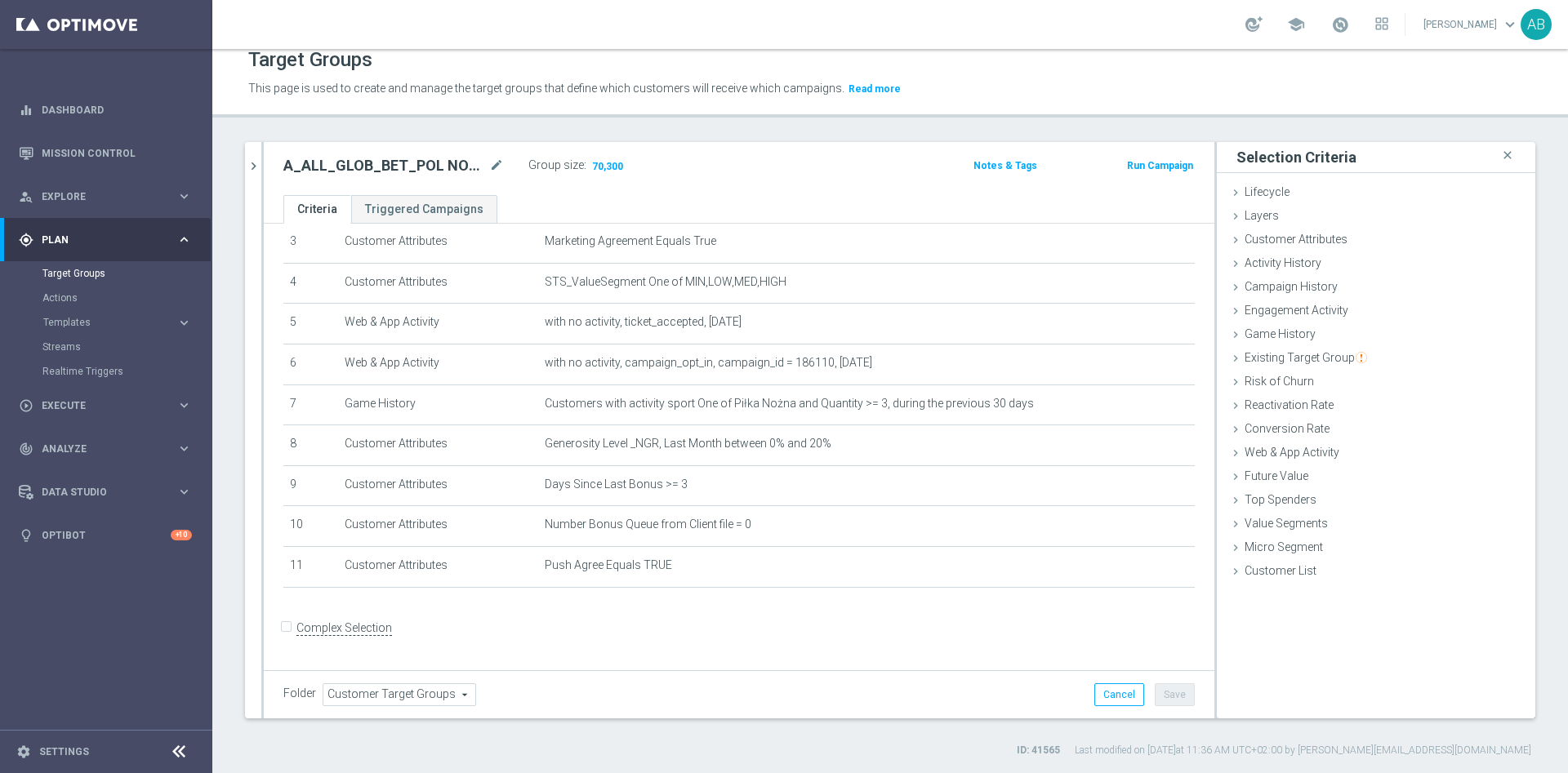
click at [399, 158] on h2 "A_ALL_GLOB_BET_POL NOWAZ_50 DO 50 PLN pw_091025" at bounding box center [384, 165] width 202 height 19
copy div "A_ALL_GLOB_BET_POL NOWAZ_50 DO 50 PLN pw_091025"
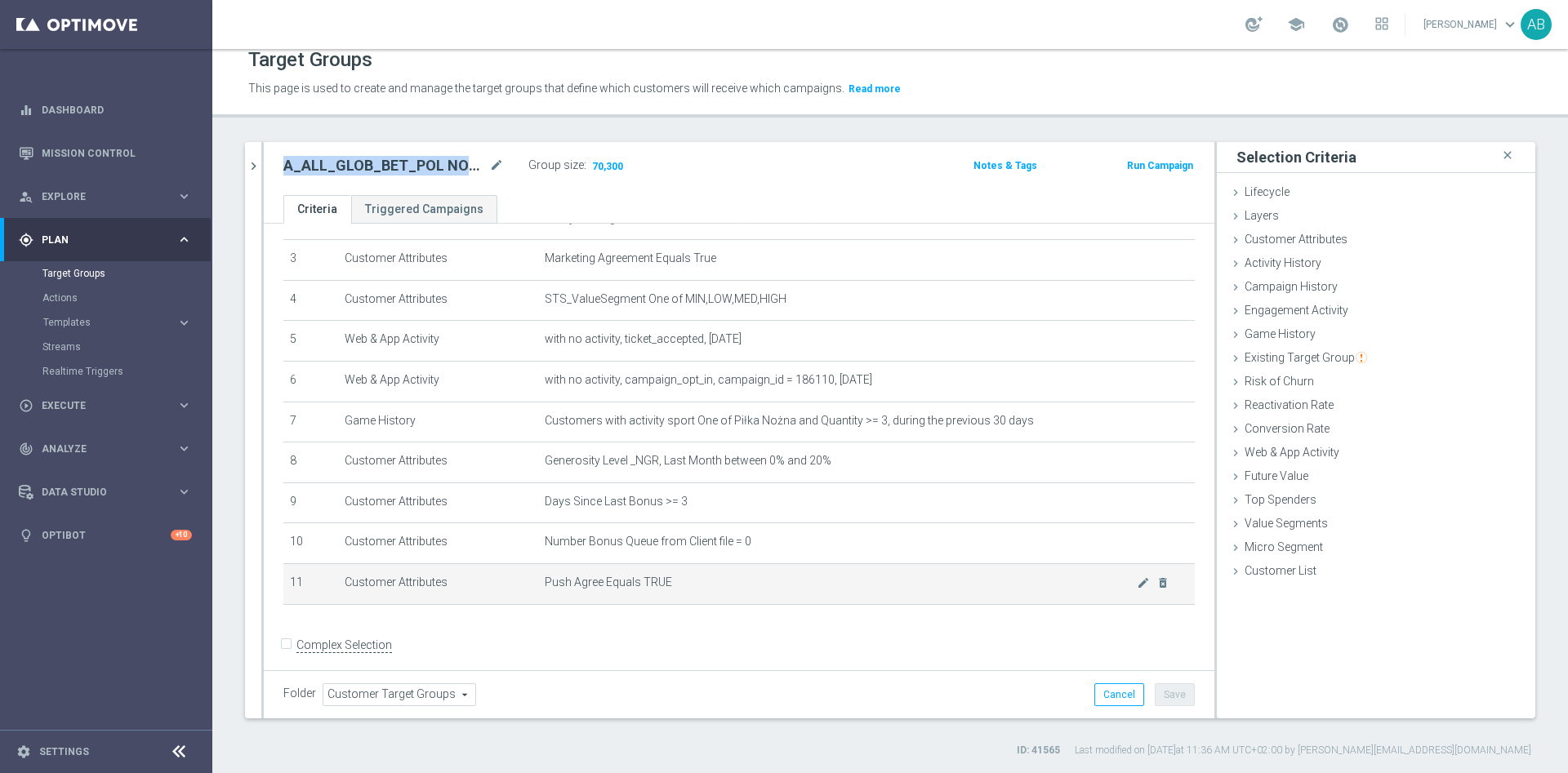
scroll to position [140, 0]
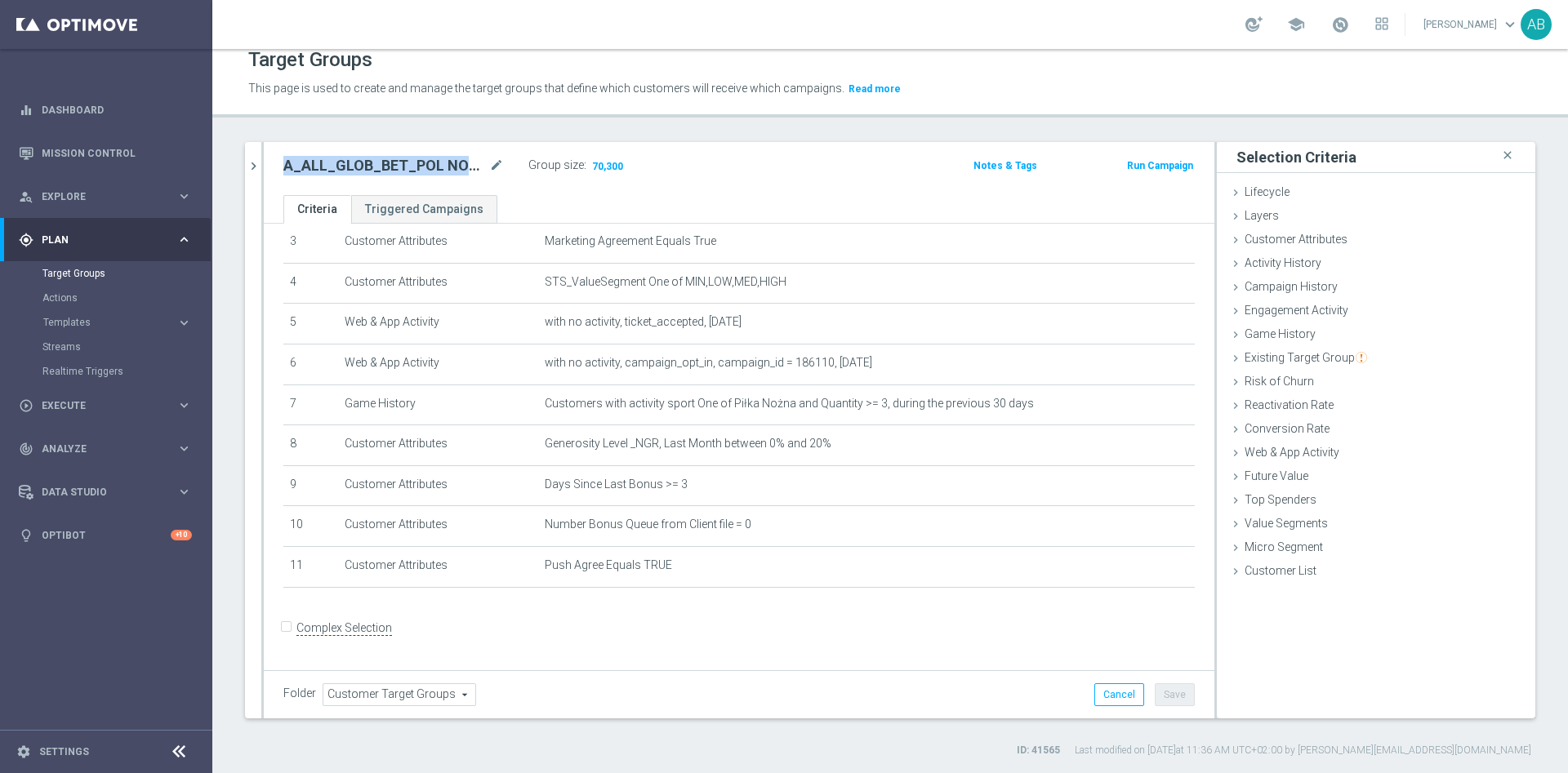
click at [227, 389] on div "A_ALL_GLOB_BET_LIGA MISTRZOW pw_160925 close more_vert Prioritize Customer Targ…" at bounding box center [890, 450] width 1356 height 616
click at [252, 138] on div "Target Groups This page is used to create and manage the target groups that def…" at bounding box center [890, 411] width 1356 height 725
click at [251, 156] on button "chevron_right" at bounding box center [253, 166] width 17 height 48
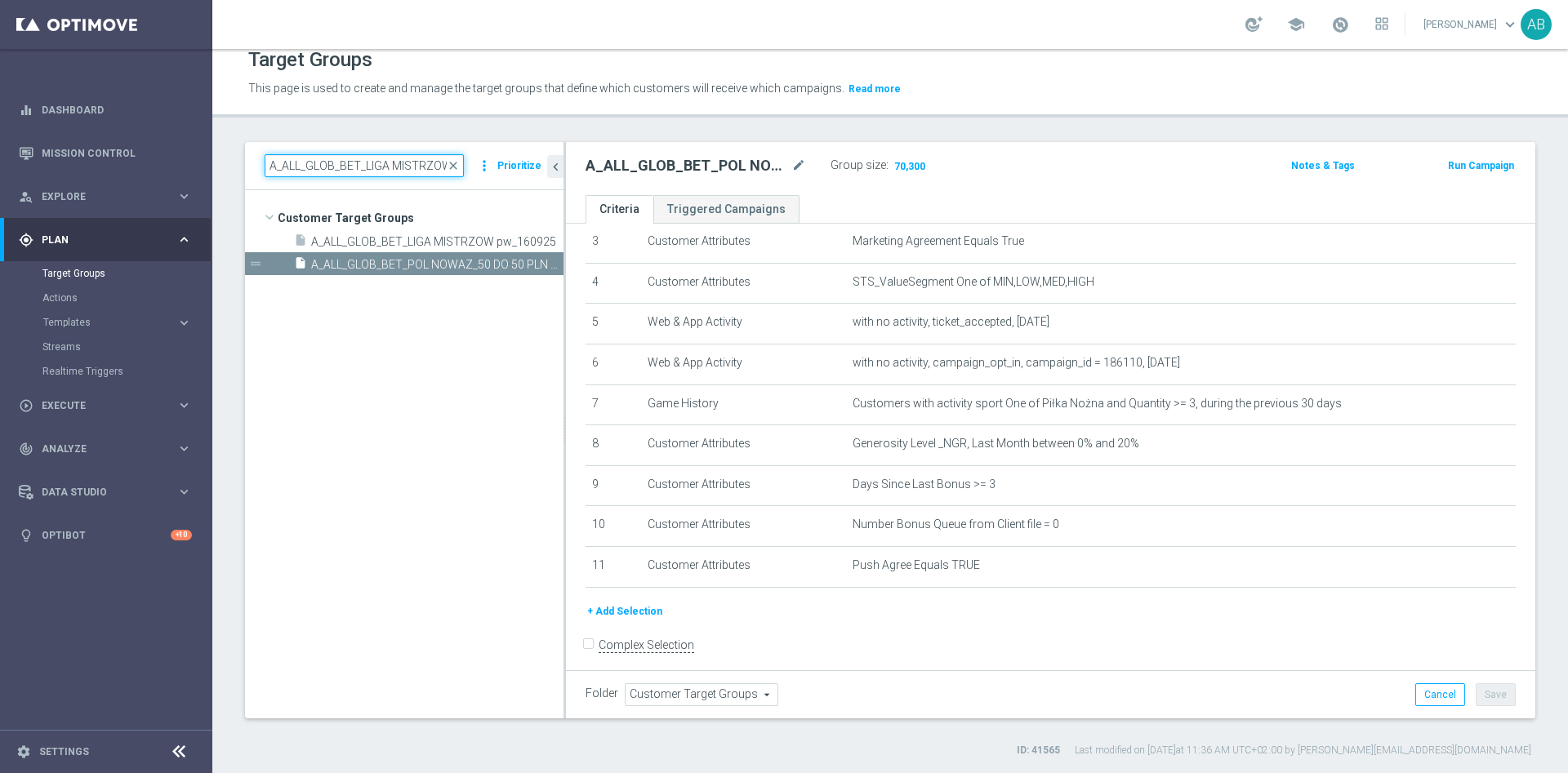
click at [269, 161] on input "A_ALL_GLOB_BET_LIGA MISTRZOW pw_160925" at bounding box center [364, 165] width 199 height 23
paste input "REACQ_ALL_TARGET_BET_50 DO 200ZLREMSMS_091025"
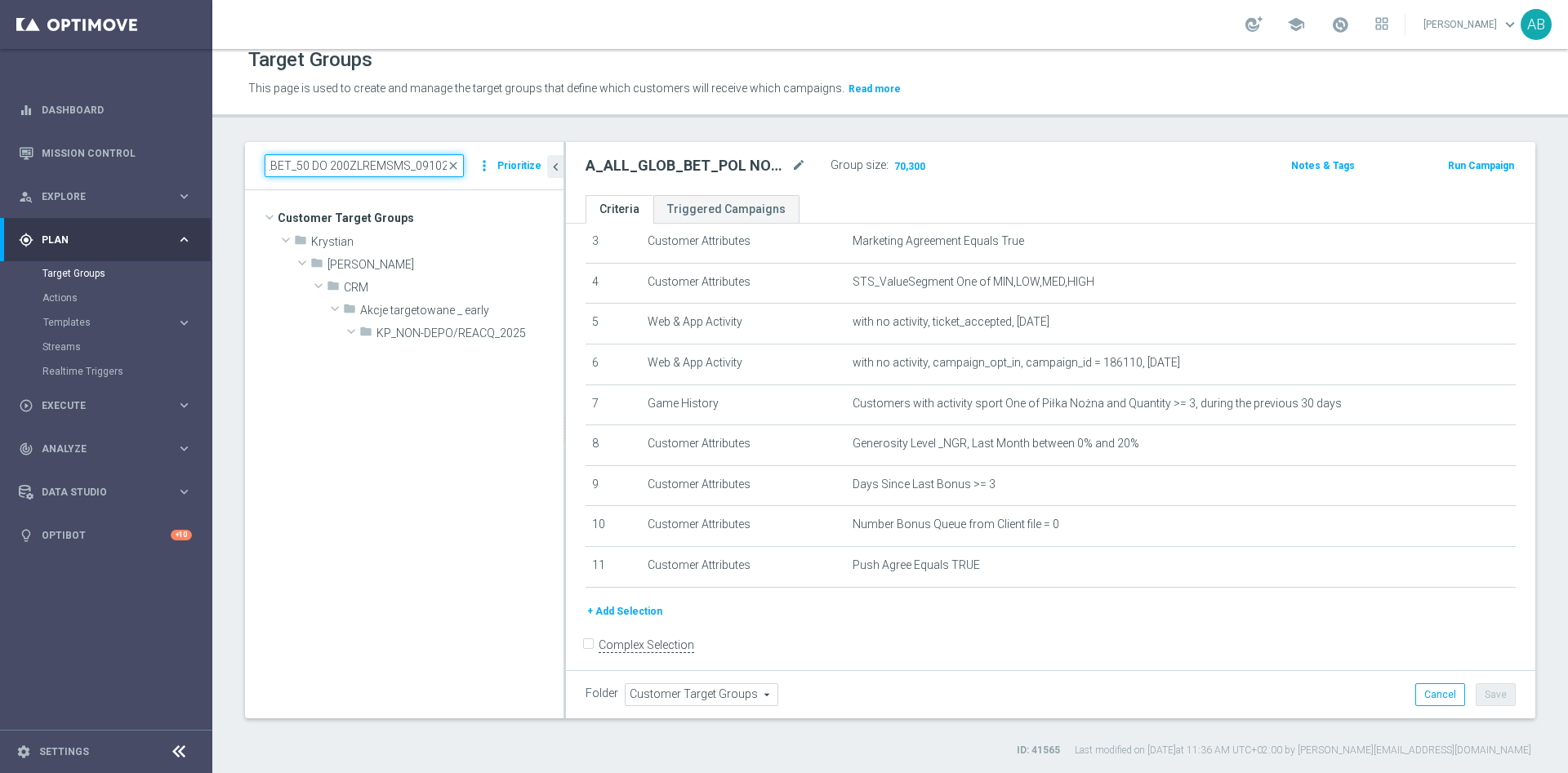
scroll to position [0, 0]
type input "REACQ_ALL_TARGET_BET_50 DO 200ZLREMSMS_091025"
click at [495, 359] on span "REACQ_ALL_TARGET_BET_50 DO 200ZLREMSMS_091025" at bounding box center [459, 356] width 134 height 14
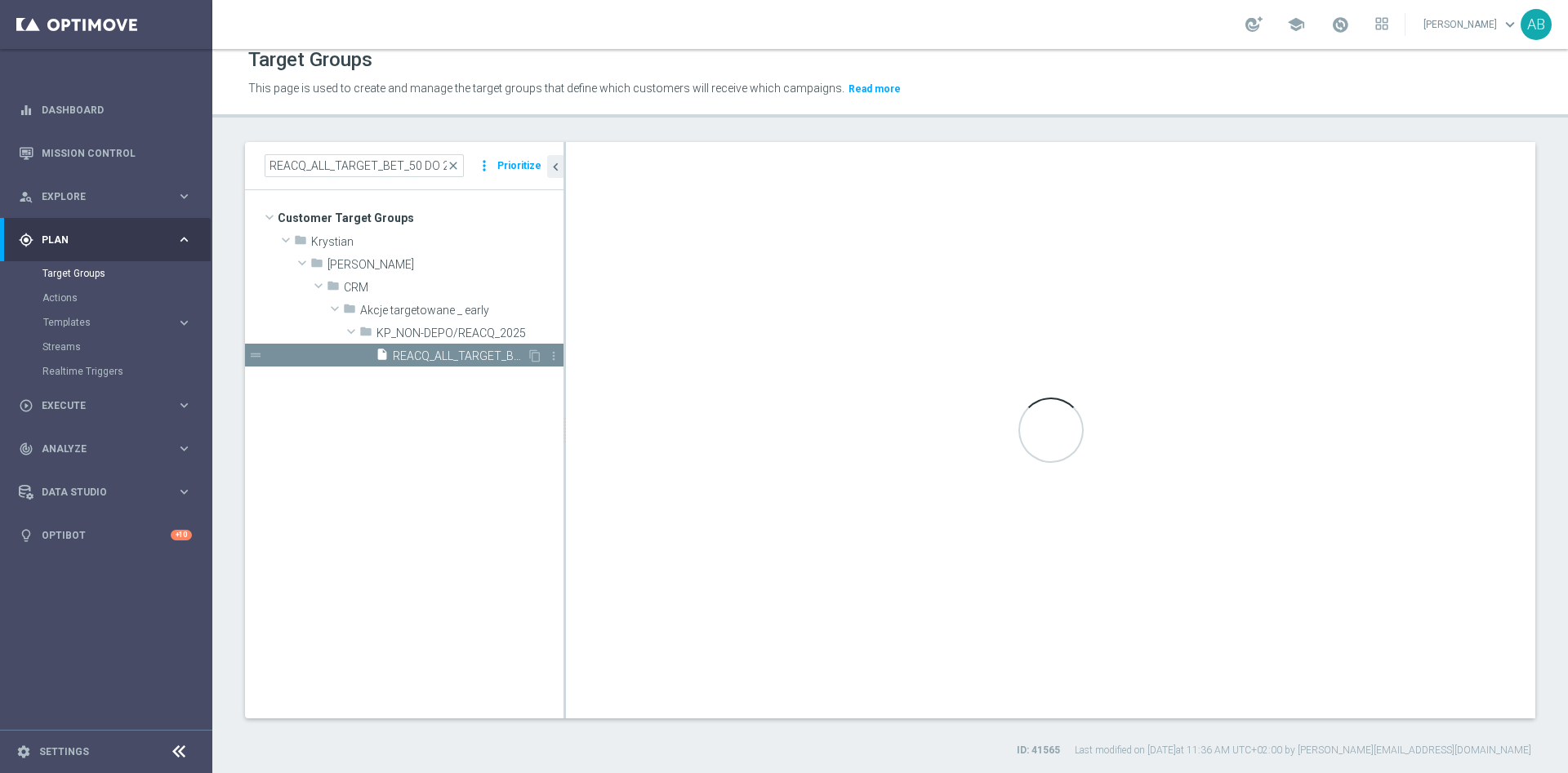
checkbox input "true"
type input "KP_NON-DEPO/REACQ_2025"
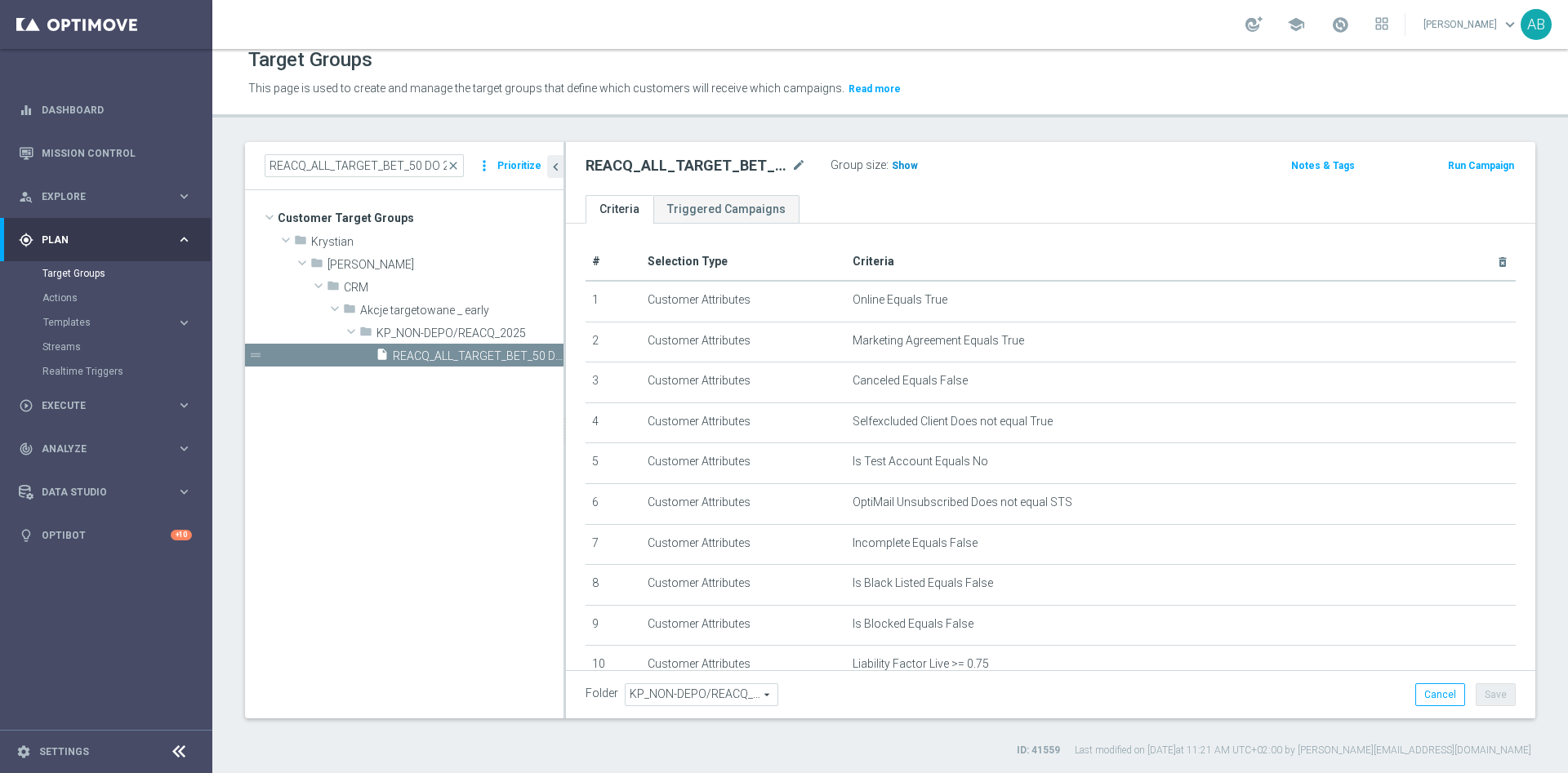
click at [902, 171] on span "Show" at bounding box center [905, 166] width 26 height 11
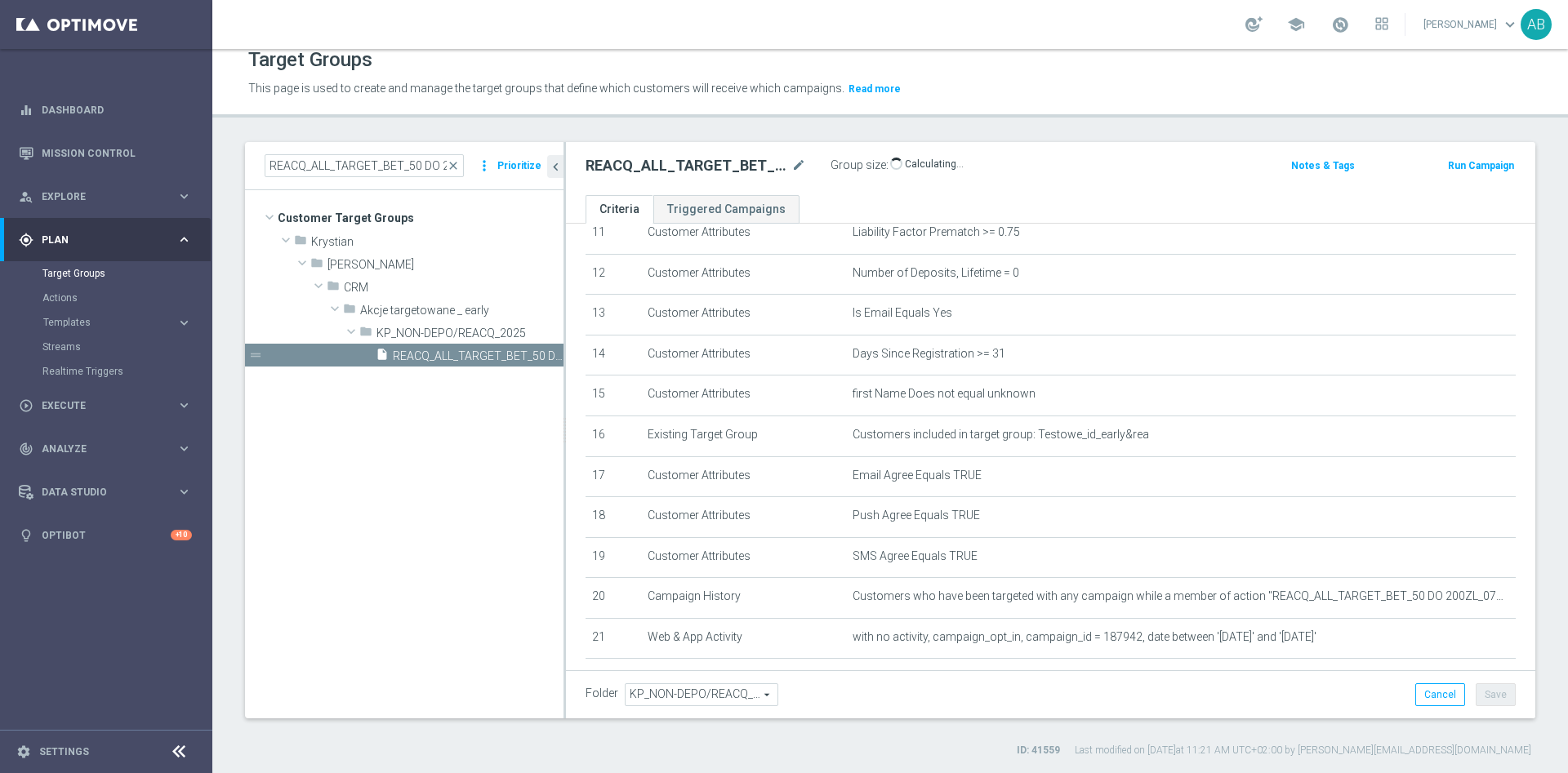
scroll to position [612, 0]
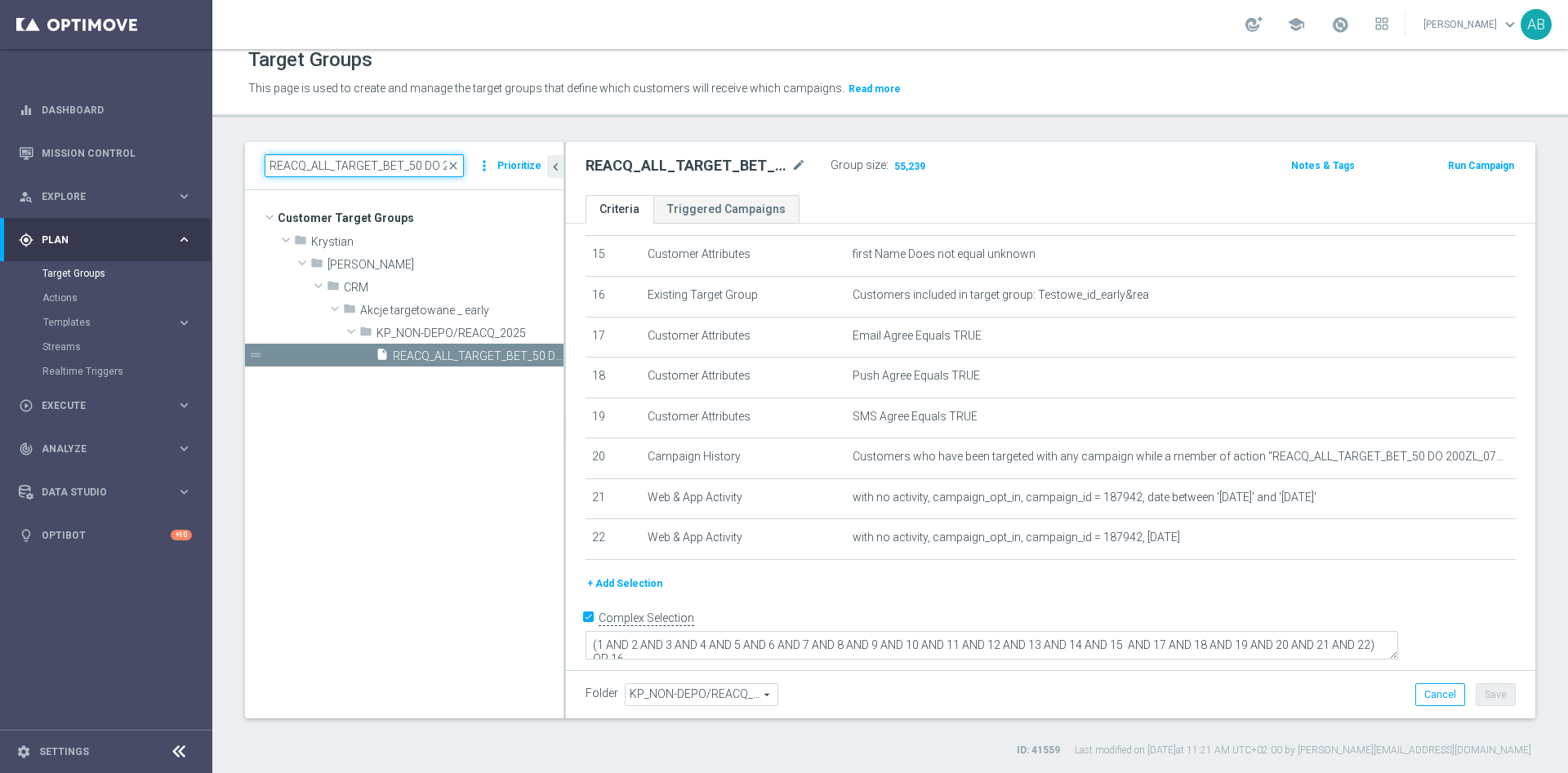
click at [383, 167] on input "REACQ_ALL_TARGET_BET_50 DO 200ZLREMSMS_091025" at bounding box center [364, 165] width 199 height 23
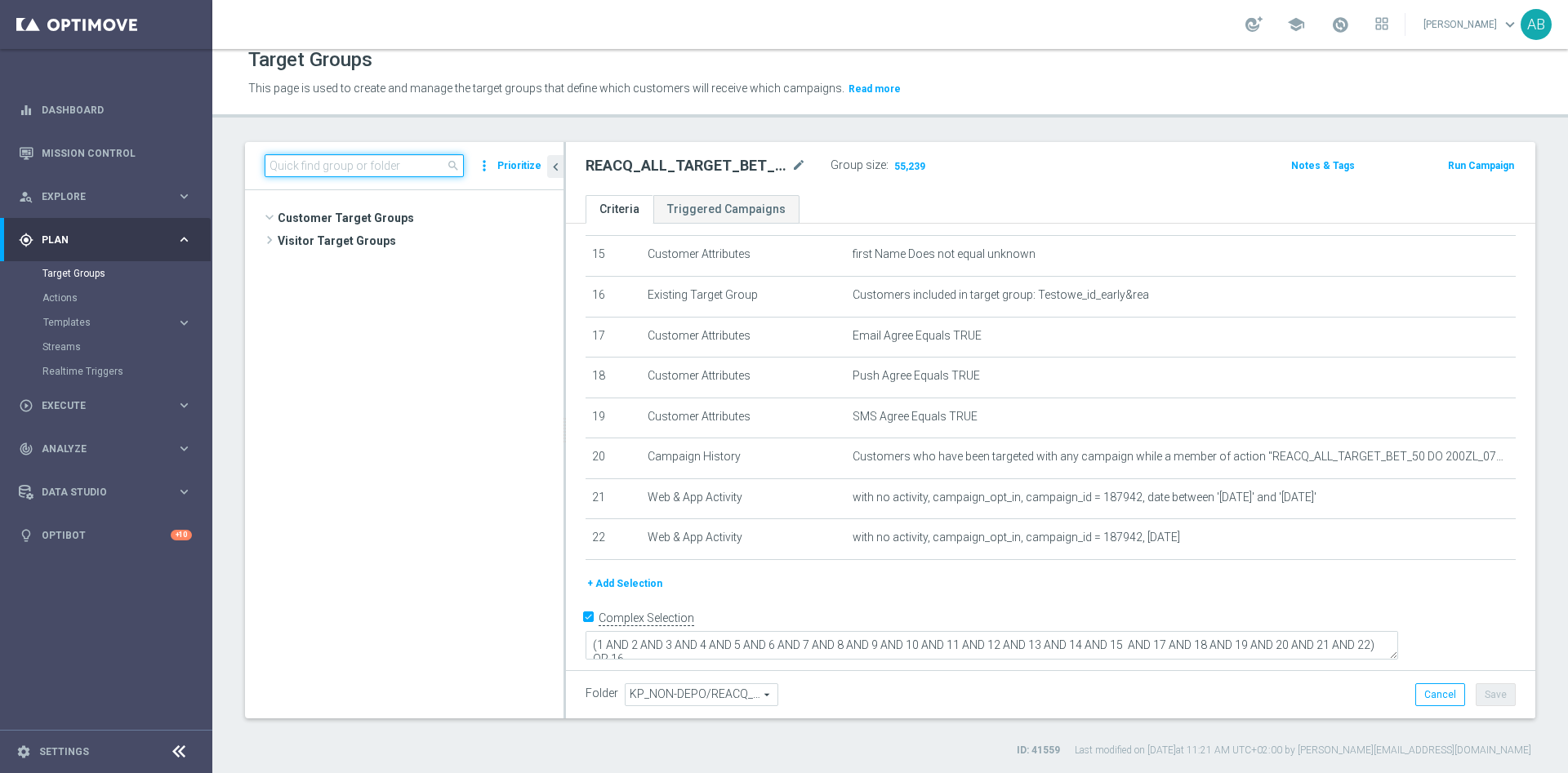
scroll to position [394, 0]
paste input "E_ALL_TARGET_OFFER_1-2DEPO_WO_GLOB POLNOWAZEL_091025"
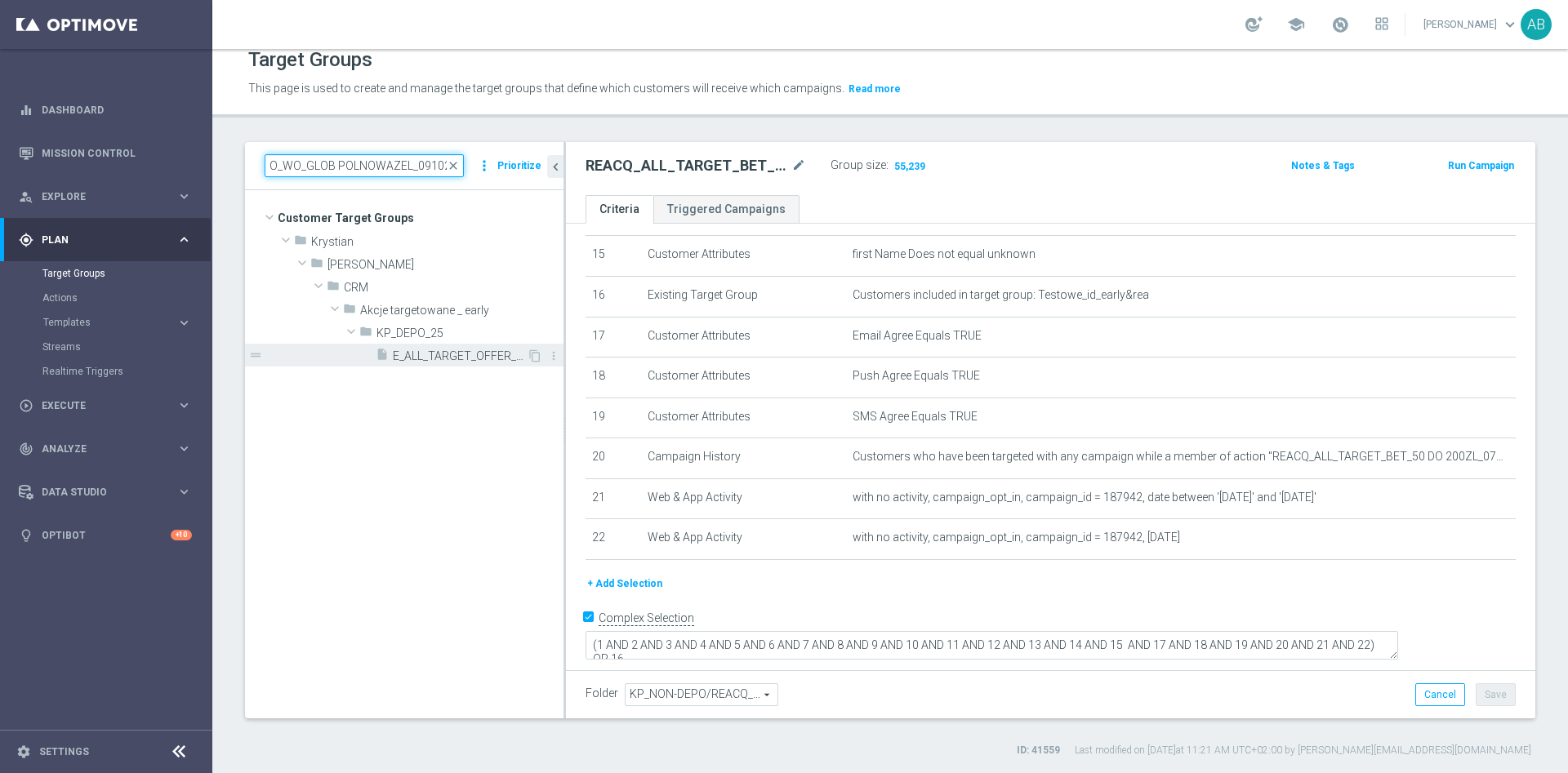
type input "E_ALL_TARGET_OFFER_1-2DEPO_WO_GLOB POLNOWAZEL_091025"
click at [429, 356] on span "E_ALL_TARGET_OFFER_1-2DEPO_WO_GLOB POLNOWAZEL_091025" at bounding box center [459, 356] width 134 height 14
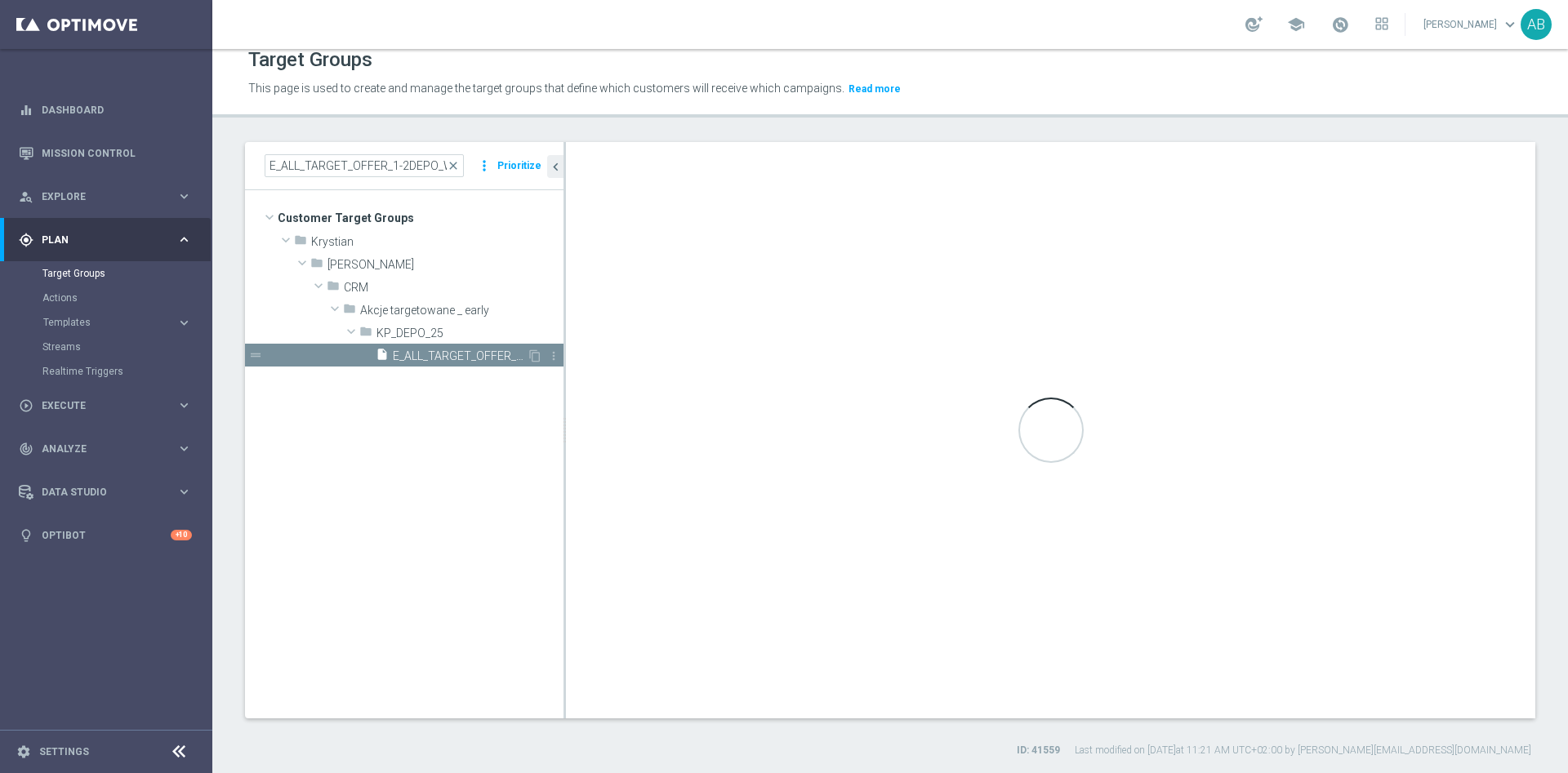
type input "KP_DEPO_25"
type textarea "(1 AND 2 AND 3 AND 4 AND 5 AND 6 AND 7 AND 8 AND 9 AND 10 AND 11 AND 12 AND 13 …"
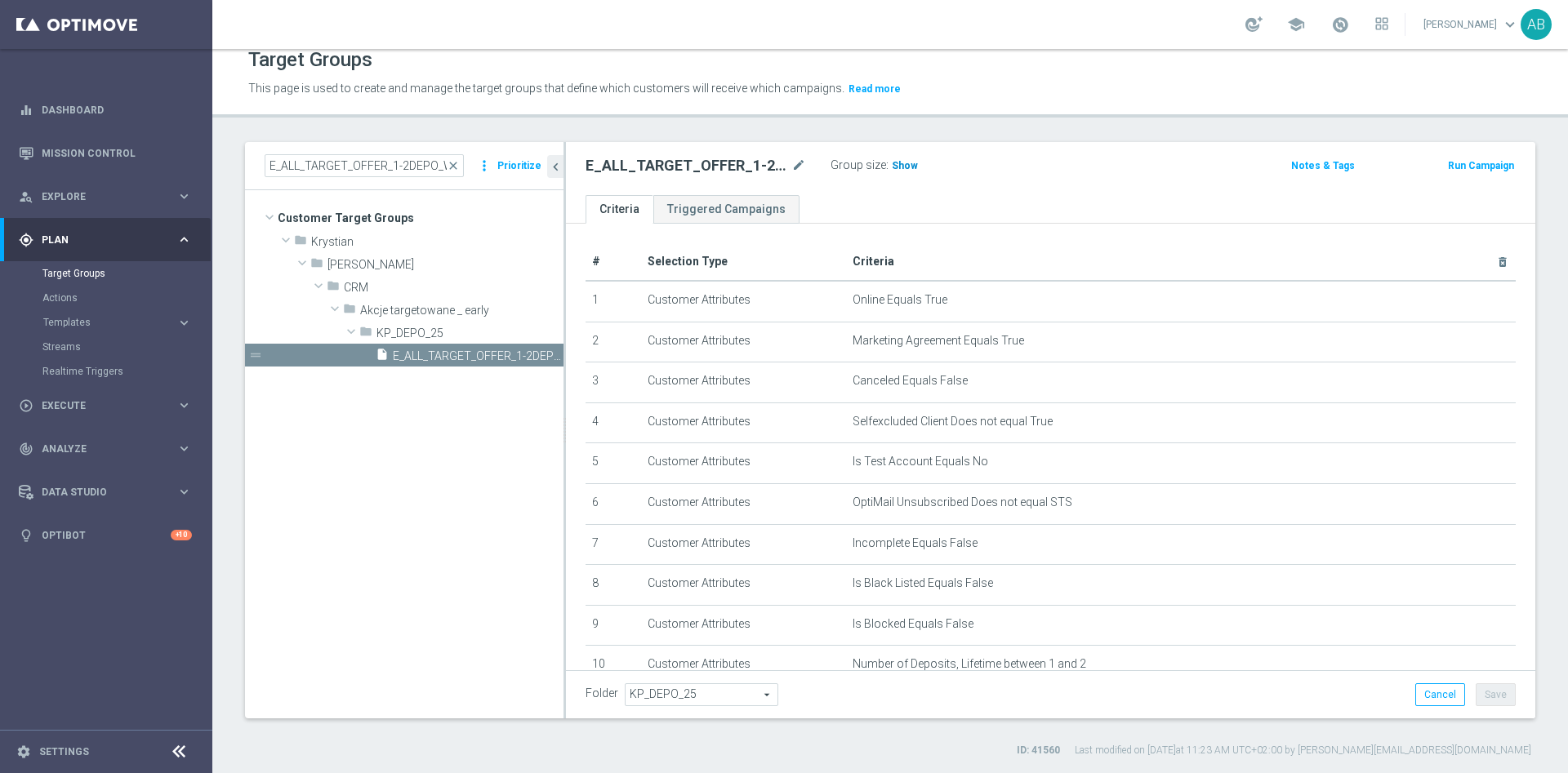
click at [903, 165] on span "Show" at bounding box center [905, 166] width 26 height 11
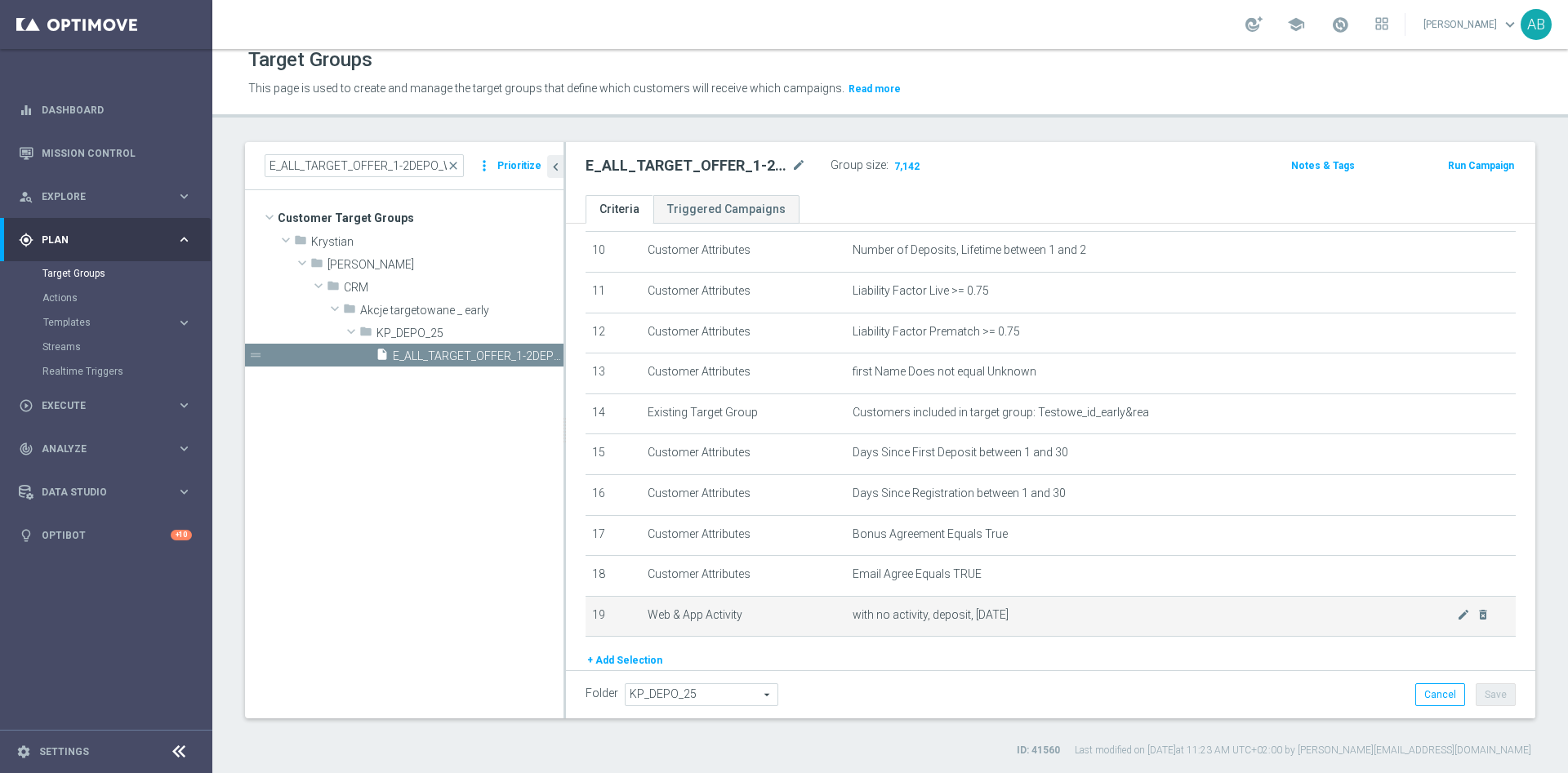
scroll to position [490, 0]
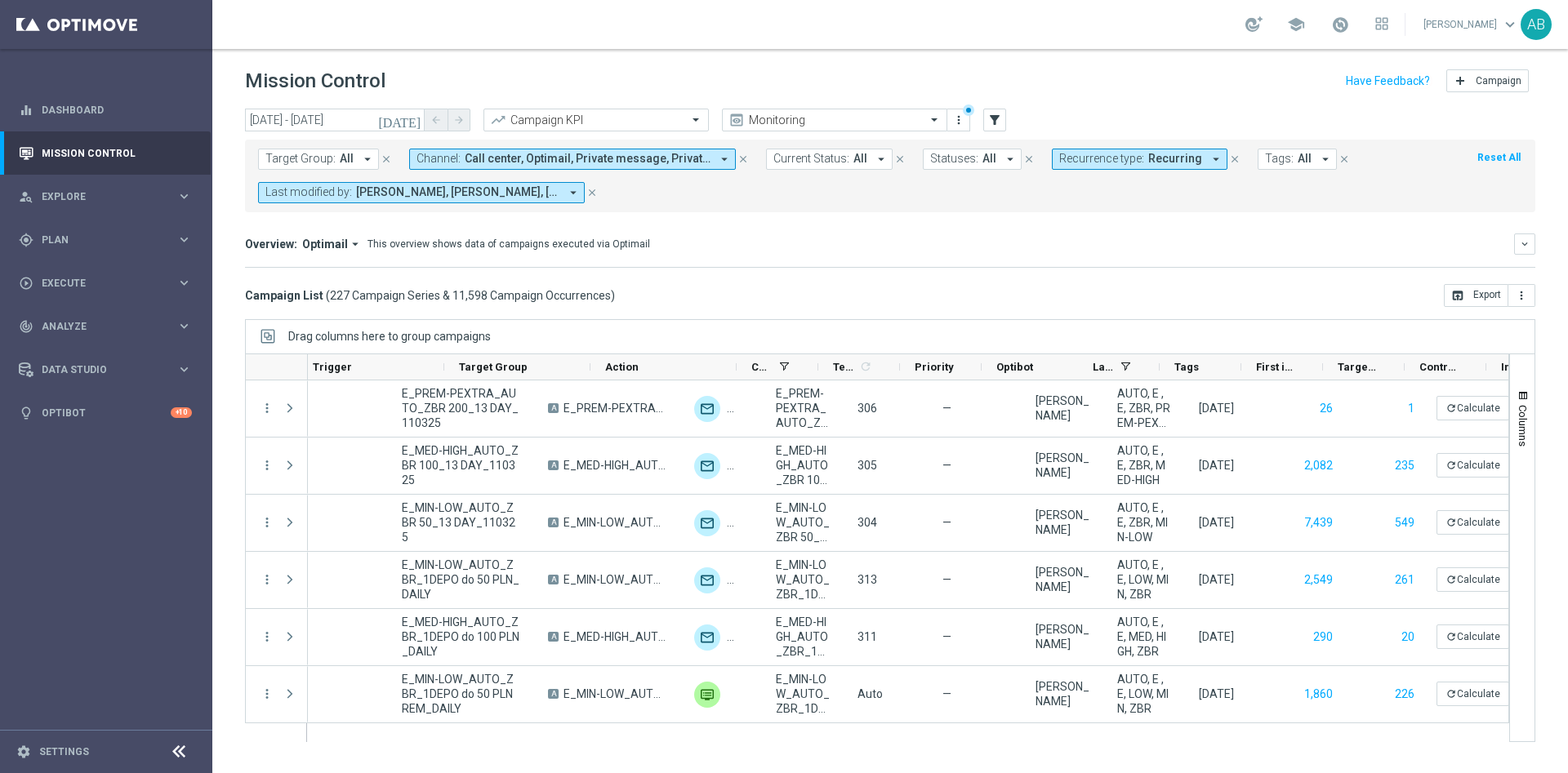
scroll to position [0, 283]
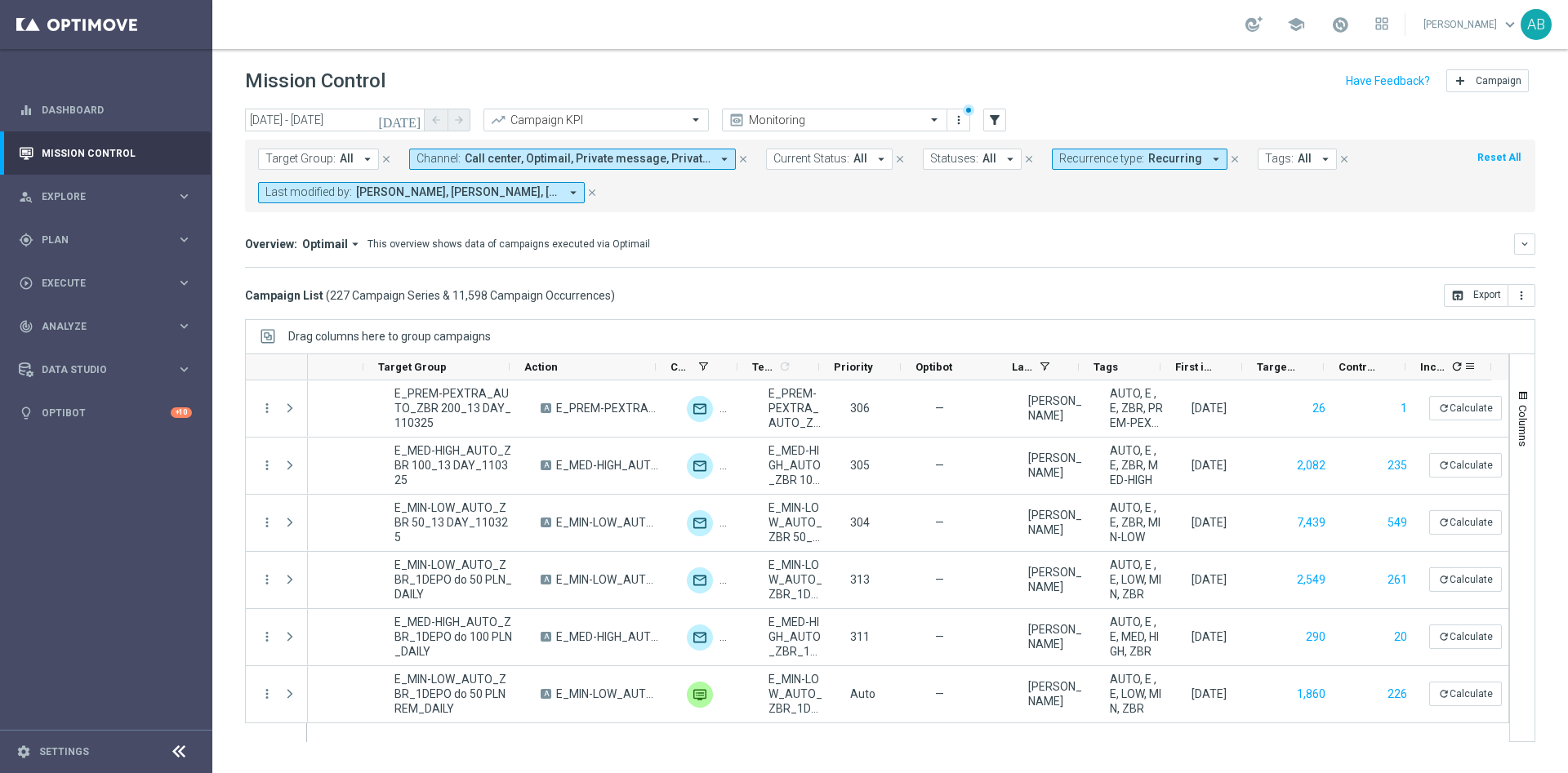
click at [1452, 369] on icon "refresh" at bounding box center [1457, 367] width 13 height 13
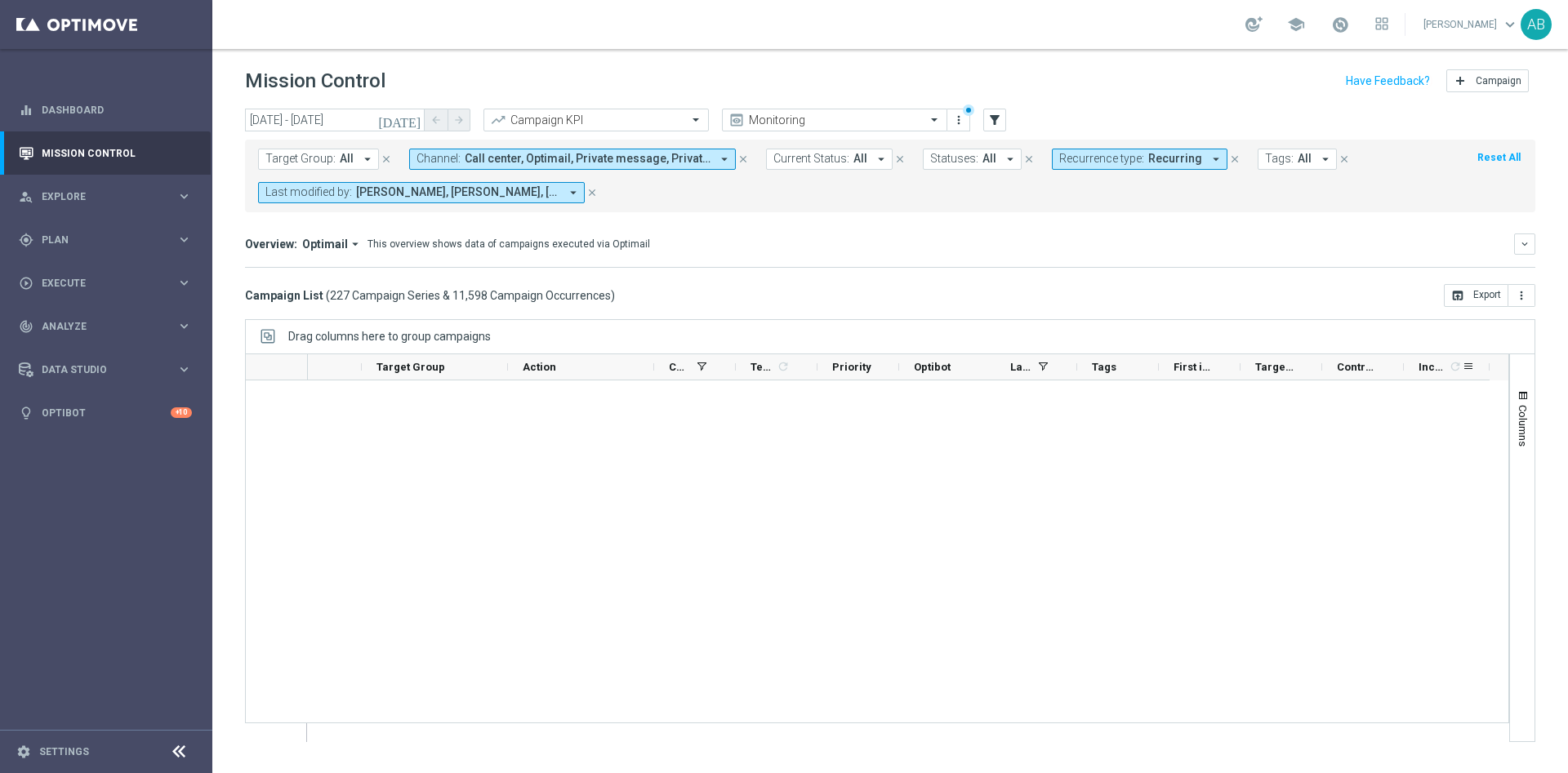
scroll to position [0, 0]
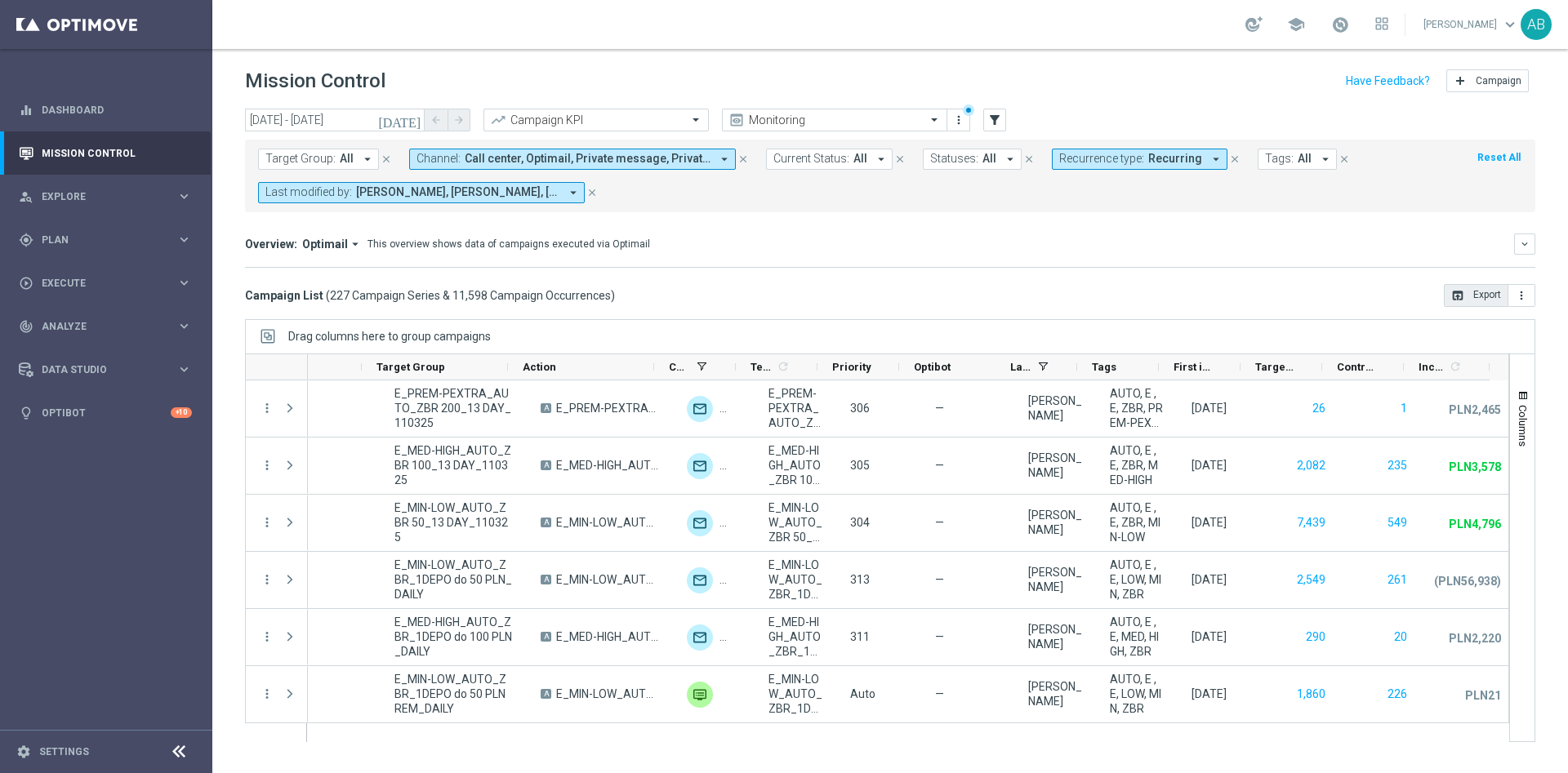
click at [1468, 296] on button "open_in_browser Export" at bounding box center [1476, 295] width 65 height 23
